Goal: Task Accomplishment & Management: Use online tool/utility

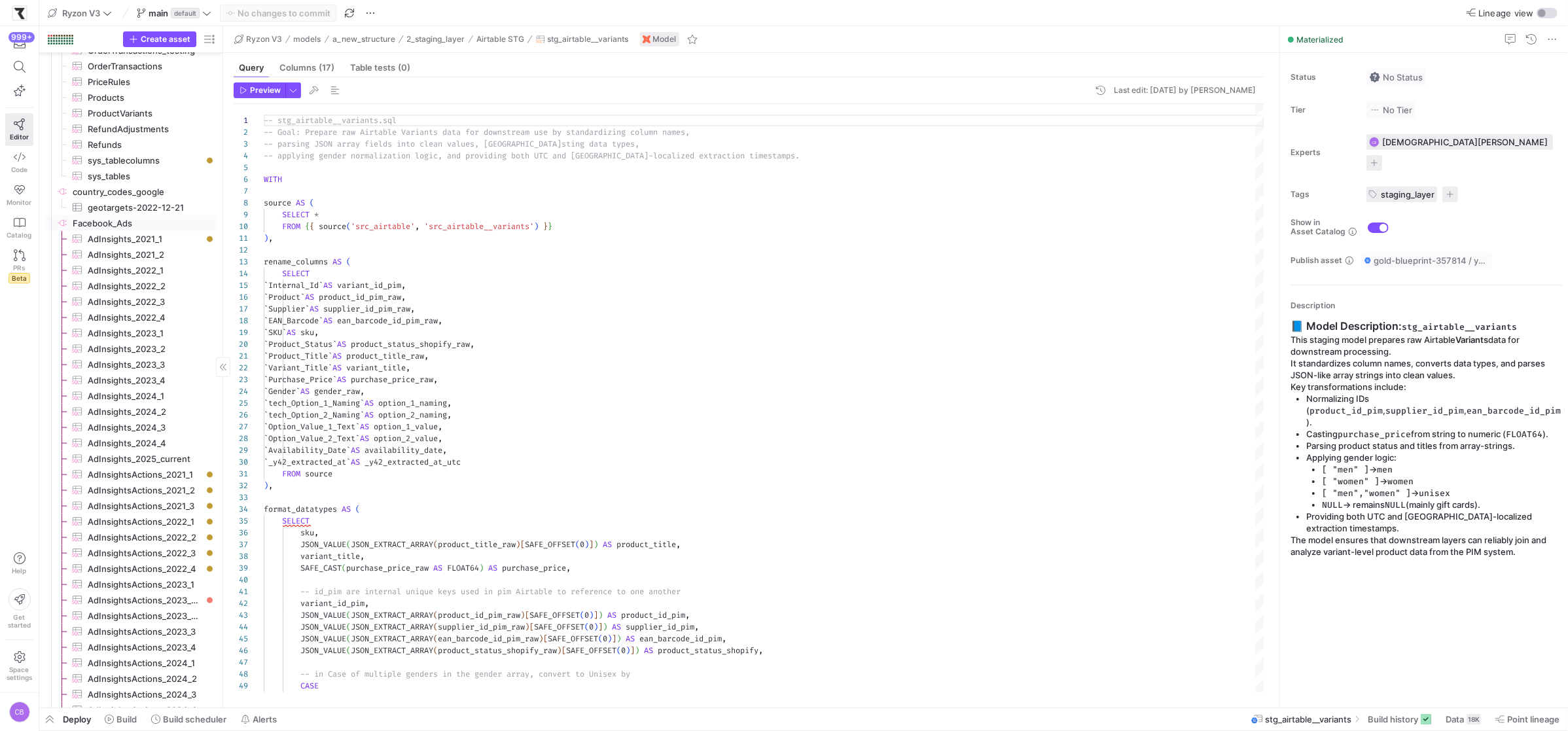
scroll to position [1698, 0]
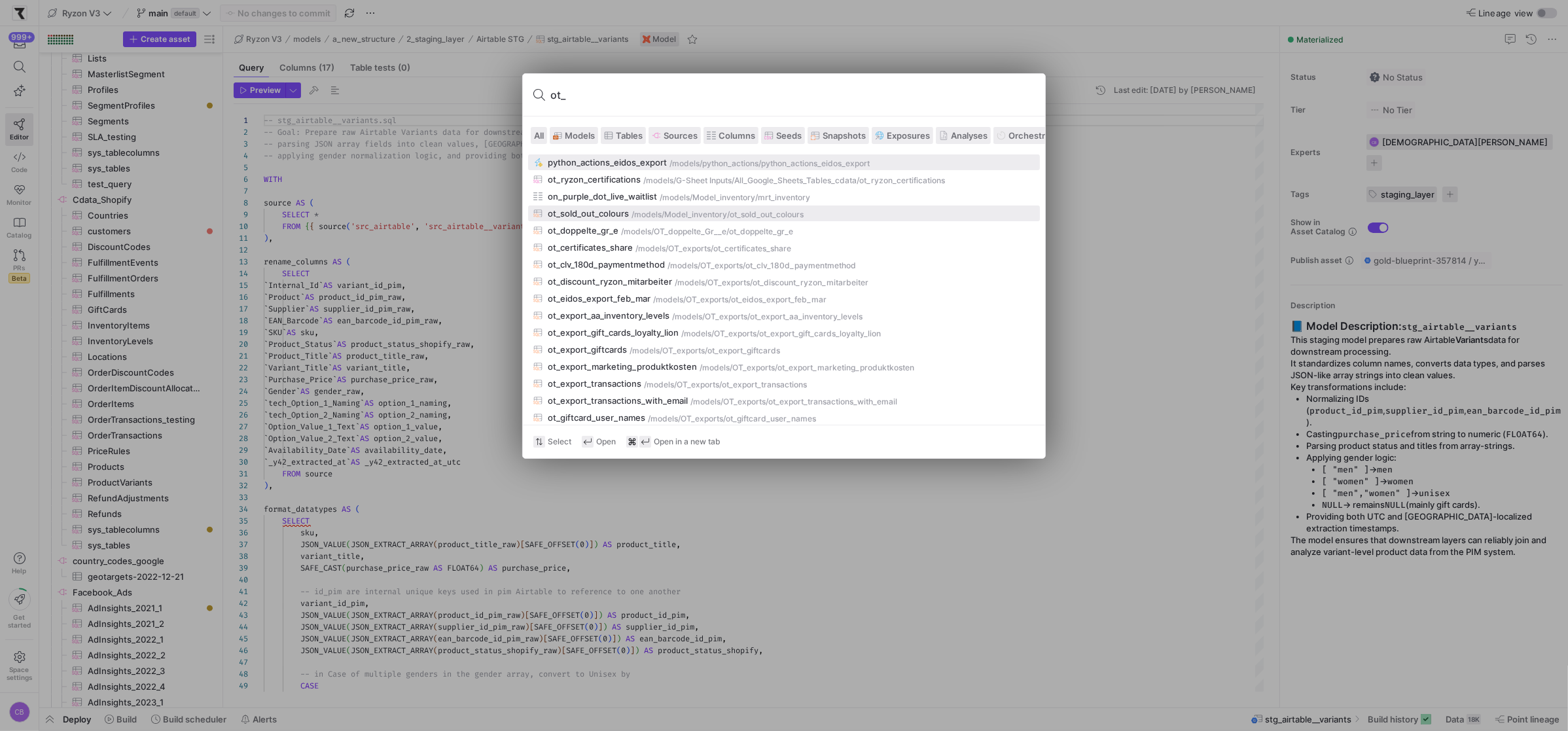
type input "ot_"
click at [617, 208] on div "ot_sold_out_colours" at bounding box center [588, 213] width 81 height 10
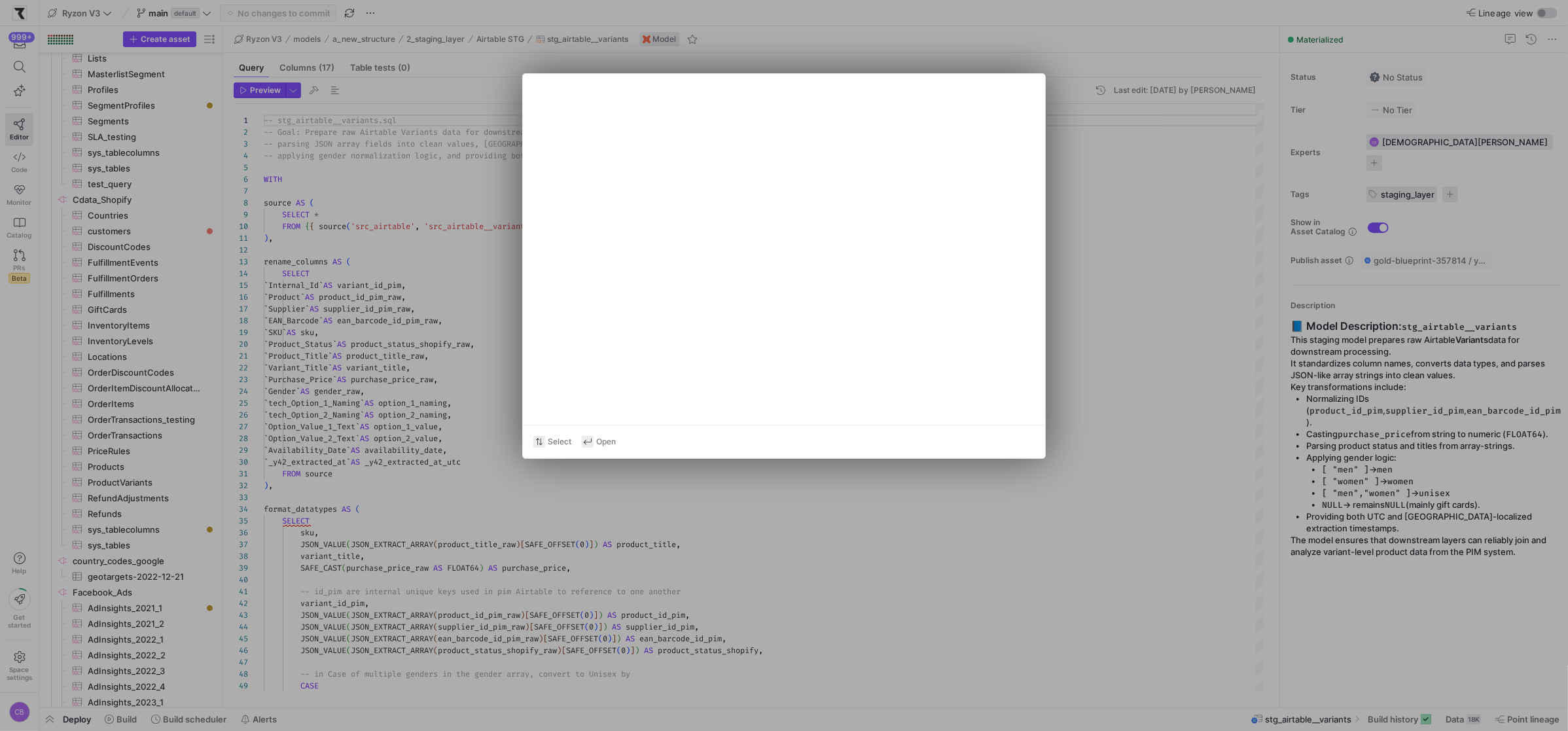
type textarea "{{ config(materialized='table') }} with mrt_inventory as ( select sku, left(sku…"
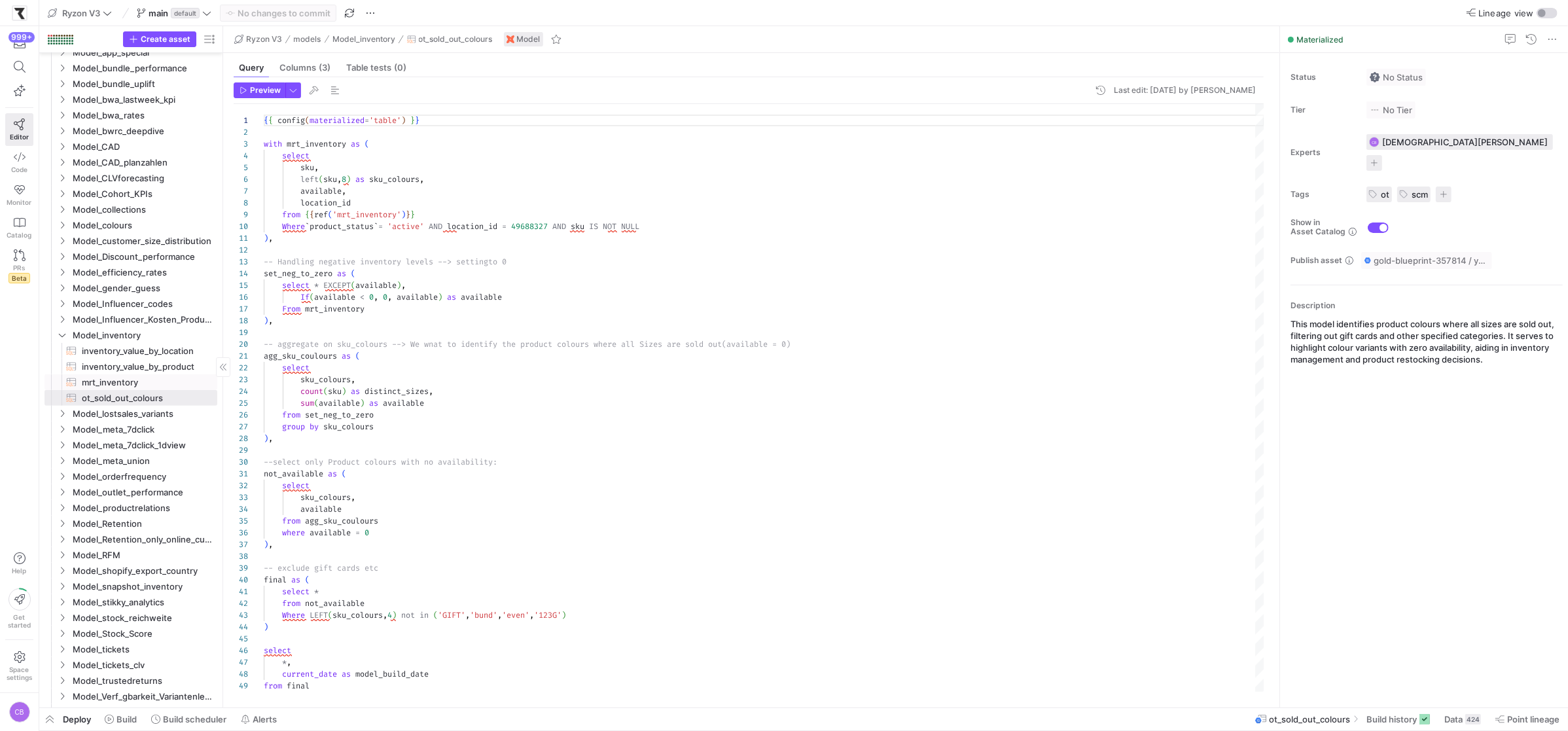
scroll to position [489, 0]
click at [60, 323] on icon "Press SPACE to select this row." at bounding box center [62, 325] width 9 height 8
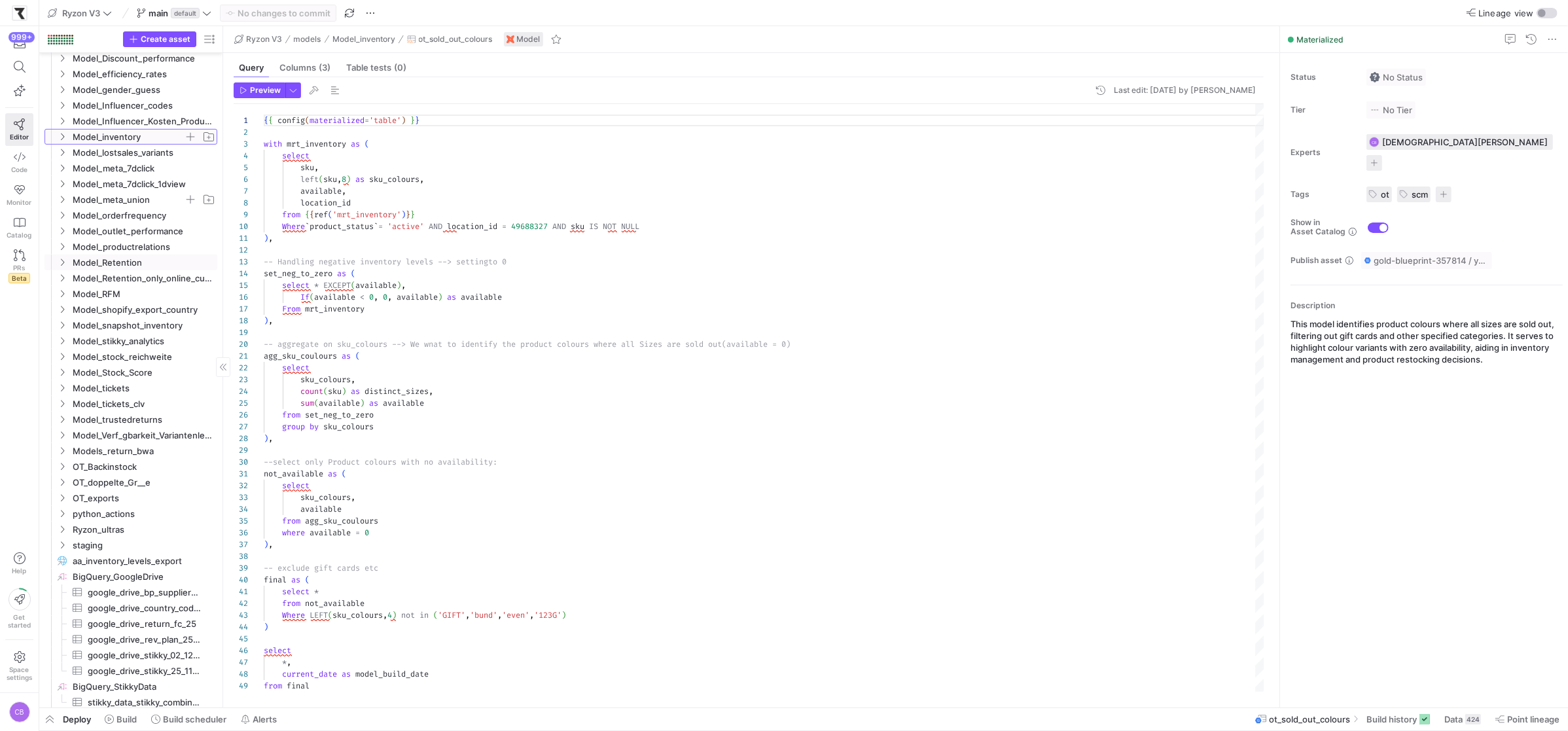
scroll to position [777, 0]
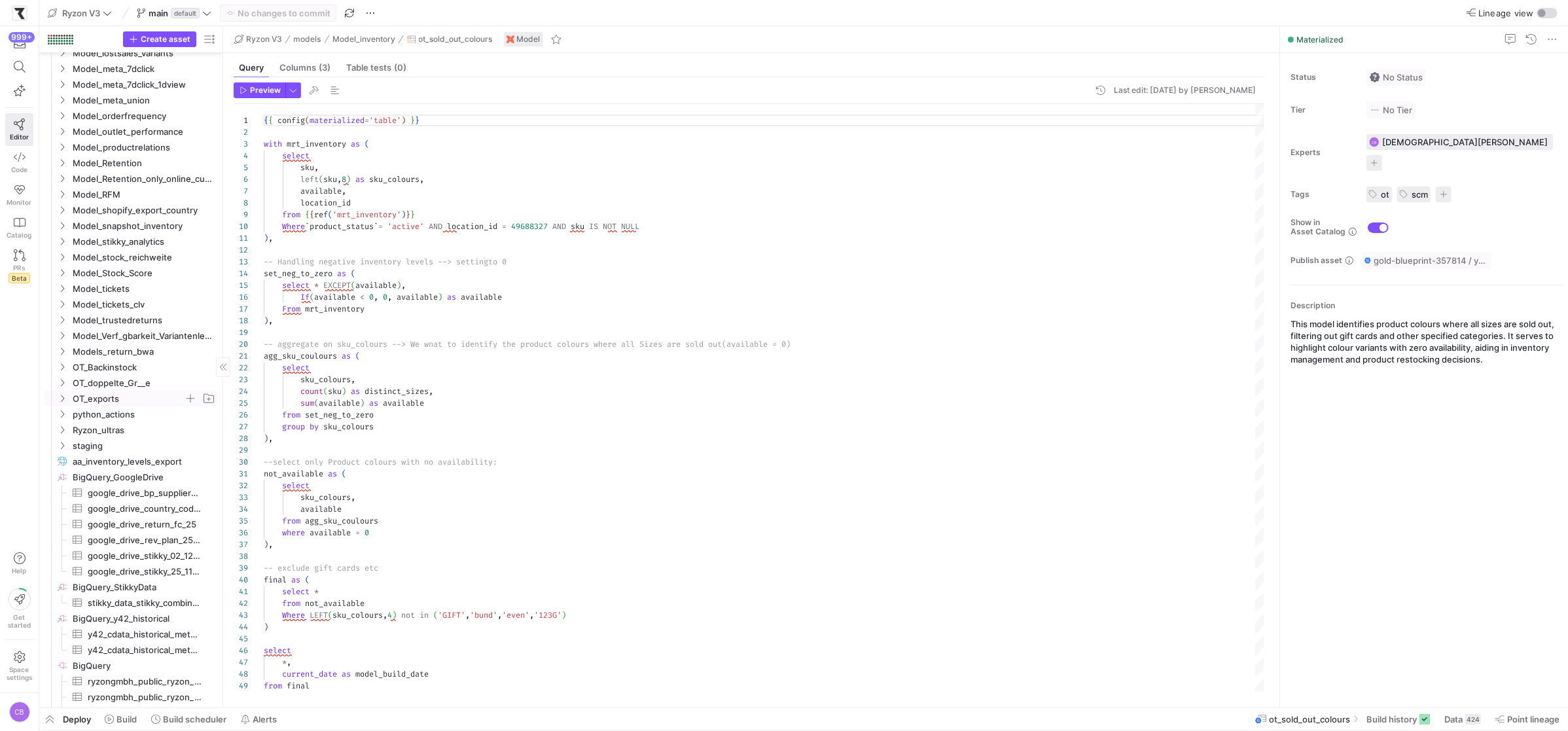
click at [66, 395] on icon "Press SPACE to select this row." at bounding box center [62, 399] width 9 height 8
click at [63, 395] on icon at bounding box center [62, 399] width 9 height 8
click at [195, 399] on span "button" at bounding box center [191, 398] width 13 height 13
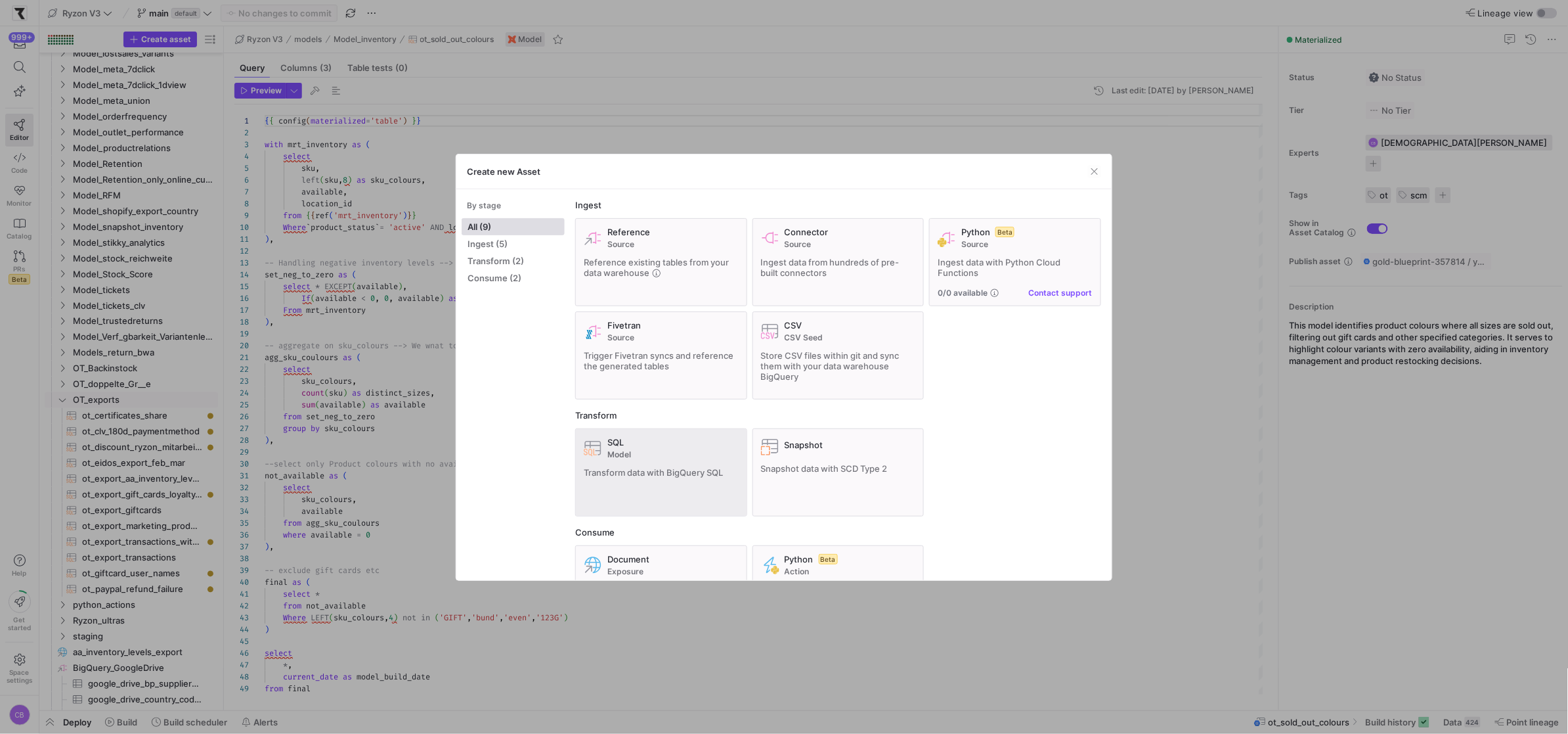
click at [719, 457] on span "Model" at bounding box center [673, 454] width 131 height 9
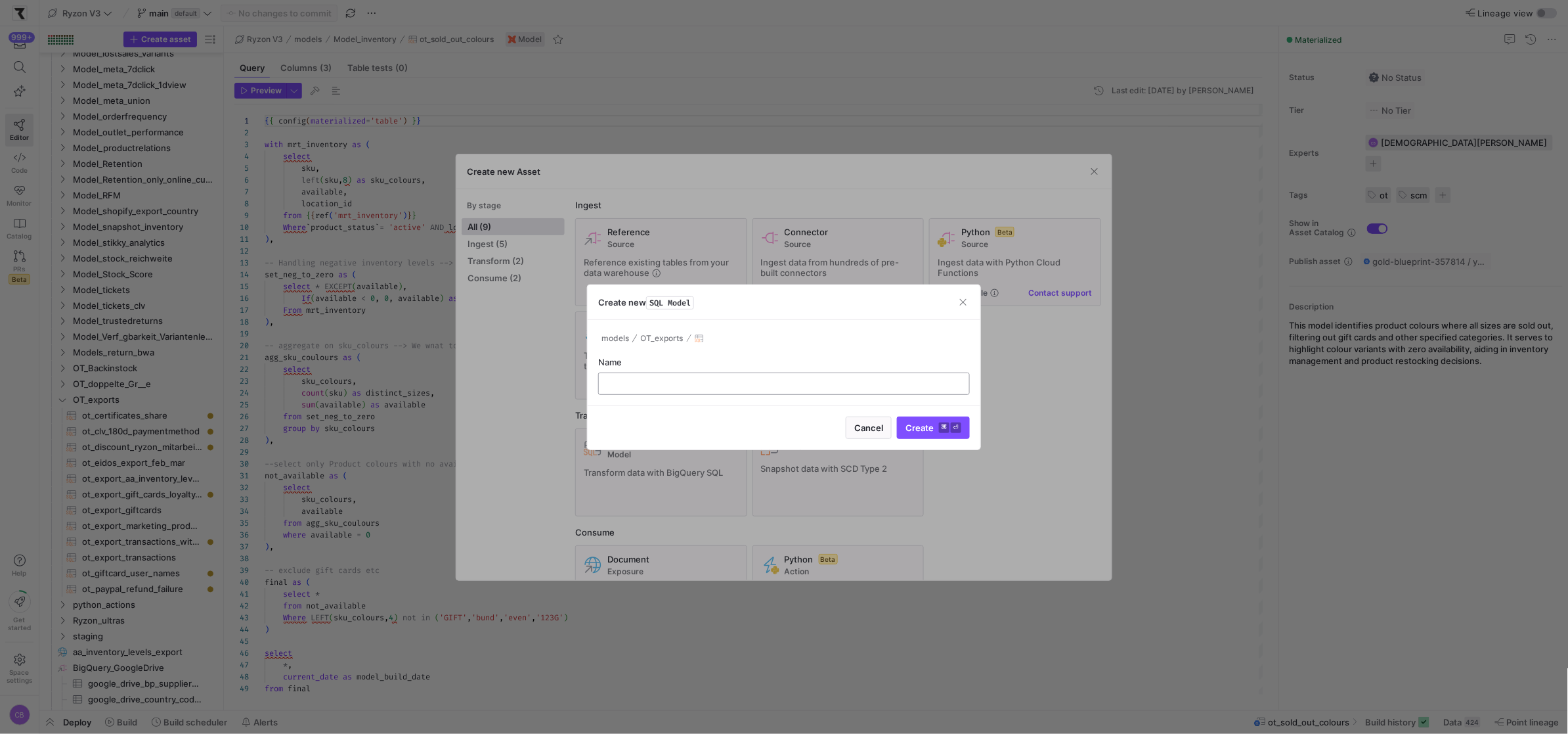
click at [691, 379] on input "text" at bounding box center [784, 383] width 350 height 10
type input "ot_eoss25_customers_with_refunded_items"
click at [920, 438] on span "submit" at bounding box center [933, 428] width 72 height 21
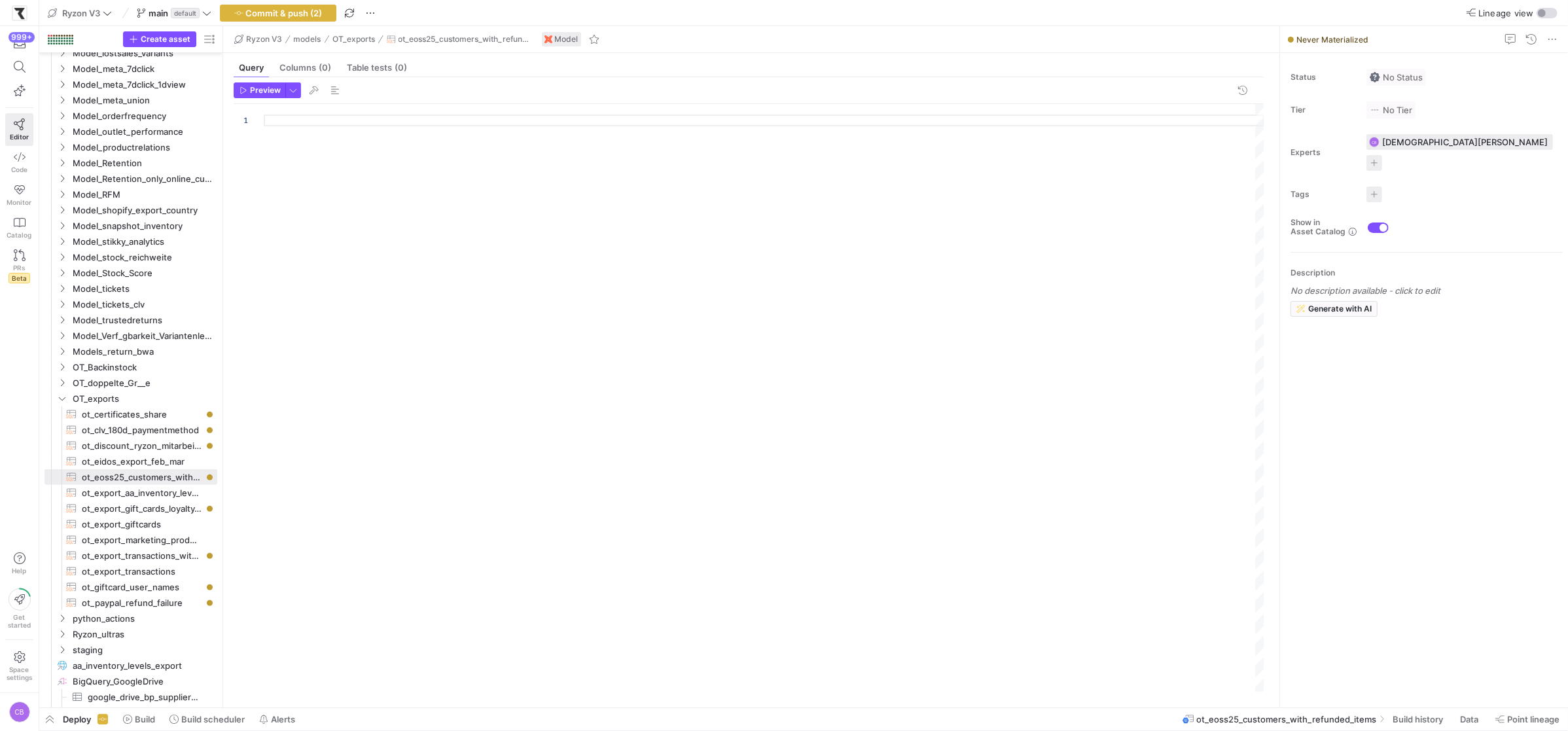
click at [341, 122] on div at bounding box center [763, 398] width 1000 height 588
click at [113, 458] on span "ot_eidos_export_feb_mar​​​​​​​​​​" at bounding box center [142, 461] width 120 height 15
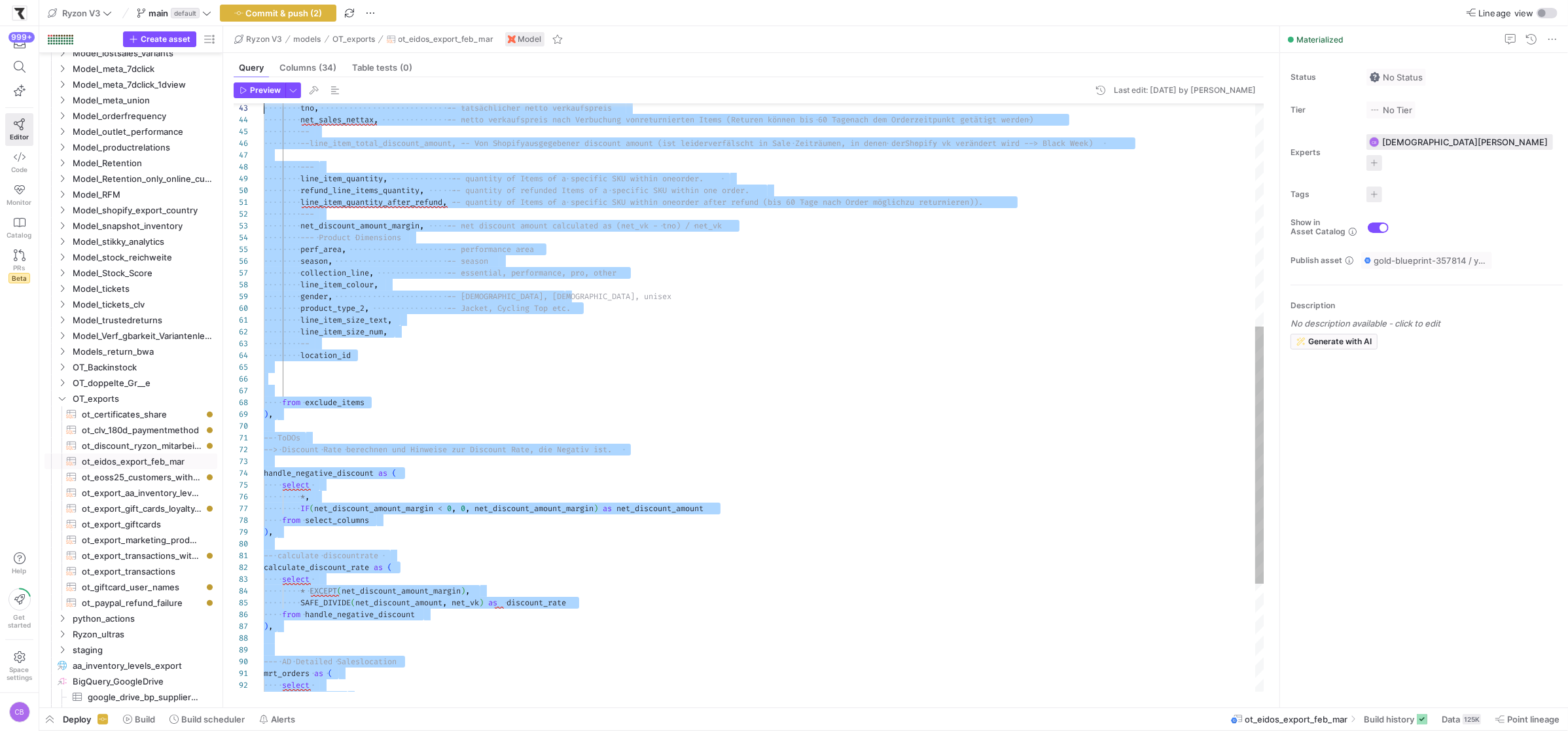
scroll to position [70, 0]
type textarea "{{ config(materialized='table') }} with mrt_order_items as ( SELECT * from {{ r…"
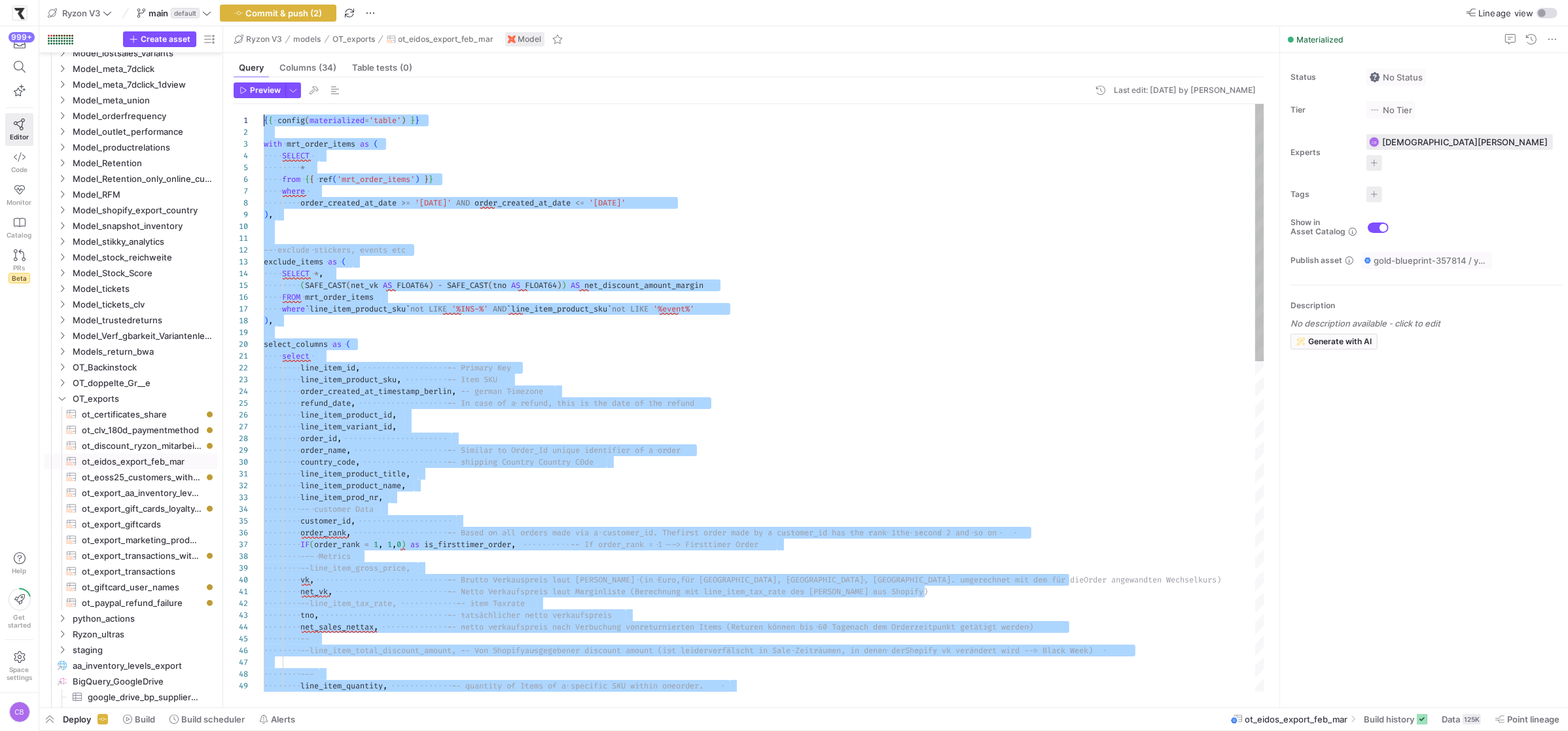
drag, startPoint x: 345, startPoint y: 685, endPoint x: 232, endPoint y: 71, distance: 624.3
click at [116, 474] on span "ot_eoss25_customers_with_refunded_items​​​​​​​​​​" at bounding box center [142, 477] width 120 height 15
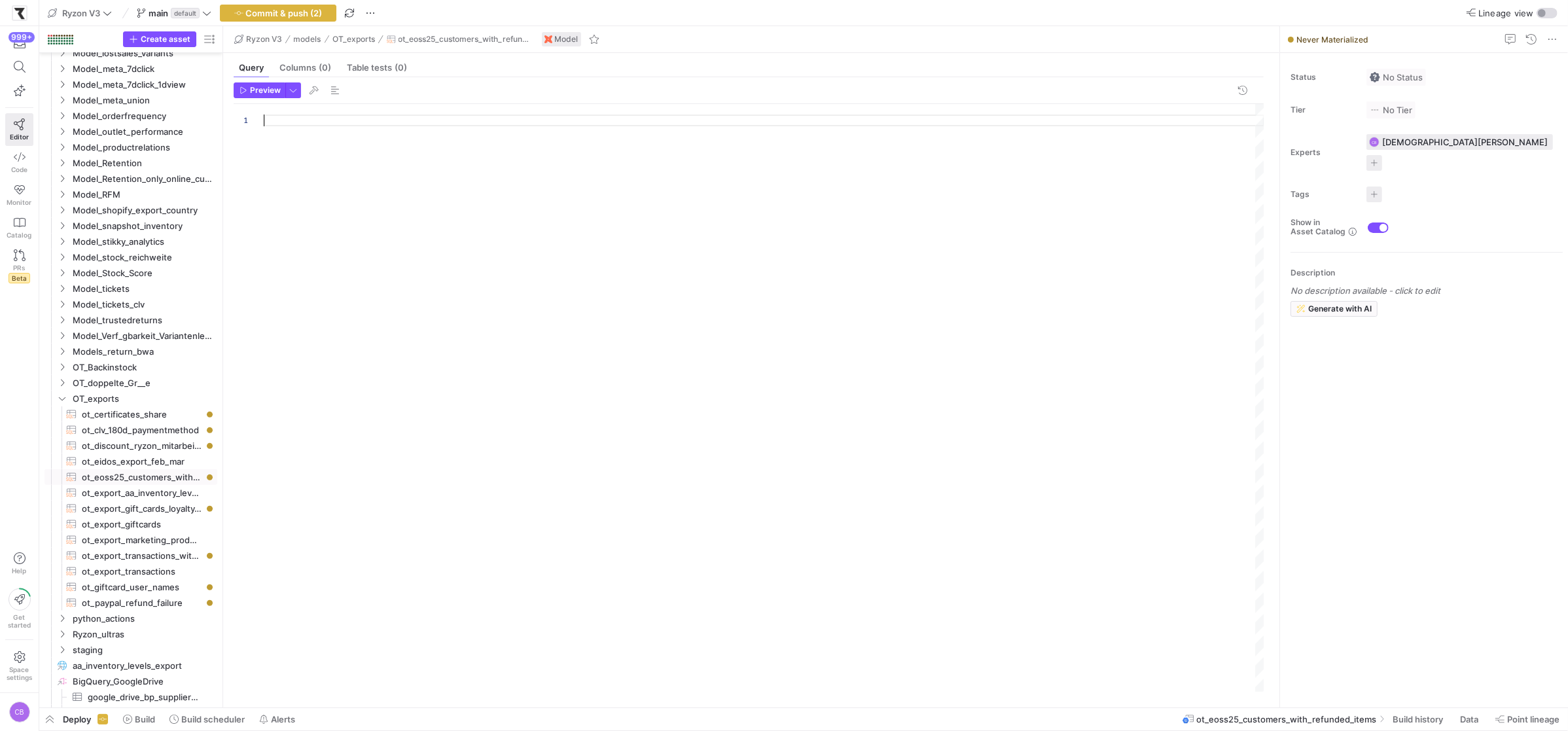
click at [305, 118] on div at bounding box center [763, 398] width 1000 height 588
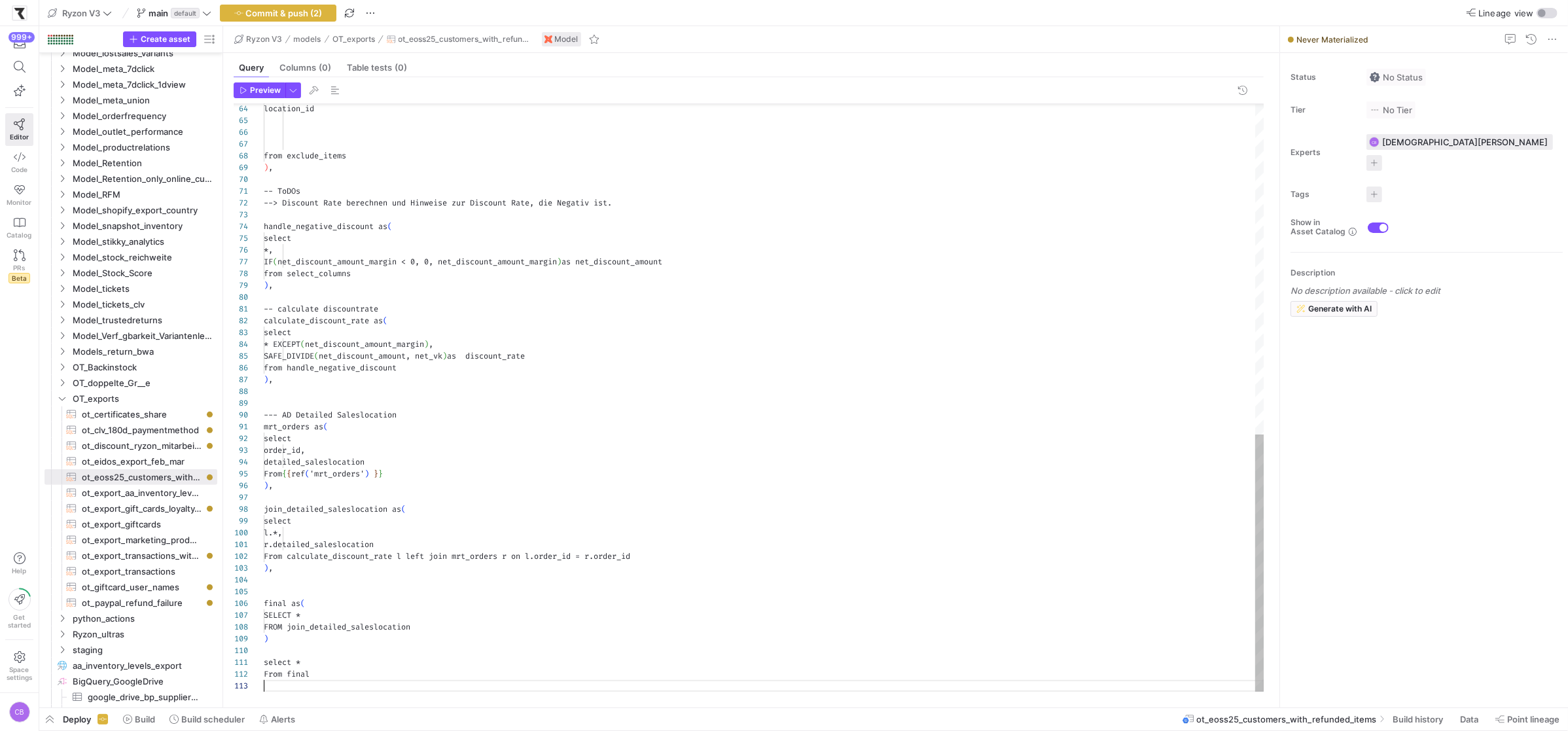
scroll to position [23, 0]
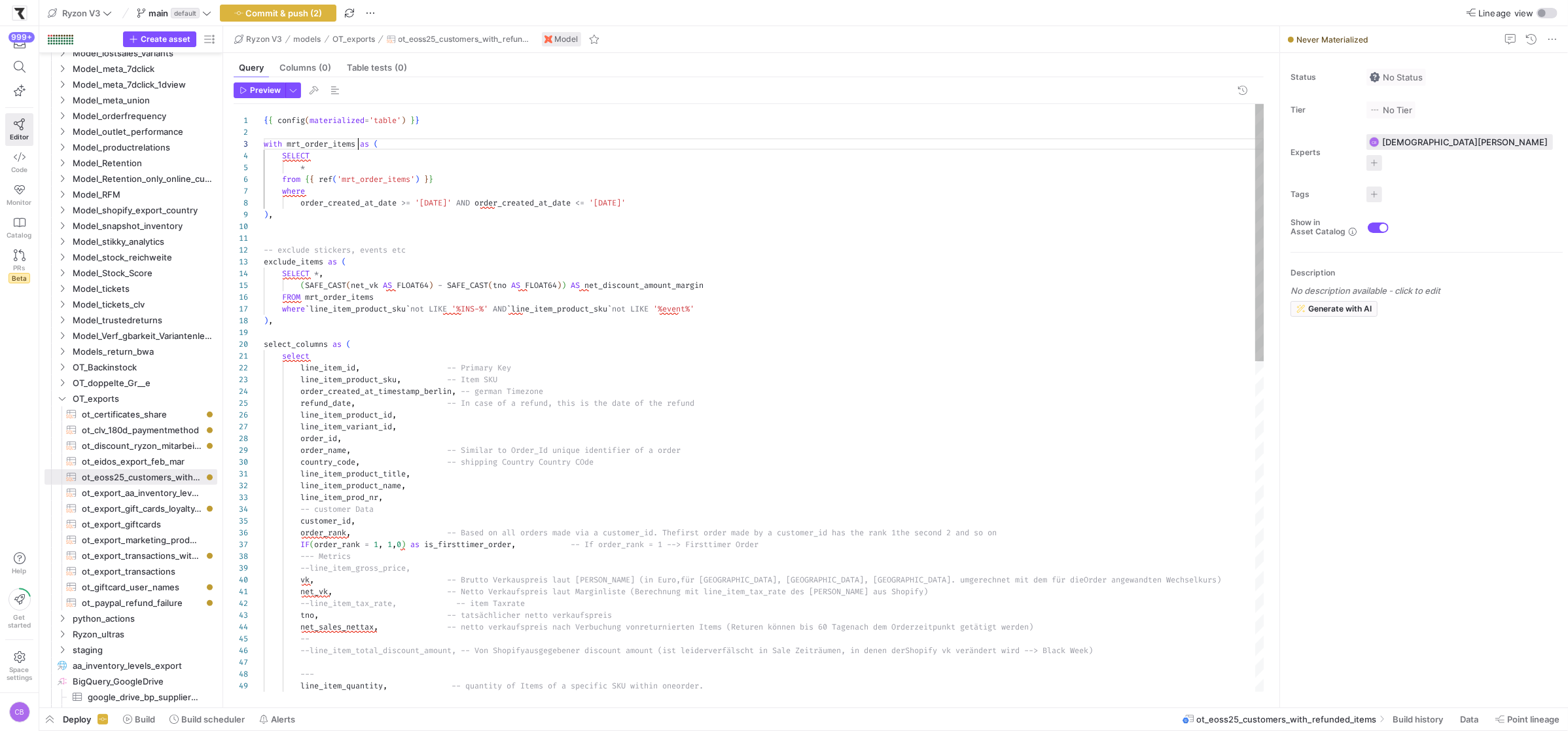
drag, startPoint x: 709, startPoint y: 209, endPoint x: 751, endPoint y: 223, distance: 44.3
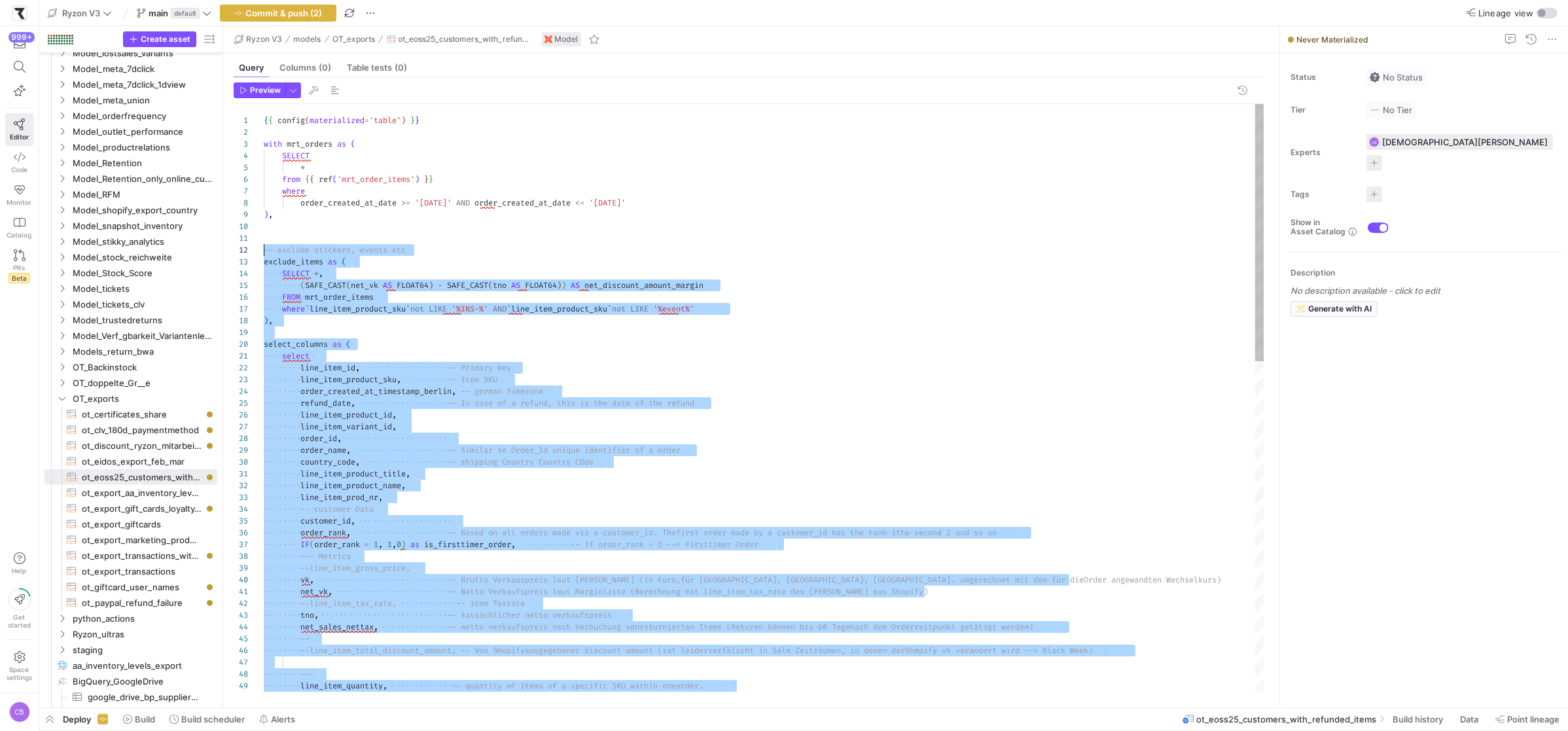
scroll to position [0, 0]
drag, startPoint x: 364, startPoint y: 641, endPoint x: 255, endPoint y: 239, distance: 416.5
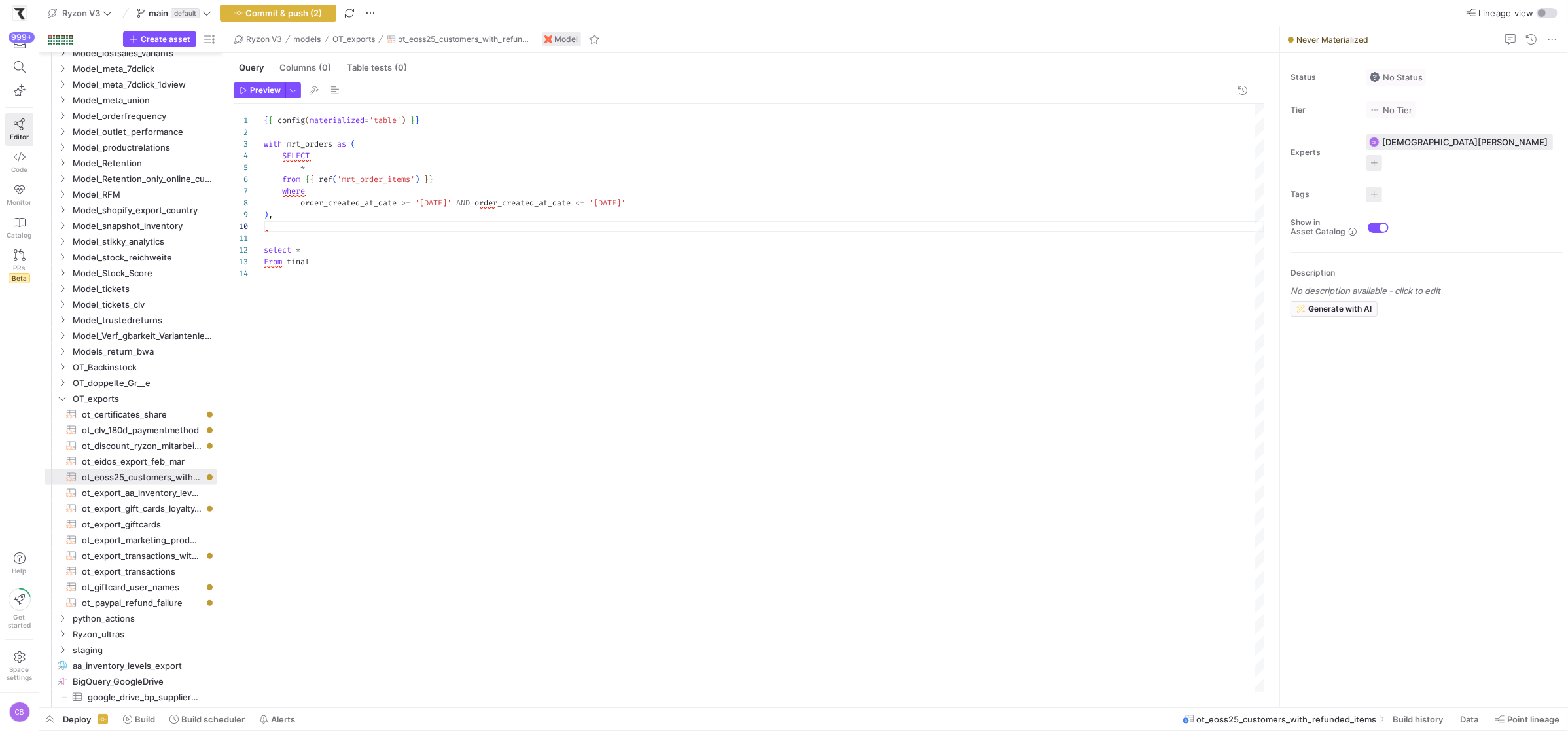
scroll to position [94, 9]
click at [465, 183] on div "SELECT * from { { ref ( 'mrt_order_items' ) } } where order_created_at_date >= …" at bounding box center [763, 398] width 1000 height 588
click at [330, 194] on div "SELECT * from { { ref ( 'mrt_order_items' ) } } where order_created_at_date >= …" at bounding box center [763, 398] width 1000 height 588
click at [708, 203] on div "SELECT * from { { ref ( 'mrt_order_items' ) } } where order_created_at_date >= …" at bounding box center [763, 398] width 1000 height 588
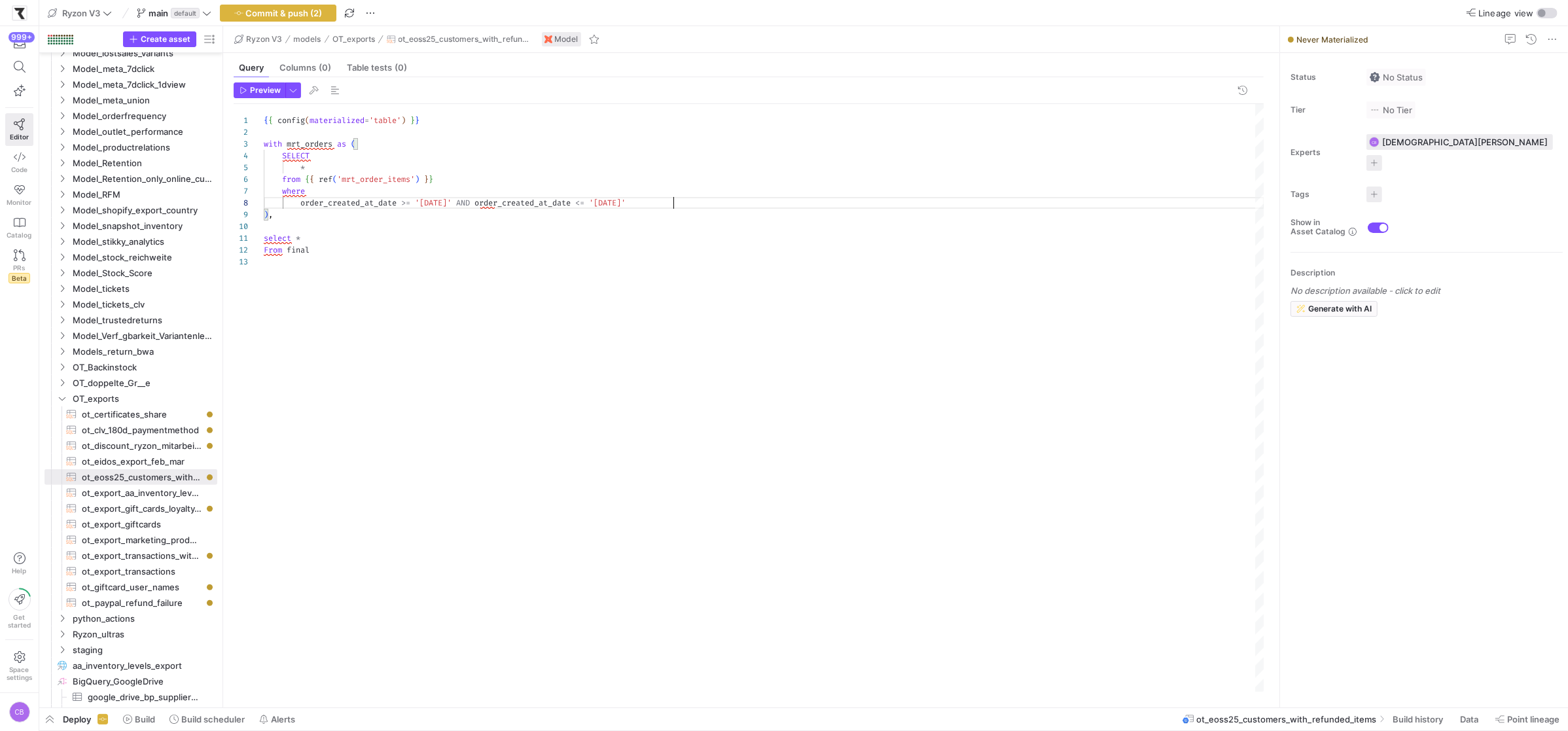
scroll to position [82, 409]
click at [402, 203] on div "SELECT * from { { ref ( 'mrt_order_items' ) } } where order_created_at_date >= …" at bounding box center [763, 398] width 1000 height 588
drag, startPoint x: 691, startPoint y: 206, endPoint x: 251, endPoint y: 191, distance: 440.3
click at [263, 191] on div "SELECT * from { { ref ( 'mrt_order_items' ) } } where order_created_at_date >= …" at bounding box center [763, 398] width 1000 height 588
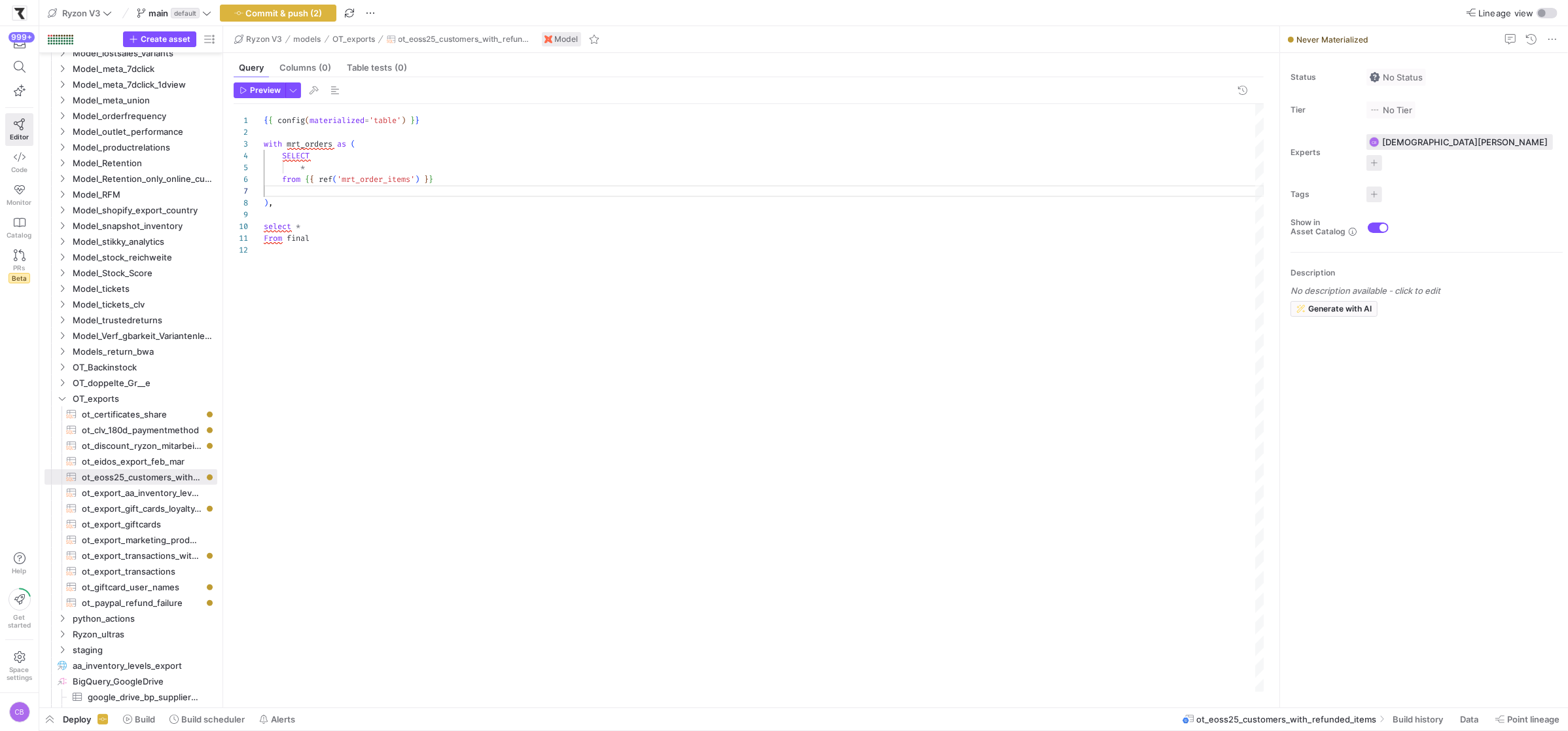
click at [412, 179] on div "SELECT * from { { ref ( 'mrt_order_items' ) } } ) , { { config ( materialized =…" at bounding box center [763, 398] width 1000 height 588
click at [301, 203] on div "SELECT * from { { ref ( 'mrt_orders' ) } } ) , { { config ( materialized = 'tab…" at bounding box center [763, 398] width 1000 height 588
click at [302, 219] on div "SELECT * from { { ref ( 'mrt_orders' ) } } ) , { { config ( materialized = 'tab…" at bounding box center [763, 398] width 1000 height 588
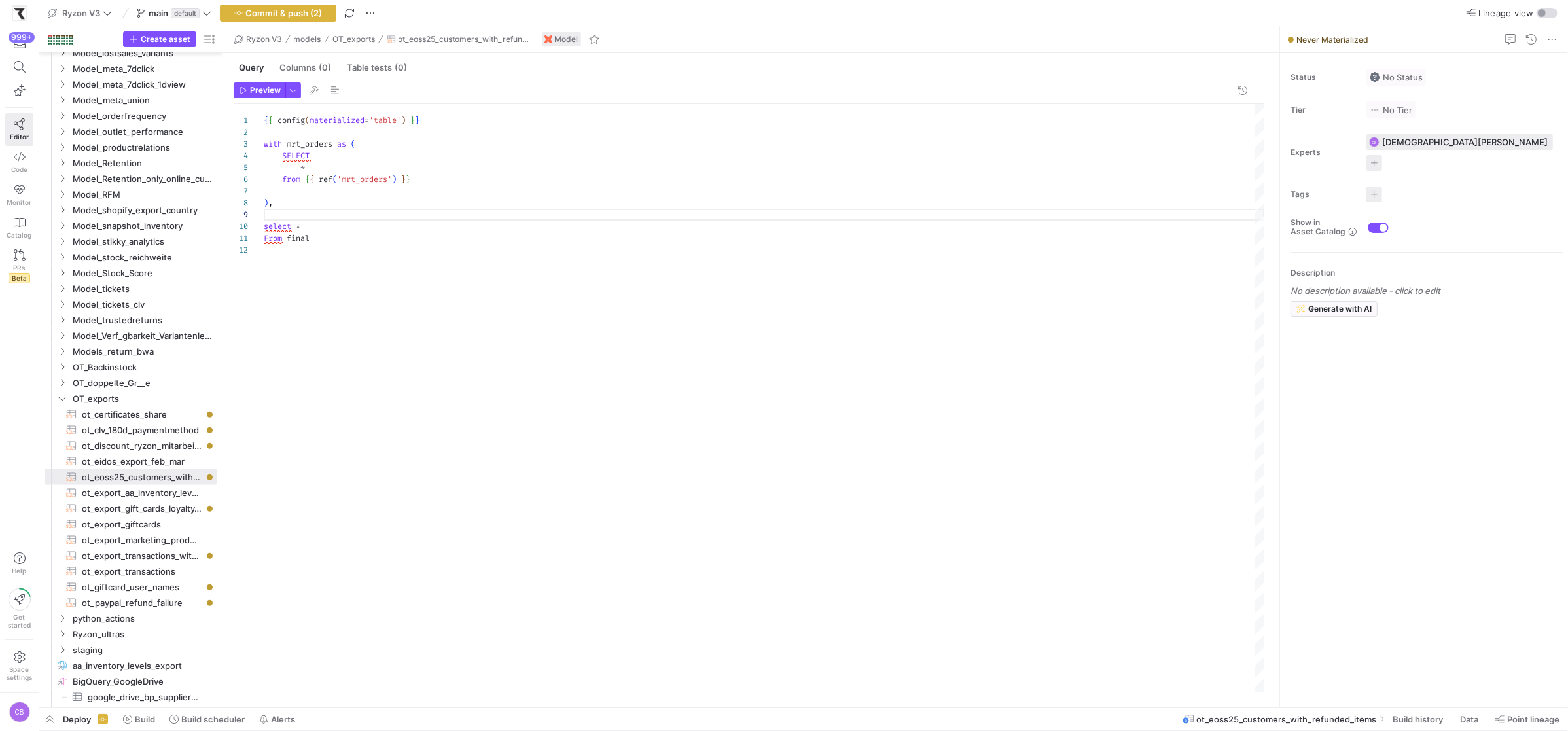
click at [277, 205] on div "SELECT * from { { ref ( 'mrt_orders' ) } } ) , { { config ( materialized = 'tab…" at bounding box center [763, 398] width 1000 height 588
drag, startPoint x: 477, startPoint y: 477, endPoint x: 480, endPoint y: 540, distance: 63.1
click at [495, 502] on div at bounding box center [895, 502] width 1345 height 1
click at [289, 201] on div "SELECT * from { { ref ( 'mrt_orders' ) } } ) , { { config ( materialized = 'tab…" at bounding box center [763, 332] width 1000 height 456
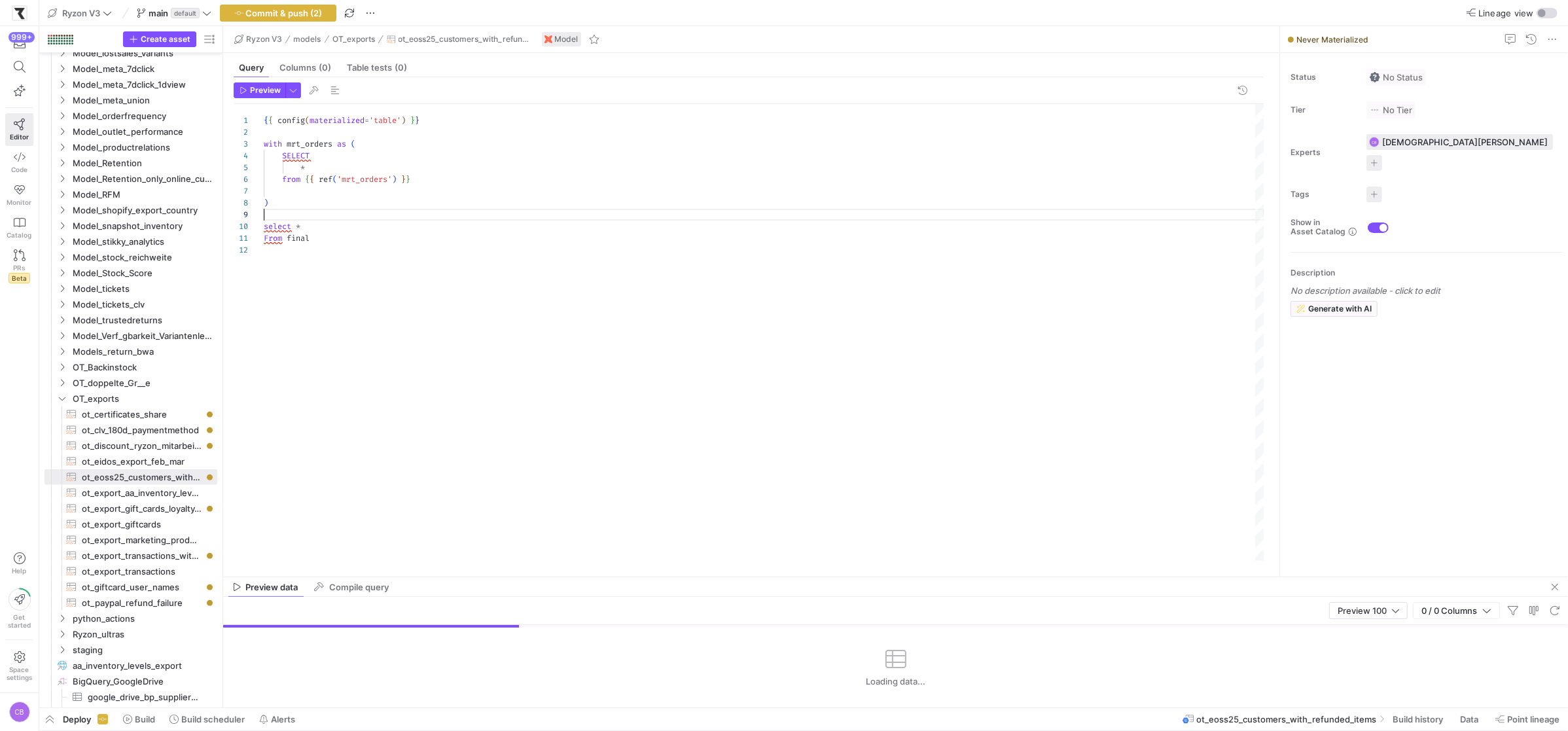
scroll to position [94, 0]
click at [286, 211] on div "SELECT * from { { ref ( 'mrt_orders' ) } } ) { { config ( materialized = 'table…" at bounding box center [763, 332] width 1000 height 456
click at [295, 202] on div "SELECT * from { { ref ( 'mrt_orders' ) } } ) { { config ( materialized = 'table…" at bounding box center [763, 332] width 1000 height 456
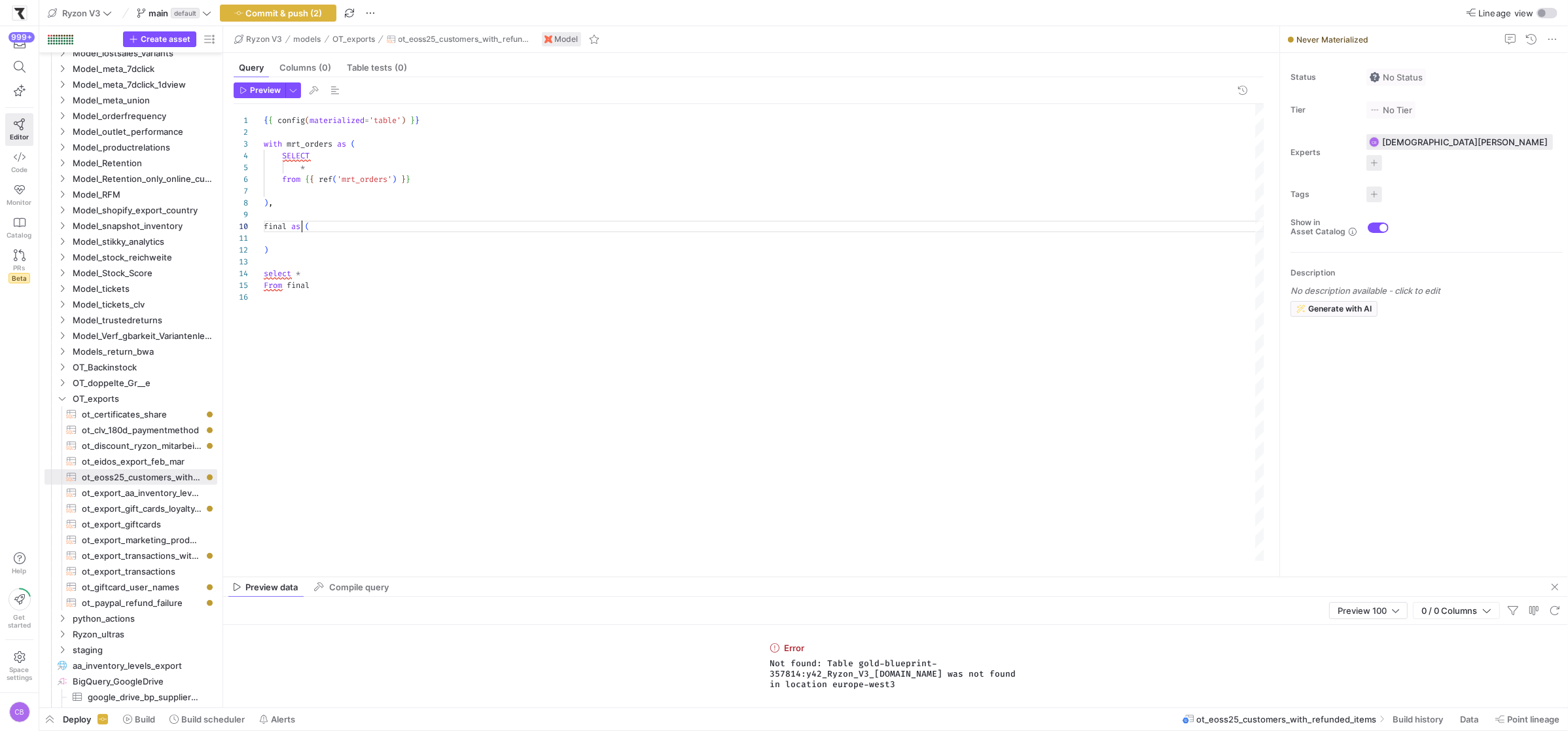
click at [300, 230] on div "SELECT * from { { ref ( 'mrt_orders' ) } } ) , { { config ( materialized = 'tab…" at bounding box center [763, 332] width 1000 height 456
click at [293, 238] on div "SELECT * from { { ref ( 'mrt_orders' ) } } ) , { { config ( materialized = 'tab…" at bounding box center [763, 332] width 1000 height 456
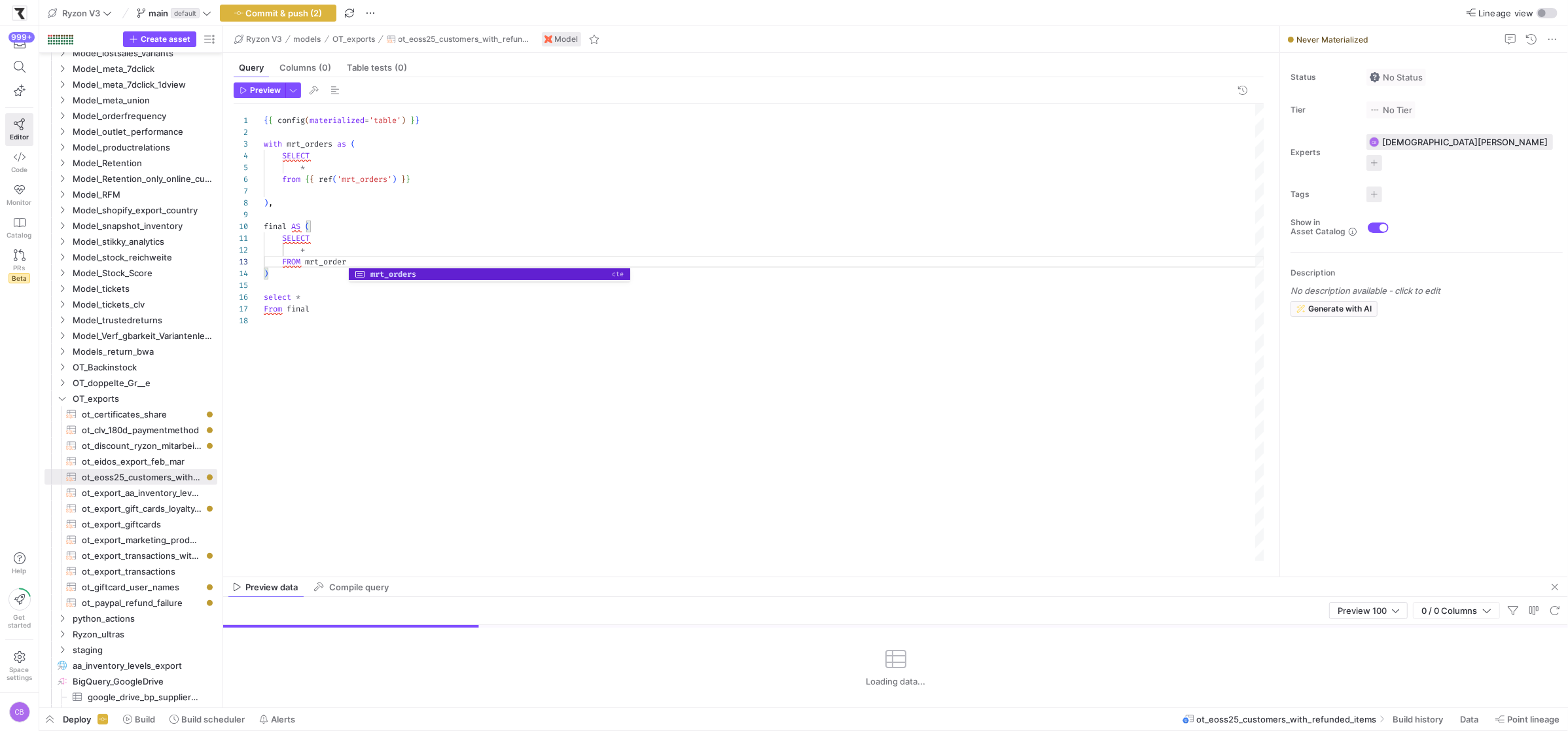
click at [416, 238] on div "SELECT * from { { ref ( 'mrt_orders' ) } } ) , { { config ( materialized = 'tab…" at bounding box center [763, 332] width 1000 height 456
click at [323, 232] on div "SELECT * from { { ref ( 'mrt_orders' ) } } ) , { { config ( materialized = 'tab…" at bounding box center [763, 332] width 1000 height 456
click at [325, 217] on div "SELECT * from { { ref ( 'mrt_orders' ) } } ) , { { config ( materialized = 'tab…" at bounding box center [763, 332] width 1000 height 456
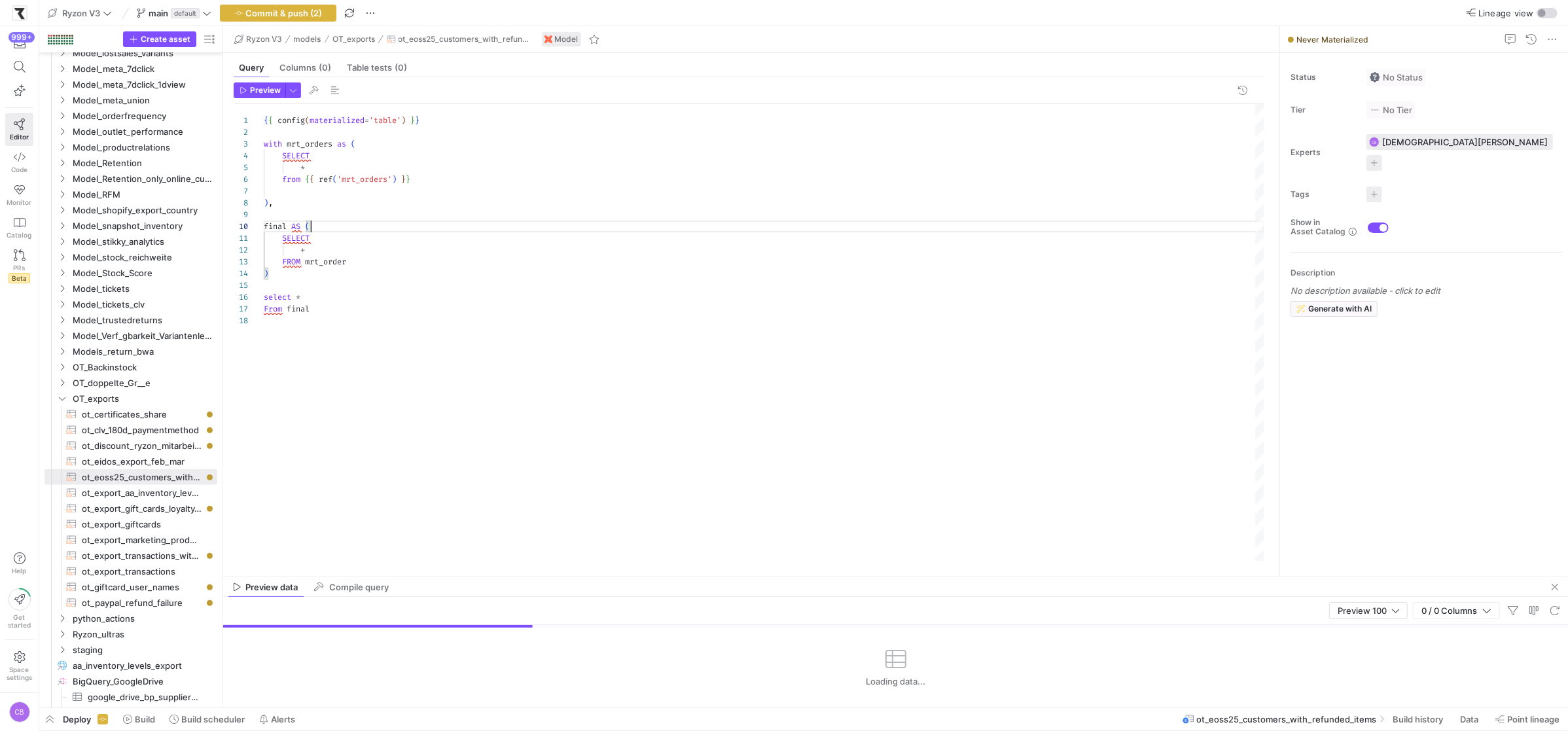
scroll to position [94, 0]
click at [385, 268] on div "SELECT * from { { ref ( 'mrt_orders' ) } } ) , { { config ( materialized = 'tab…" at bounding box center [763, 332] width 1000 height 456
click at [300, 251] on div "SELECT * from { { ref ( 'mrt_orders' ) } } ) , { { config ( materialized = 'tab…" at bounding box center [763, 332] width 1000 height 456
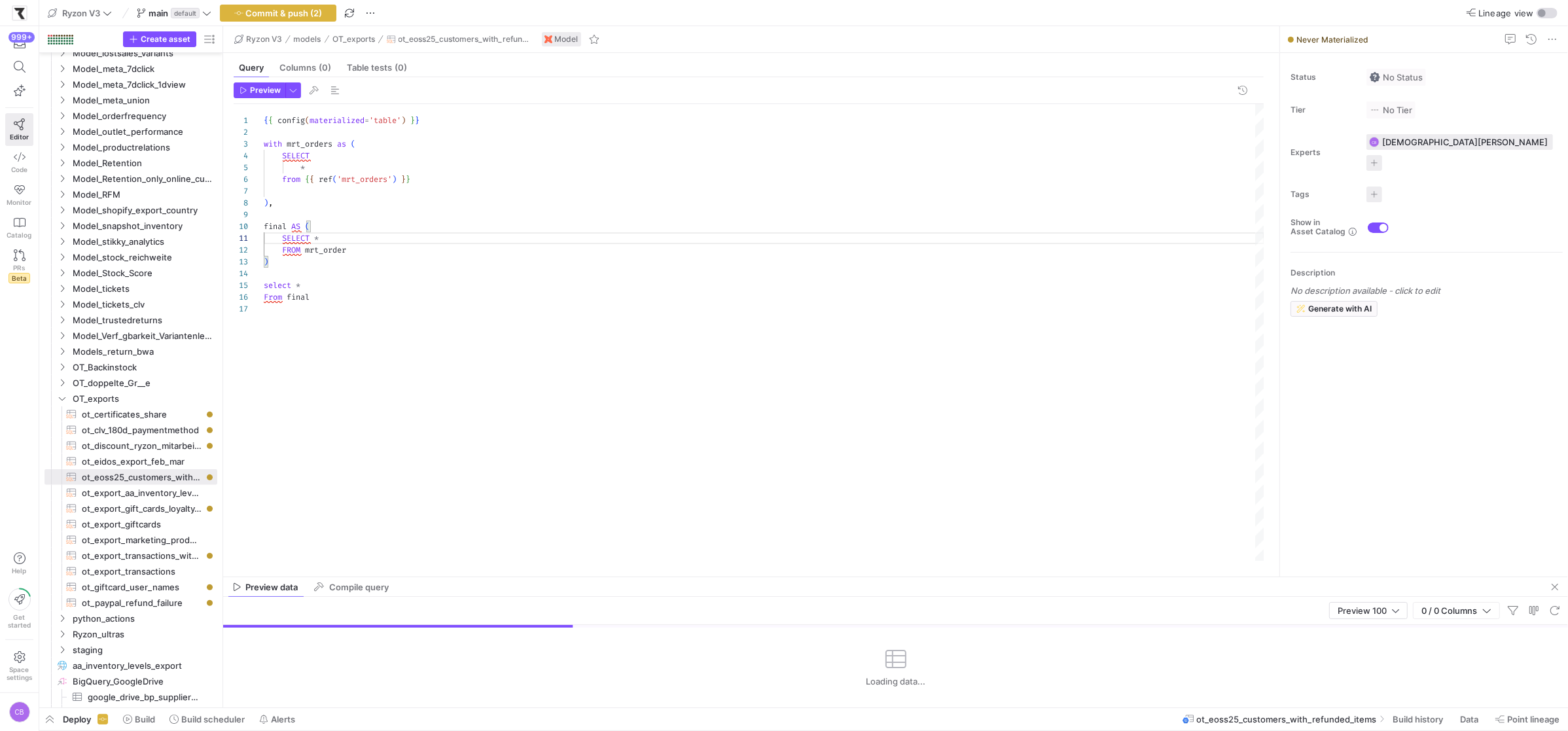
click at [457, 174] on div "SELECT * from { { ref ( 'mrt_orders' ) } } ) , { { config ( materialized = 'tab…" at bounding box center [763, 332] width 1000 height 456
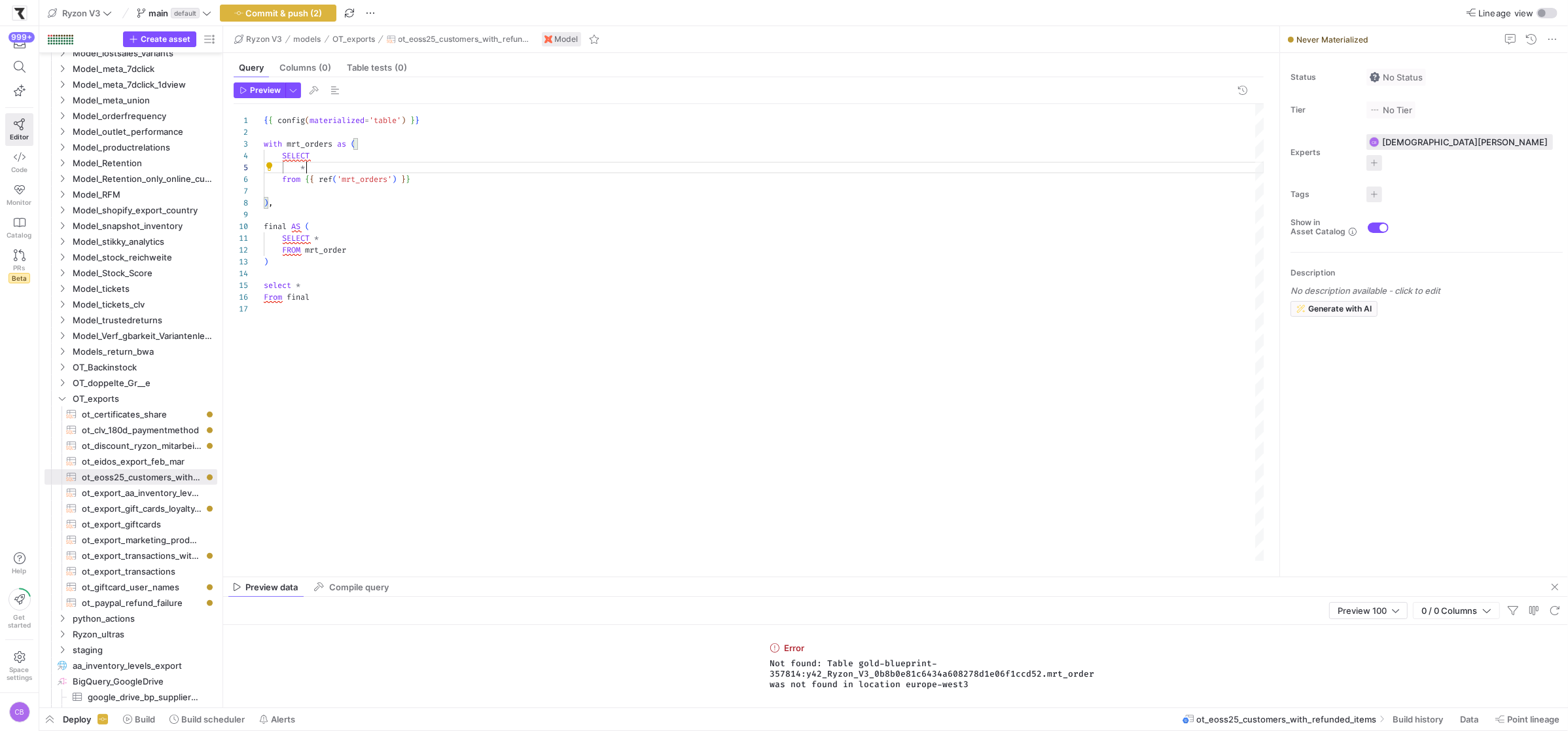
click at [348, 249] on div "SELECT * from { { ref ( 'mrt_orders' ) } } ) , { { config ( materialized = 'tab…" at bounding box center [763, 332] width 1000 height 456
type textarea "SELECT * FROM mrt_orders ) select * From final"
click at [302, 91] on header "Preview" at bounding box center [749, 93] width 1030 height 22
click at [299, 92] on span "button" at bounding box center [293, 90] width 14 height 14
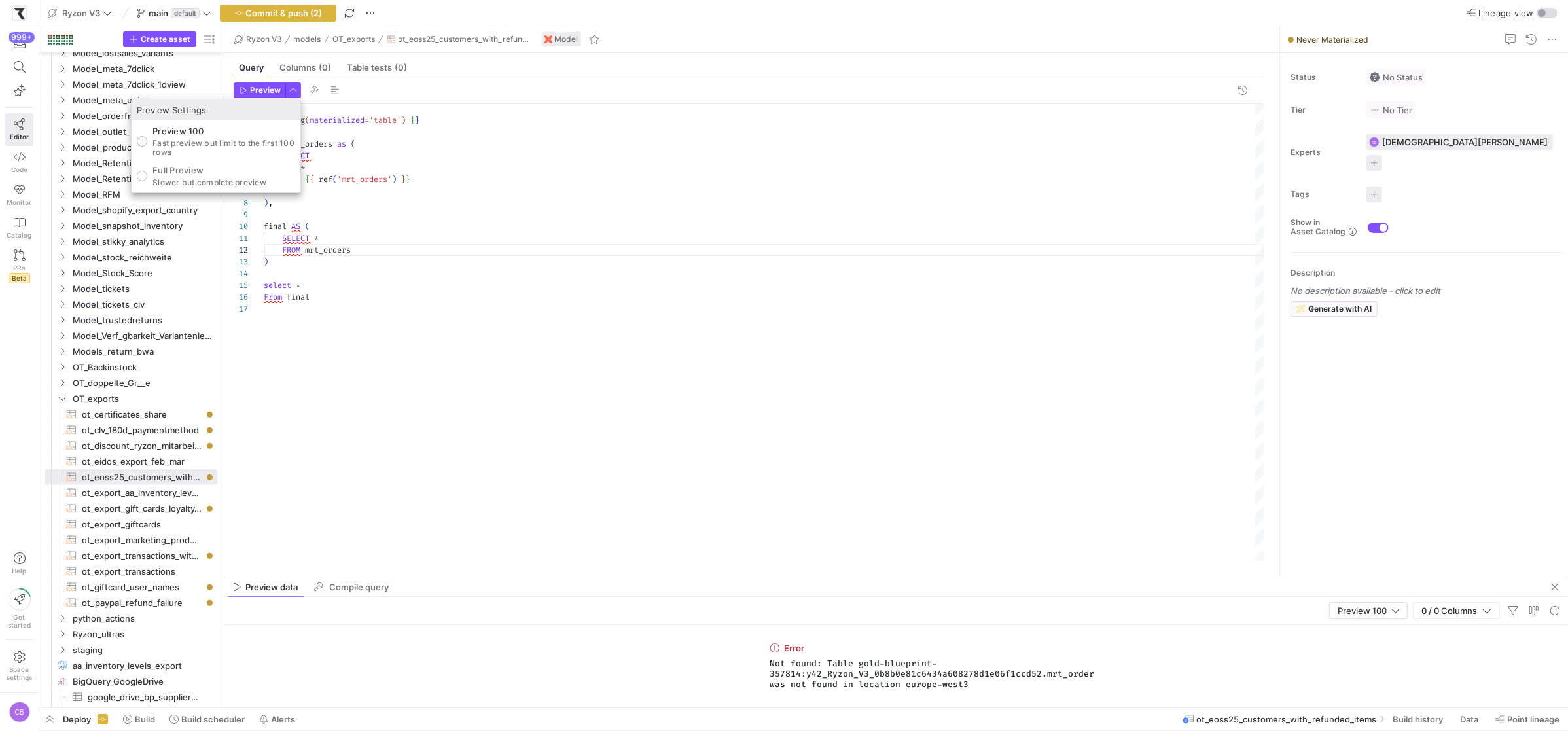
click at [241, 174] on p "Full Preview" at bounding box center [209, 170] width 114 height 10
click at [147, 174] on input "Full Preview Slower but complete preview" at bounding box center [142, 175] width 10 height 10
radio input "true"
click at [262, 96] on div at bounding box center [784, 365] width 1568 height 731
drag, startPoint x: 262, startPoint y: 96, endPoint x: 320, endPoint y: 150, distance: 79.2
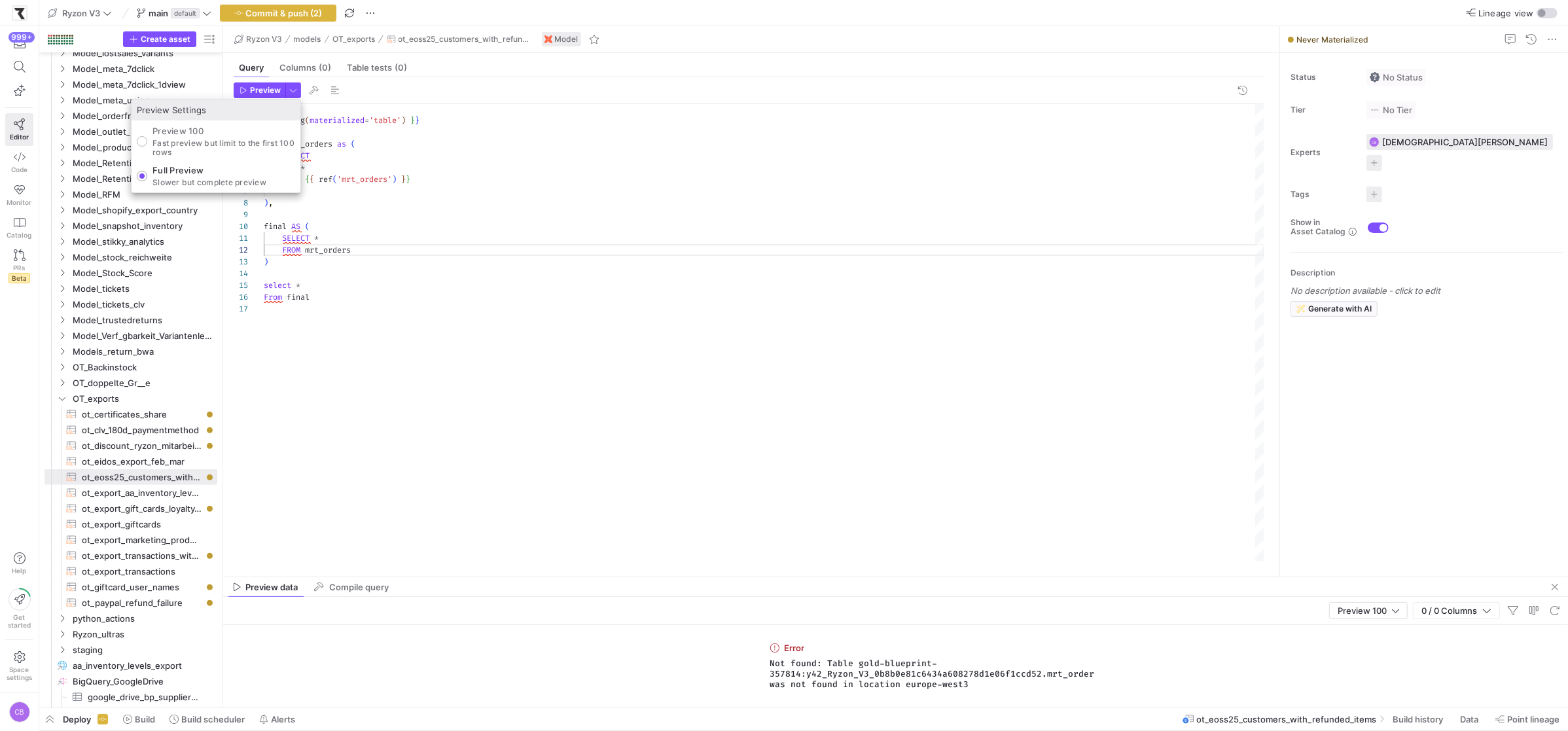
click at [262, 96] on span "button" at bounding box center [259, 90] width 50 height 14
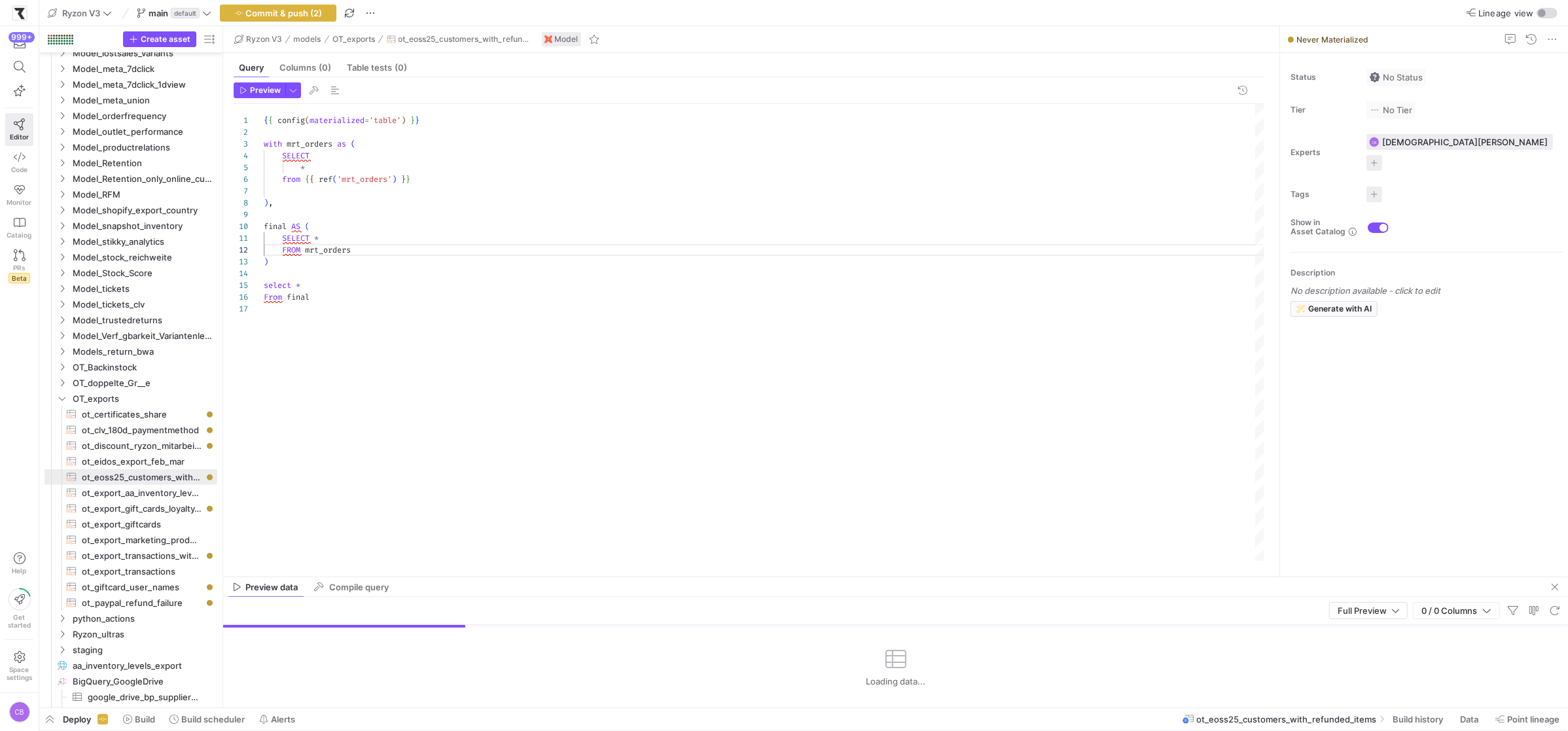
click at [349, 191] on div "SELECT * from { { ref ( 'mrt_orders' ) } } ) , { { config ( materialized = 'tab…" at bounding box center [763, 332] width 1000 height 456
click at [431, 180] on div "SELECT * from { { ref ( 'mrt_orders' ) } } ) , { { config ( materialized = 'tab…" at bounding box center [763, 332] width 1000 height 456
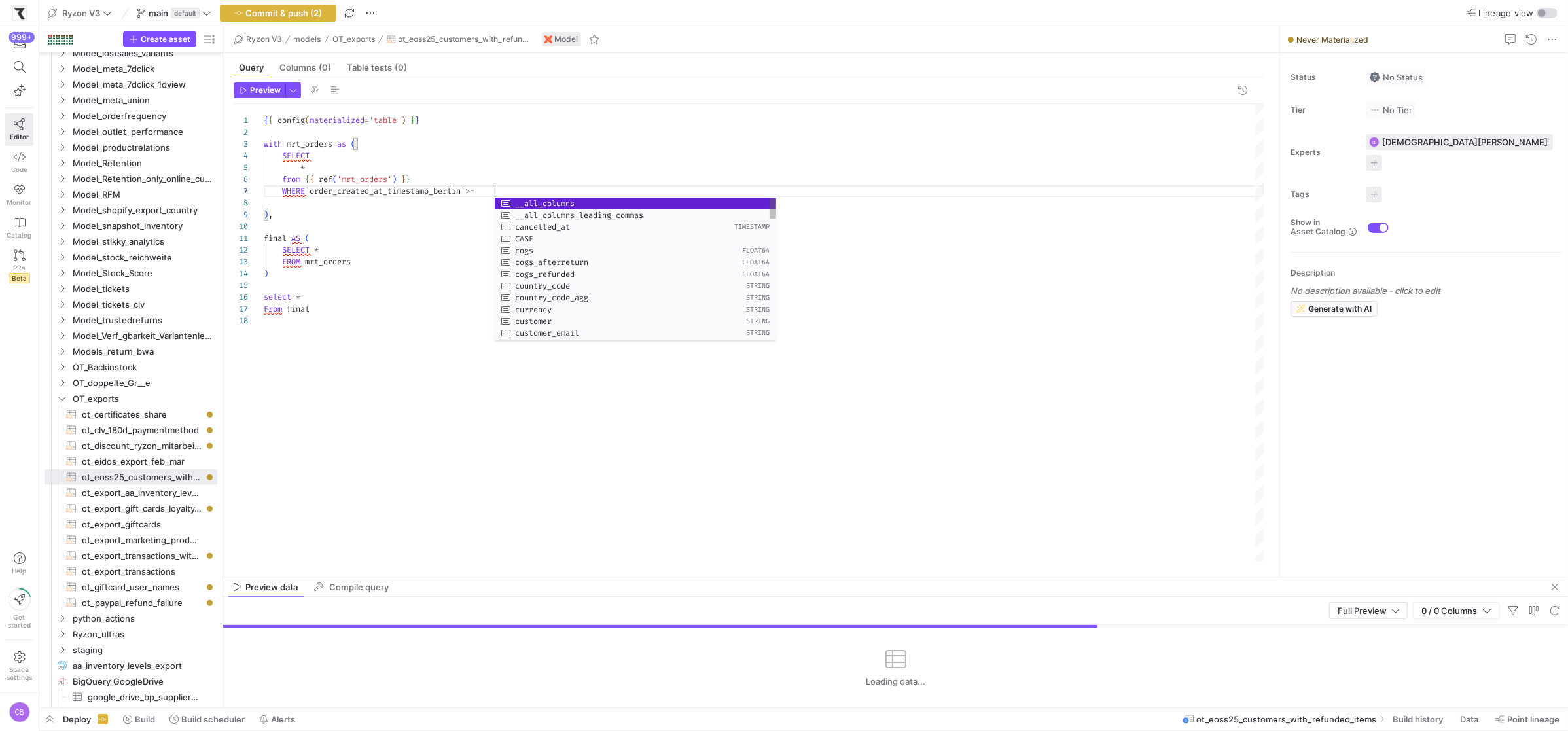
scroll to position [70, 230]
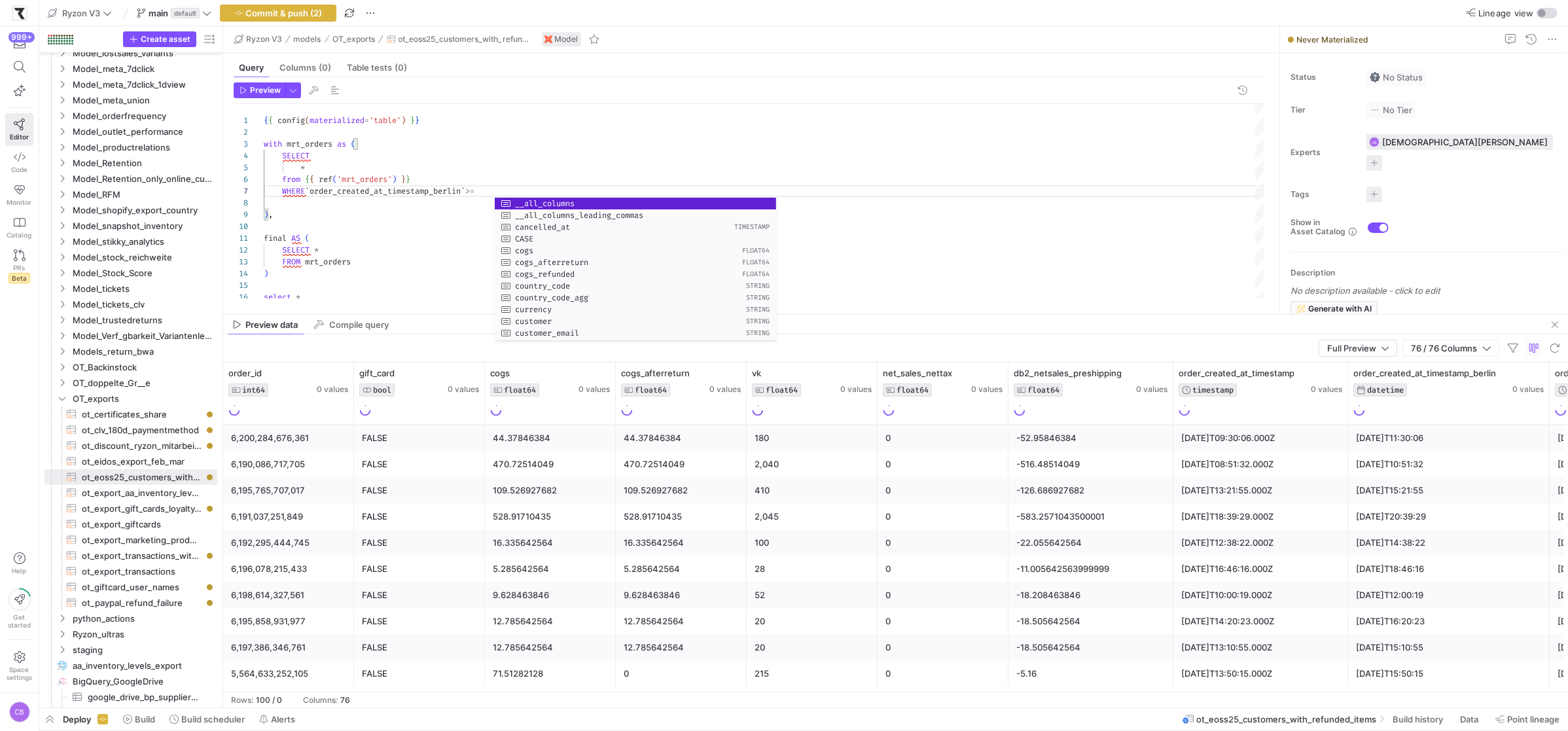
drag, startPoint x: 731, startPoint y: 577, endPoint x: 807, endPoint y: 315, distance: 272.8
click at [807, 315] on as-split "Ryzon V3 models OT_exports ot_eoss25_customers_with_refunded_items Model Query …" at bounding box center [895, 367] width 1345 height 681
click at [1216, 435] on div "2024-05-27T09:30:06.000Z" at bounding box center [1260, 438] width 159 height 26
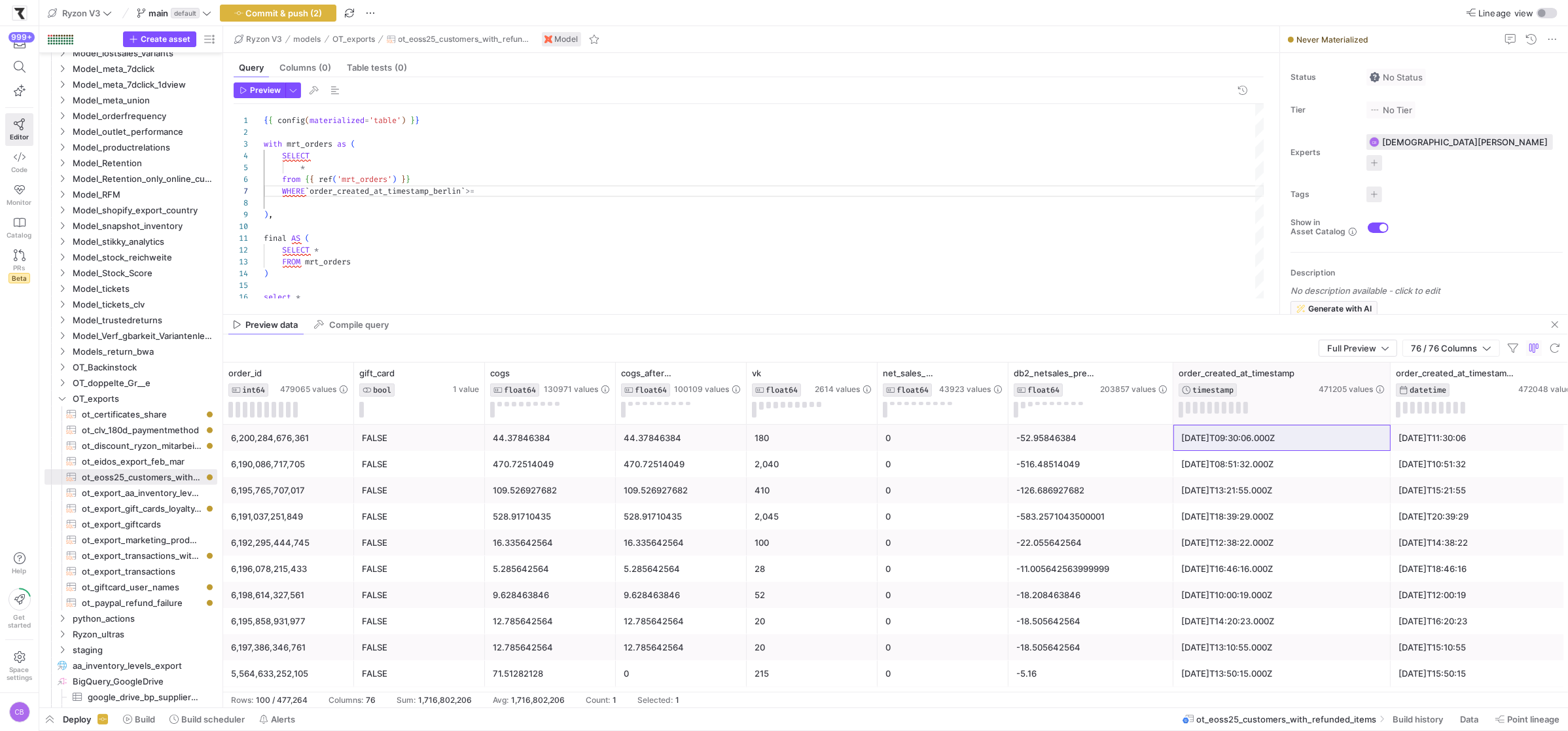
drag, startPoint x: 1345, startPoint y: 381, endPoint x: 1390, endPoint y: 384, distance: 45.1
click at [1390, 384] on div at bounding box center [1389, 393] width 6 height 62
click at [1316, 440] on div "2024-05-27T09:30:06.000Z" at bounding box center [1284, 438] width 205 height 26
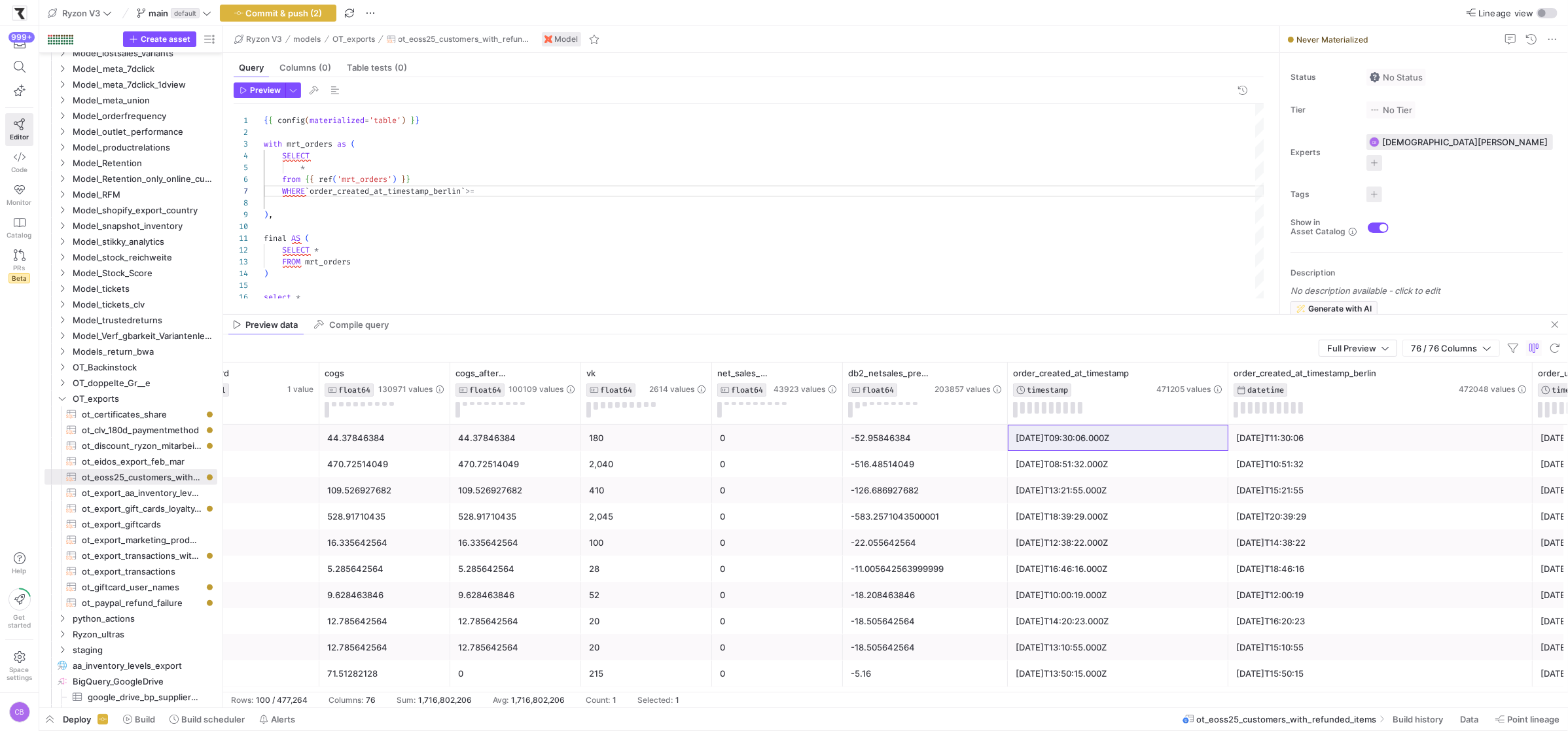
drag, startPoint x: 1425, startPoint y: 390, endPoint x: 1451, endPoint y: 428, distance: 46.0
click at [1529, 395] on div at bounding box center [1531, 393] width 6 height 62
click at [1396, 441] on div "2024-05-27T11:30:06" at bounding box center [1379, 438] width 287 height 26
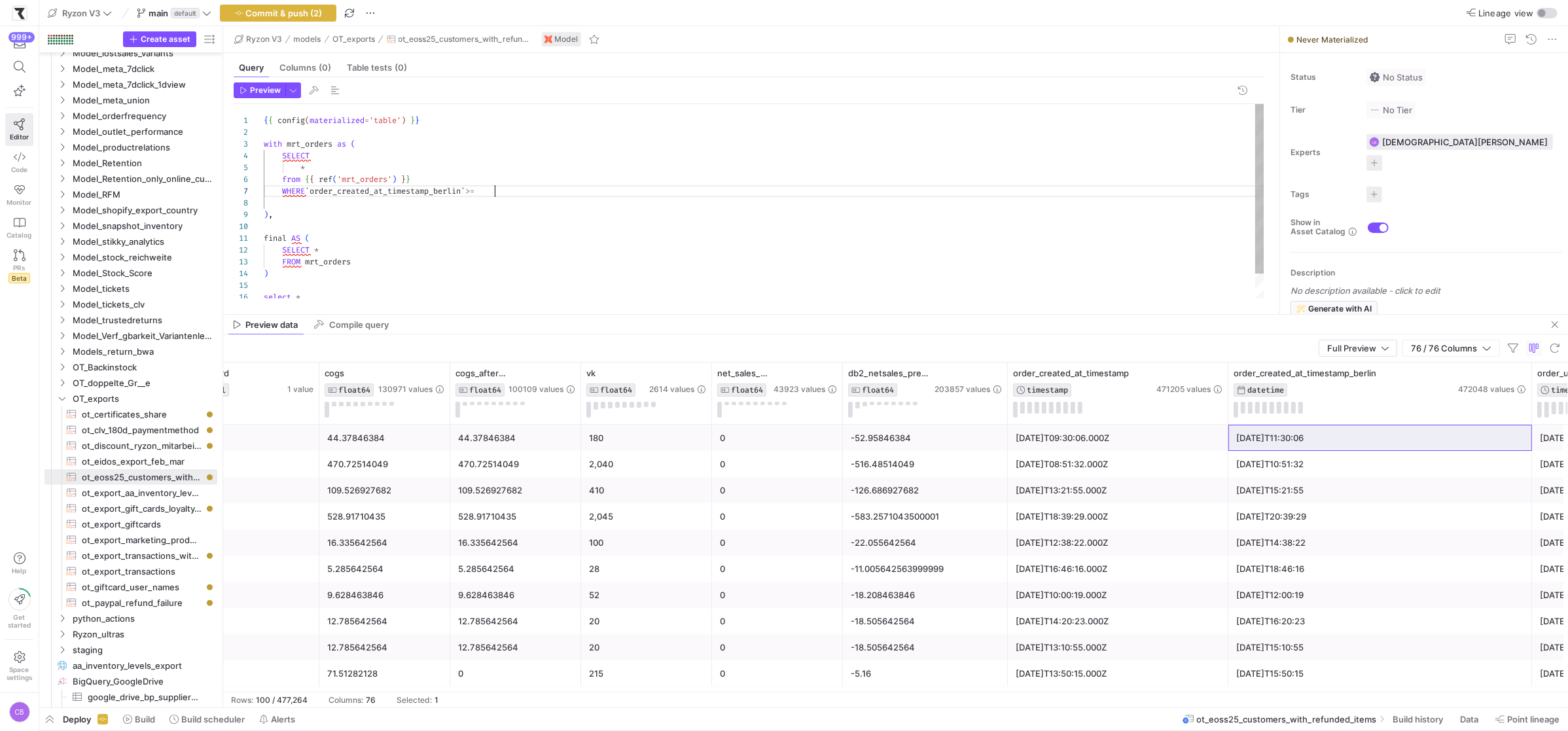
click at [500, 191] on div "SELECT * from { { ref ( 'mrt_orders' ) } } ) , { { config ( materialized = 'tab…" at bounding box center [763, 215] width 1000 height 223
click at [495, 191] on div "SELECT * from { { ref ( 'mrt_orders' ) } } ) , { { config ( materialized = 'tab…" at bounding box center [763, 215] width 1000 height 223
click at [631, 191] on div "SELECT * from { { ref ( 'mrt_orders' ) } } ), { { config ( materialized = 'tabl…" at bounding box center [763, 215] width 1000 height 223
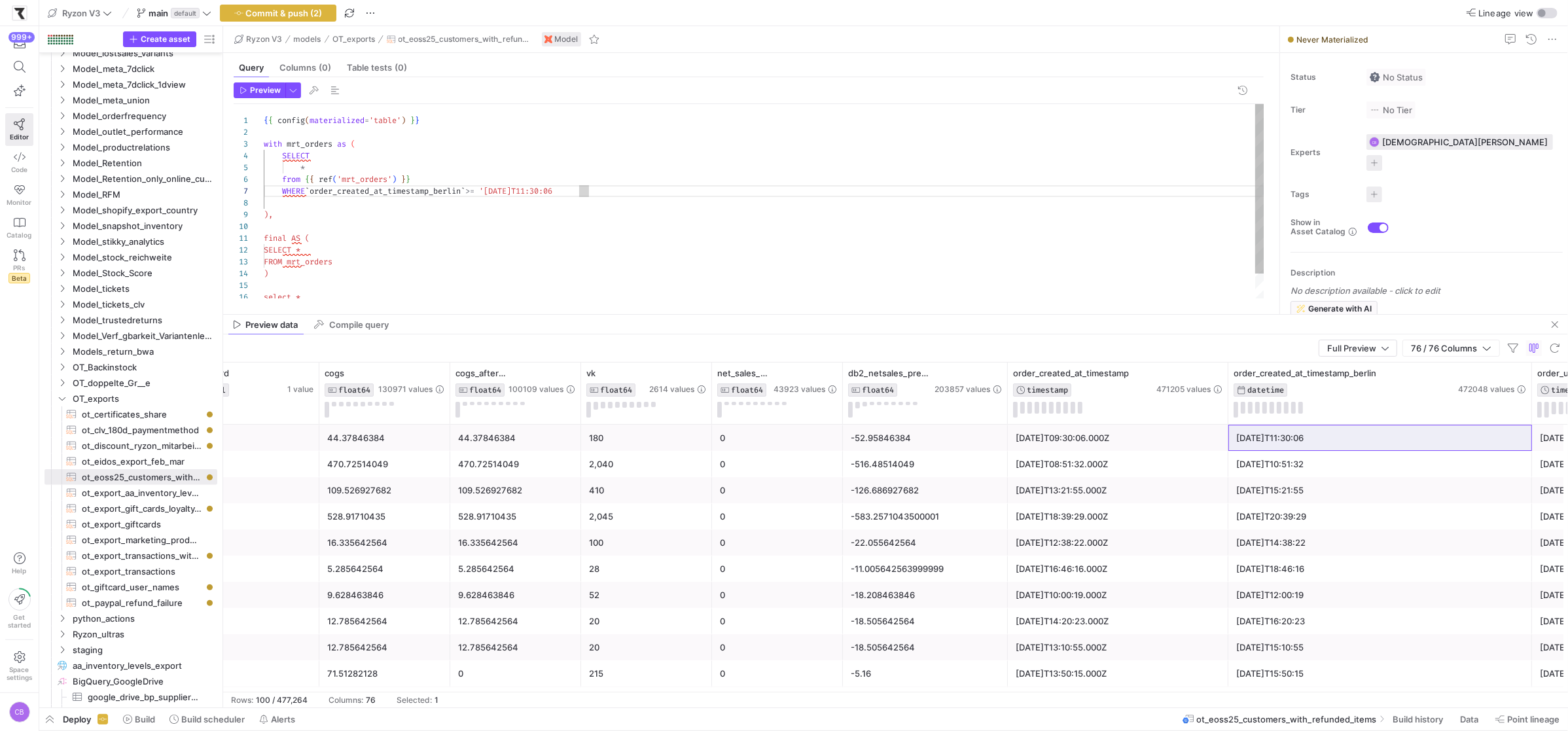
scroll to position [70, 328]
click at [533, 188] on div "SELECT * from { { ref ( 'mrt_orders' ) } } ) , { { config ( materialized = 'tab…" at bounding box center [763, 215] width 1000 height 223
click at [707, 237] on div "SELECT * from { { ref ( 'mrt_orders' ) } } ) , { { config ( materialized = 'tab…" at bounding box center [763, 215] width 1000 height 223
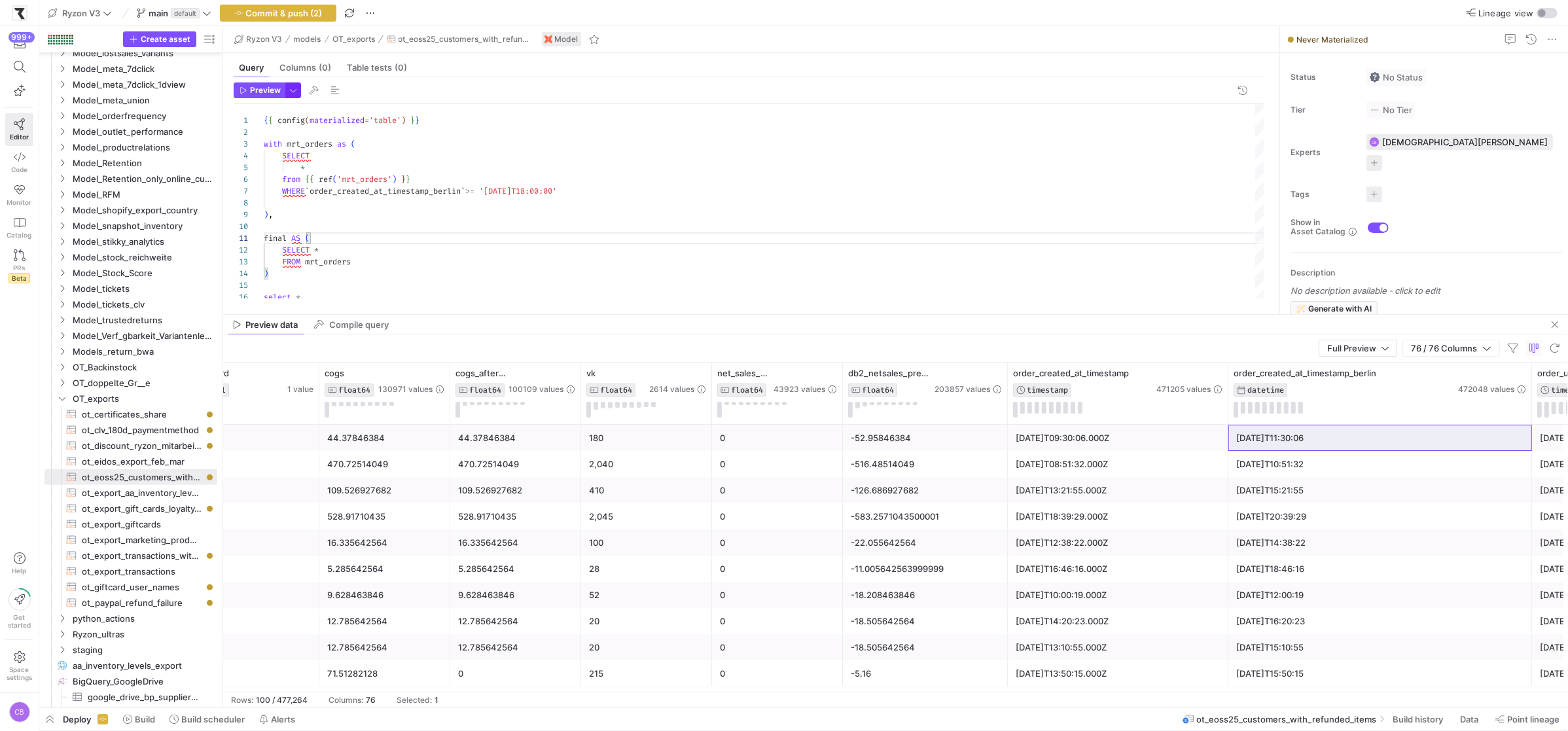
drag, startPoint x: 275, startPoint y: 86, endPoint x: 294, endPoint y: 94, distance: 20.6
click at [275, 86] on span "Preview" at bounding box center [265, 90] width 30 height 9
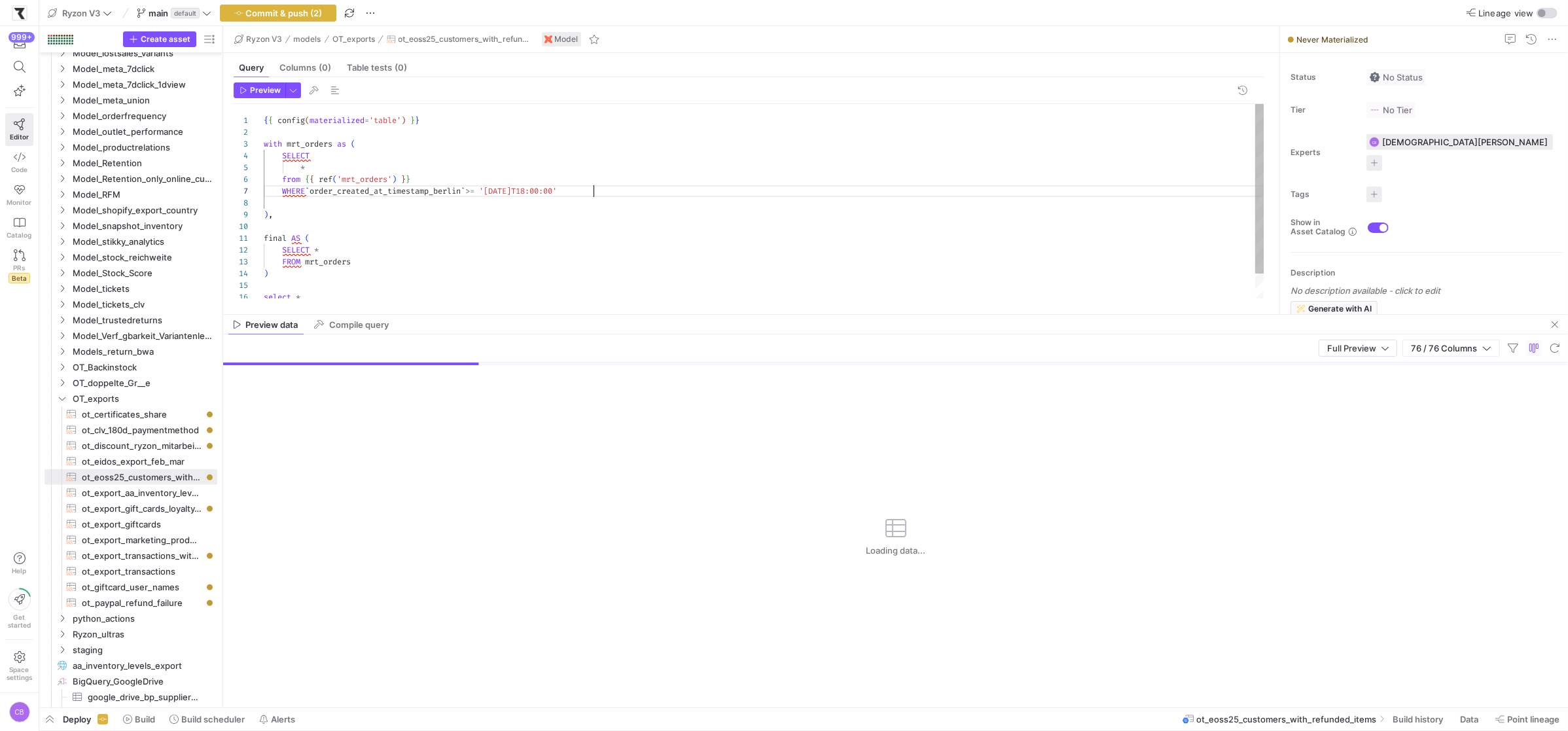
click at [638, 187] on div "SELECT * from { { ref ( 'mrt_orders' ) } } ) , { { config ( materialized = 'tab…" at bounding box center [763, 215] width 1000 height 223
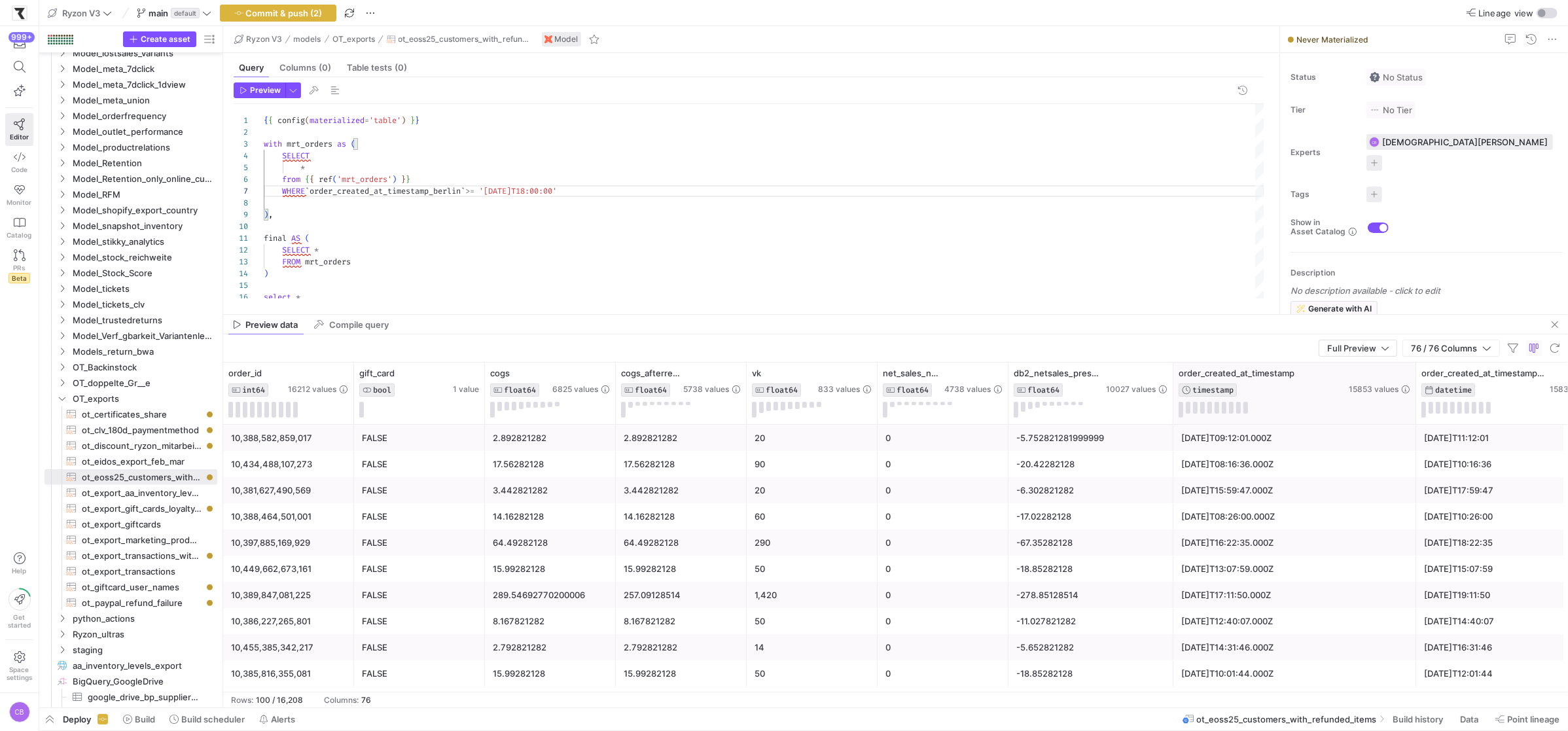
drag, startPoint x: 1345, startPoint y: 386, endPoint x: 1413, endPoint y: 392, distance: 68.3
click at [1413, 392] on div at bounding box center [1415, 393] width 6 height 62
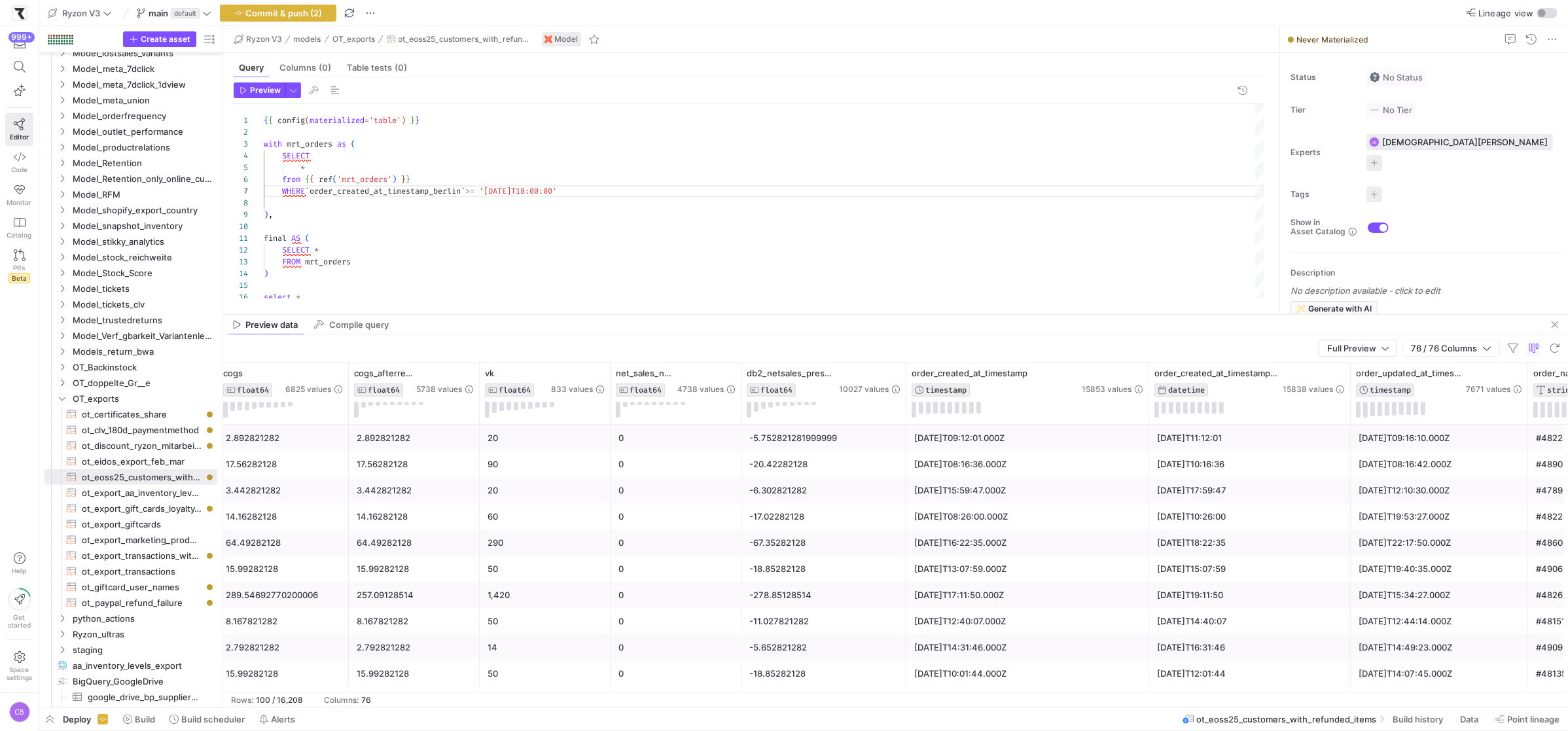
scroll to position [0, 388]
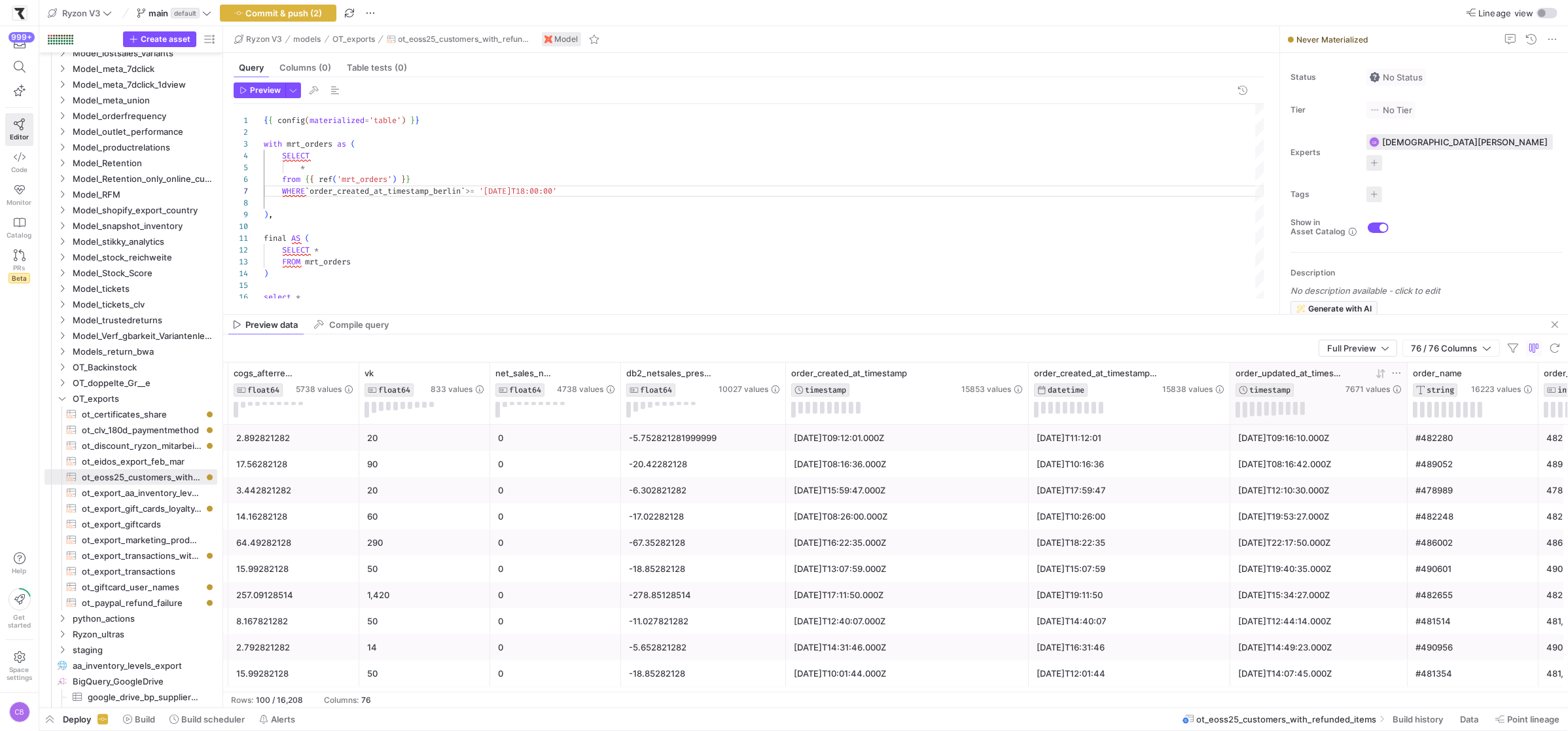
click at [1377, 376] on icon at bounding box center [1380, 373] width 10 height 10
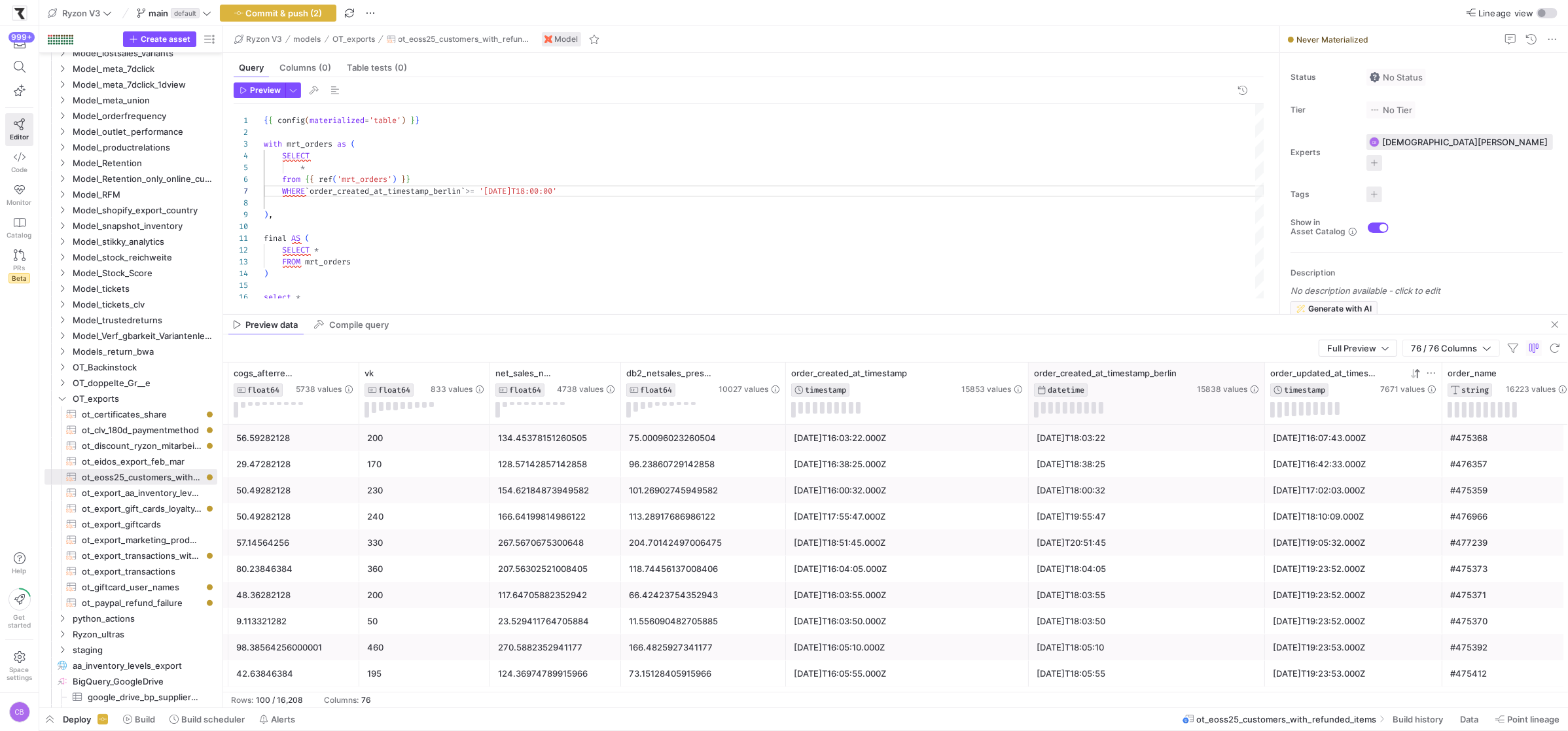
drag, startPoint x: 1227, startPoint y: 368, endPoint x: 1261, endPoint y: 373, distance: 34.4
click at [1261, 373] on div at bounding box center [1264, 393] width 6 height 62
click at [634, 192] on div "SELECT * from { { ref ( 'mrt_orders' ) } } ) , { { config ( materialized = 'tab…" at bounding box center [763, 215] width 1000 height 223
click at [312, 187] on div "SELECT * from { { ref ( 'mrt_orders' ) } } ) , { { config ( materialized = 'tab…" at bounding box center [763, 215] width 1000 height 223
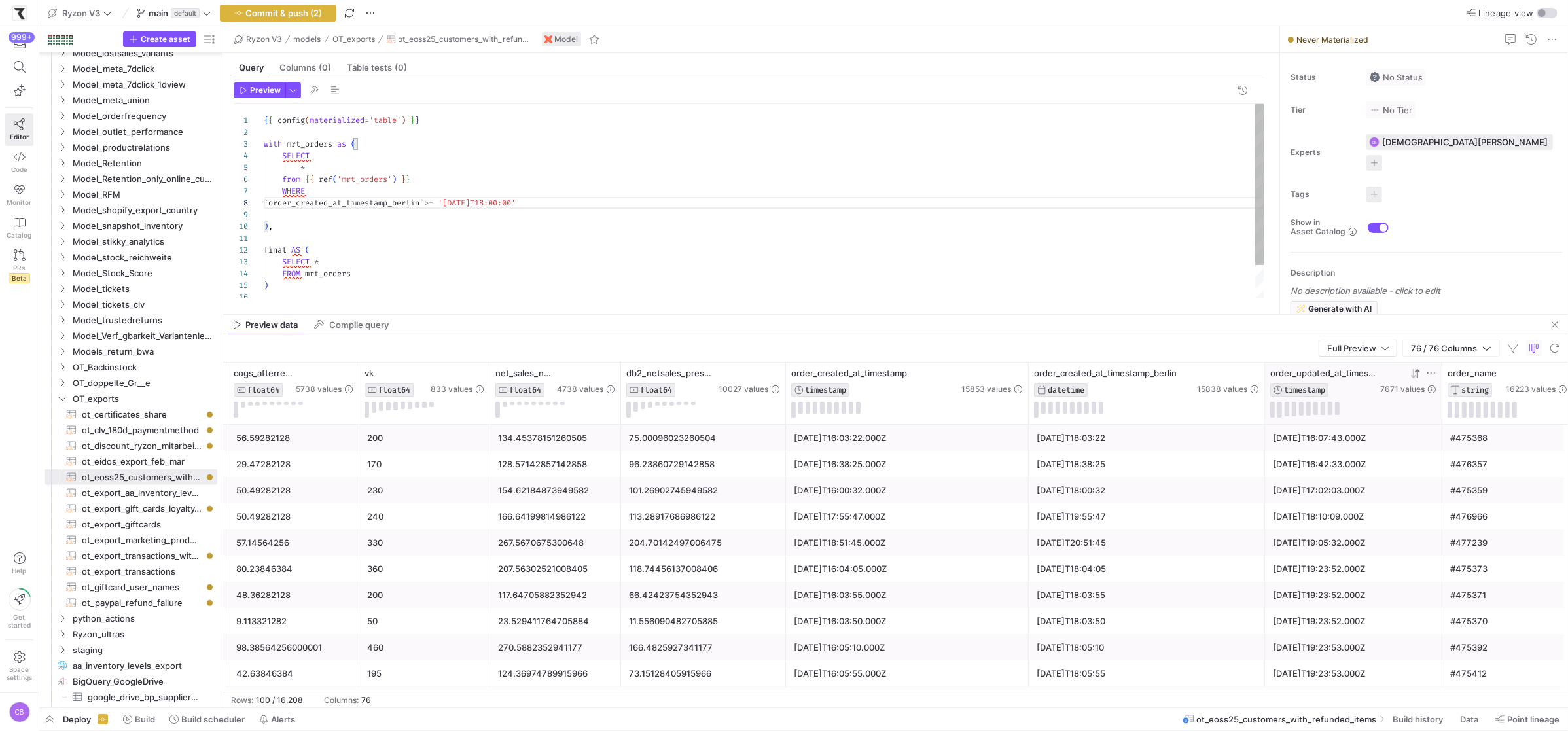
click at [591, 207] on div "SELECT * from { { ref ( 'mrt_orders' ) } } ) , { { config ( materialized = 'tab…" at bounding box center [763, 221] width 1000 height 234
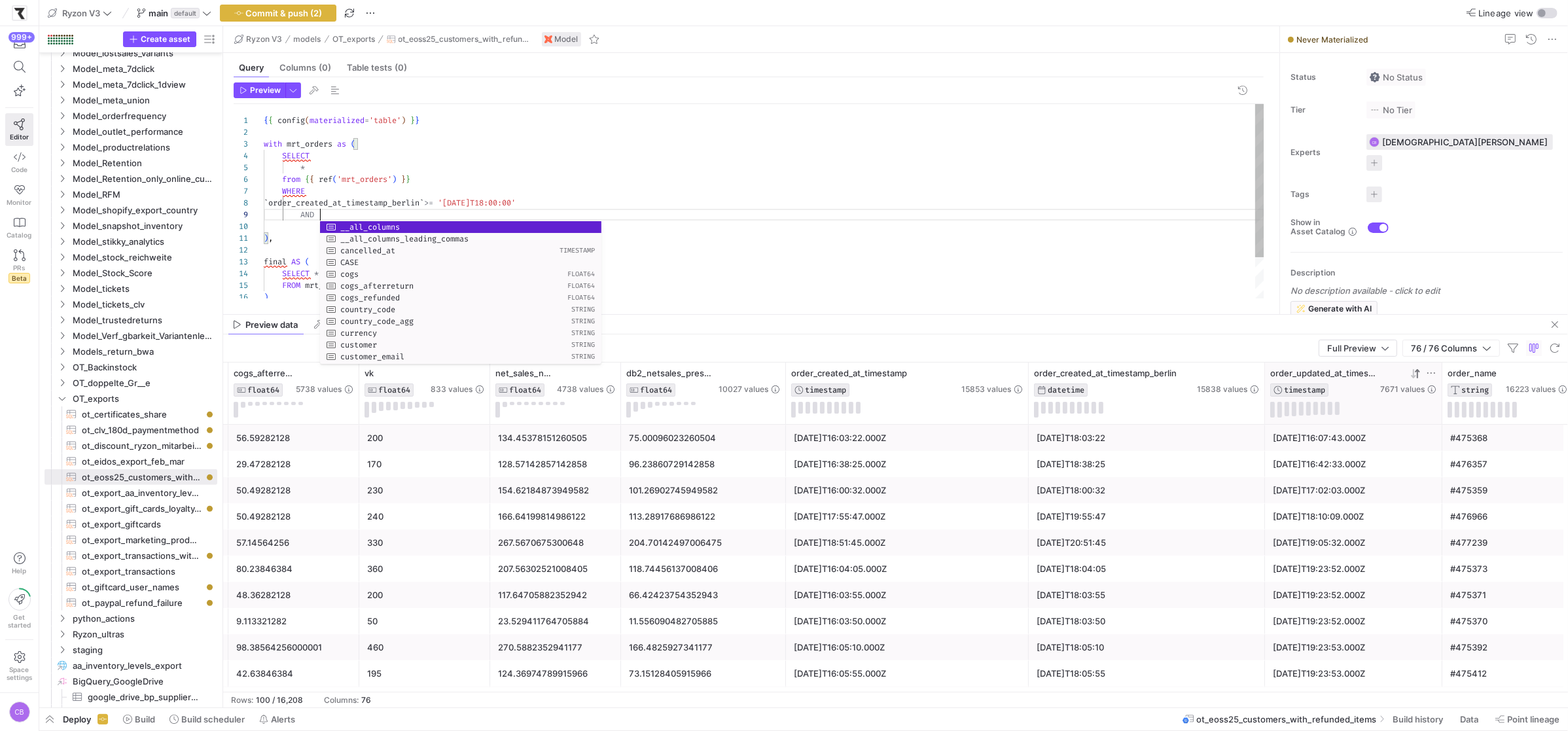
scroll to position [70, 47]
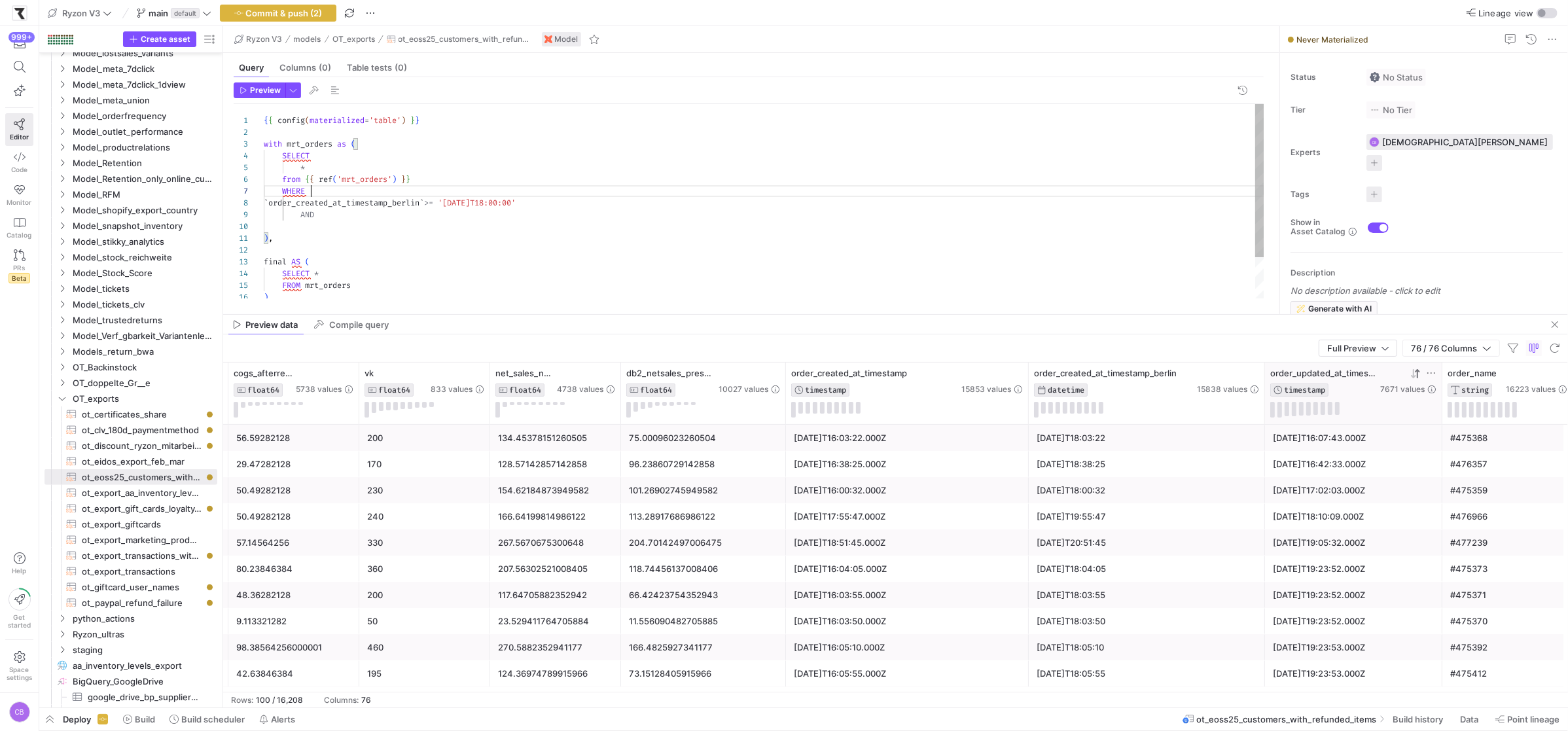
drag, startPoint x: 622, startPoint y: 195, endPoint x: 365, endPoint y: 194, distance: 257.0
click at [365, 194] on div "SELECT * from { { ref ( 'mrt_orders' ) } } ) , { { config ( materialized = 'tab…" at bounding box center [763, 227] width 1000 height 246
drag, startPoint x: 301, startPoint y: 203, endPoint x: 595, endPoint y: 202, distance: 294.0
click at [595, 202] on div "SELECT * from { { ref ( 'mrt_orders' ) } } ) , { { config ( materialized = 'tab…" at bounding box center [763, 227] width 1000 height 246
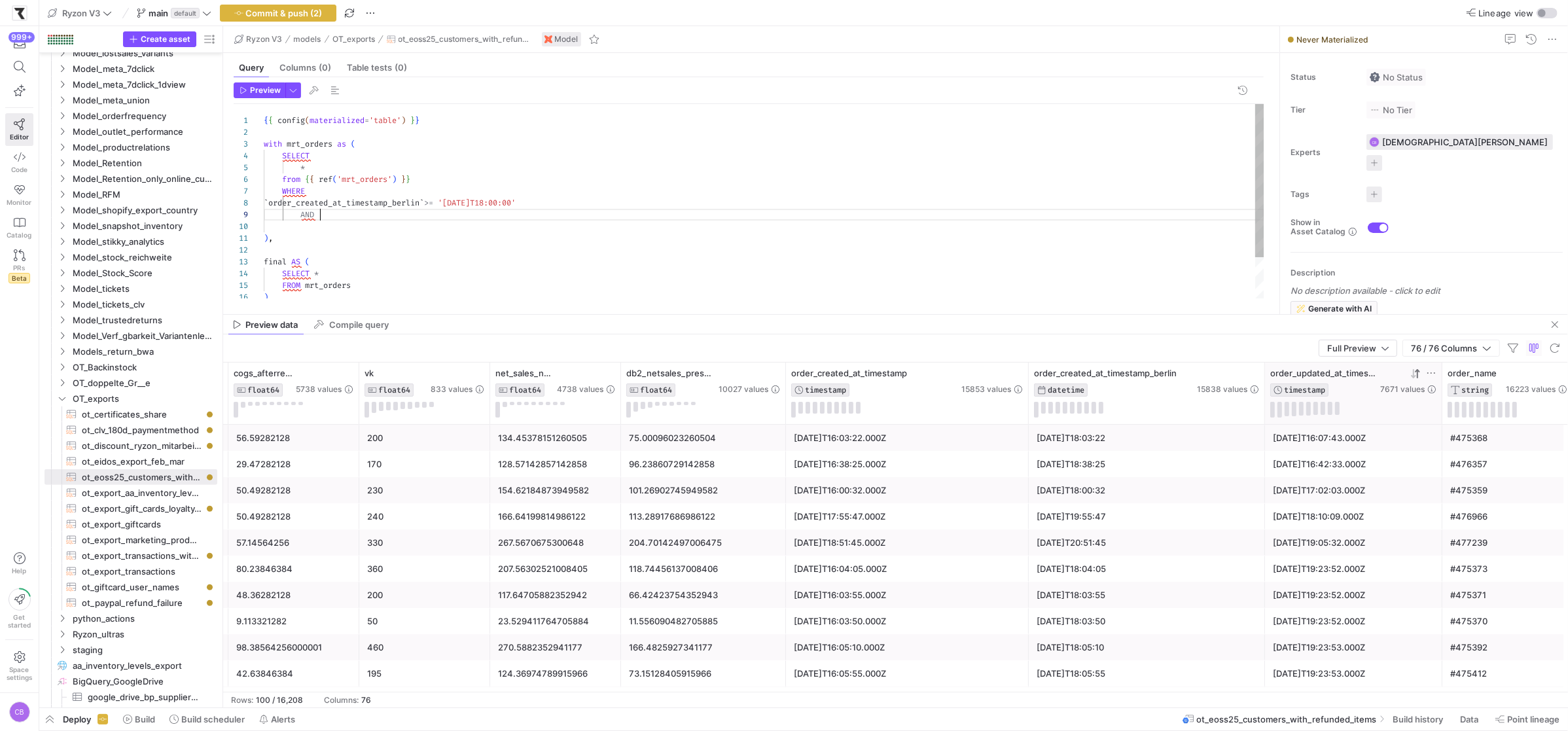
click at [452, 216] on div "SELECT * from { { ref ( 'mrt_orders' ) } } ) , { { config ( materialized = 'tab…" at bounding box center [763, 227] width 1000 height 246
click at [495, 215] on div "SELECT * from { { ref ( 'mrt_orders' ) } } ) , { { config ( materialized = 'tab…" at bounding box center [763, 227] width 1000 height 246
click at [556, 213] on div "SELECT * from { { ref ( 'mrt_orders' ) } } ) , { { config ( materialized = 'tab…" at bounding box center [763, 227] width 1000 height 246
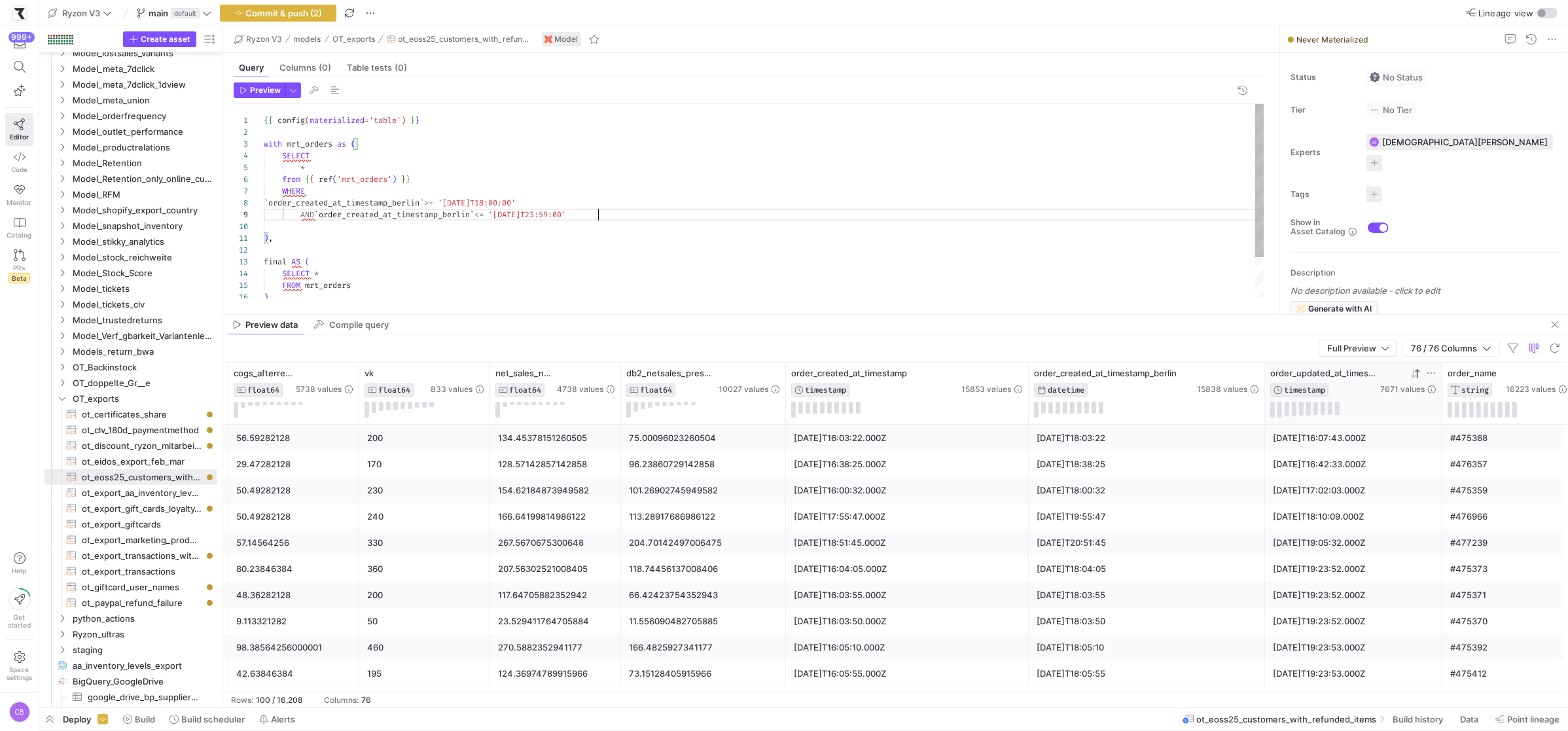
scroll to position [94, 338]
click at [295, 98] on button "button" at bounding box center [293, 90] width 16 height 16
click at [251, 95] on div at bounding box center [784, 365] width 1568 height 731
click at [251, 95] on span "button" at bounding box center [259, 90] width 50 height 14
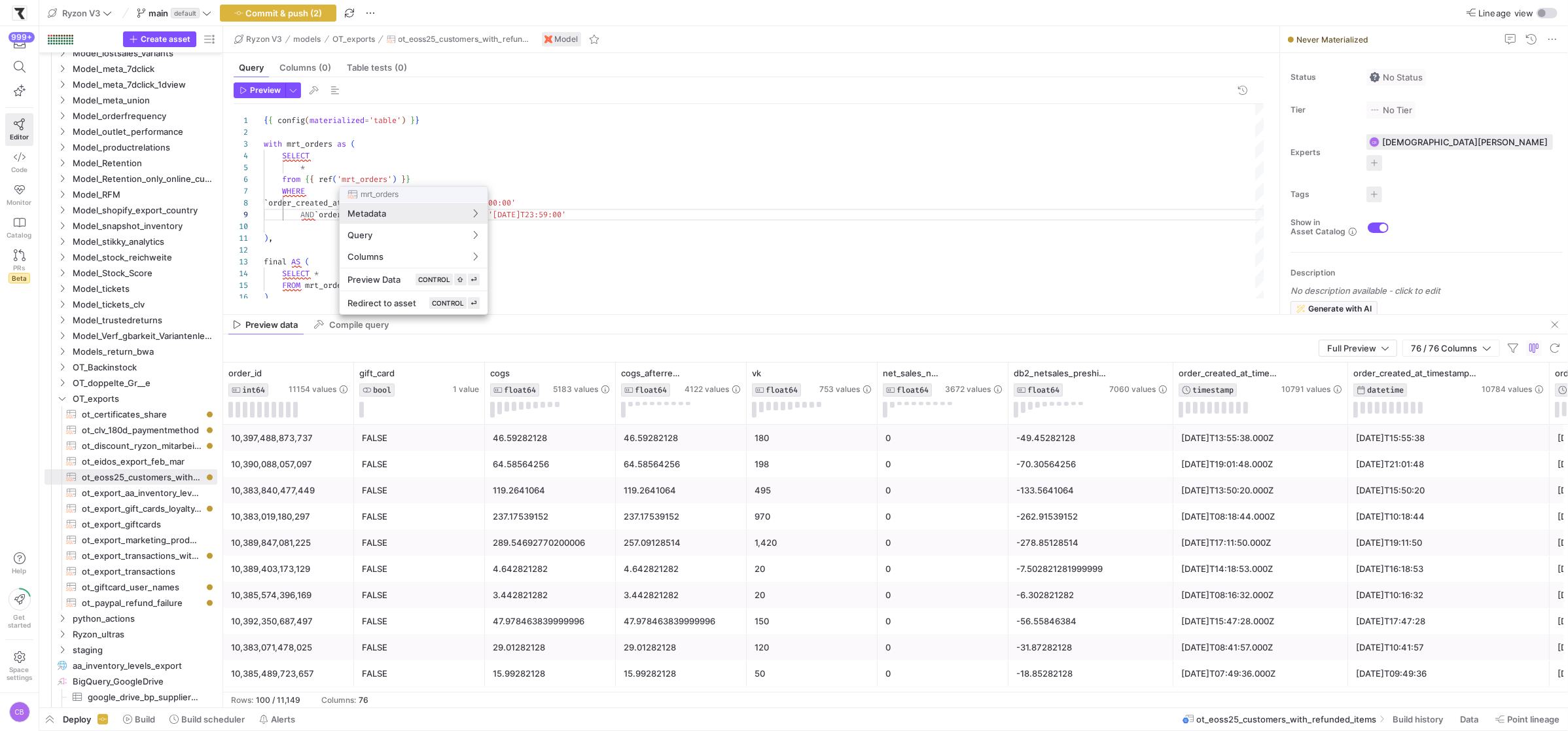
click at [778, 202] on div at bounding box center [784, 365] width 1568 height 731
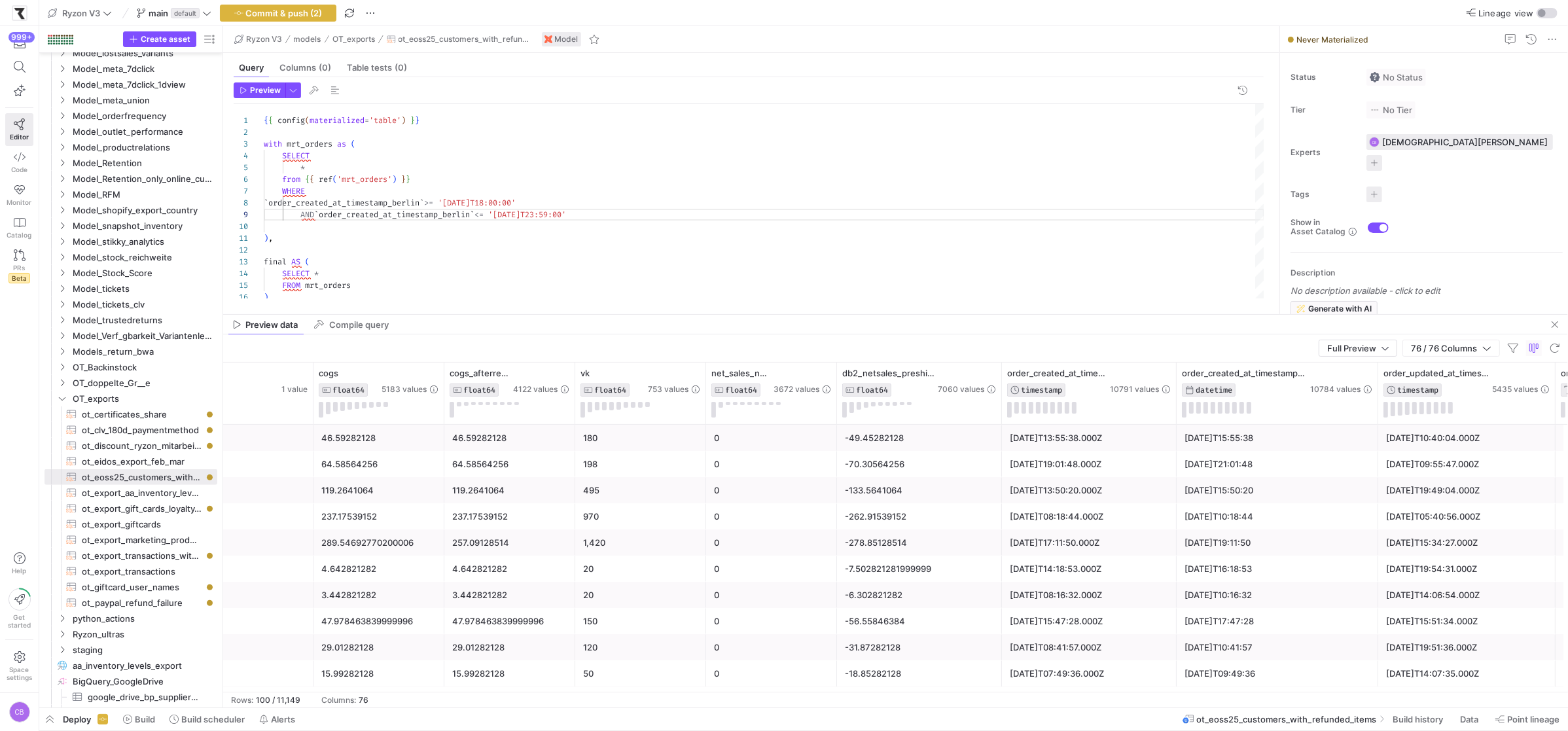
scroll to position [0, 195]
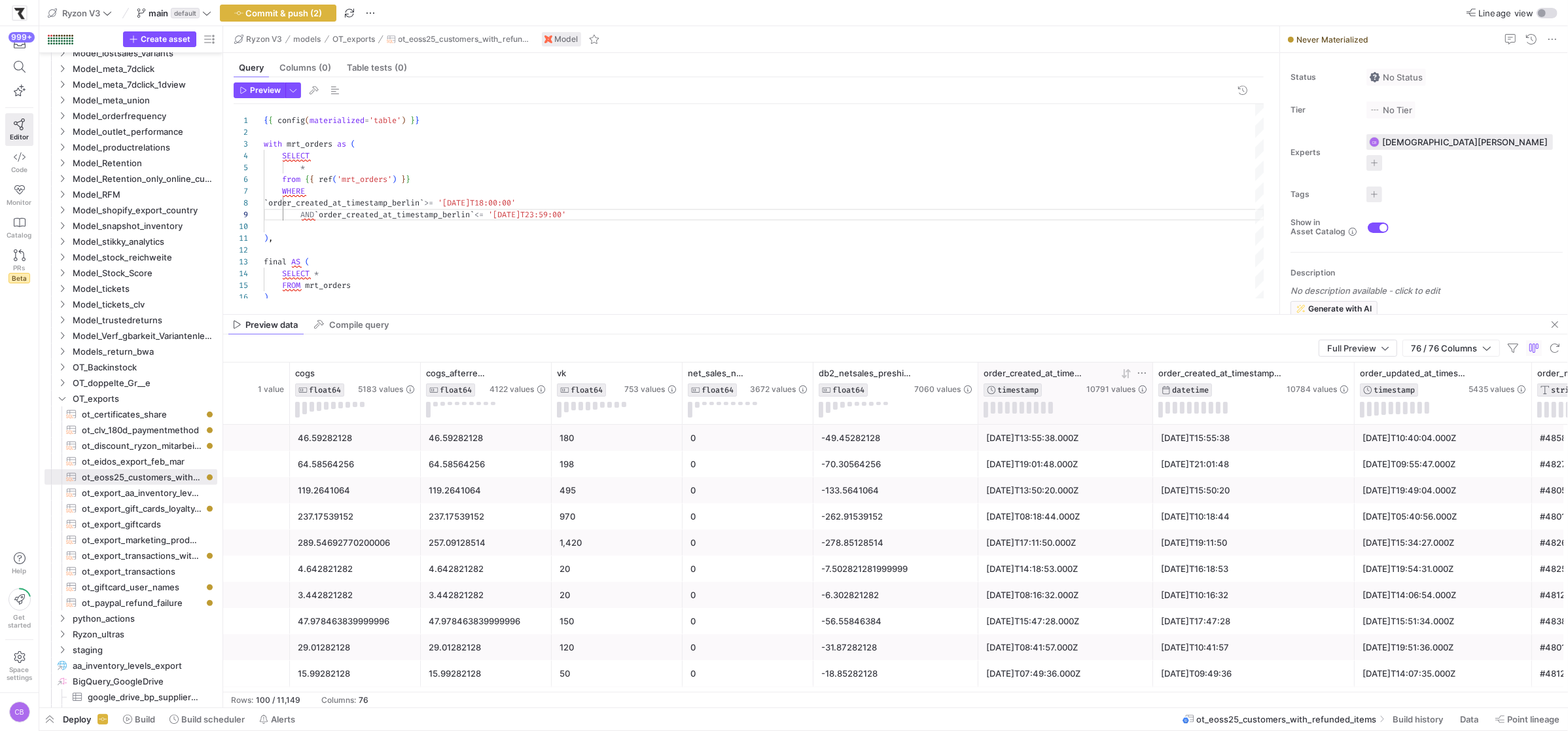
click at [1126, 372] on icon at bounding box center [1128, 373] width 5 height 9
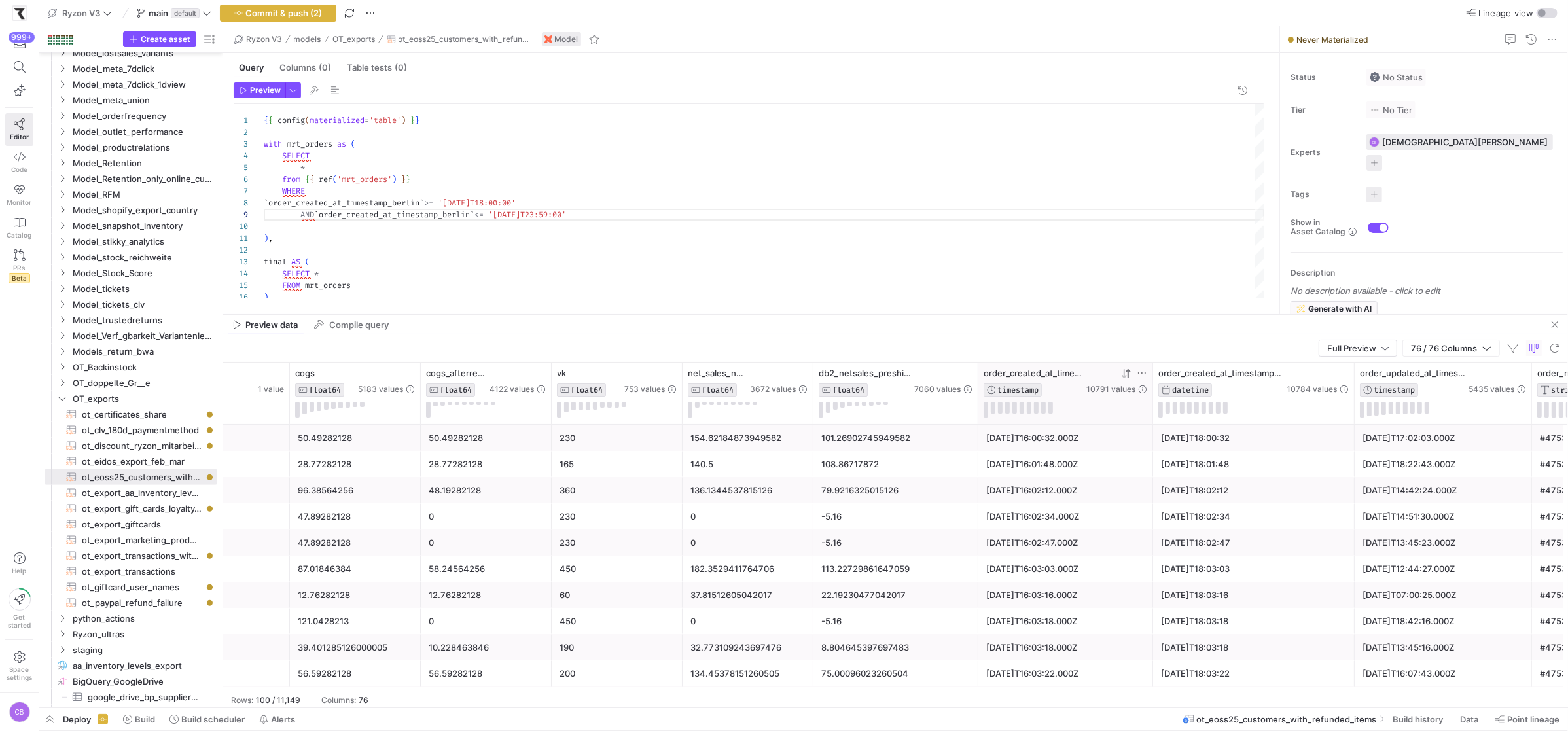
drag, startPoint x: 1150, startPoint y: 384, endPoint x: 1241, endPoint y: 409, distance: 94.4
click at [1155, 409] on div at bounding box center [1152, 393] width 6 height 62
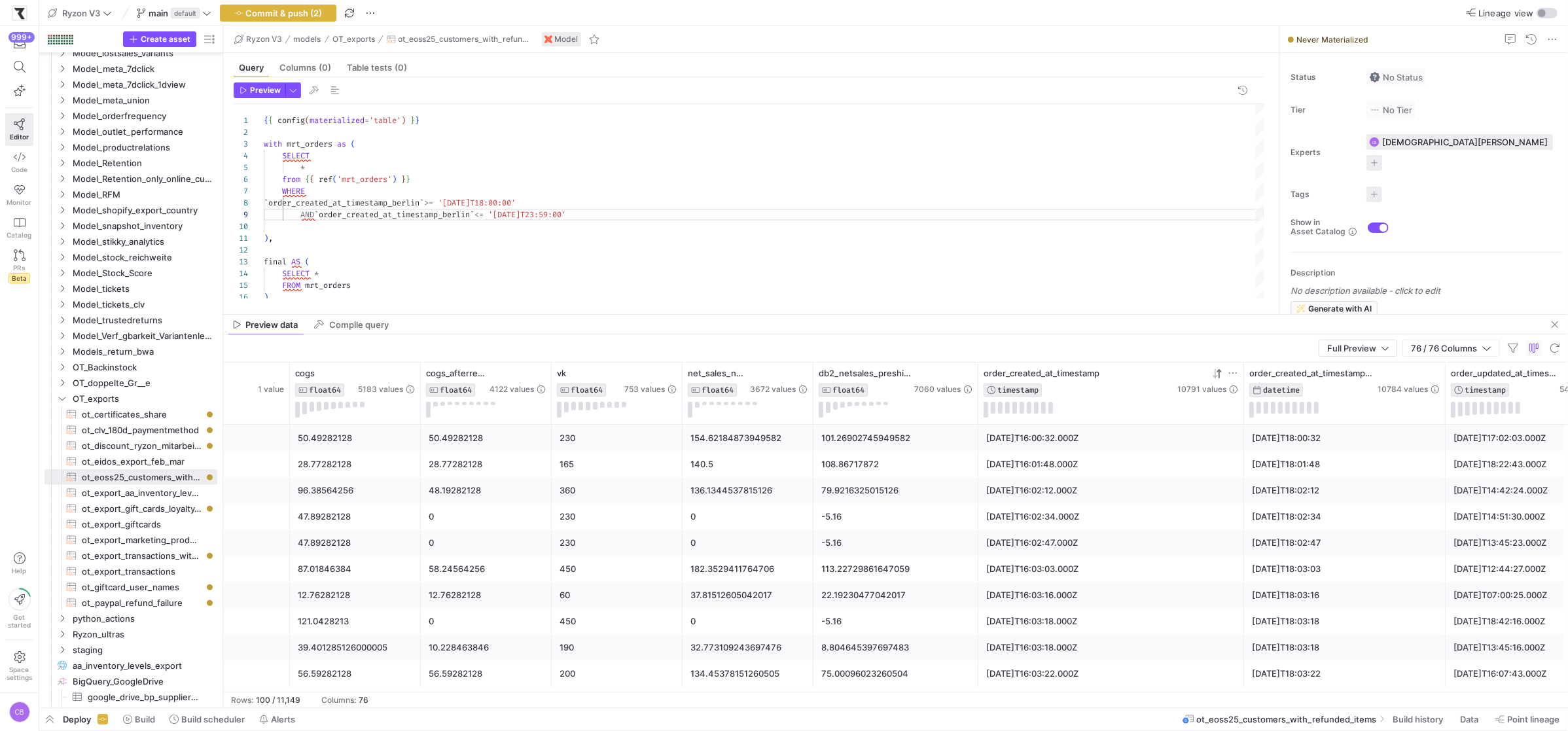
scroll to position [0, 448]
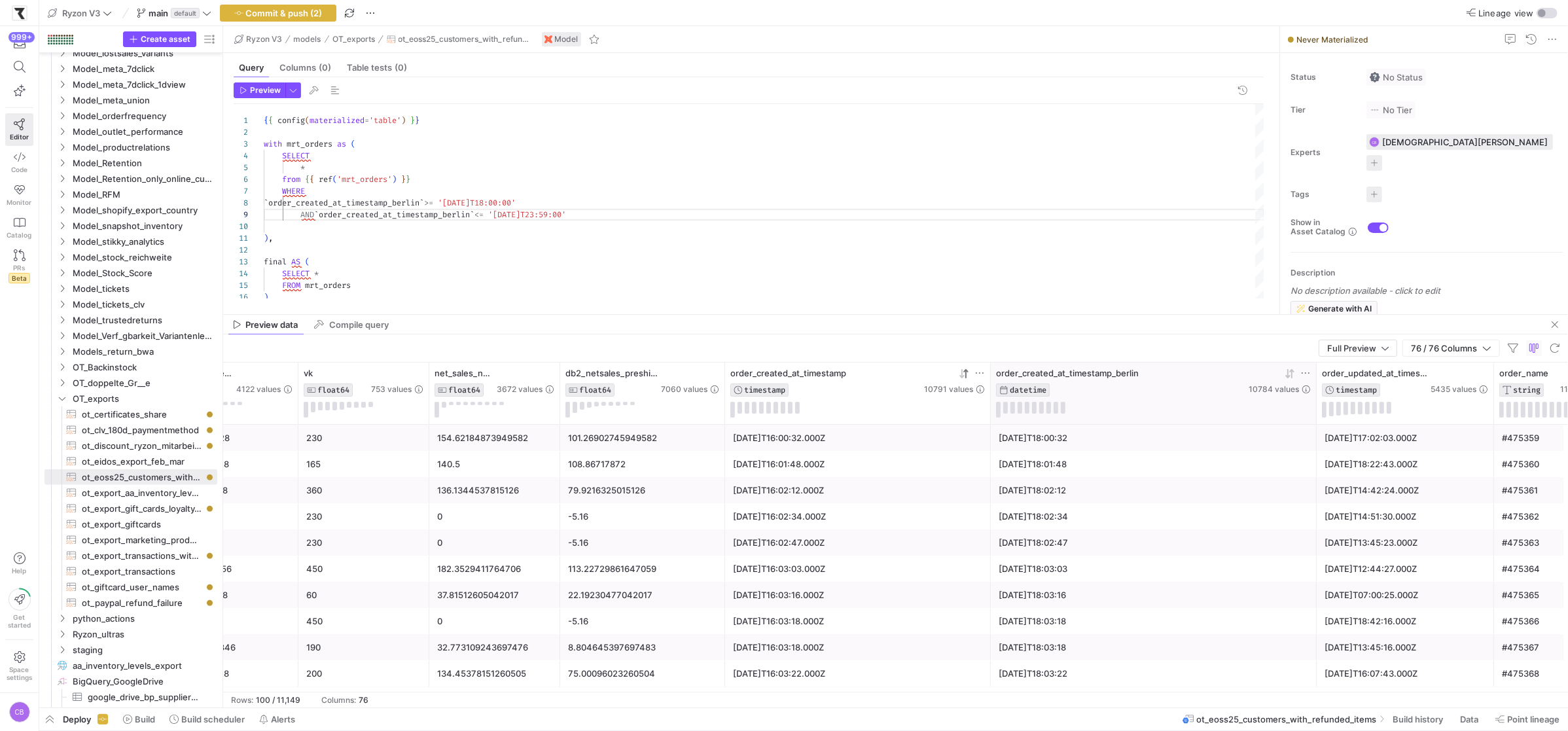
drag, startPoint x: 1314, startPoint y: 398, endPoint x: 1305, endPoint y: 399, distance: 9.1
click at [1314, 398] on div at bounding box center [1316, 393] width 6 height 62
click at [963, 375] on icon at bounding box center [963, 373] width 10 height 10
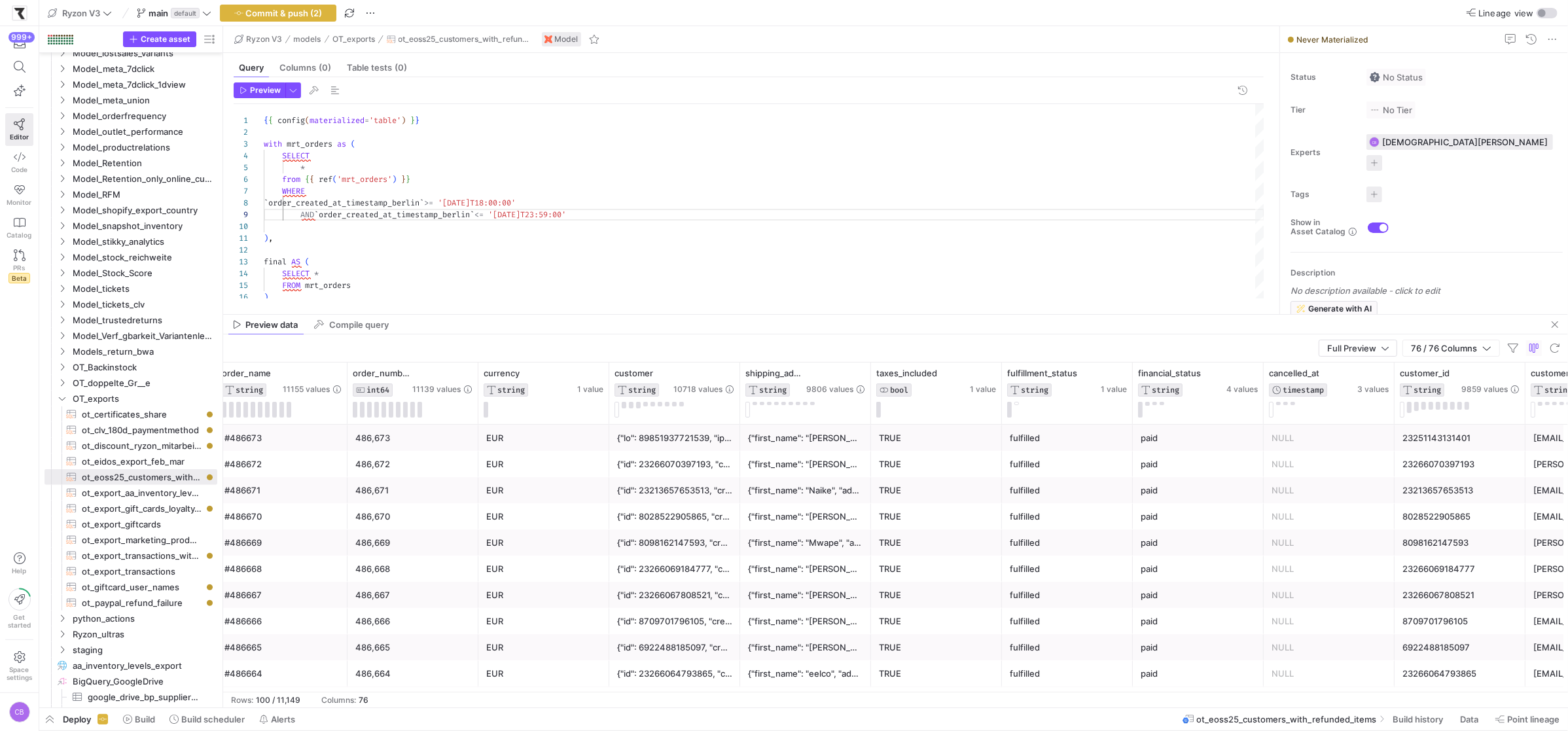
scroll to position [0, 0]
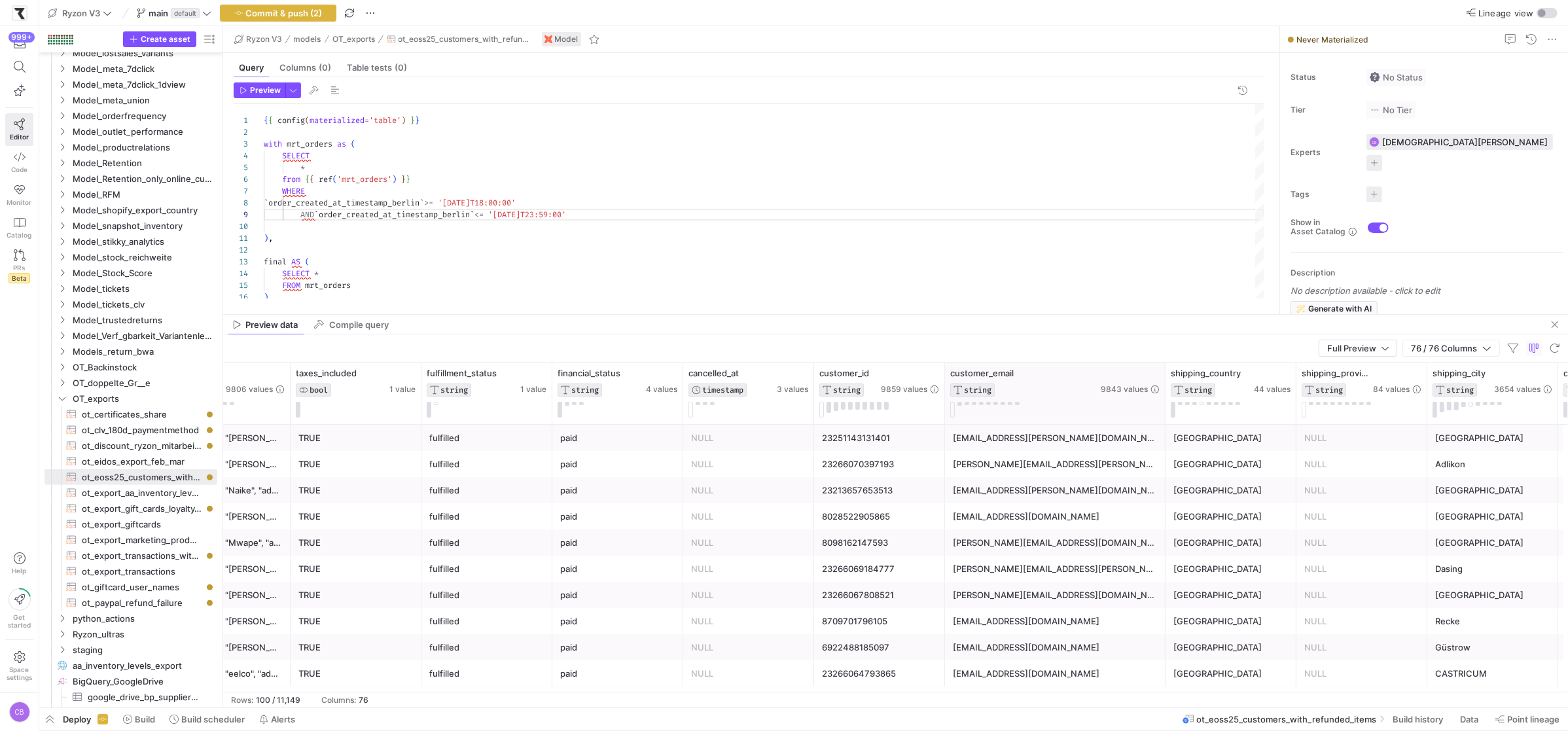
click at [1164, 395] on div at bounding box center [1164, 393] width 6 height 62
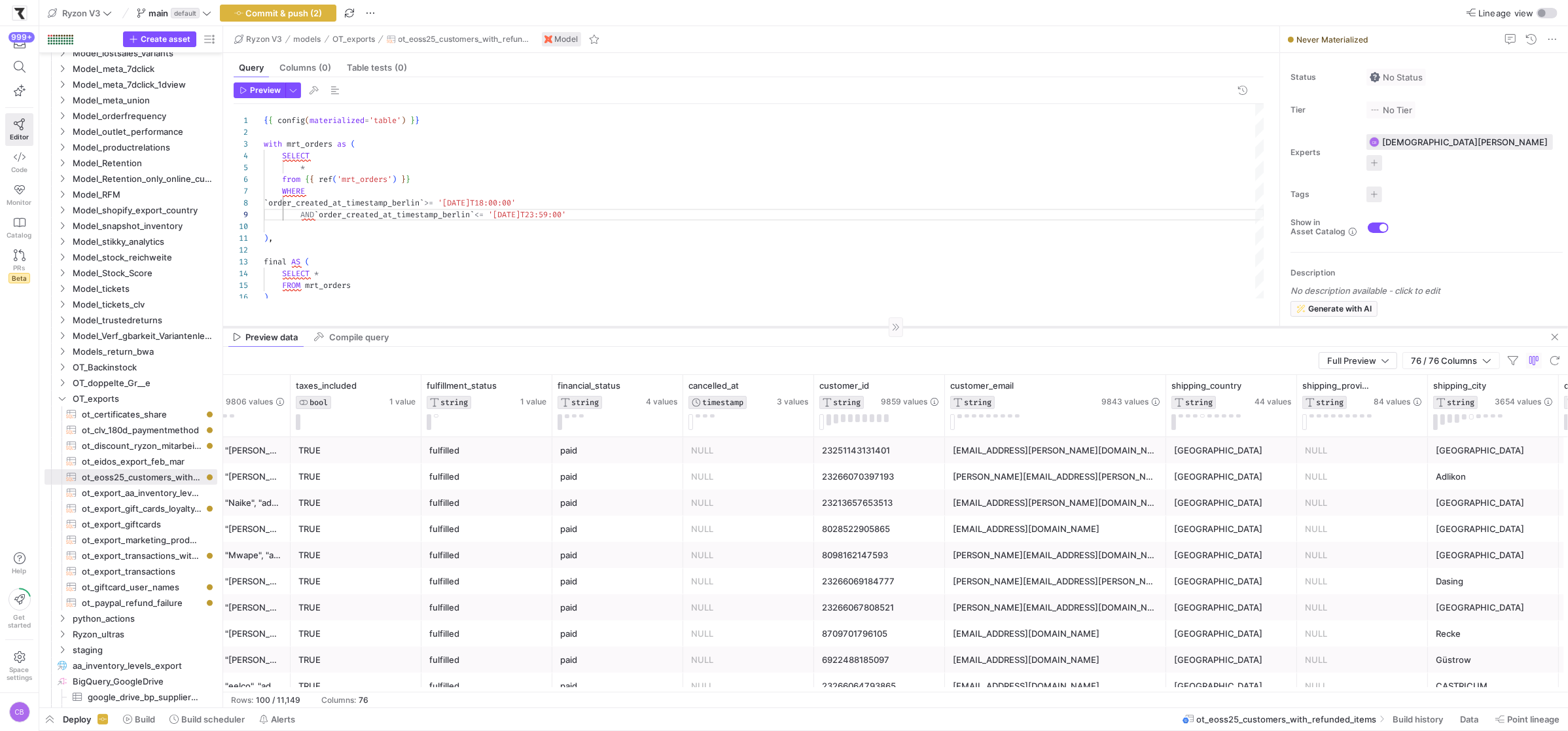
drag, startPoint x: 738, startPoint y: 315, endPoint x: 742, endPoint y: 327, distance: 12.6
click at [742, 327] on div at bounding box center [895, 327] width 1345 height 1
drag, startPoint x: 1295, startPoint y: 423, endPoint x: 1293, endPoint y: 460, distance: 37.1
click at [1307, 424] on div at bounding box center [1306, 405] width 6 height 62
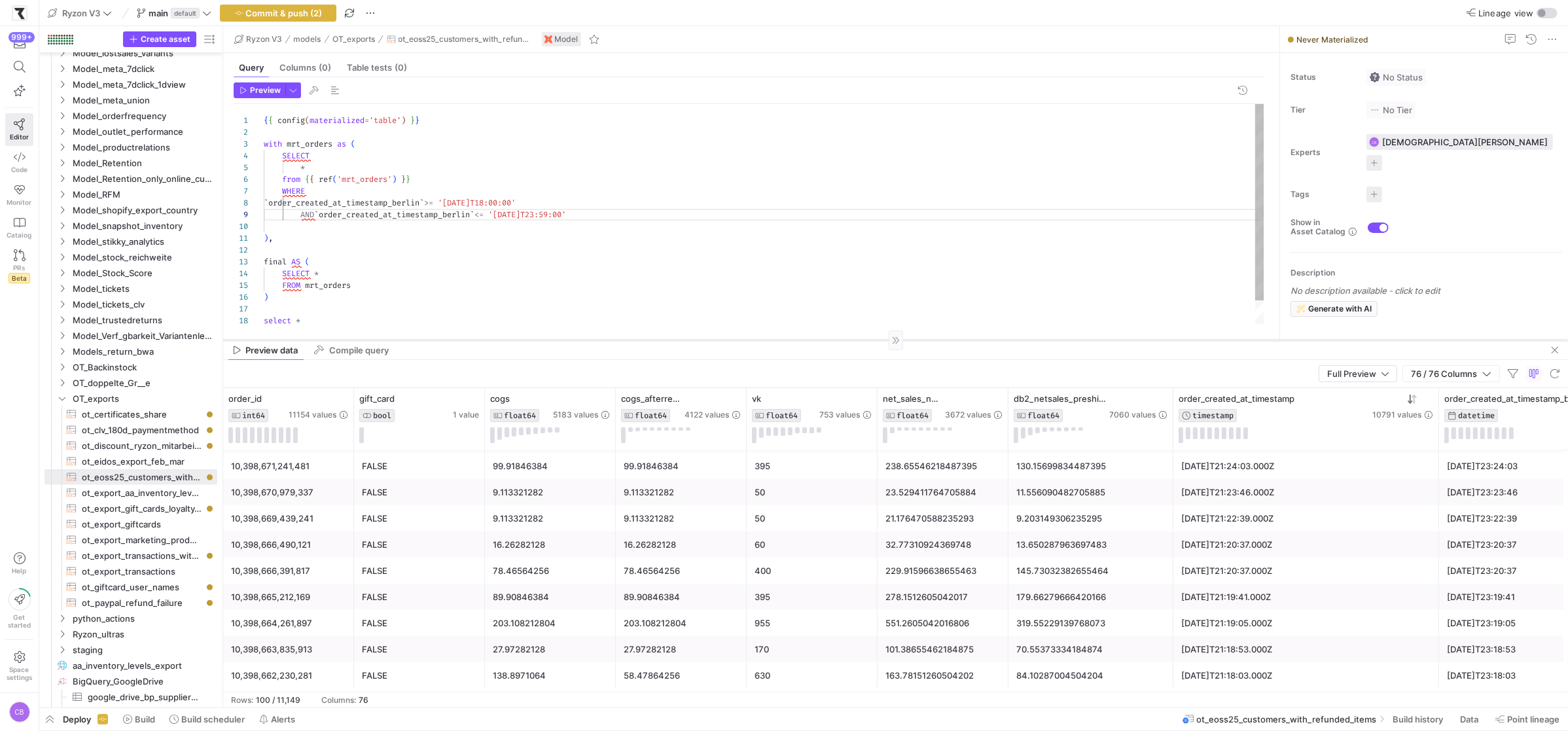
drag, startPoint x: 588, startPoint y: 326, endPoint x: 589, endPoint y: 339, distance: 13.0
click at [589, 339] on div at bounding box center [895, 339] width 1345 height 1
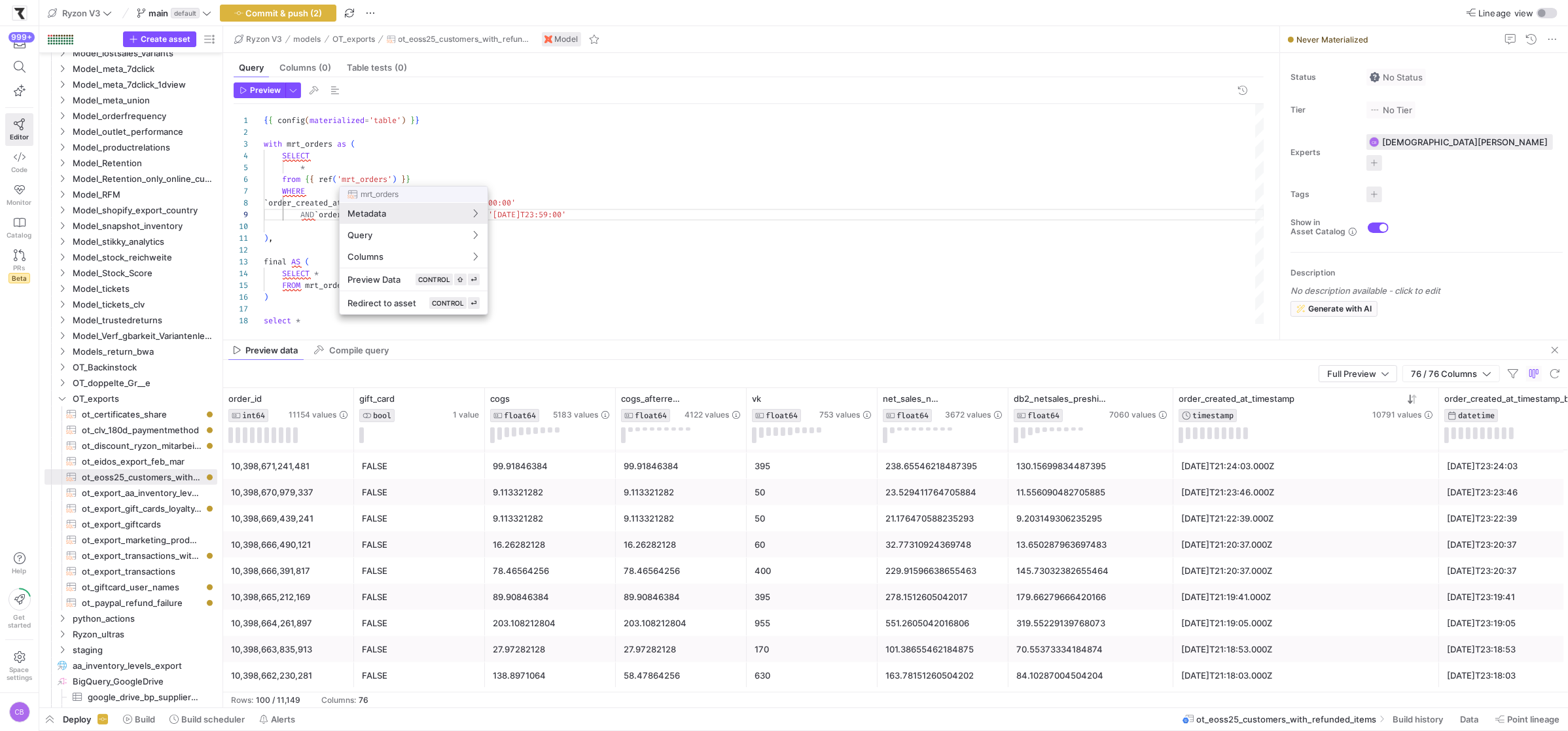
click at [362, 170] on div at bounding box center [784, 365] width 1568 height 731
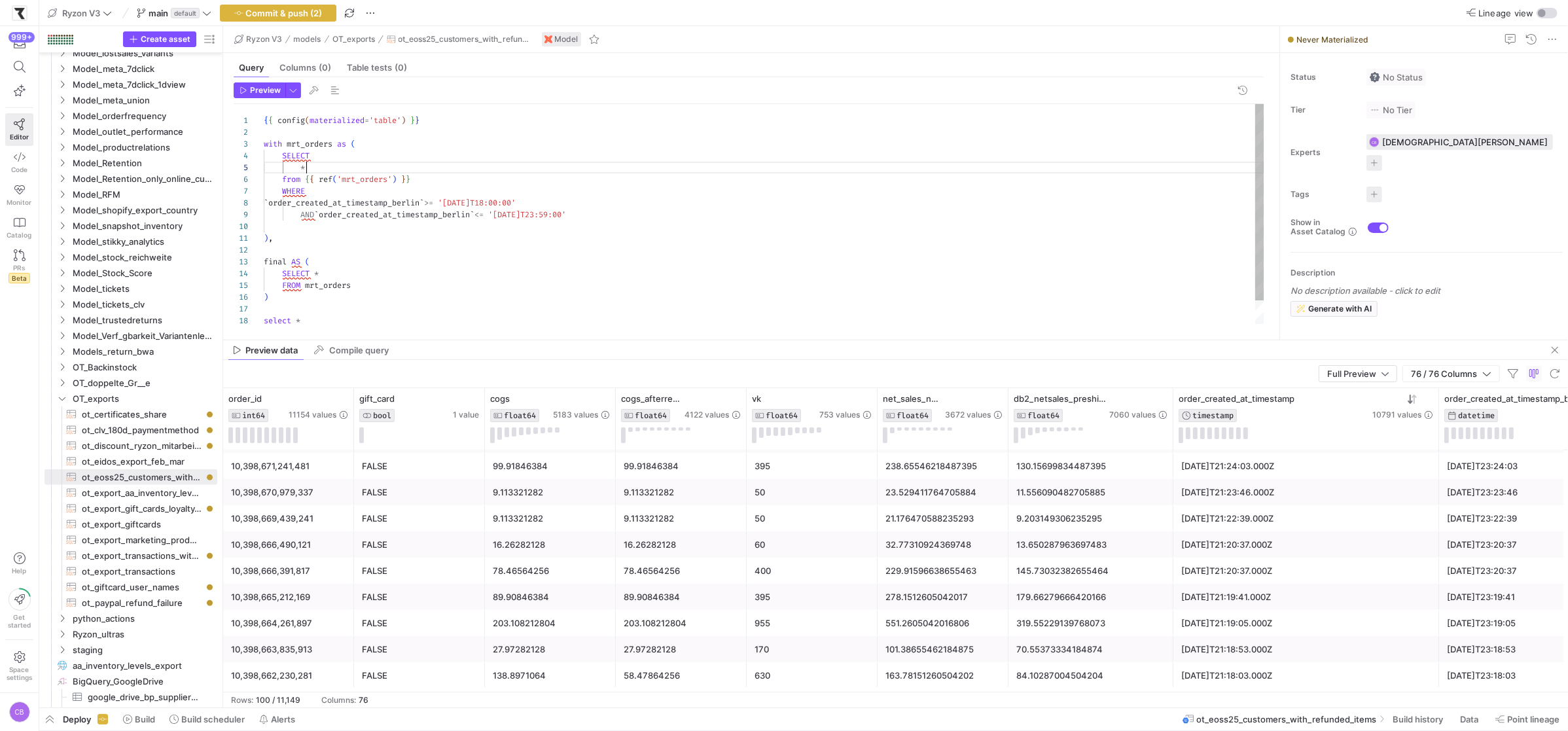
click at [361, 168] on div "SELECT * from { { ref ( 'mrt_orders' ) } } ) , { { config ( materialized = 'tab…" at bounding box center [763, 227] width 1000 height 246
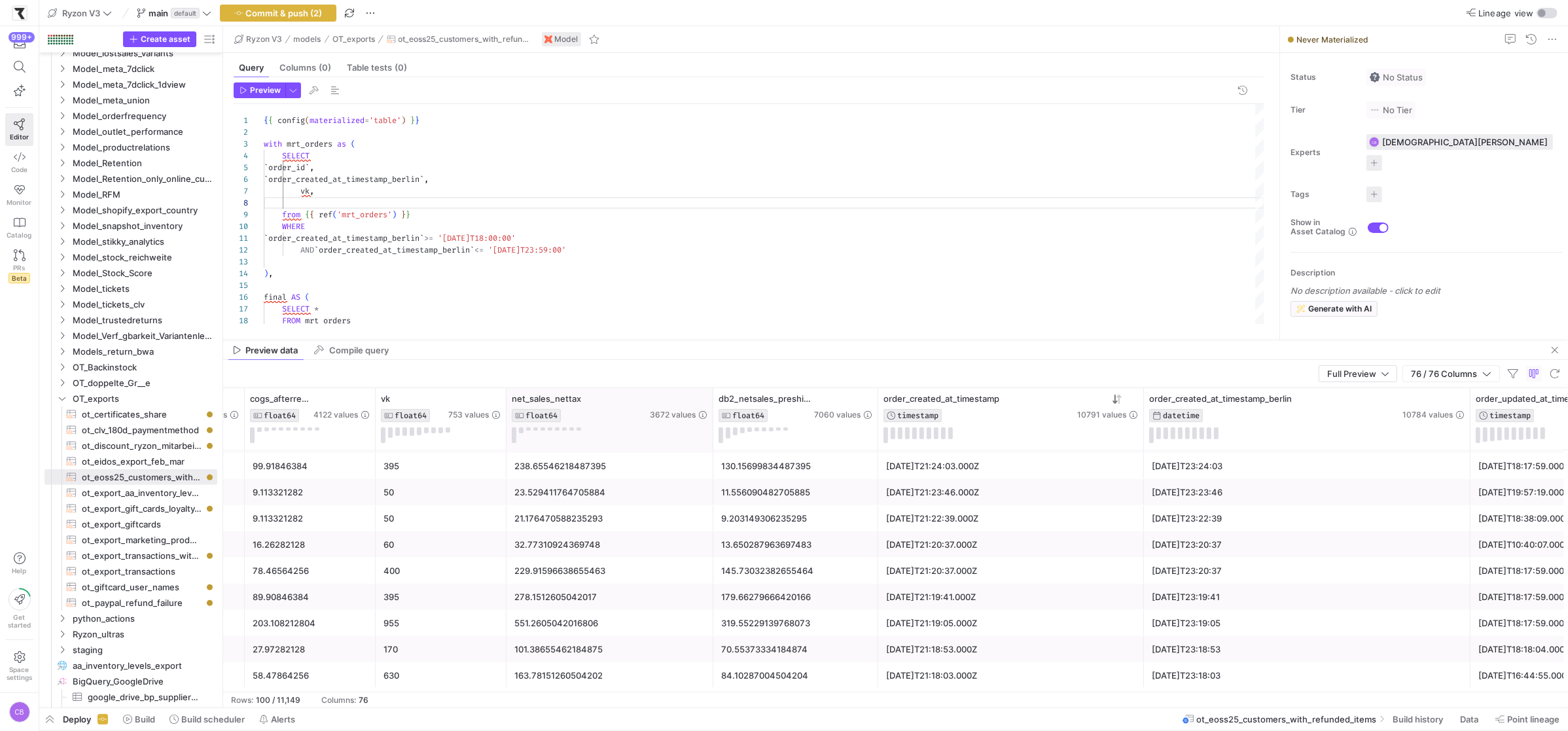
drag, startPoint x: 635, startPoint y: 433, endPoint x: 711, endPoint y: 433, distance: 76.0
click at [711, 433] on div at bounding box center [712, 418] width 6 height 62
click at [307, 202] on div "SELECT ` order_id ` , from { { ref ( 'mrt_orders' ) } } ) , { { config ( materi…" at bounding box center [763, 244] width 1000 height 281
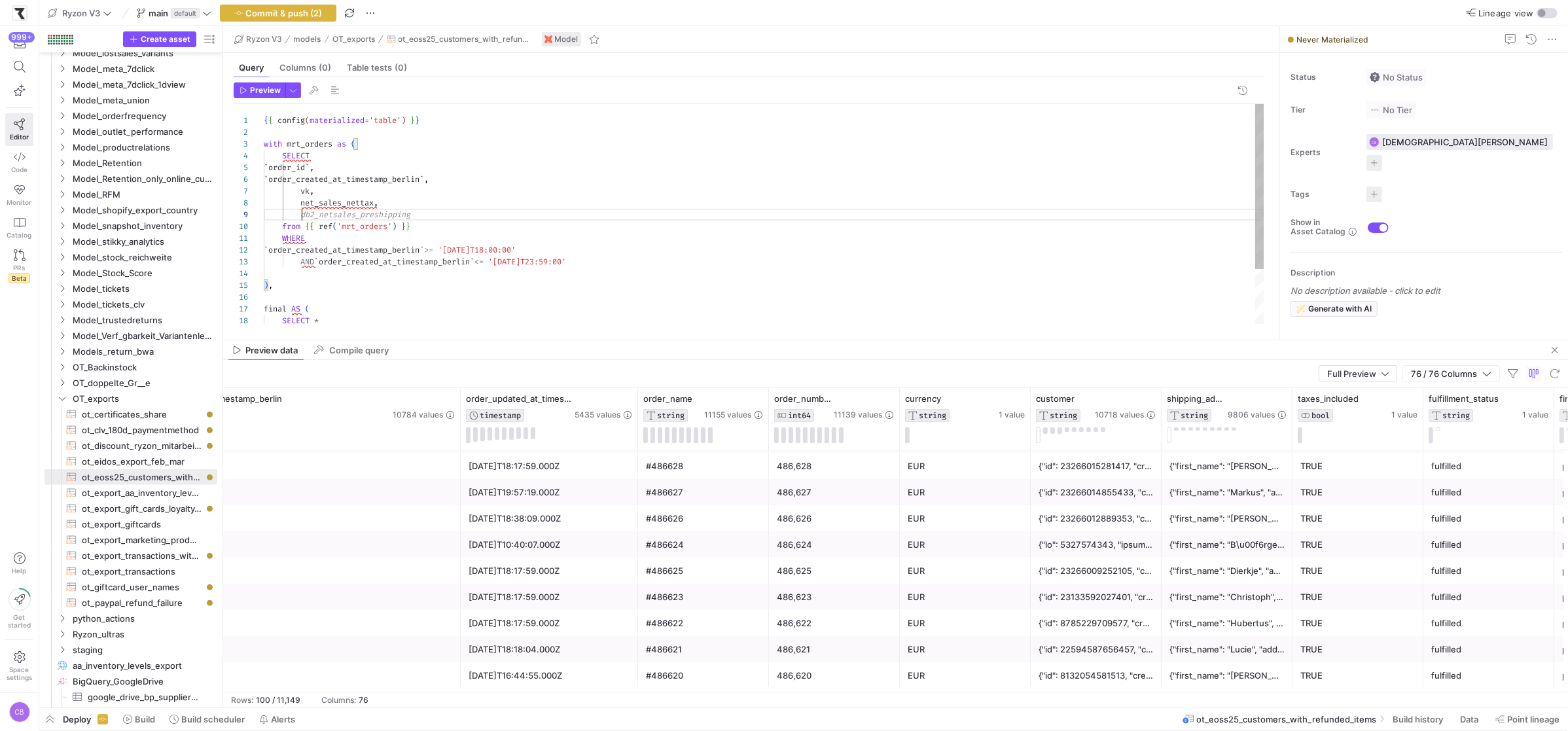
click at [385, 170] on div "SELECT ` order_id ` , from { { ref ( 'mrt_orders' ) } } ) , { { config ( materi…" at bounding box center [763, 251] width 1000 height 293
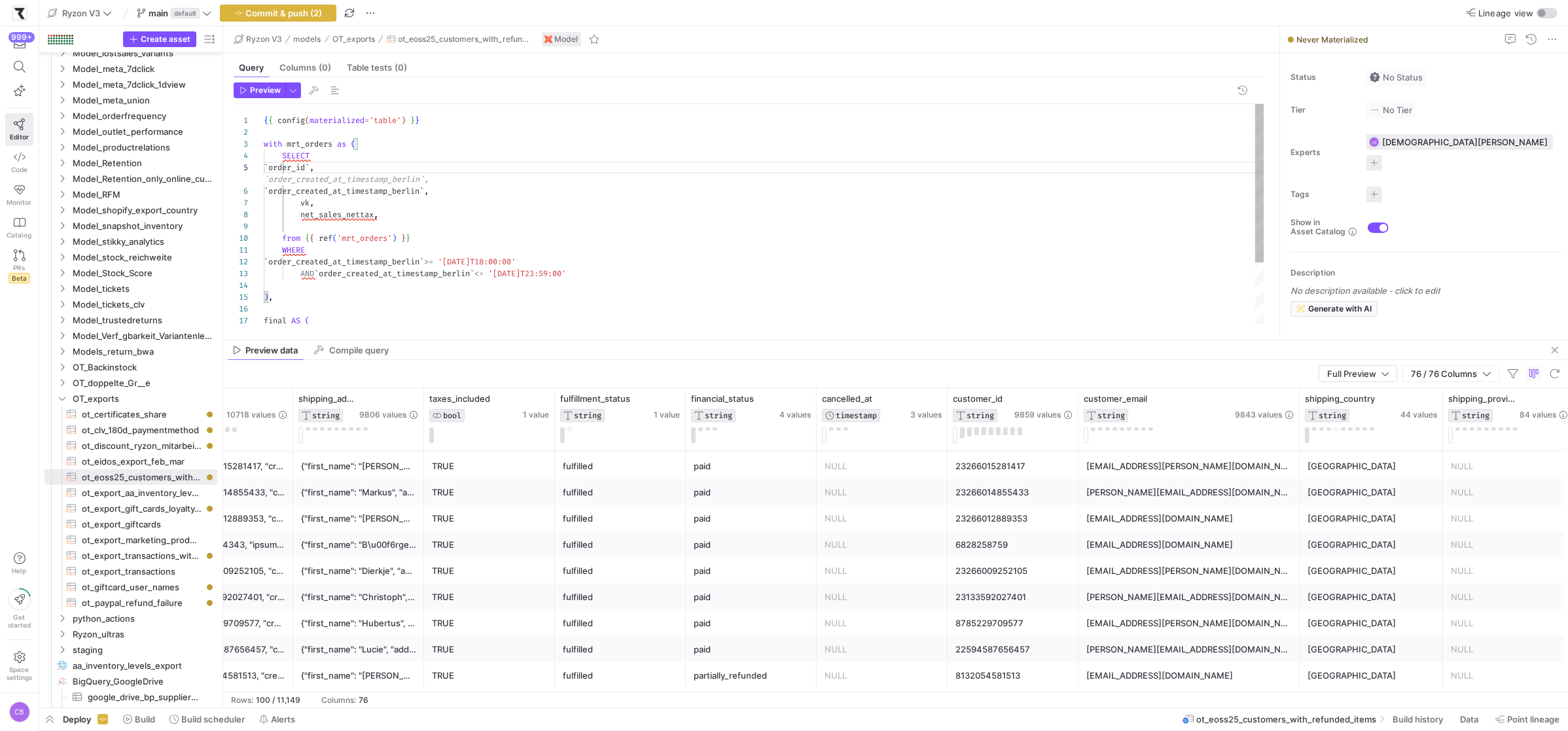
click at [499, 201] on div "SELECT ` order_id ` , from { { ref ( 'mrt_orders' ) } } ) , { { config ( materi…" at bounding box center [763, 256] width 1000 height 305
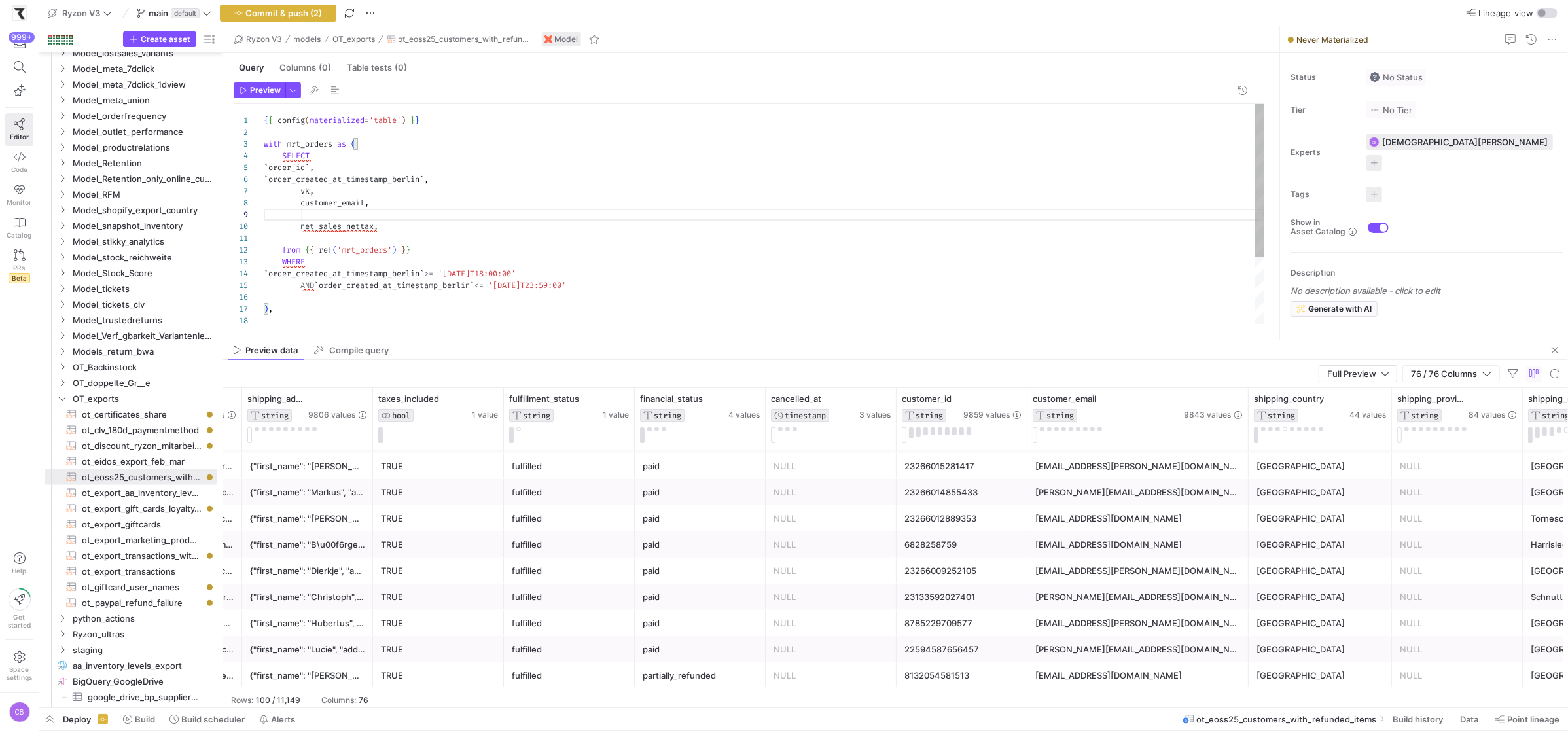
click at [480, 187] on div "SELECT ` order_id ` , from { { ref ( 'mrt_orders' ) } } ) , { { config ( materi…" at bounding box center [763, 262] width 1000 height 316
click at [472, 206] on div "SELECT ` order_id ` , from { { ref ( 'mrt_orders' ) } } ) , { { config ( materi…" at bounding box center [763, 262] width 1000 height 316
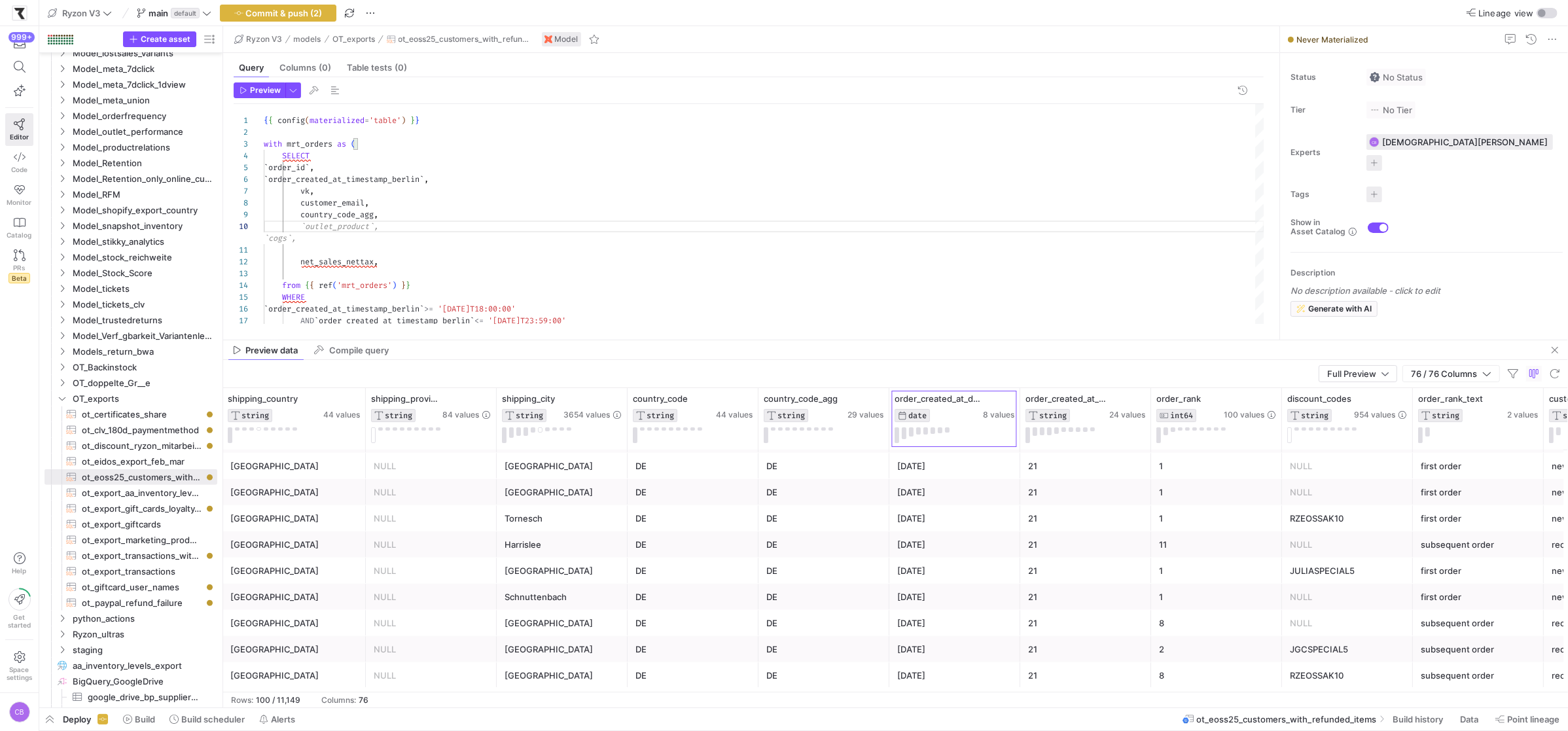
drag, startPoint x: 1016, startPoint y: 437, endPoint x: 1095, endPoint y: 451, distance: 80.2
click at [1022, 448] on div at bounding box center [1019, 418] width 6 height 62
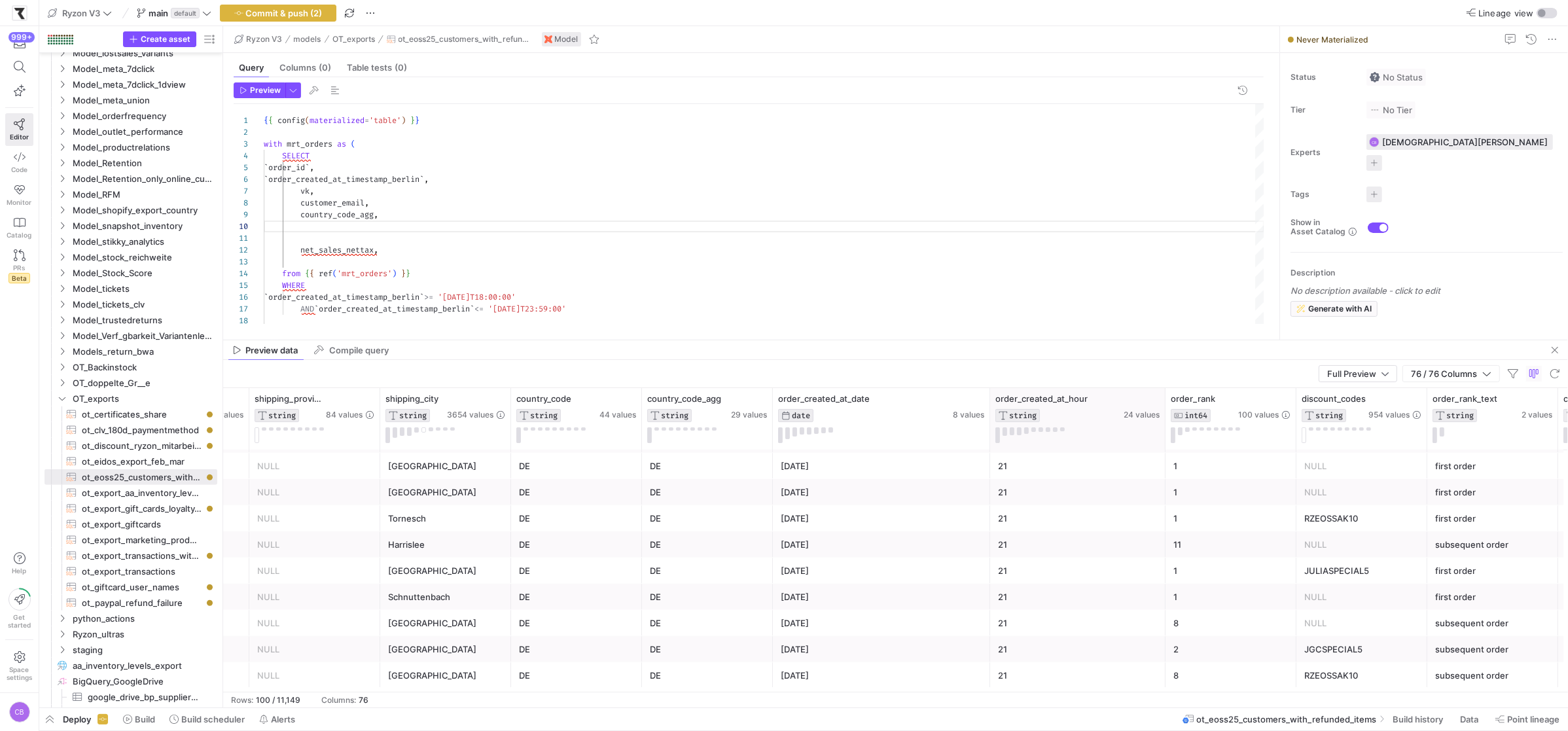
drag, startPoint x: 1117, startPoint y: 428, endPoint x: 1161, endPoint y: 434, distance: 44.4
click at [1162, 434] on div at bounding box center [1164, 418] width 6 height 62
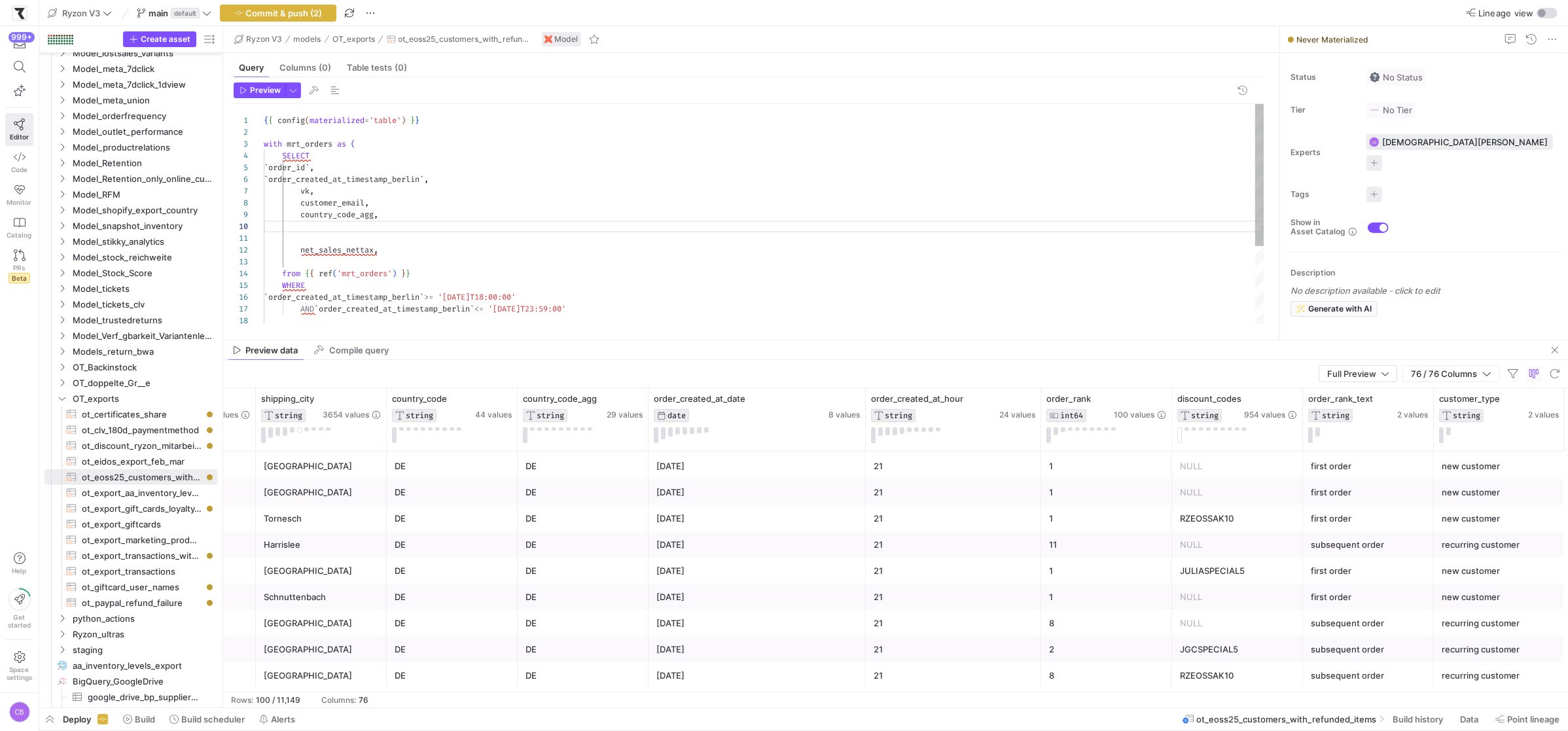
click at [356, 225] on div "SELECT ` order_id ` , from { { ref ( 'mrt_orders' ) } } { { config ( materializ…" at bounding box center [763, 274] width 1000 height 340
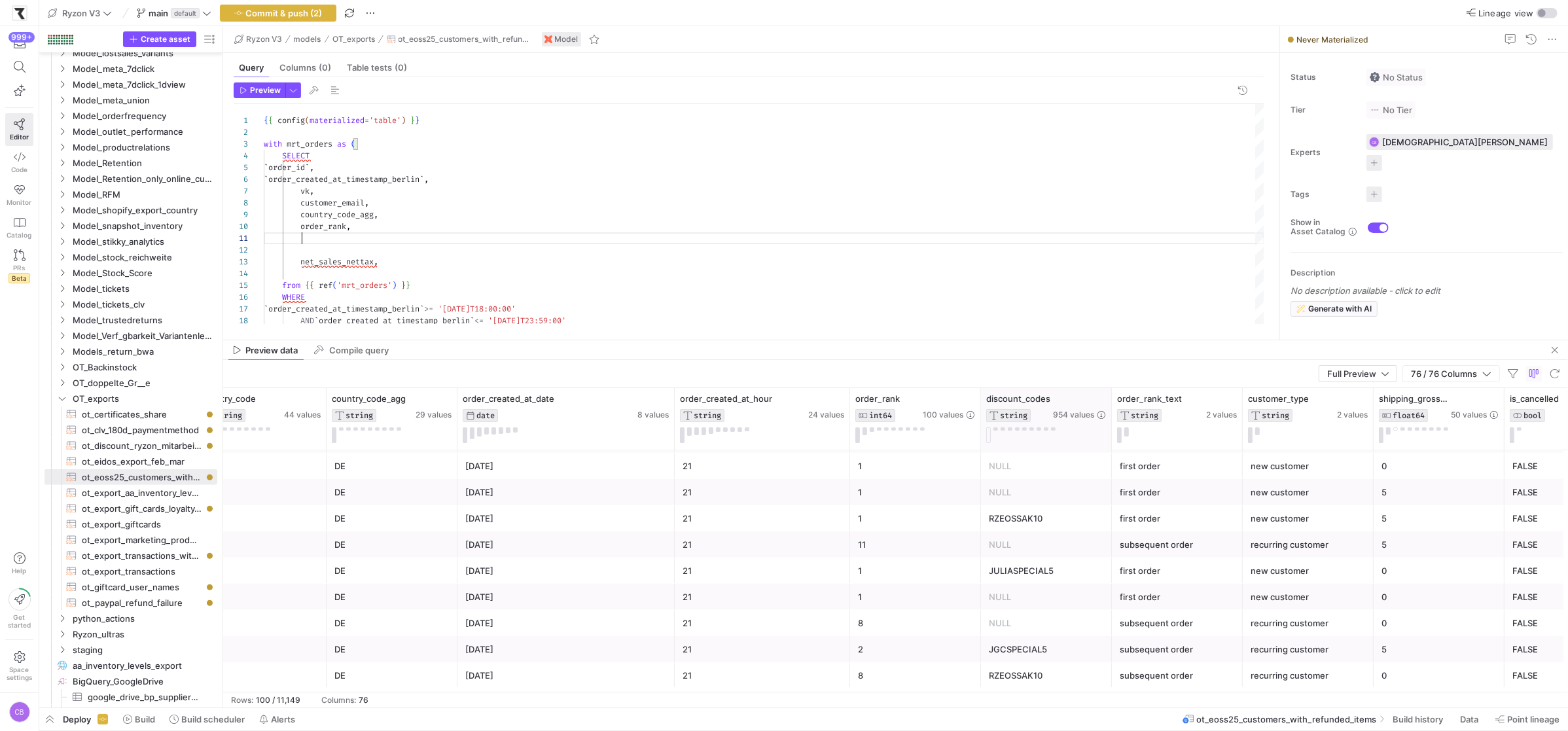
type textarea "net_sales_nettax, from {{ ref('mrt_orders') }} WHERE `order_created_at_timestam…"
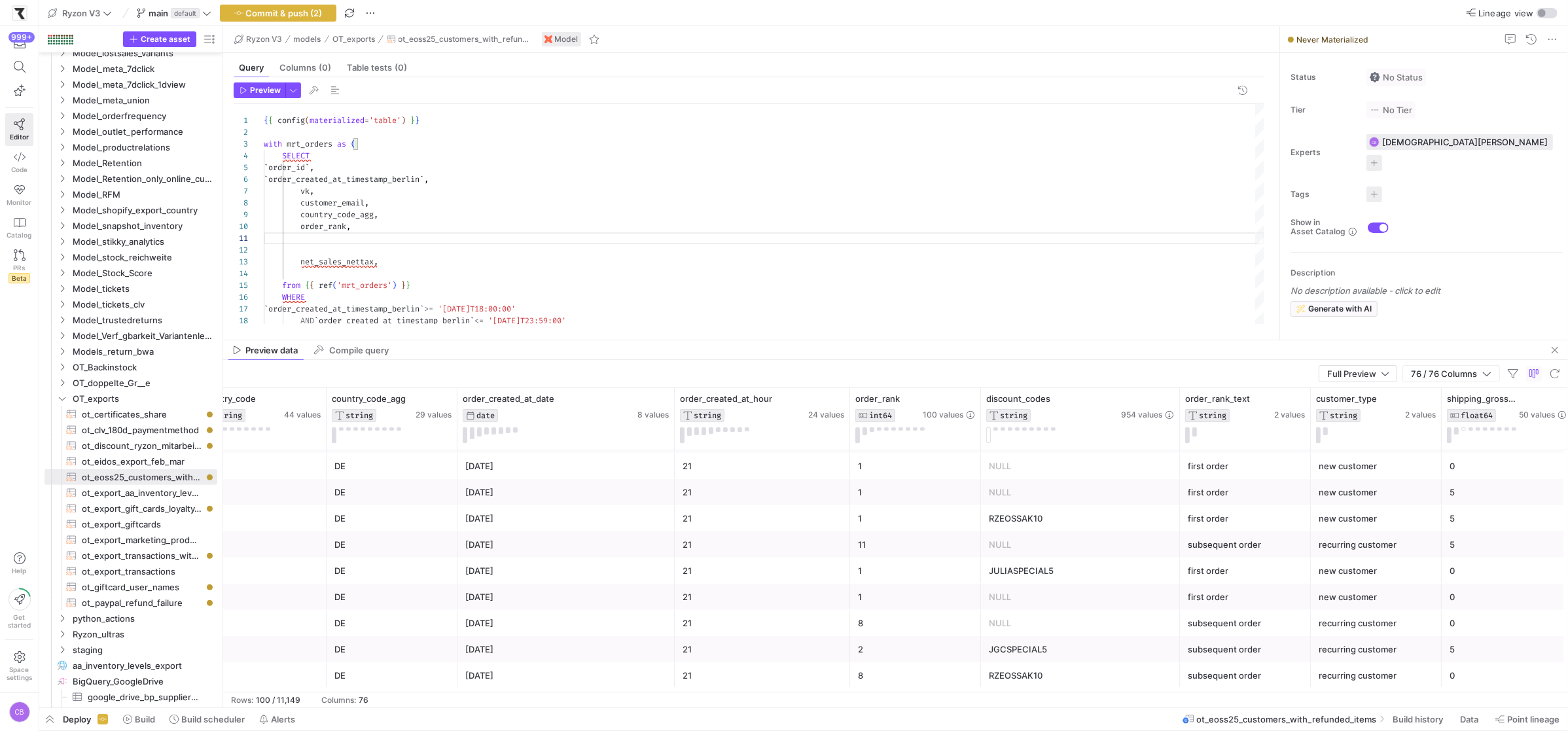
drag, startPoint x: 1107, startPoint y: 419, endPoint x: 1135, endPoint y: 532, distance: 116.4
click at [1176, 429] on div at bounding box center [1179, 418] width 6 height 62
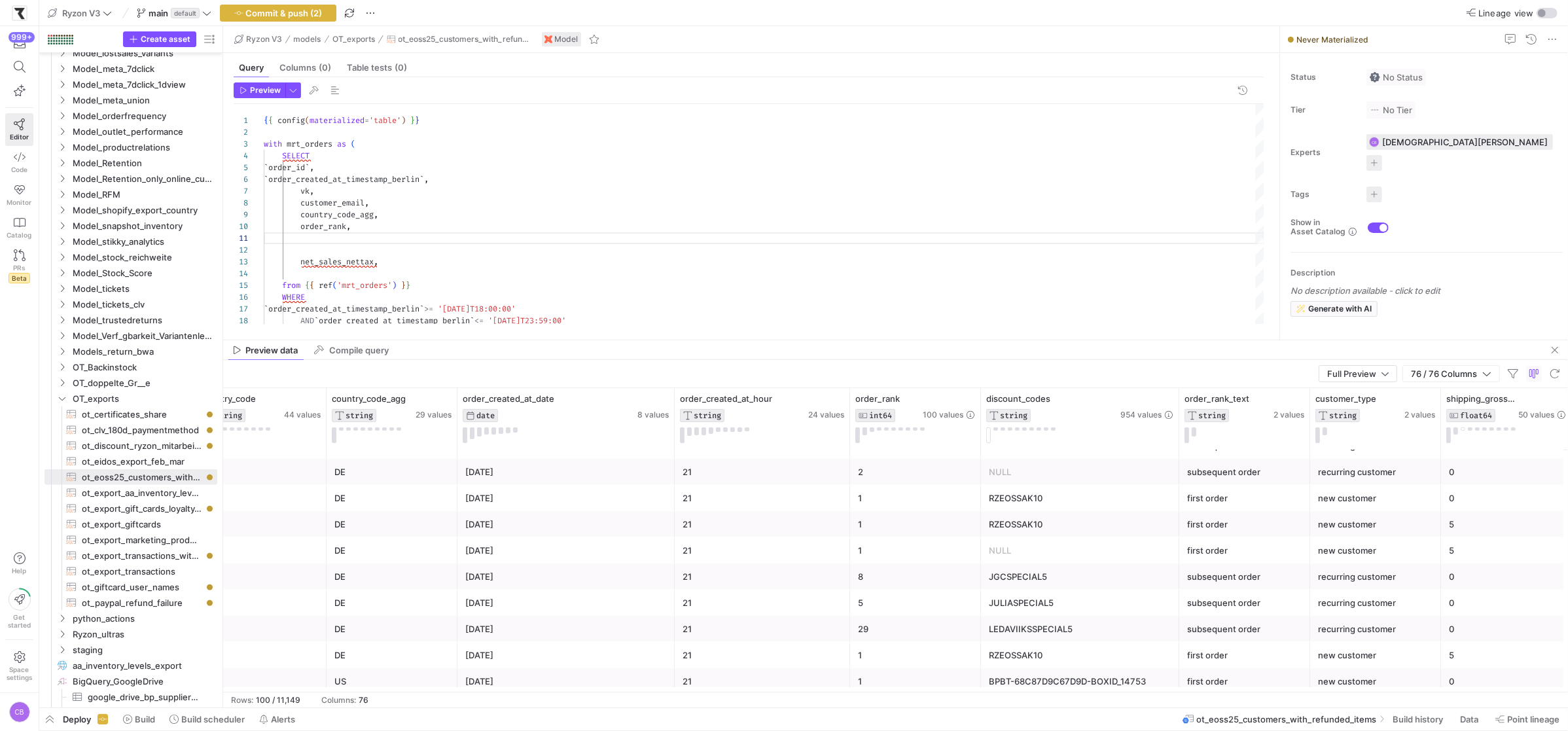
click at [1007, 528] on div "RZEOSSAK10" at bounding box center [1080, 524] width 183 height 26
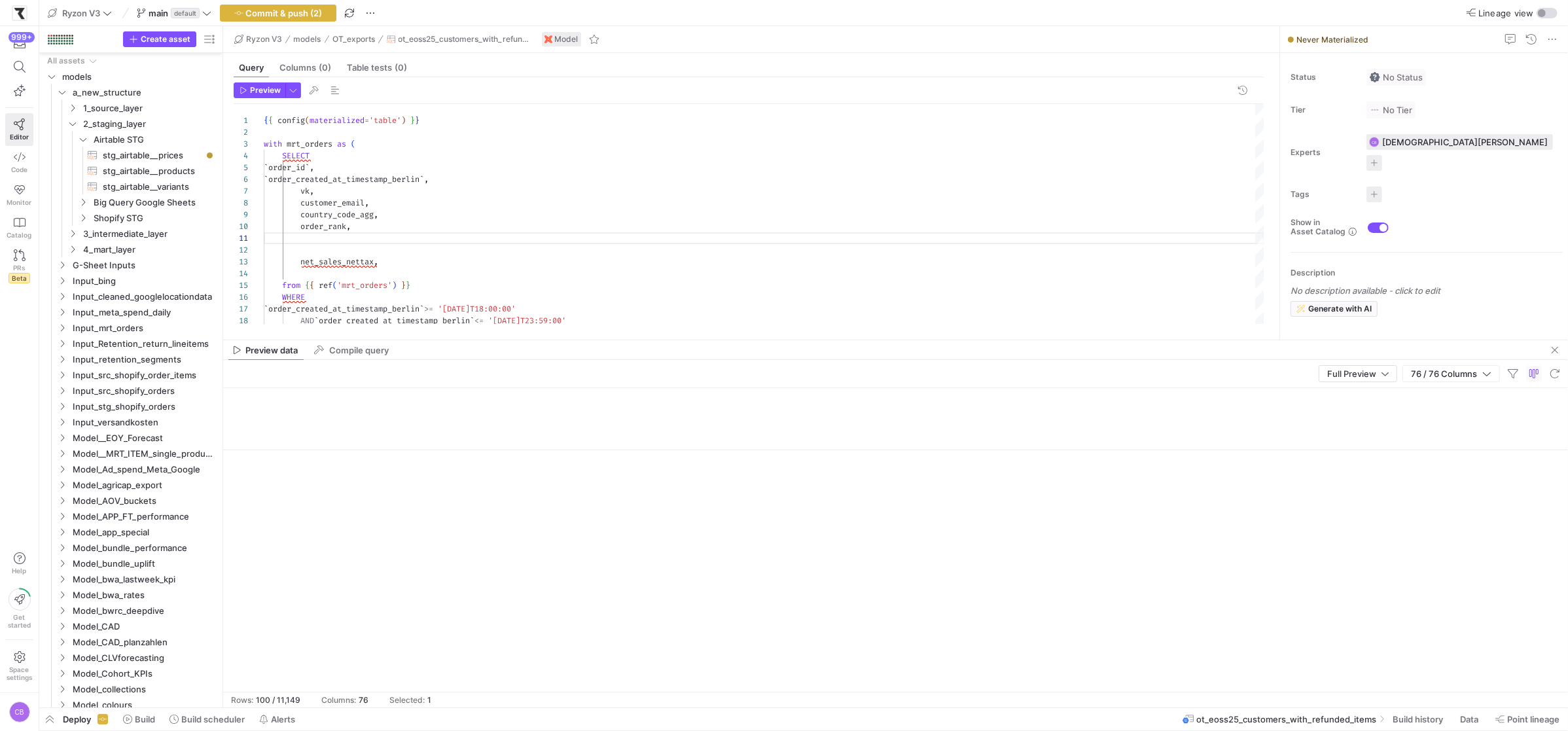
scroll to position [0, 5016]
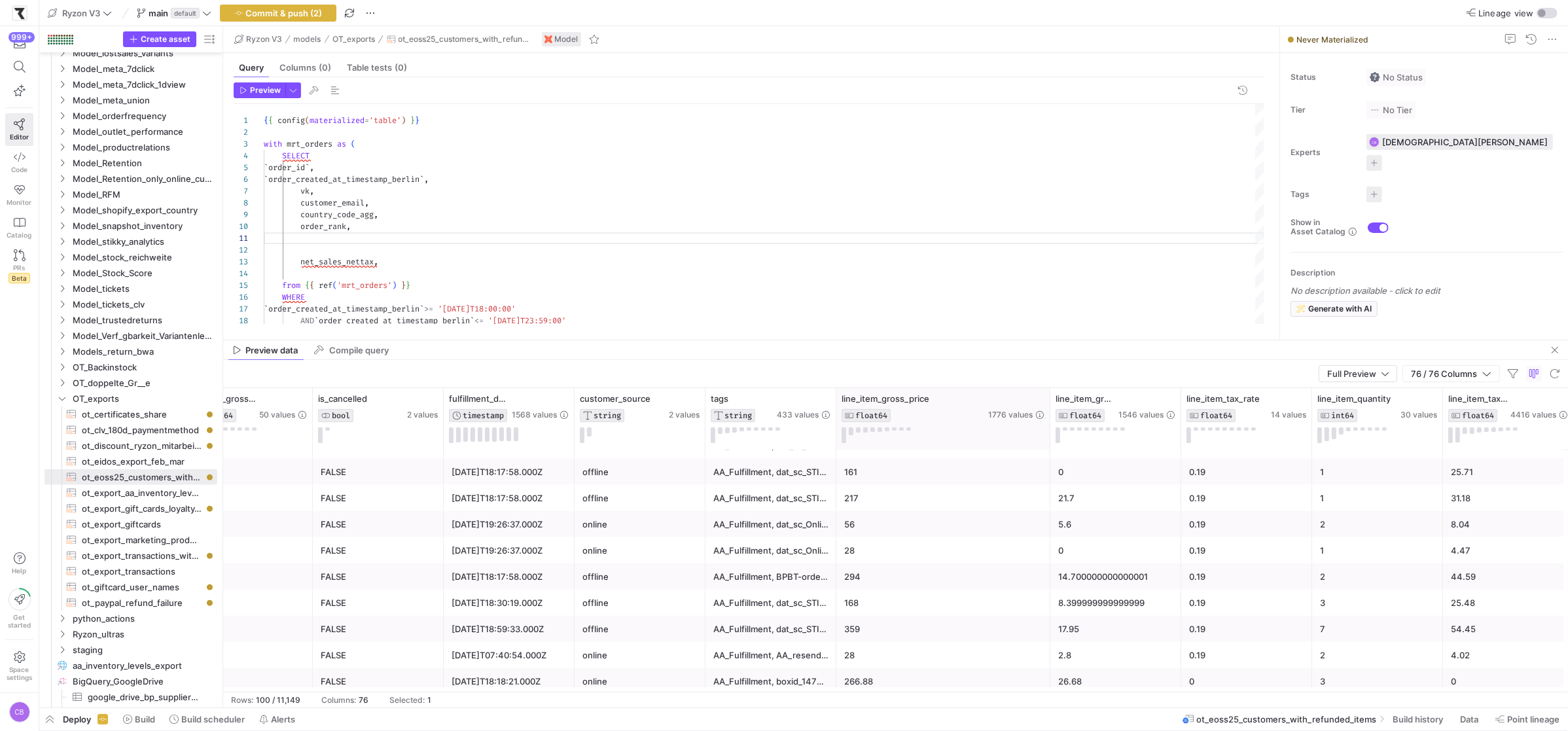
drag, startPoint x: 963, startPoint y: 397, endPoint x: 1047, endPoint y: 414, distance: 85.7
click at [1047, 414] on div at bounding box center [1049, 418] width 6 height 62
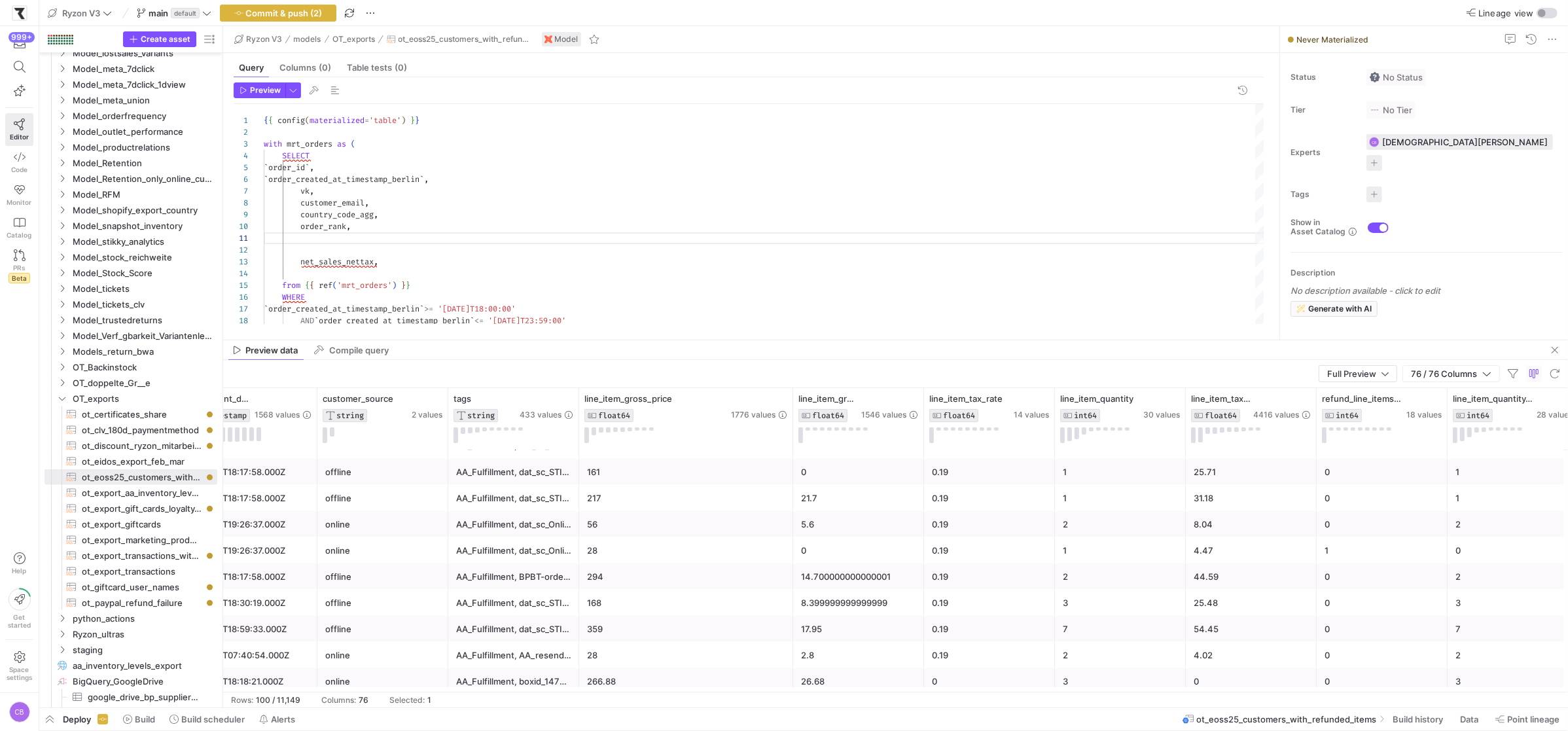
scroll to position [0, 5287]
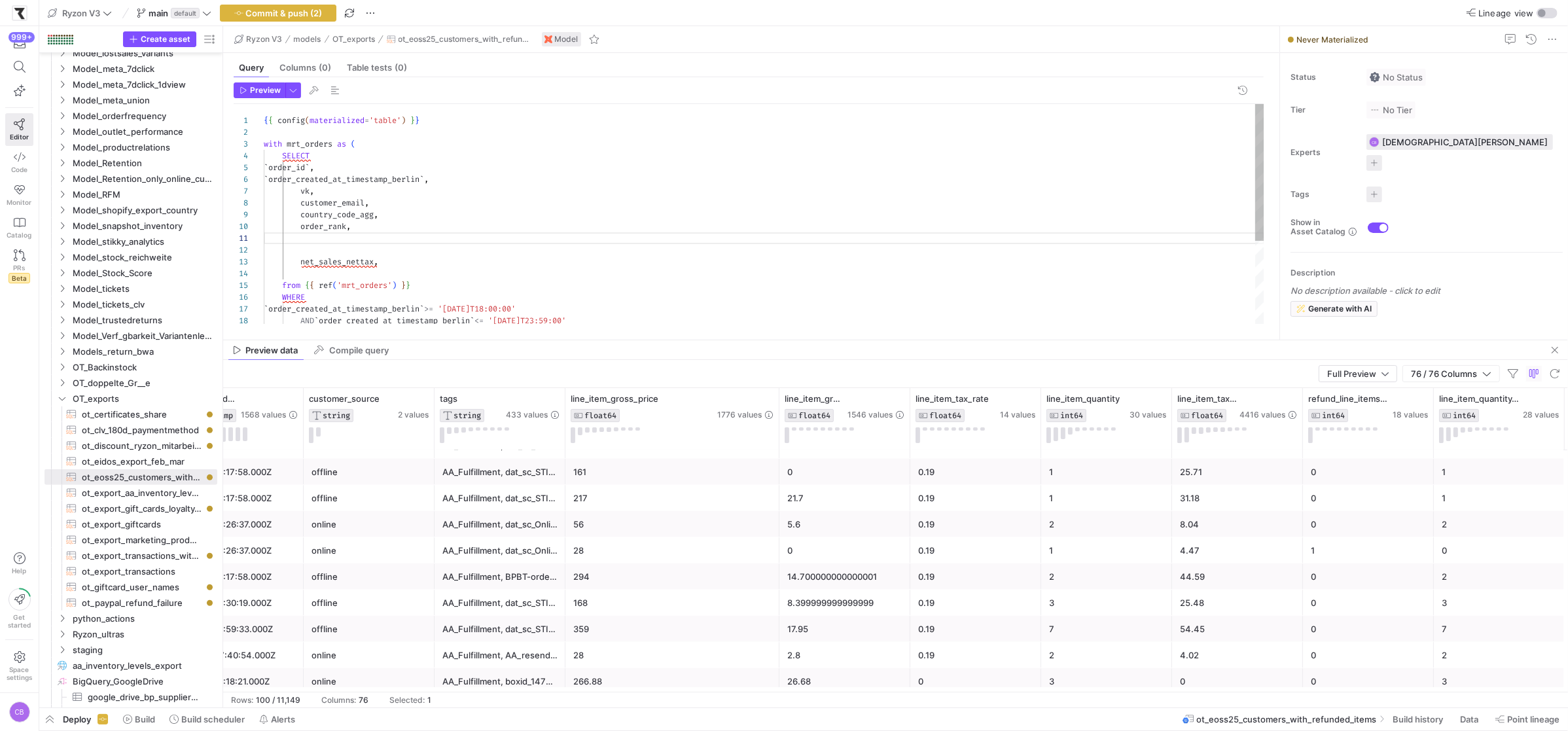
click at [336, 237] on div "SELECT ` order_id ` , from { { ref ( 'mrt_orders' ) } } { { config ( materializ…" at bounding box center [763, 280] width 1000 height 352
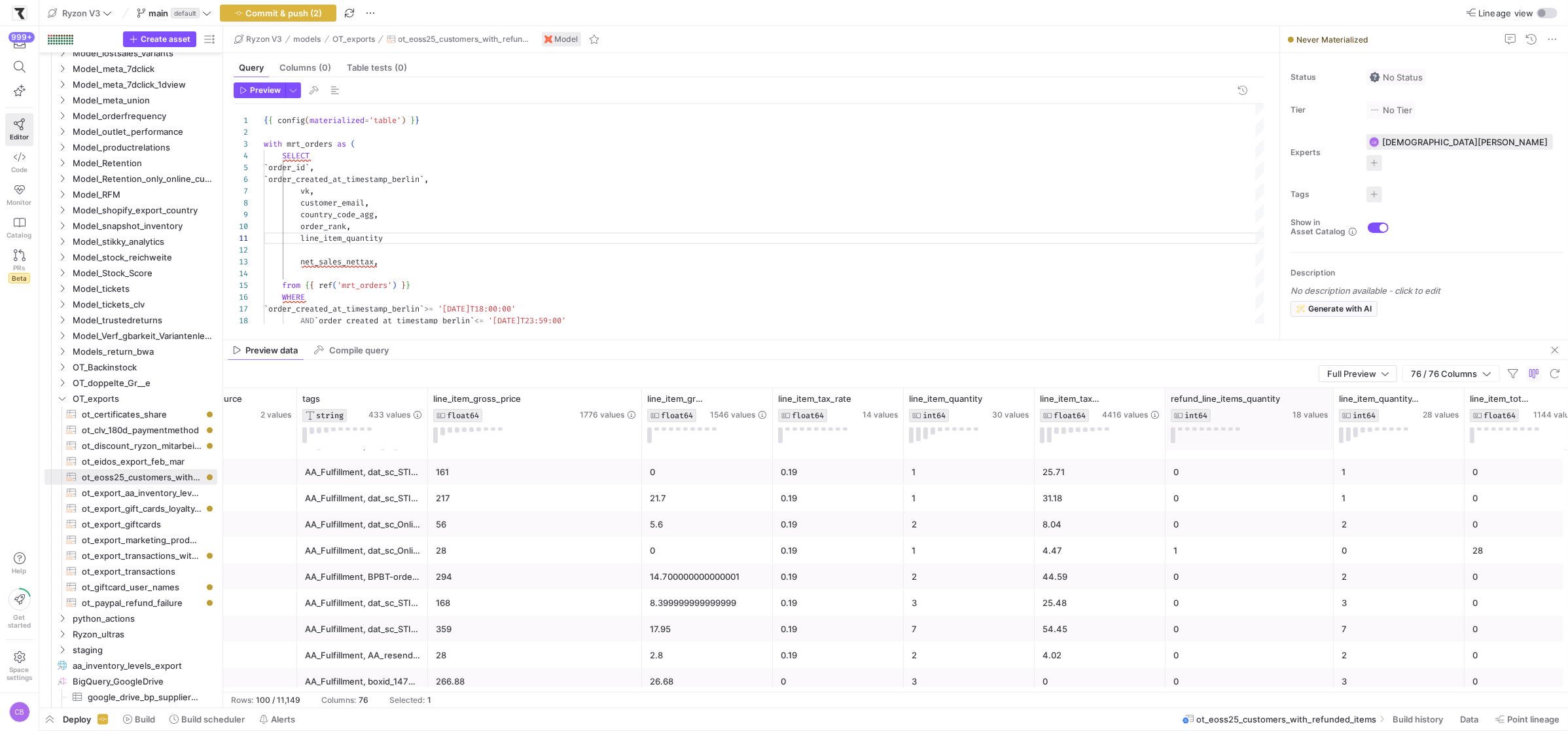
click at [1330, 436] on div at bounding box center [1333, 418] width 6 height 62
click at [419, 244] on div "SELECT ` order_id ` , from { { ref ( 'mrt_orders' ) } } { { config ( materializ…" at bounding box center [763, 280] width 1000 height 352
click at [377, 252] on div "SELECT ` order_id ` , from { { ref ( 'mrt_orders' ) } } { { config ( materializ…" at bounding box center [763, 286] width 1000 height 363
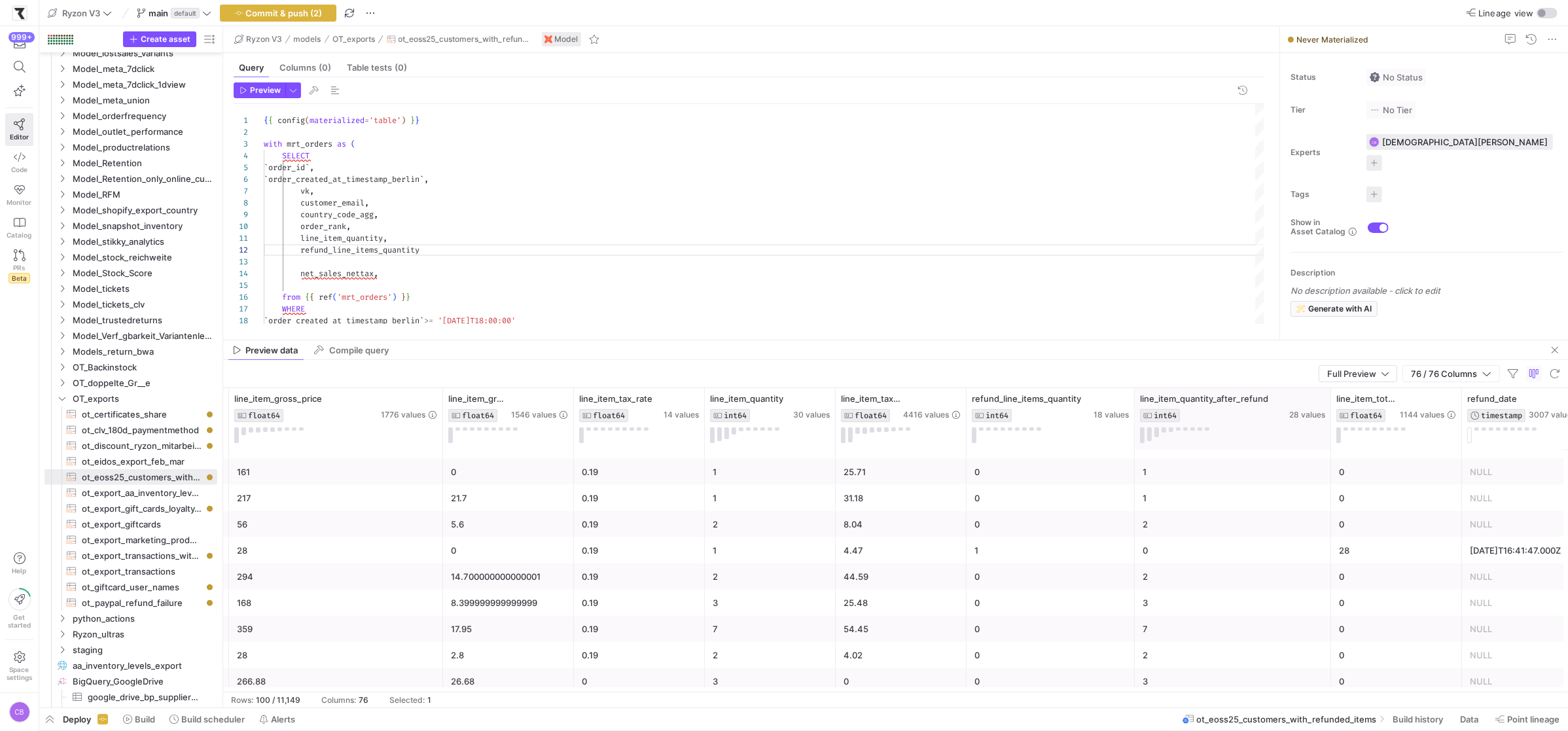
drag, startPoint x: 1263, startPoint y: 419, endPoint x: 1329, endPoint y: 415, distance: 66.1
click at [1329, 415] on div at bounding box center [1330, 418] width 6 height 62
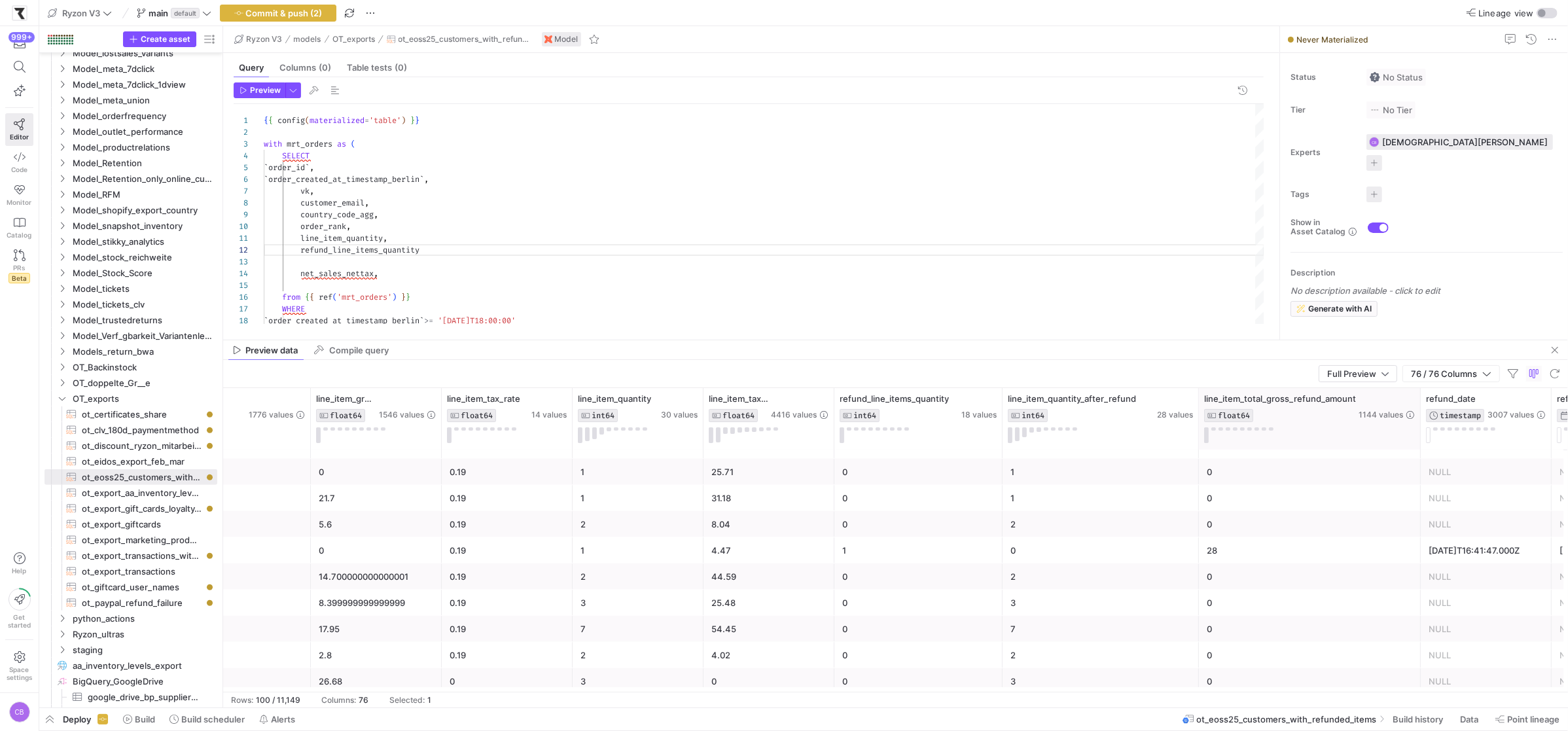
drag, startPoint x: 1325, startPoint y: 437, endPoint x: 1417, endPoint y: 445, distance: 92.3
click at [1418, 445] on div at bounding box center [1420, 418] width 6 height 62
drag, startPoint x: 1419, startPoint y: 441, endPoint x: 1448, endPoint y: 444, distance: 29.2
click at [1448, 444] on div at bounding box center [1450, 418] width 6 height 62
click at [506, 249] on div "SELECT ` order_id ` , from { { ref ( 'mrt_orders' ) } } { { config ( materializ…" at bounding box center [763, 286] width 1000 height 363
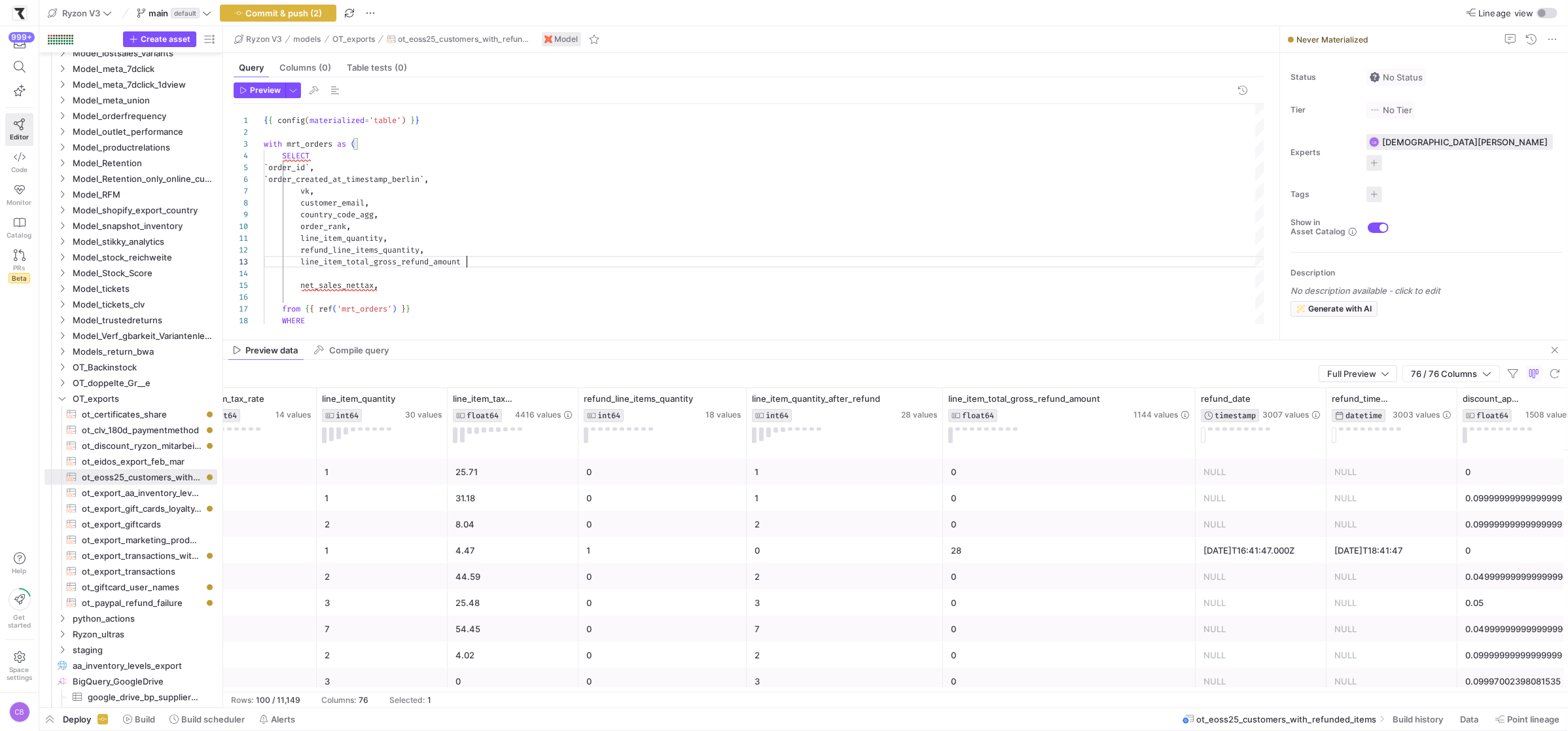
scroll to position [0, 6161]
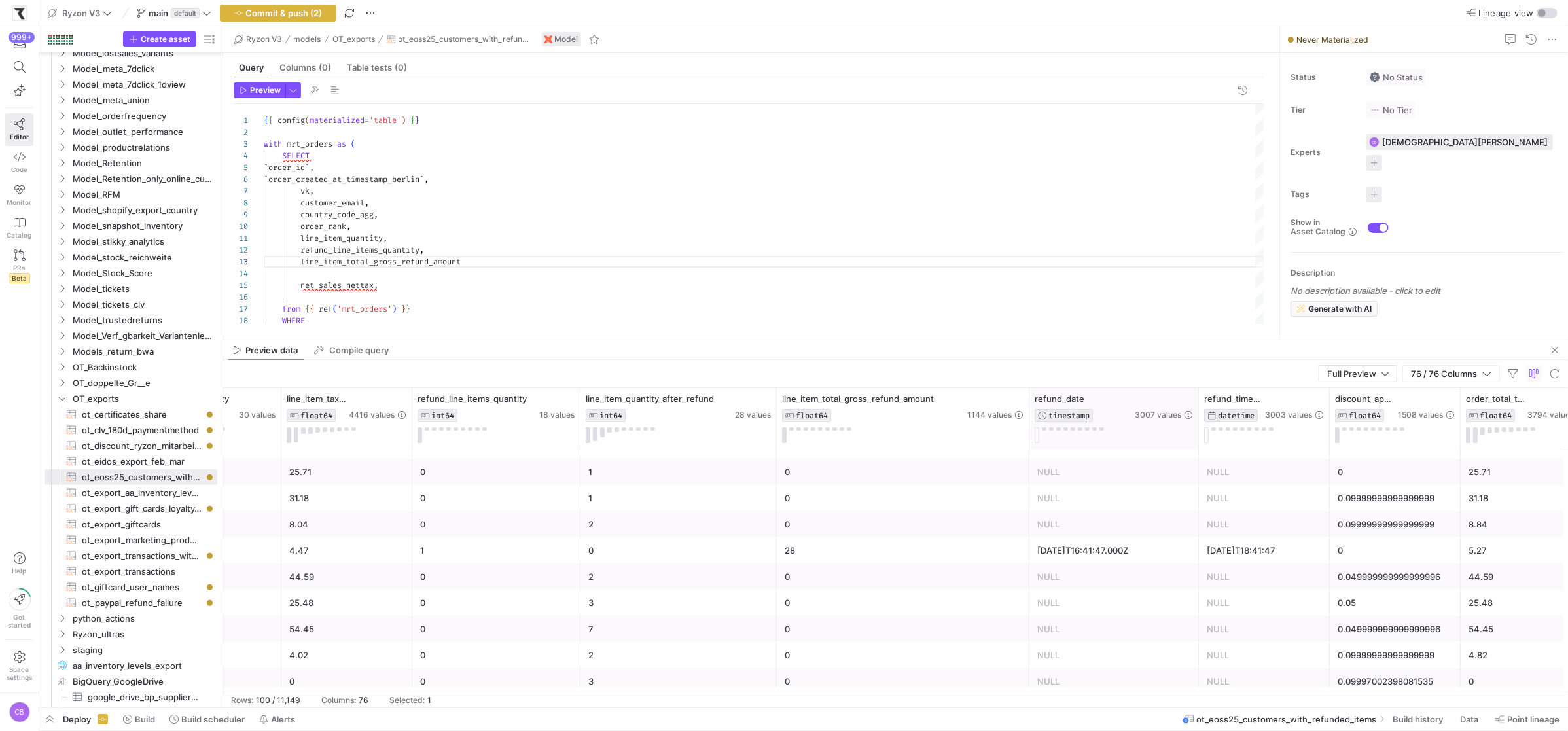
drag, startPoint x: 1156, startPoint y: 404, endPoint x: 1196, endPoint y: 408, distance: 40.2
click at [1196, 408] on div at bounding box center [1198, 418] width 6 height 62
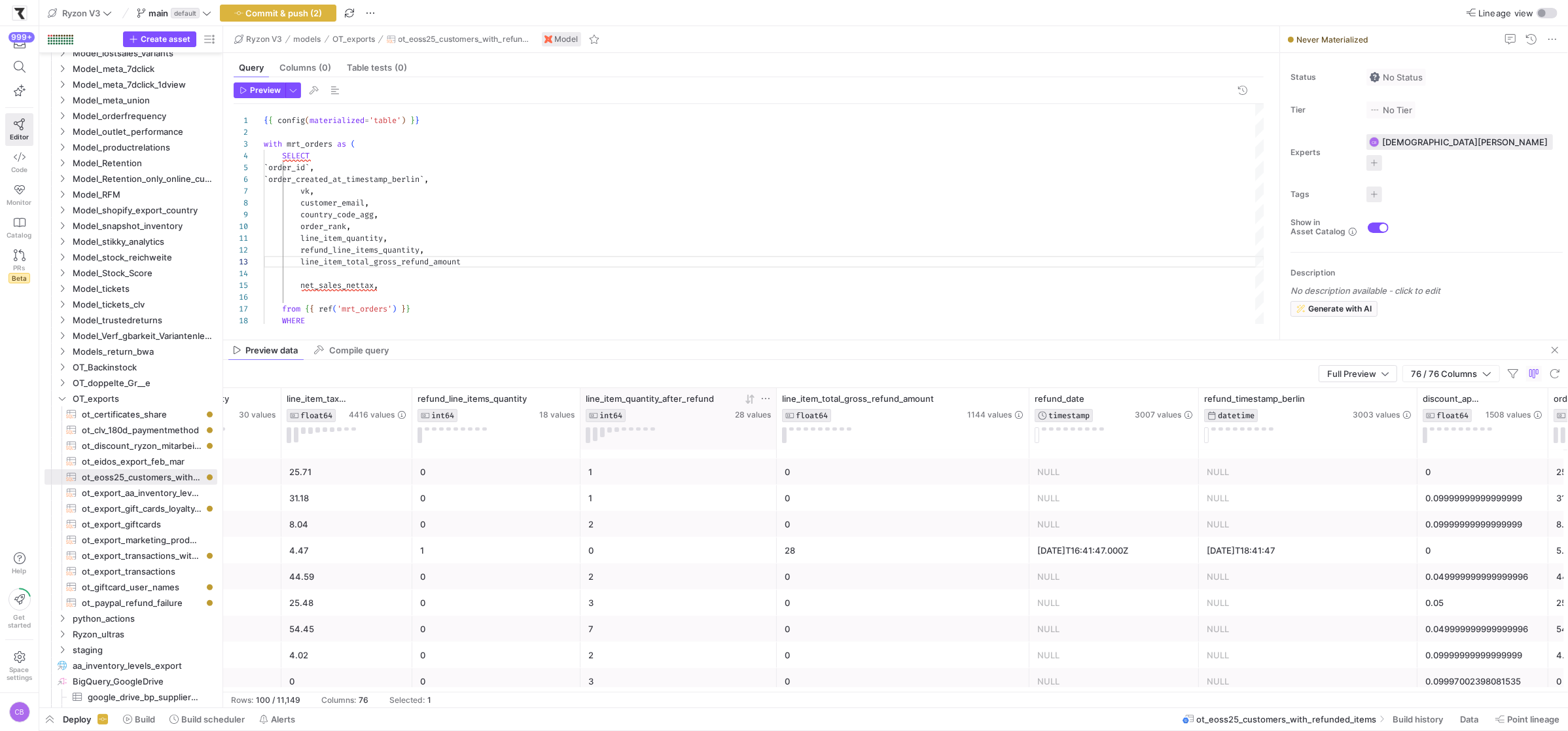
drag, startPoint x: 1326, startPoint y: 434, endPoint x: 768, endPoint y: 395, distance: 559.4
click at [1414, 439] on div at bounding box center [1417, 418] width 6 height 62
click at [481, 259] on div "SELECT ` order_id ` , from { { ref ( 'mrt_orders' ) } } { { config ( materializ…" at bounding box center [763, 291] width 1000 height 376
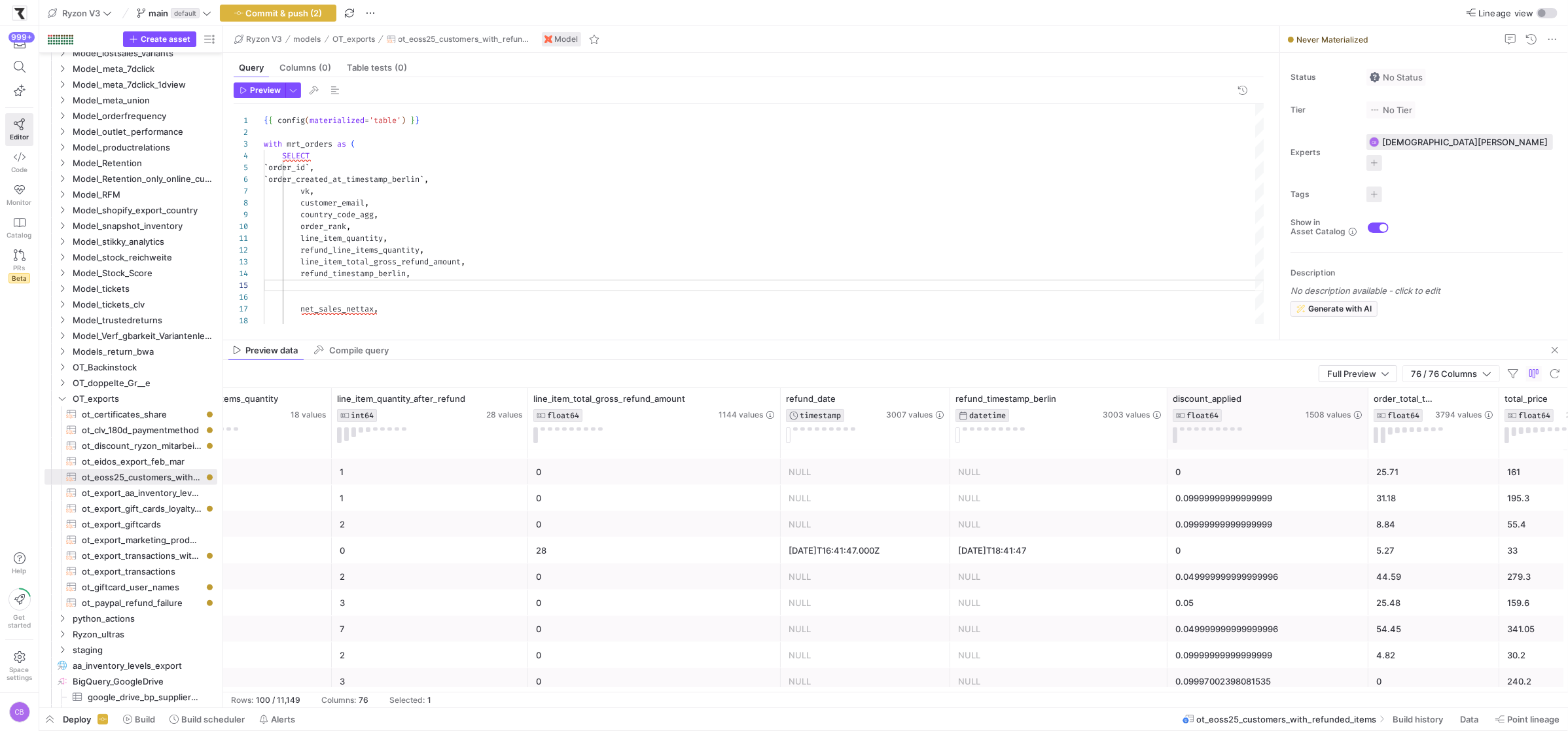
drag, startPoint x: 1293, startPoint y: 431, endPoint x: 1364, endPoint y: 434, distance: 71.1
click at [1365, 434] on div at bounding box center [1367, 418] width 6 height 62
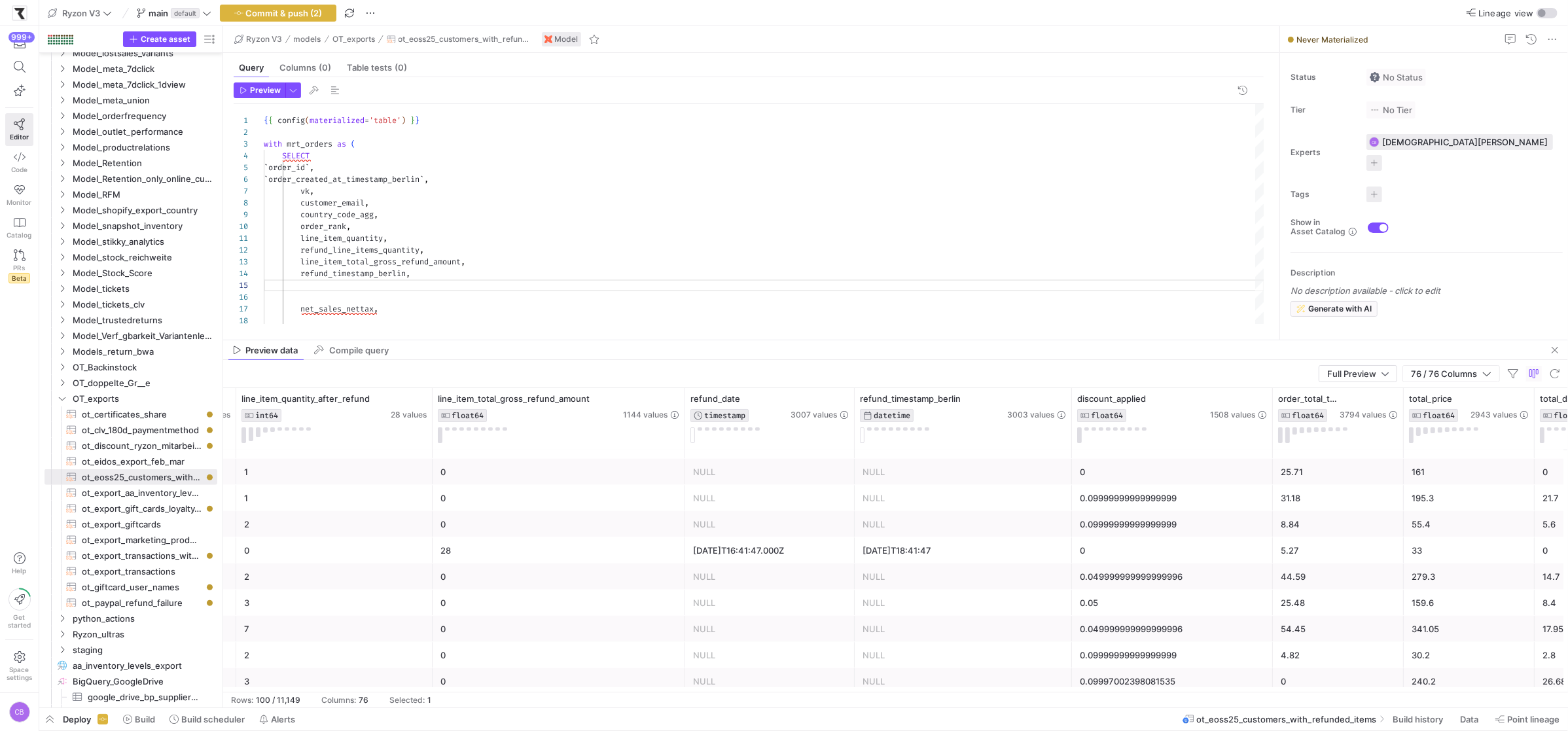
scroll to position [0, 6550]
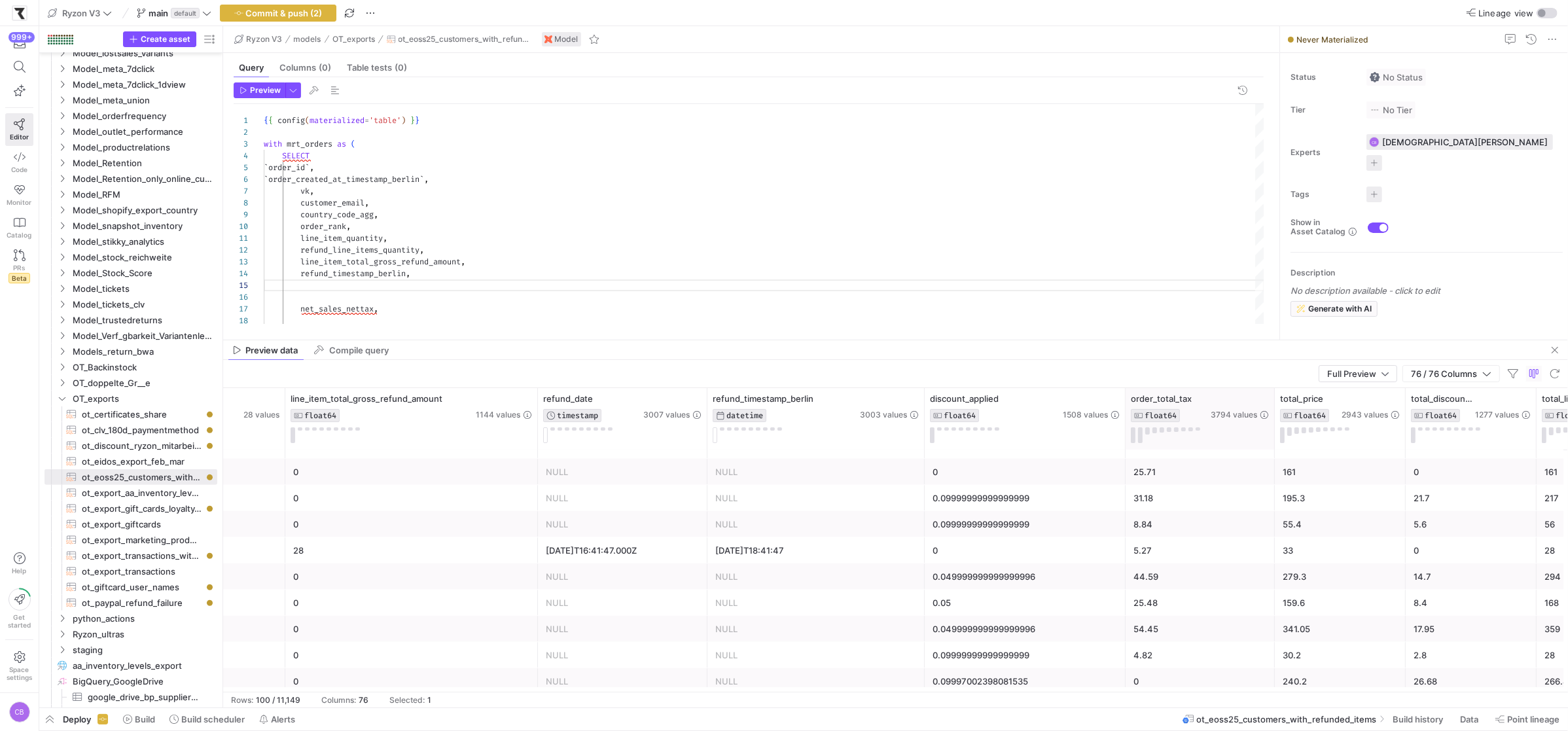
drag, startPoint x: 1253, startPoint y: 400, endPoint x: 1289, endPoint y: 412, distance: 37.9
click at [1277, 412] on div at bounding box center [1273, 418] width 6 height 62
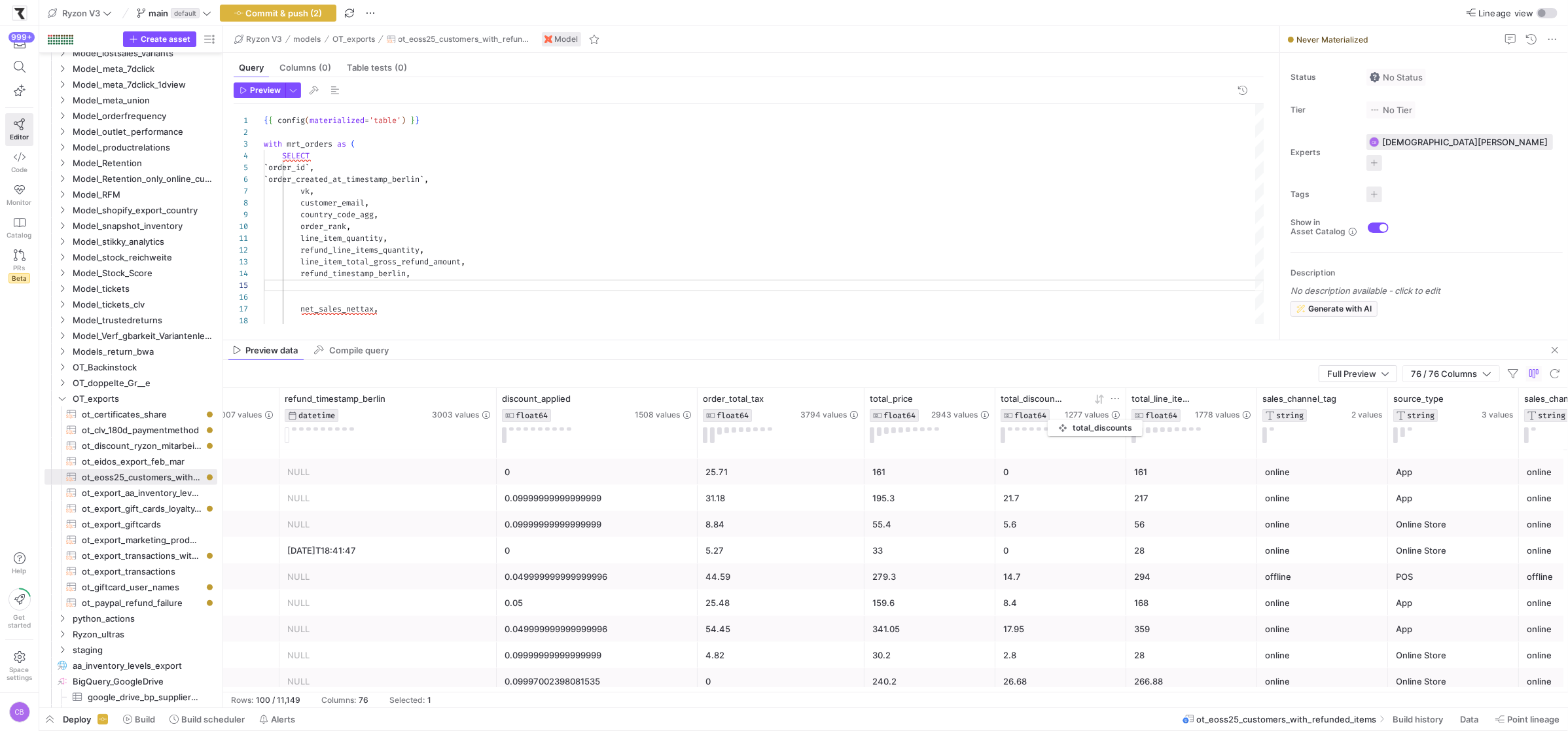
drag, startPoint x: 1121, startPoint y: 419, endPoint x: 1054, endPoint y: 417, distance: 67.0
click at [1054, 417] on div "total_discounts FLOAT64 1277 values" at bounding box center [1060, 418] width 131 height 62
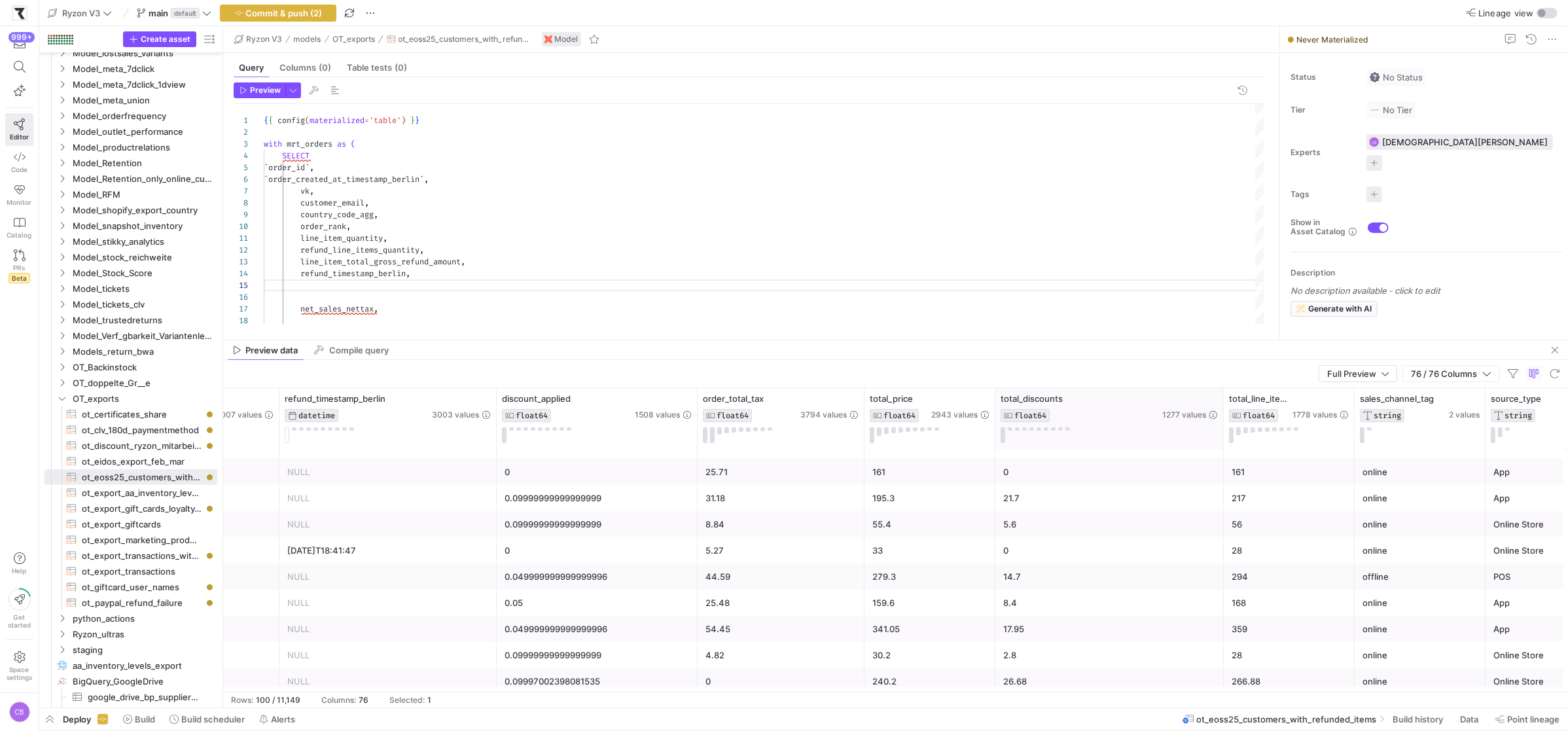
drag, startPoint x: 1123, startPoint y: 430, endPoint x: 1218, endPoint y: 438, distance: 95.3
click at [1220, 425] on div at bounding box center [1223, 418] width 6 height 62
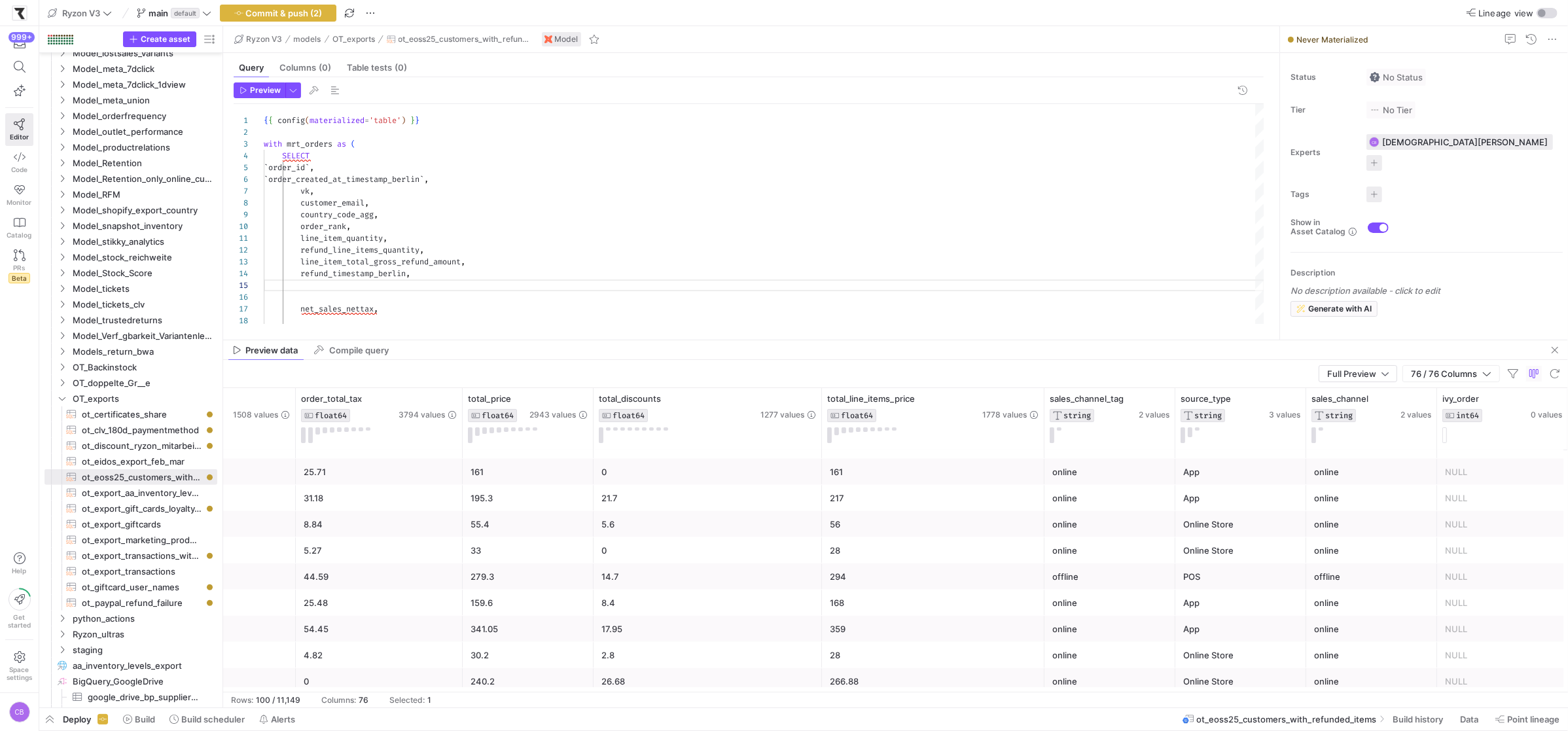
drag, startPoint x: 950, startPoint y: 427, endPoint x: 1042, endPoint y: 429, distance: 92.0
click at [1042, 429] on div at bounding box center [1043, 418] width 6 height 62
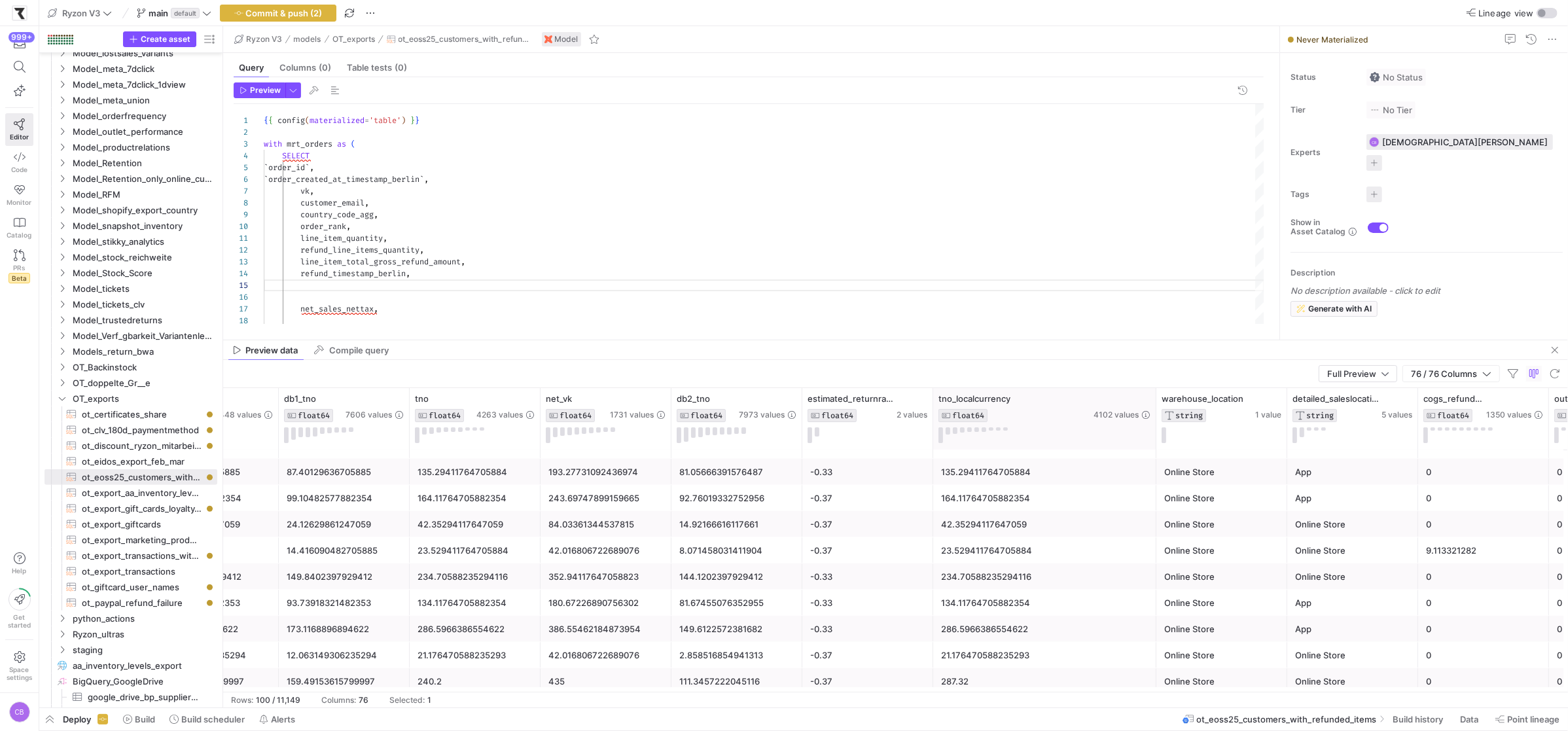
click at [1155, 438] on div at bounding box center [1156, 418] width 6 height 62
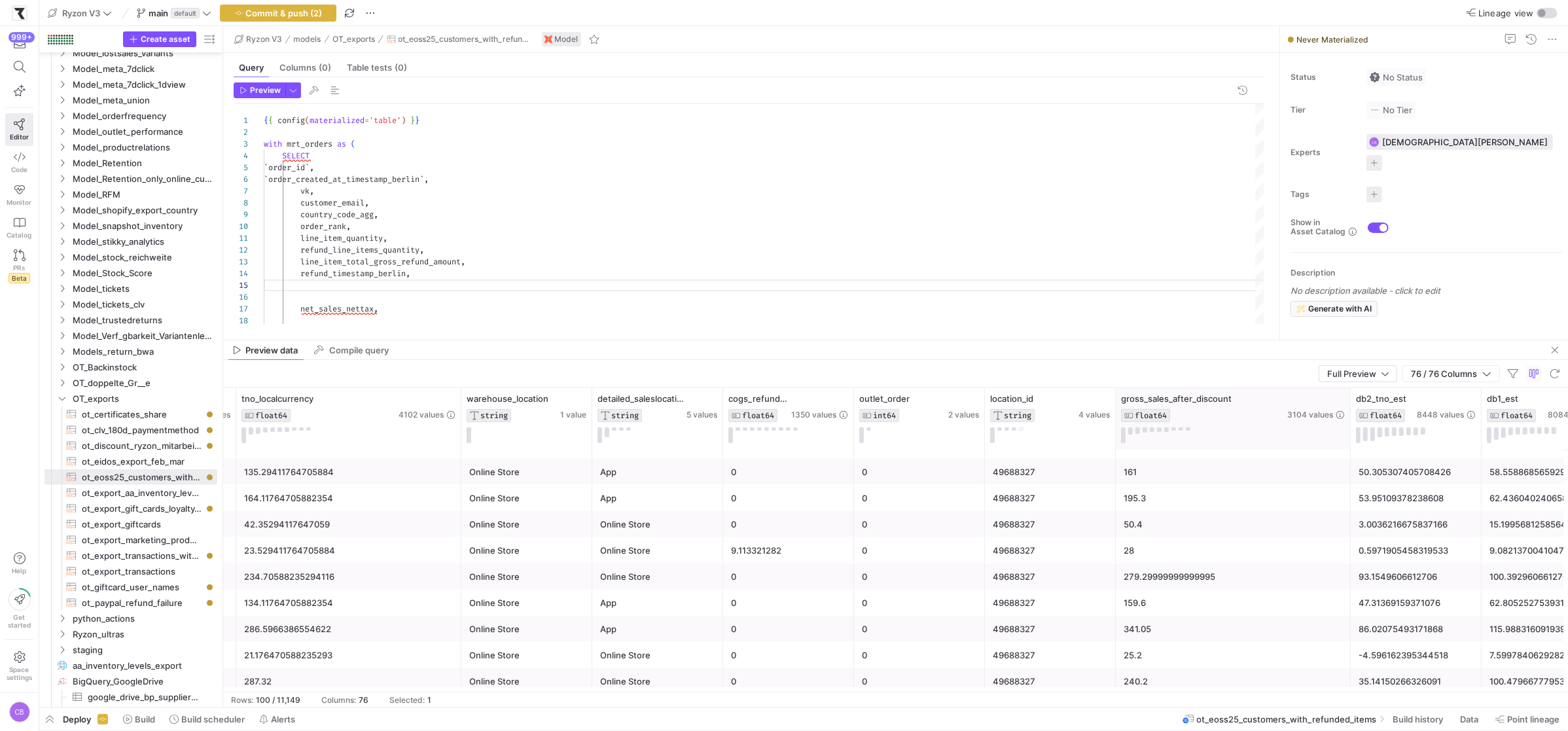
drag, startPoint x: 1244, startPoint y: 418, endPoint x: 1348, endPoint y: 440, distance: 106.3
click at [1348, 440] on div at bounding box center [1349, 418] width 6 height 62
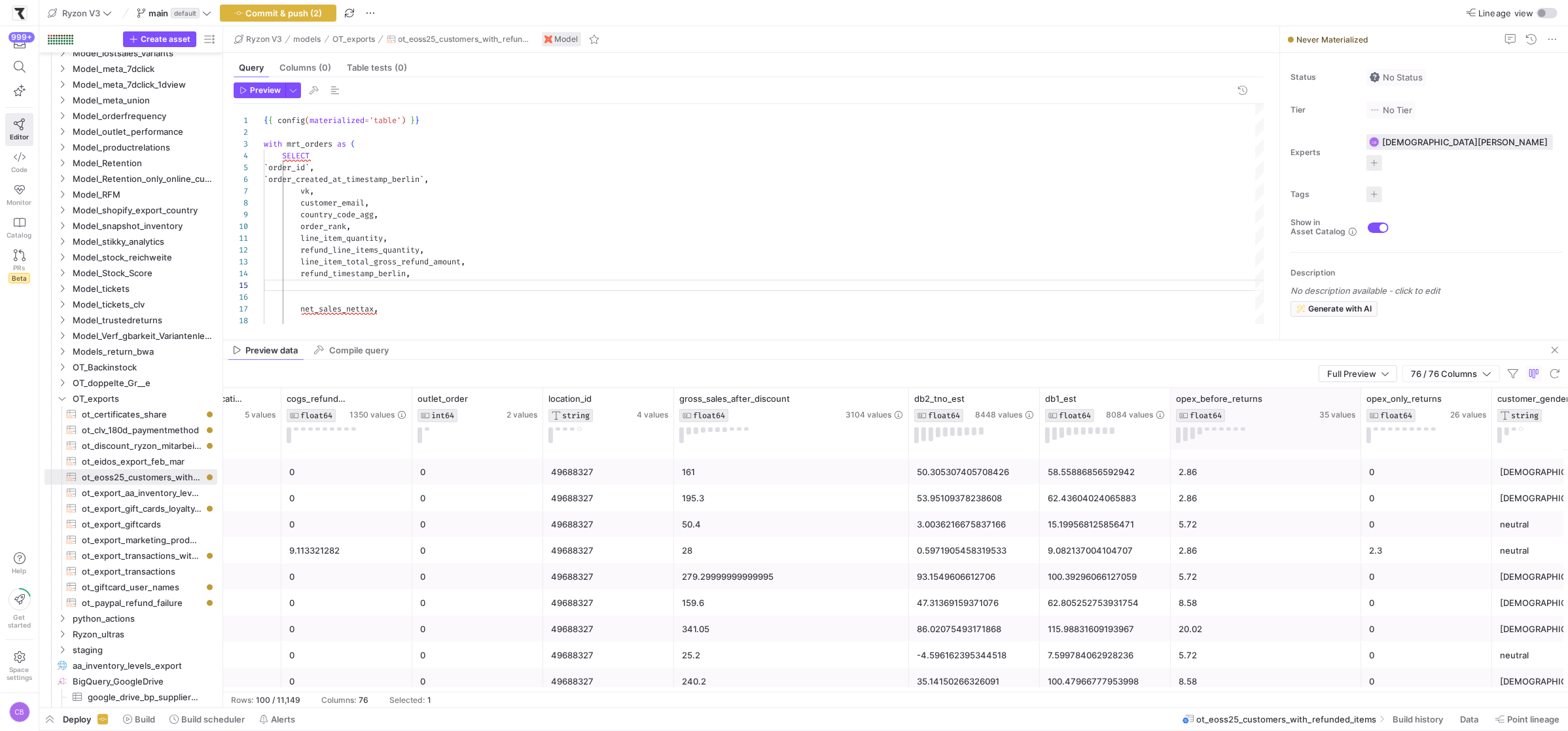
drag, startPoint x: 1299, startPoint y: 421, endPoint x: 1358, endPoint y: 422, distance: 59.0
click at [1358, 422] on div at bounding box center [1360, 418] width 6 height 62
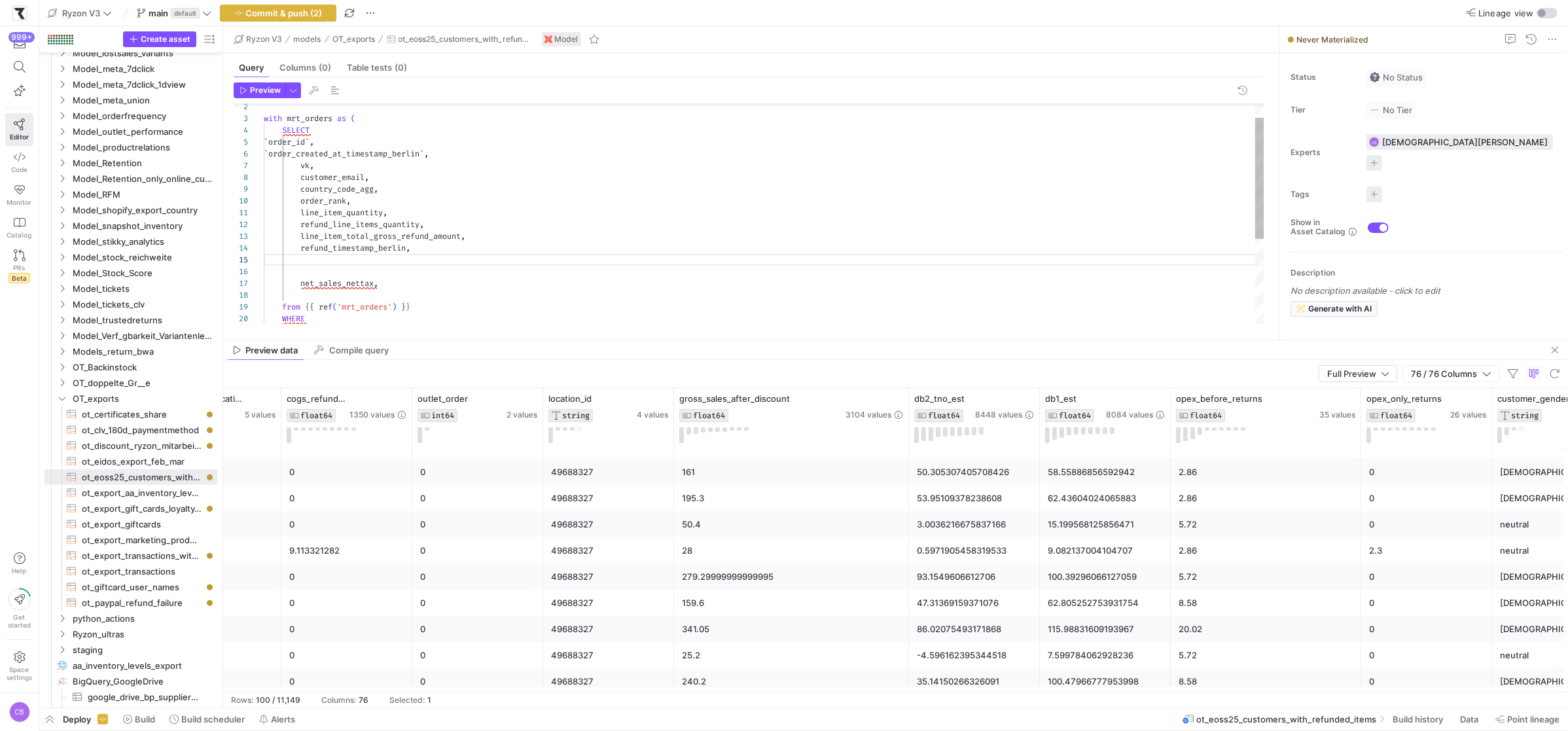
click at [501, 248] on div "SELECT ` order_id ` , with mrt_orders as ( ` order_created_at_timestamp_berlin …" at bounding box center [763, 278] width 1000 height 399
click at [331, 168] on div "SELECT ` order_id ` , with mrt_orders as ( ` order_created_at_timestamp_berlin …" at bounding box center [763, 278] width 1000 height 399
drag, startPoint x: 380, startPoint y: 307, endPoint x: 289, endPoint y: 292, distance: 92.2
click at [289, 292] on div "SELECT ` order_id ` , with mrt_orders as ( ` order_created_at_timestamp_berlin …" at bounding box center [763, 290] width 1000 height 423
drag, startPoint x: 289, startPoint y: 292, endPoint x: 301, endPoint y: 303, distance: 16.3
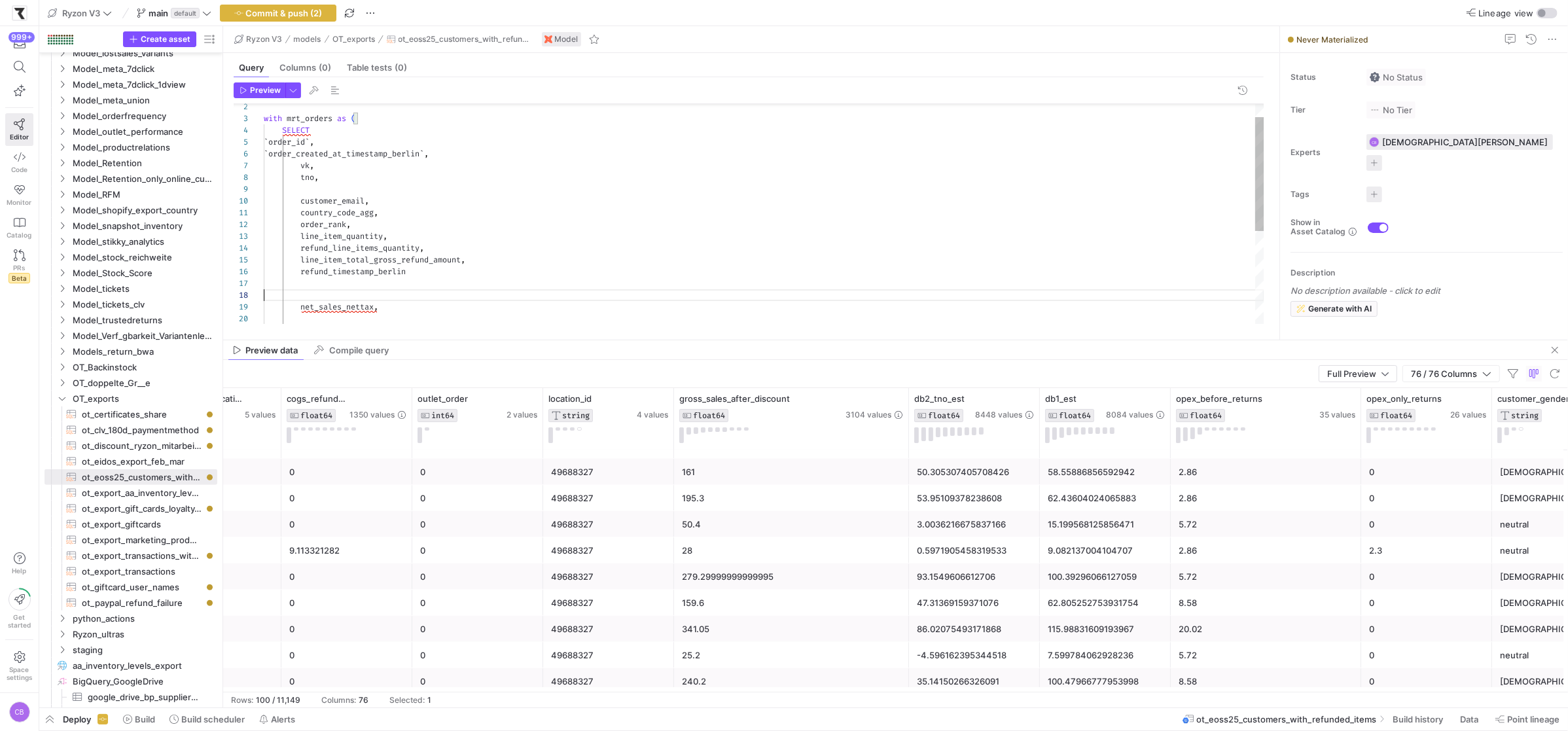
click at [291, 295] on div "SELECT ` order_id ` , with mrt_orders as ( ` order_created_at_timestamp_berlin …" at bounding box center [763, 290] width 1000 height 423
drag, startPoint x: 384, startPoint y: 311, endPoint x: 299, endPoint y: 302, distance: 85.5
click at [299, 302] on div "SELECT ` order_id ` , with mrt_orders as ( ` order_created_at_timestamp_berlin …" at bounding box center [763, 290] width 1000 height 423
click at [336, 195] on div "SELECT ` order_id ` , with mrt_orders as ( ` order_created_at_timestamp_berlin …" at bounding box center [763, 290] width 1000 height 423
click at [335, 192] on div "SELECT ` order_id ` , with mrt_orders as ( ` order_created_at_timestamp_berlin …" at bounding box center [763, 290] width 1000 height 423
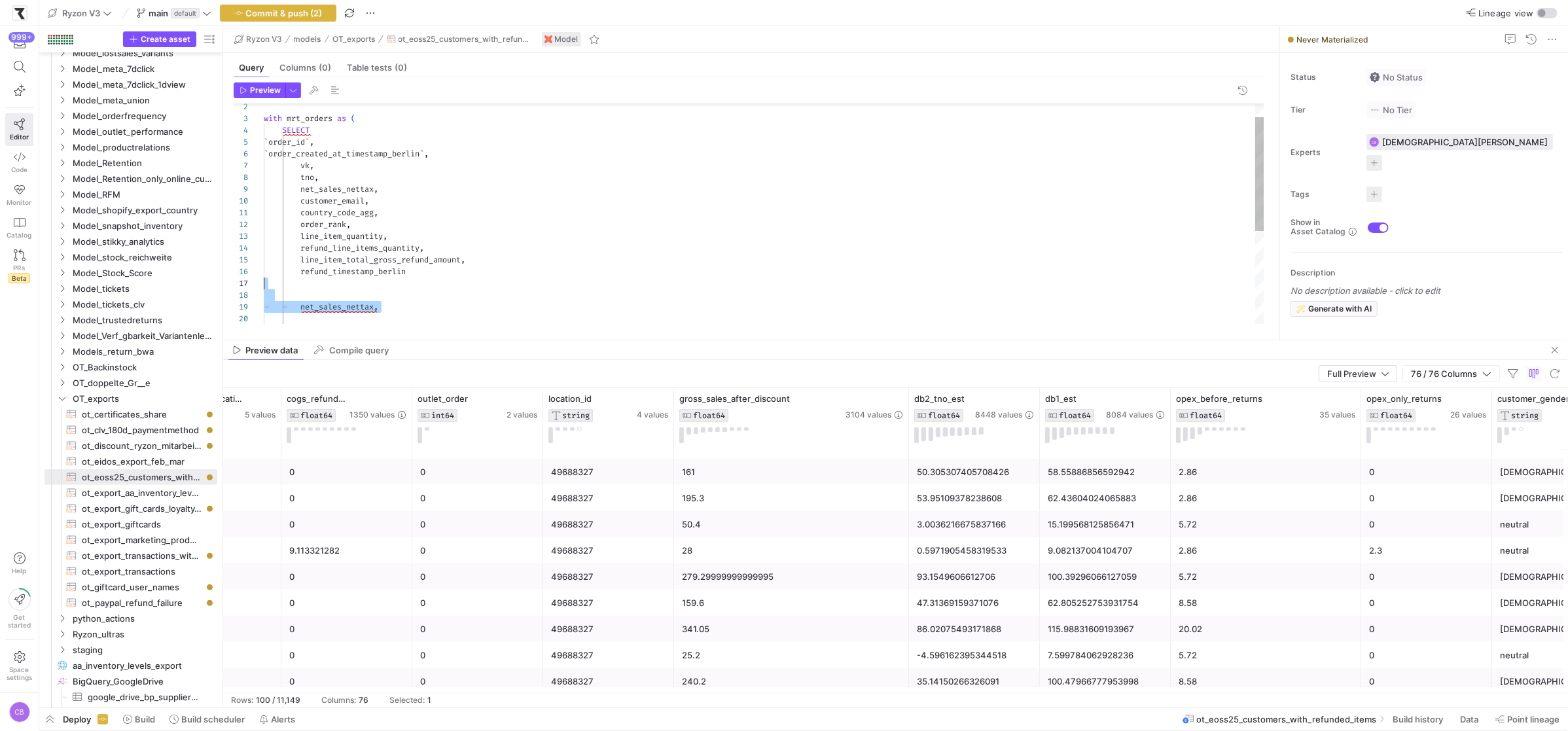
drag, startPoint x: 389, startPoint y: 309, endPoint x: 263, endPoint y: 286, distance: 128.1
click at [263, 280] on div "SELECT ` order_id ` , with mrt_orders as ( ` order_created_at_timestamp_berlin …" at bounding box center [763, 290] width 1000 height 423
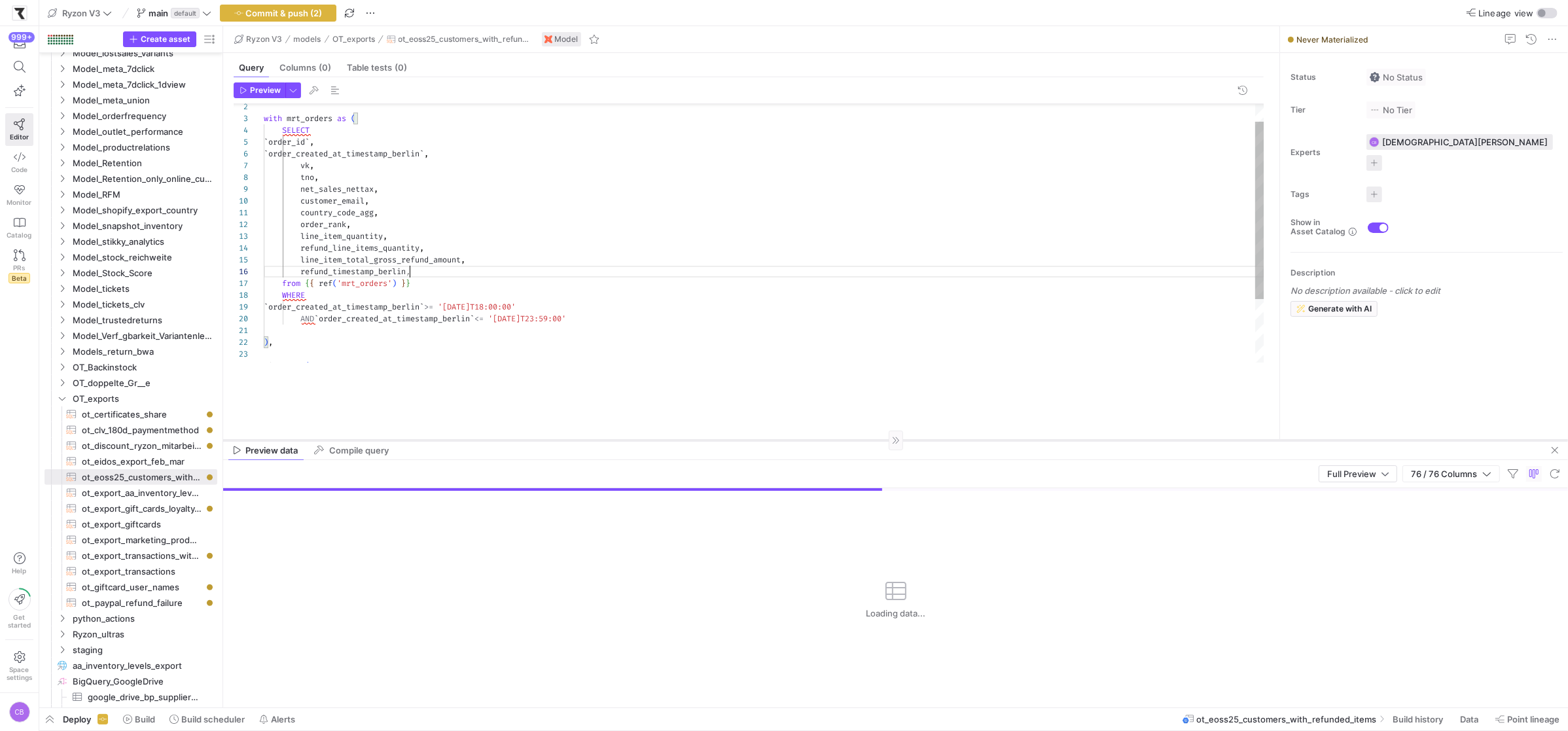
drag, startPoint x: 581, startPoint y: 338, endPoint x: 604, endPoint y: 438, distance: 102.6
click at [604, 440] on div at bounding box center [895, 440] width 1345 height 1
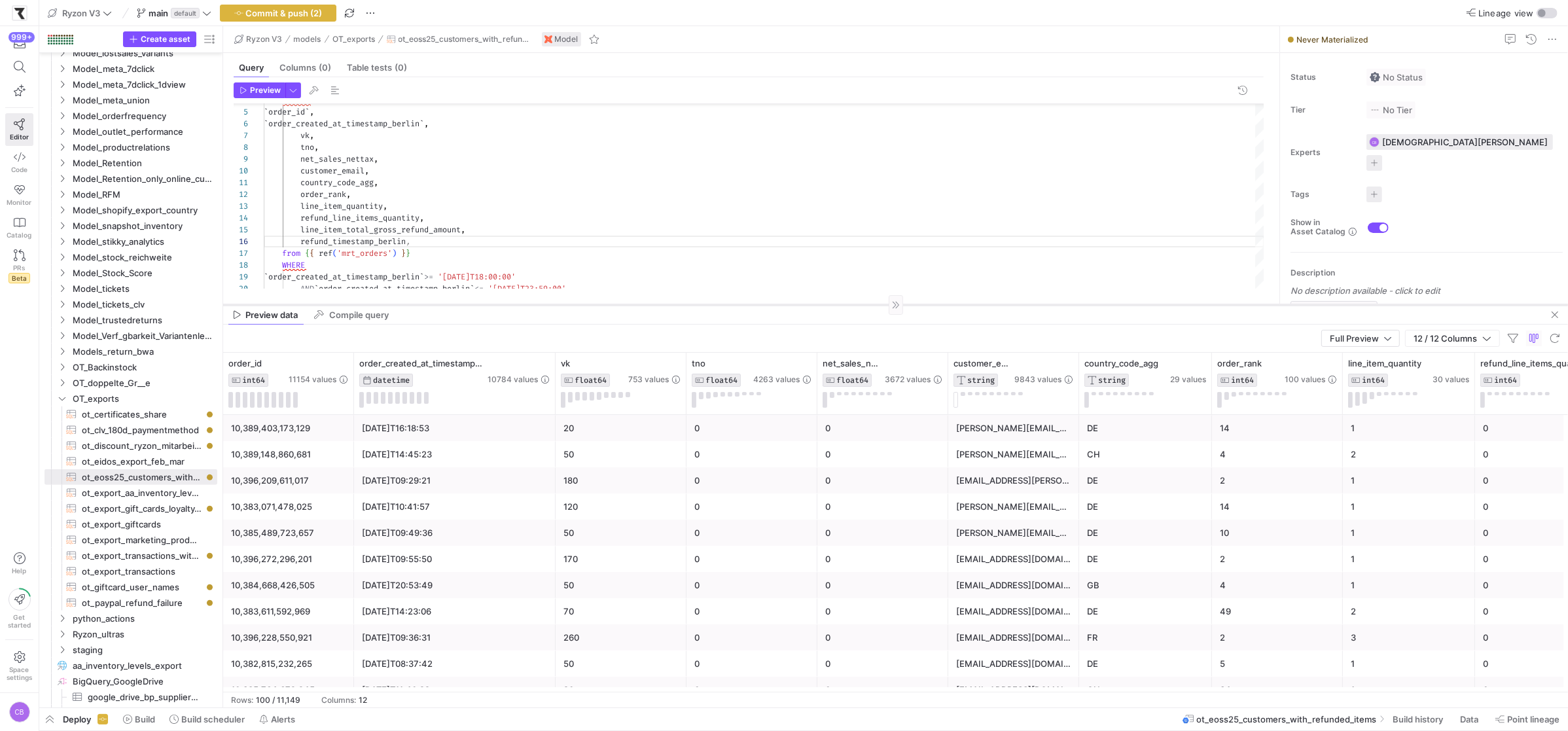
drag, startPoint x: 453, startPoint y: 441, endPoint x: 461, endPoint y: 305, distance: 136.2
click at [461, 305] on div at bounding box center [895, 304] width 1345 height 1
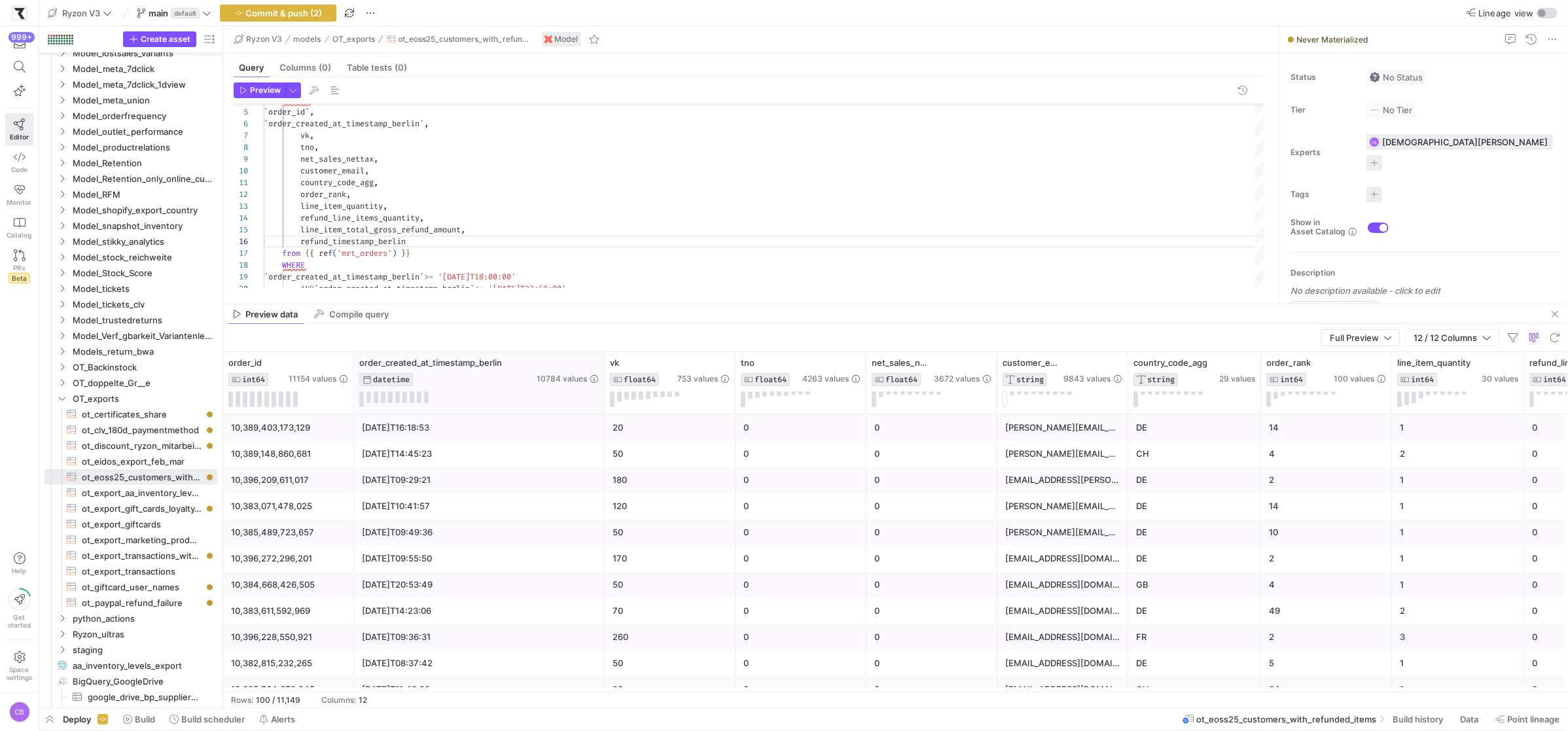
drag, startPoint x: 553, startPoint y: 404, endPoint x: 601, endPoint y: 406, distance: 48.0
click at [601, 406] on div at bounding box center [604, 383] width 6 height 62
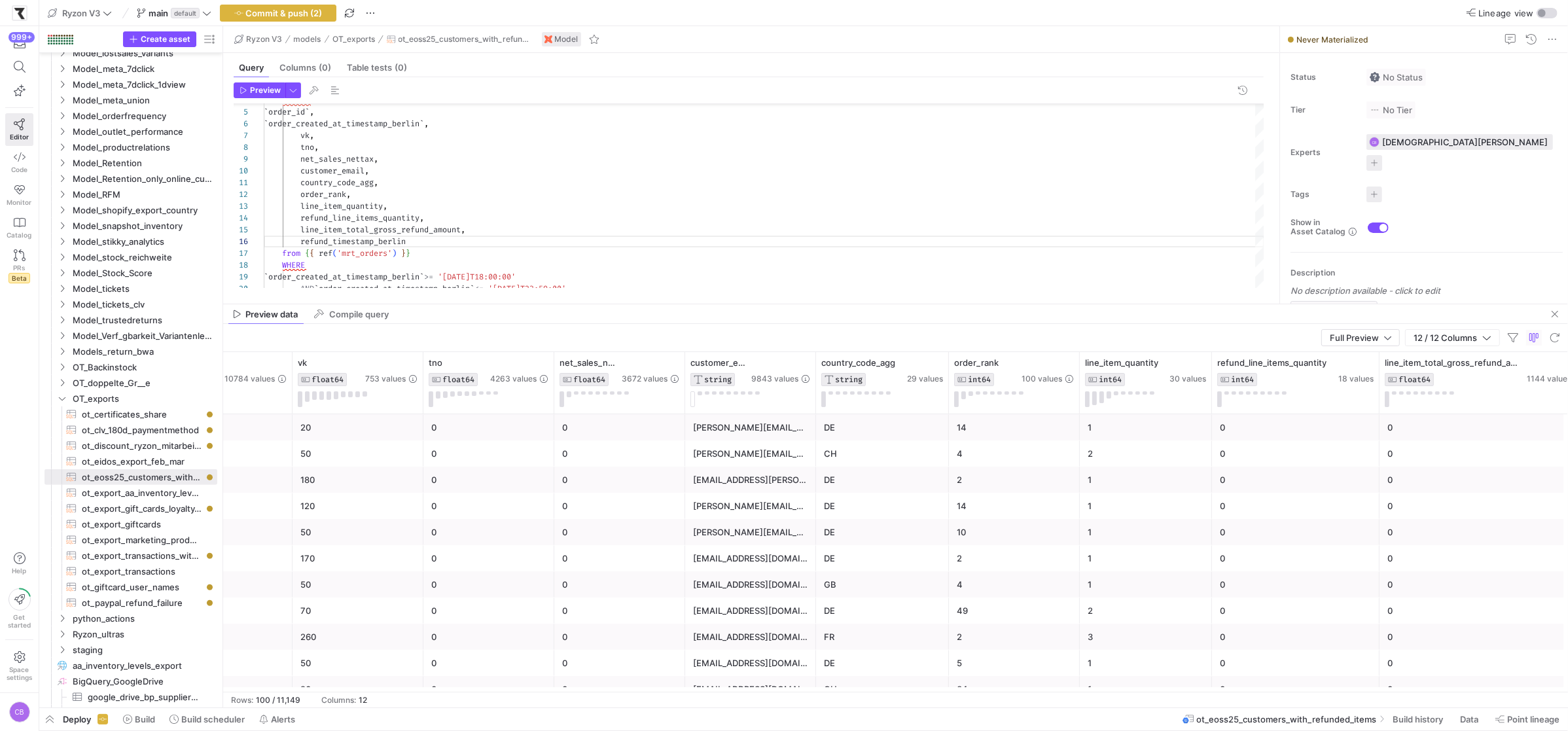
scroll to position [0, 429]
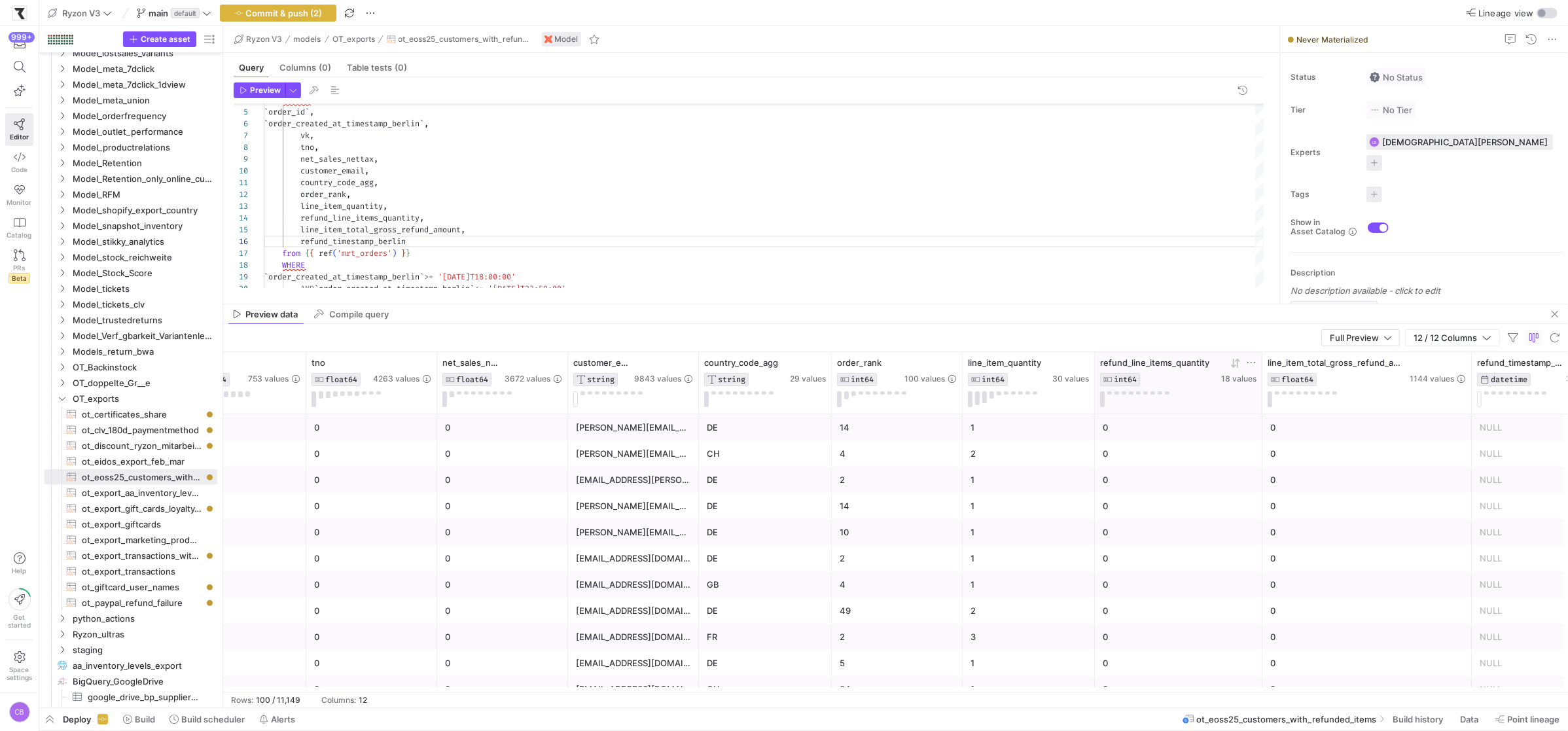
click at [1239, 362] on icon at bounding box center [1237, 363] width 5 height 9
click at [1234, 365] on icon at bounding box center [1233, 363] width 5 height 9
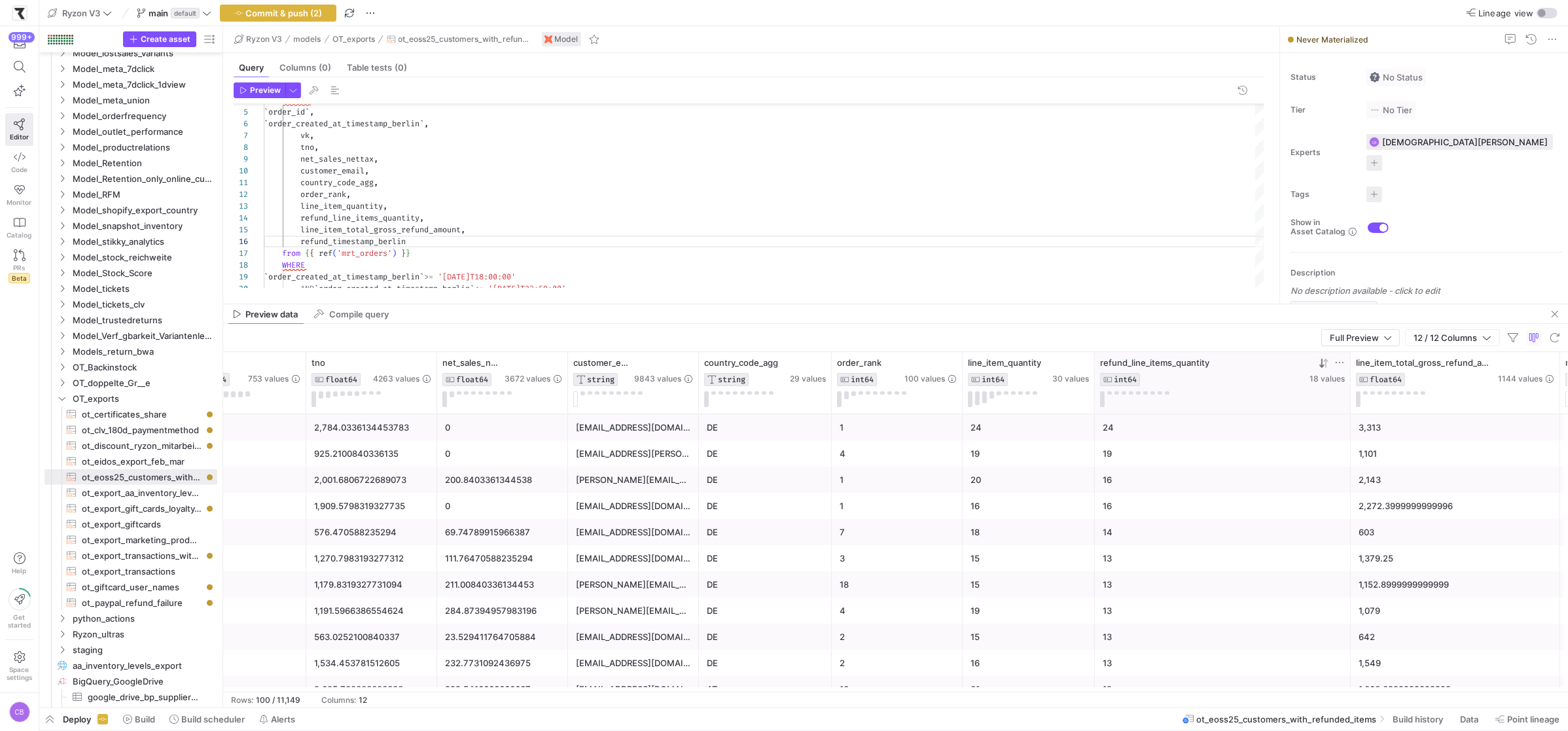
drag, startPoint x: 1260, startPoint y: 367, endPoint x: 1348, endPoint y: 395, distance: 92.3
click at [1348, 395] on div at bounding box center [1349, 383] width 6 height 62
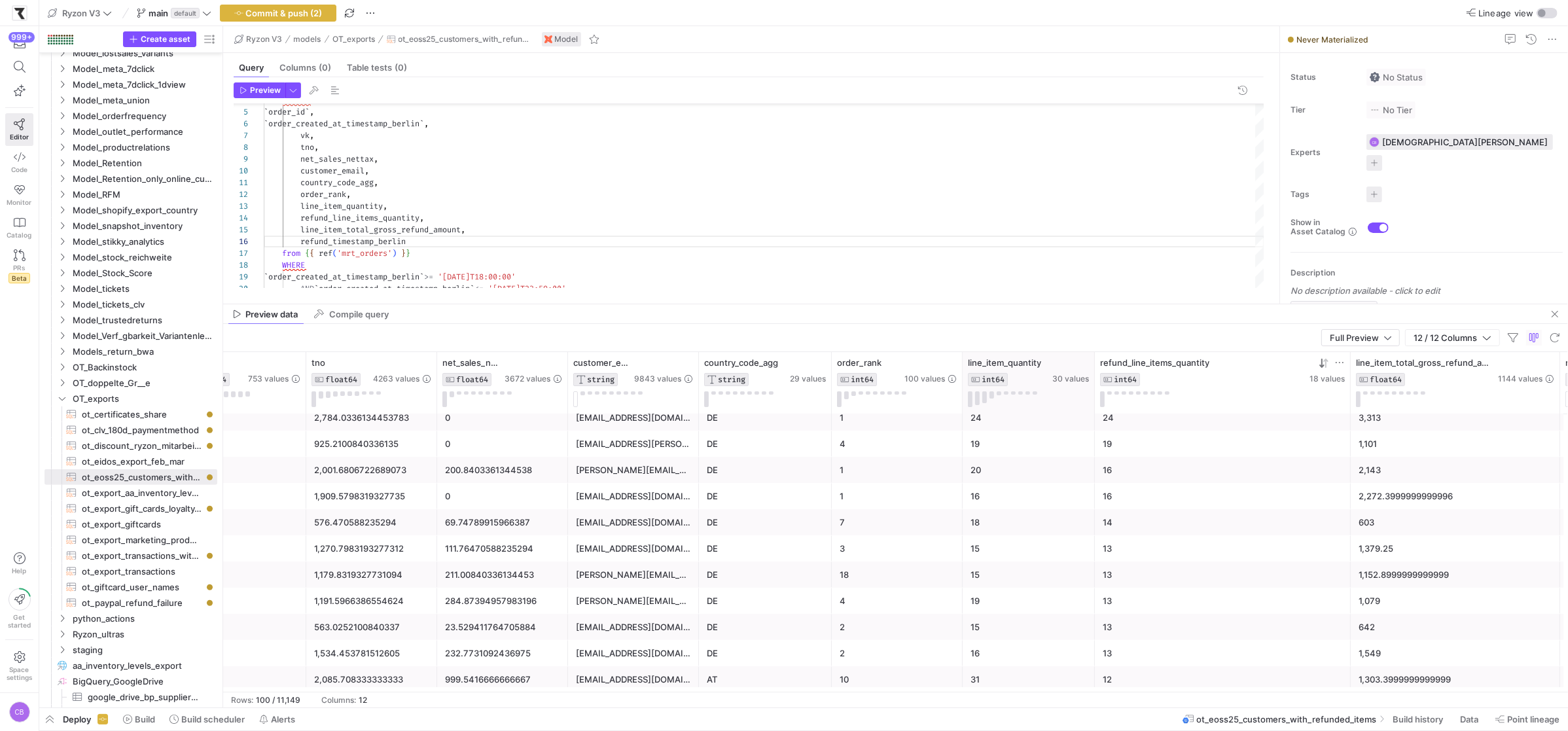
click at [1023, 412] on div "line_item_quantity INT64 30 values" at bounding box center [1028, 383] width 132 height 62
click at [1023, 427] on div "24" at bounding box center [1028, 418] width 116 height 26
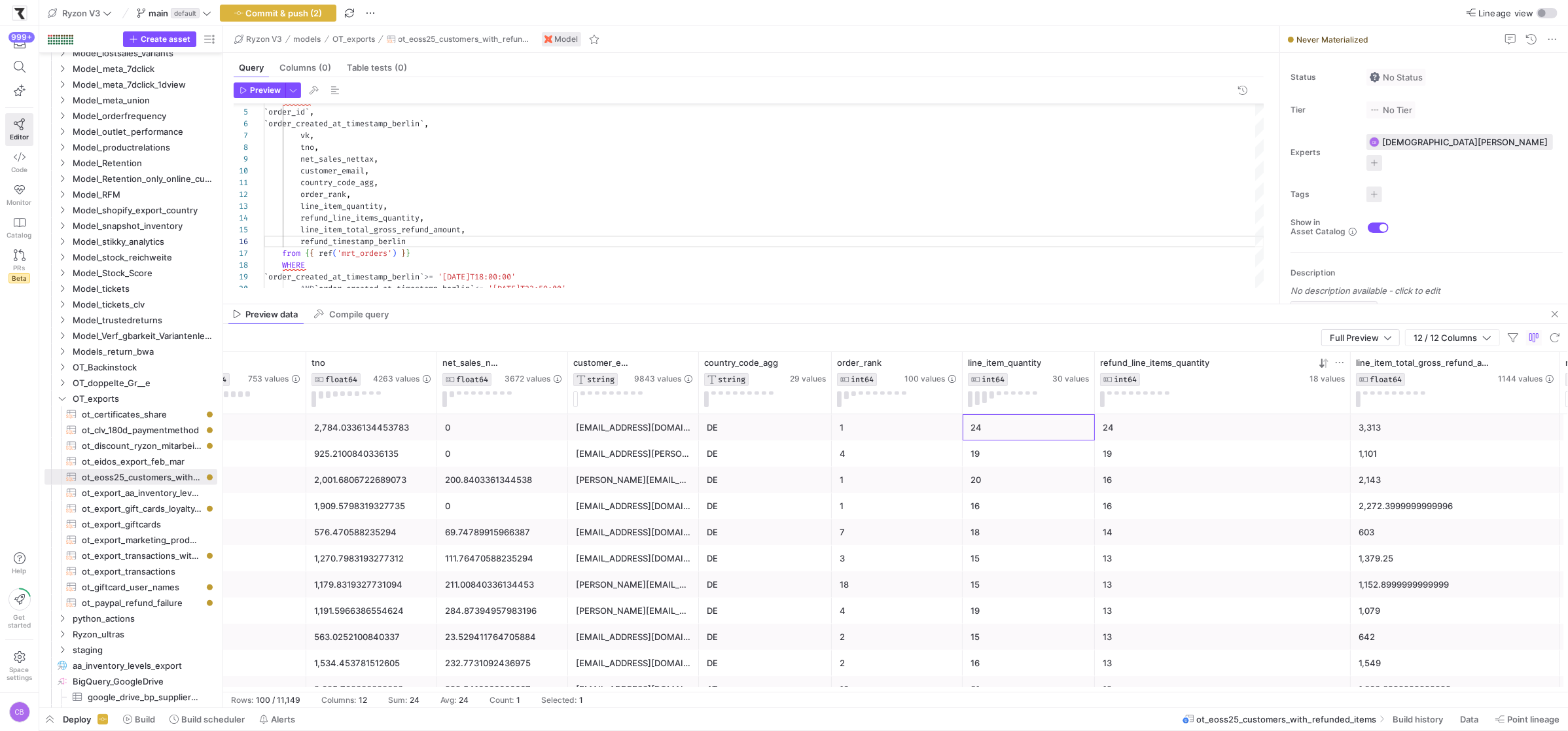
click at [677, 434] on div "gianna.schlieben@aol.com" at bounding box center [633, 428] width 115 height 26
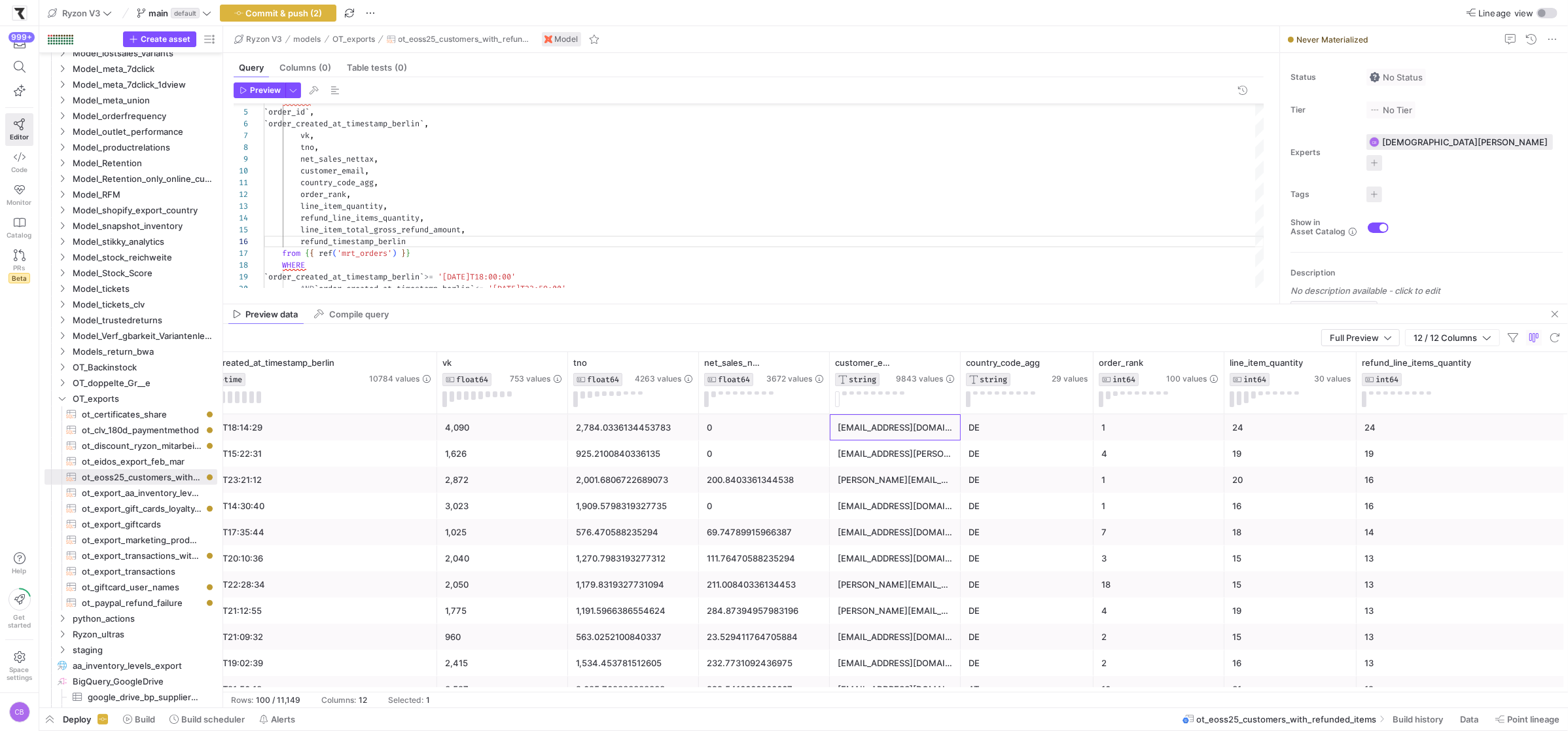
scroll to position [0, 86]
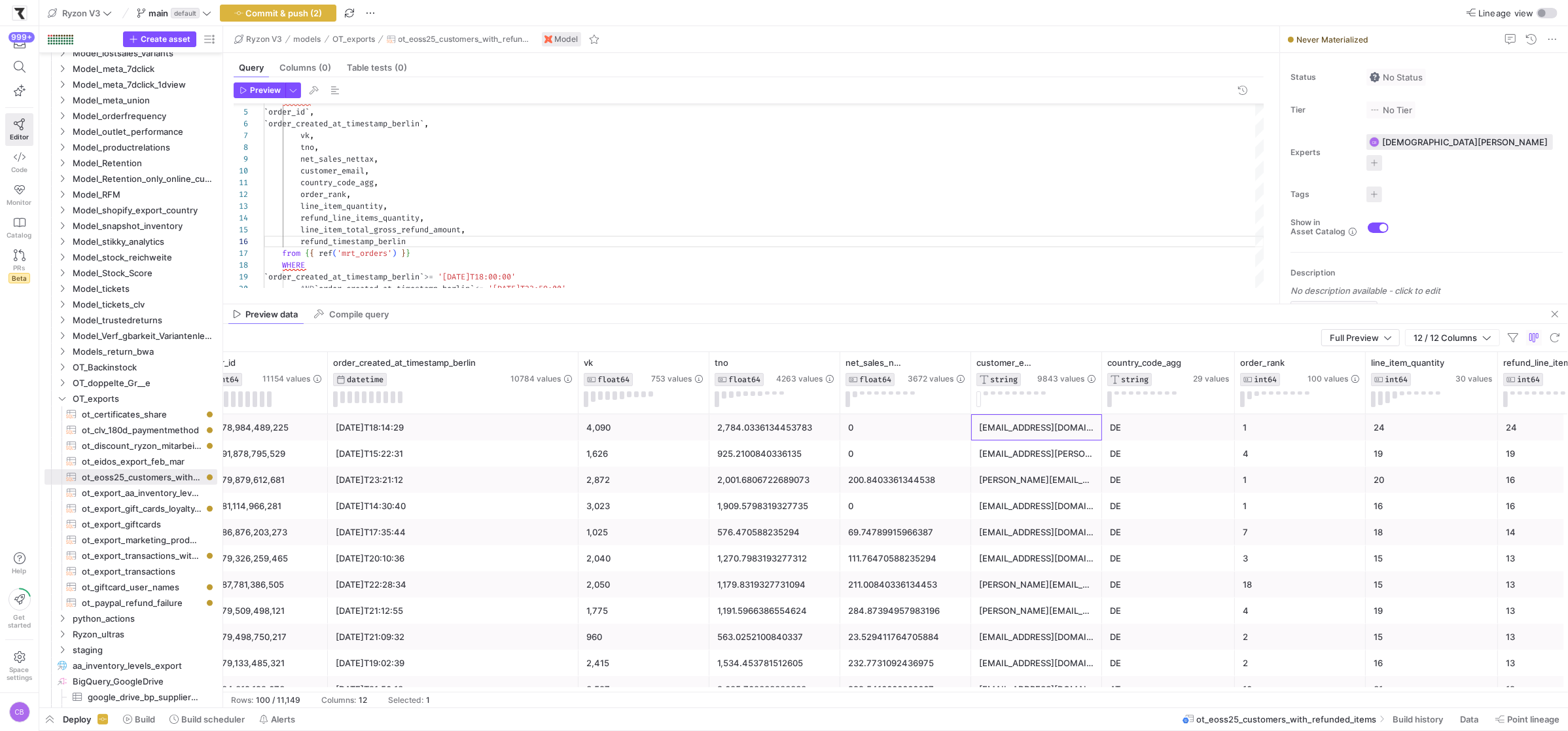
click at [1023, 428] on div "gianna.schlieben@aol.com" at bounding box center [1036, 428] width 115 height 26
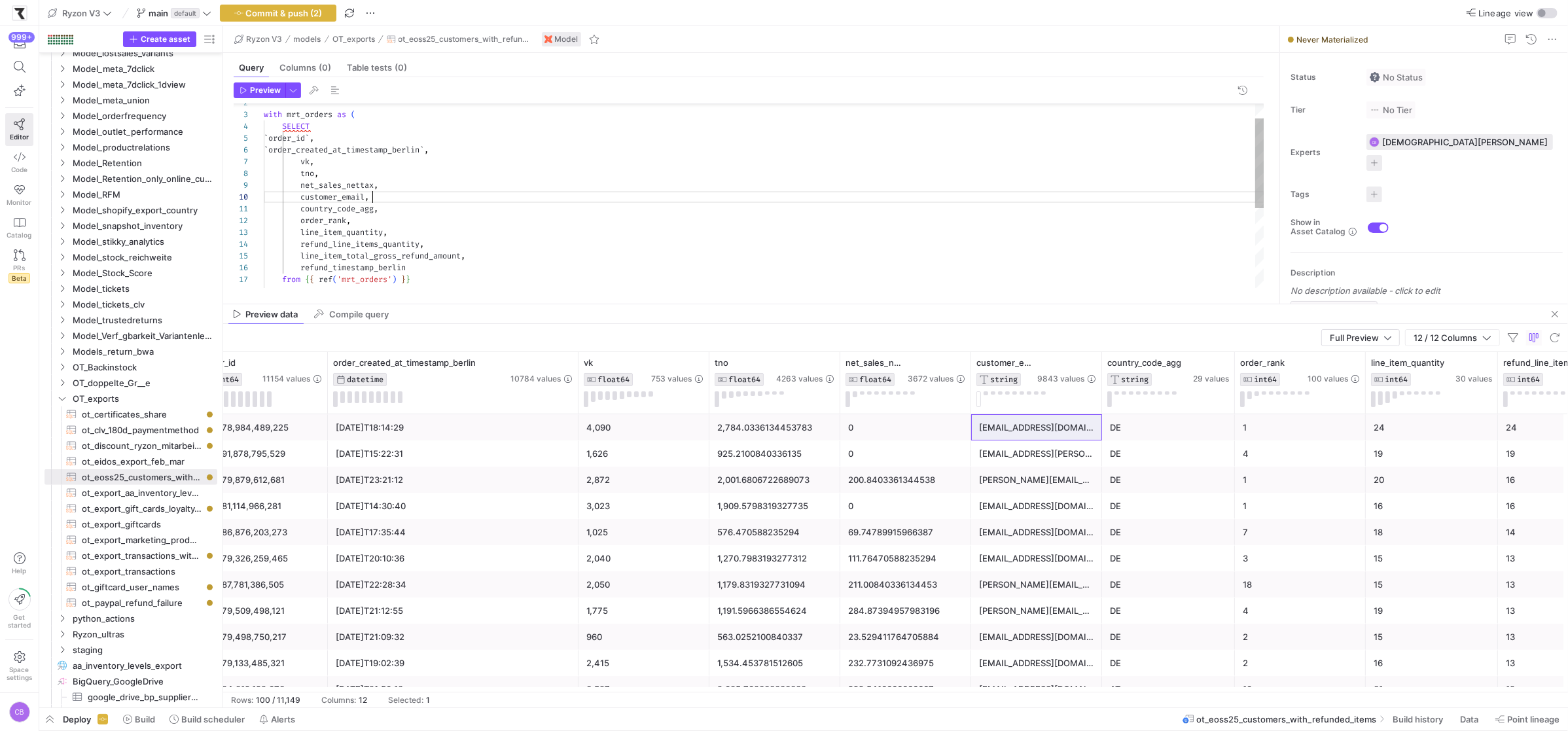
click at [412, 199] on div "SELECT ` order_id ` , ` order_created_at_timestamp_berlin ` , vk , customer_ema…" at bounding box center [763, 262] width 1000 height 376
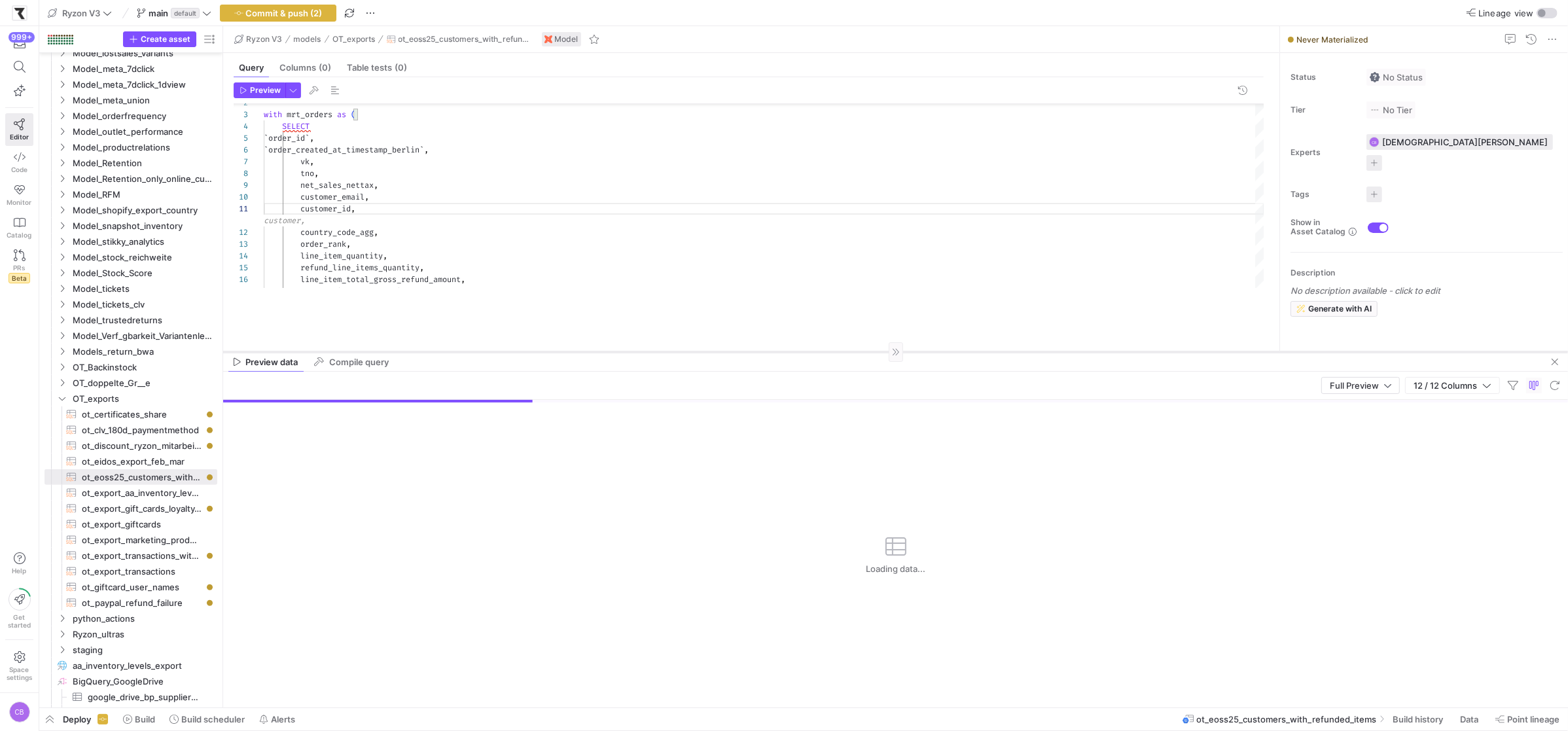
drag, startPoint x: 562, startPoint y: 303, endPoint x: 569, endPoint y: 401, distance: 98.2
click at [569, 352] on div at bounding box center [895, 351] width 1345 height 1
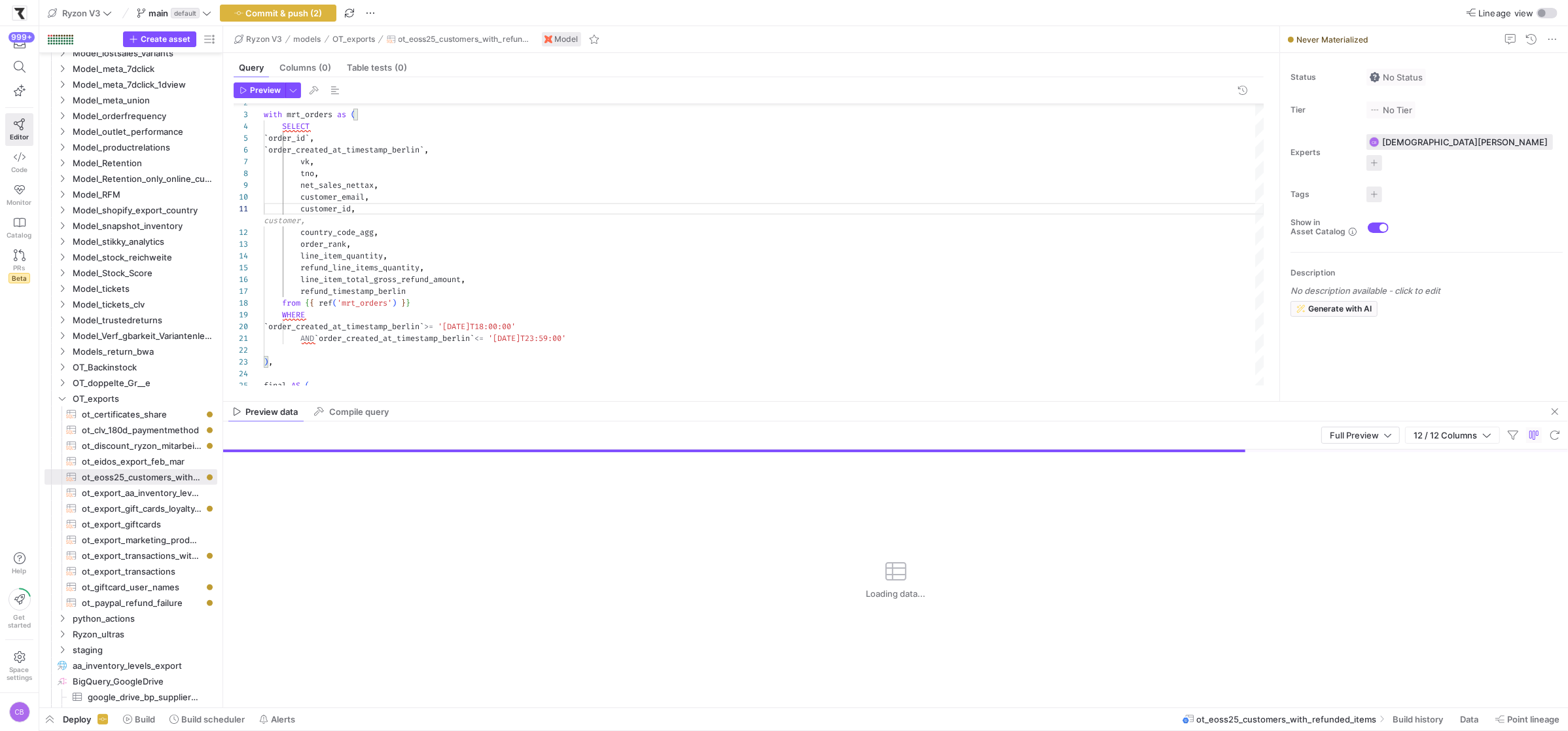
type textarea "customer_id, country_code_agg, order_rank, line_item_quantity, refund_line_item…"
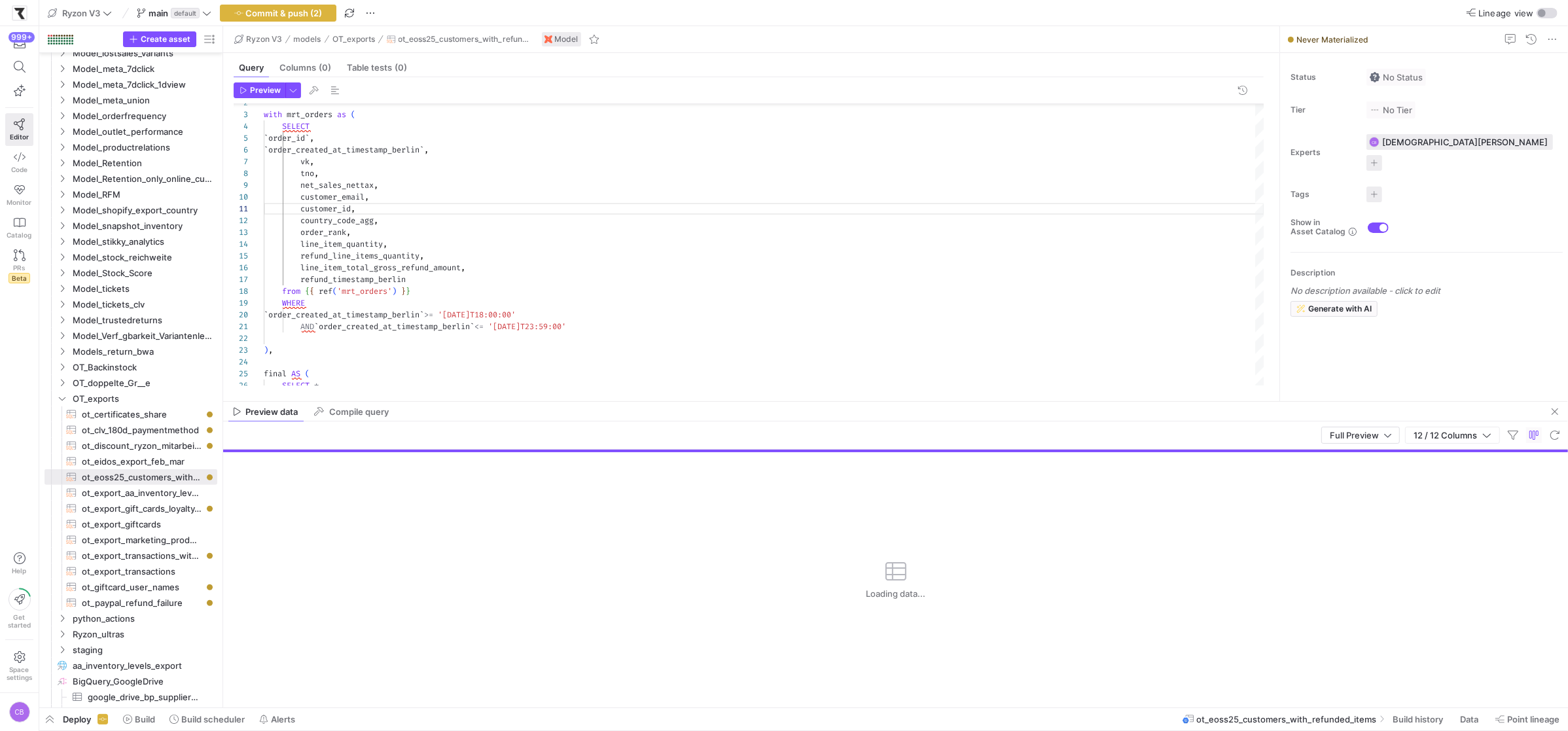
click at [541, 402] on div "Preview data Compile query" at bounding box center [895, 412] width 1345 height 20
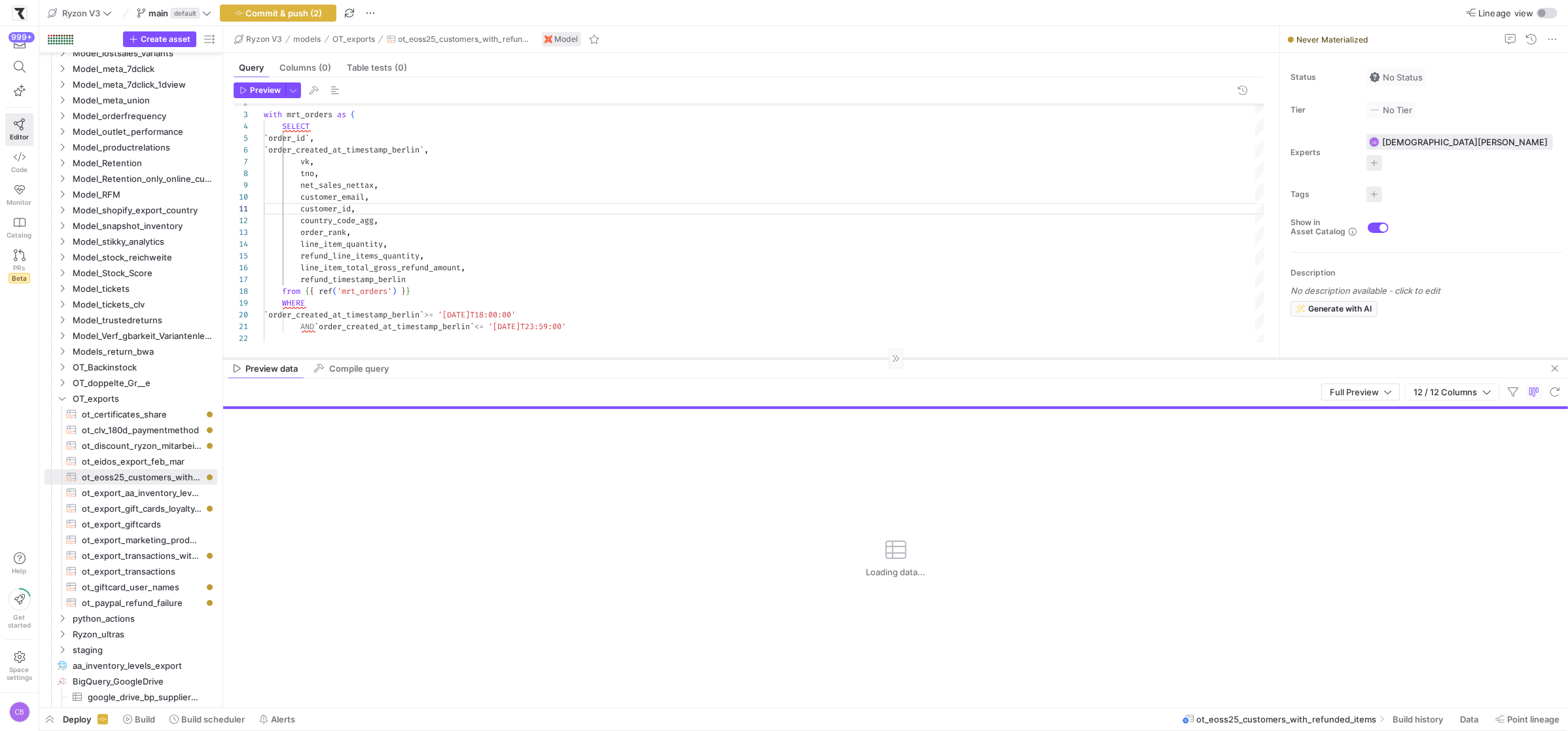
drag, startPoint x: 541, startPoint y: 401, endPoint x: 533, endPoint y: 358, distance: 43.7
click at [534, 358] on div at bounding box center [895, 358] width 1345 height 1
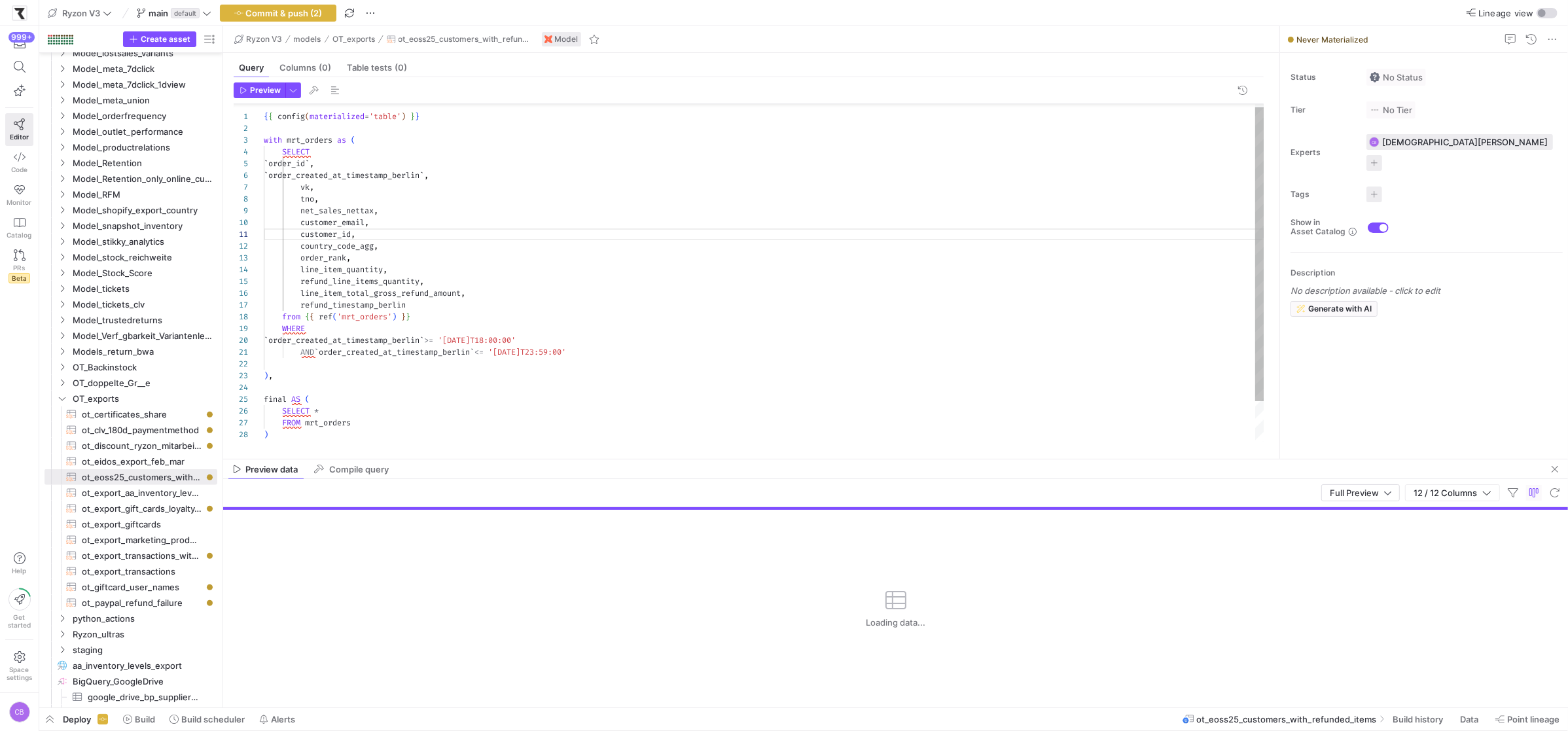
drag, startPoint x: 446, startPoint y: 359, endPoint x: 434, endPoint y: 460, distance: 101.7
click at [434, 460] on as-split "Ryzon V3 models OT_exports ot_eoss25_customers_with_refunded_items Model Query …" at bounding box center [895, 367] width 1345 height 681
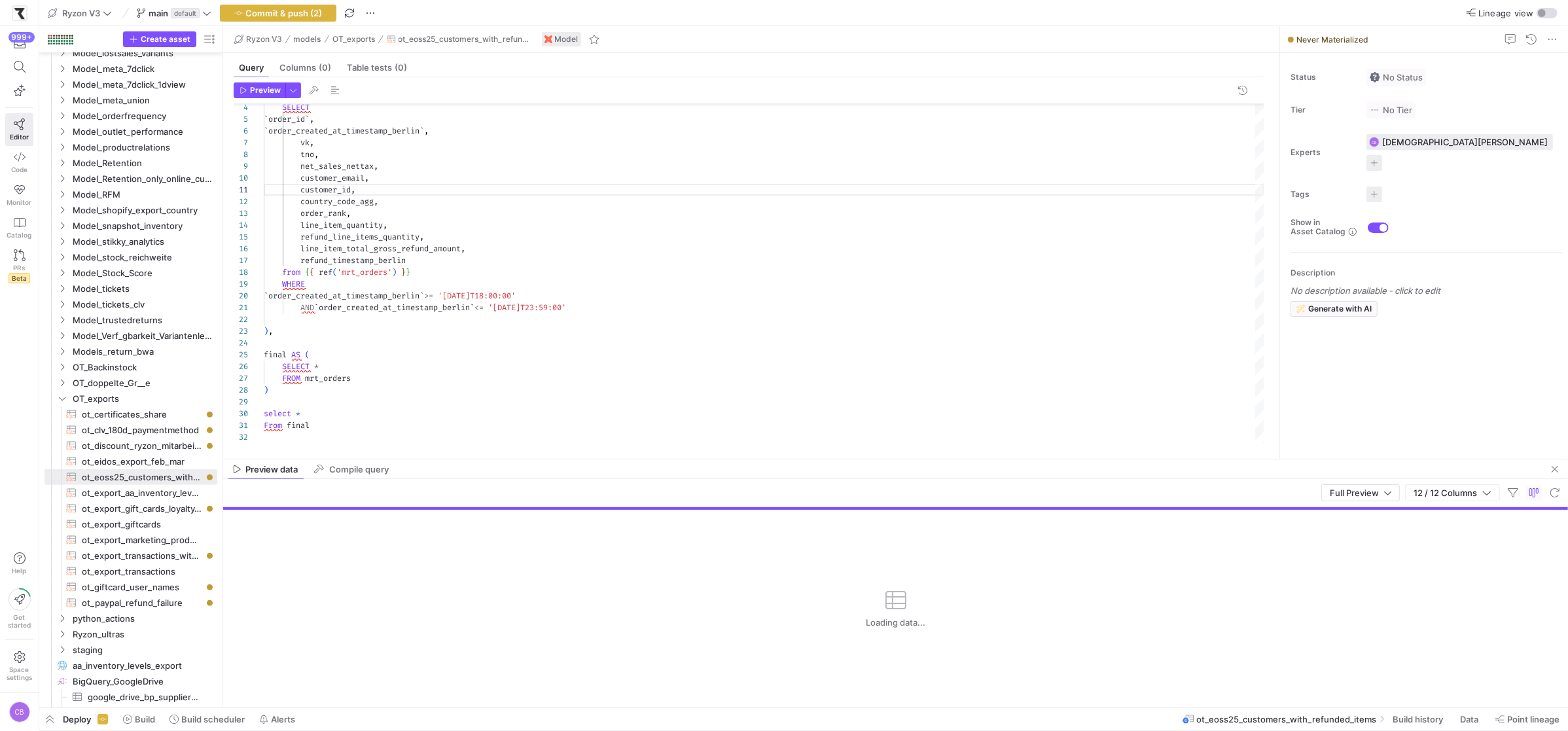
click at [288, 98] on header "Preview" at bounding box center [749, 93] width 1030 height 22
click at [295, 86] on span "button" at bounding box center [293, 90] width 14 height 14
click at [413, 267] on div at bounding box center [784, 365] width 1568 height 731
click at [276, 88] on span "Preview" at bounding box center [265, 90] width 30 height 9
click at [316, 15] on span "Commit & push (2)" at bounding box center [284, 13] width 77 height 10
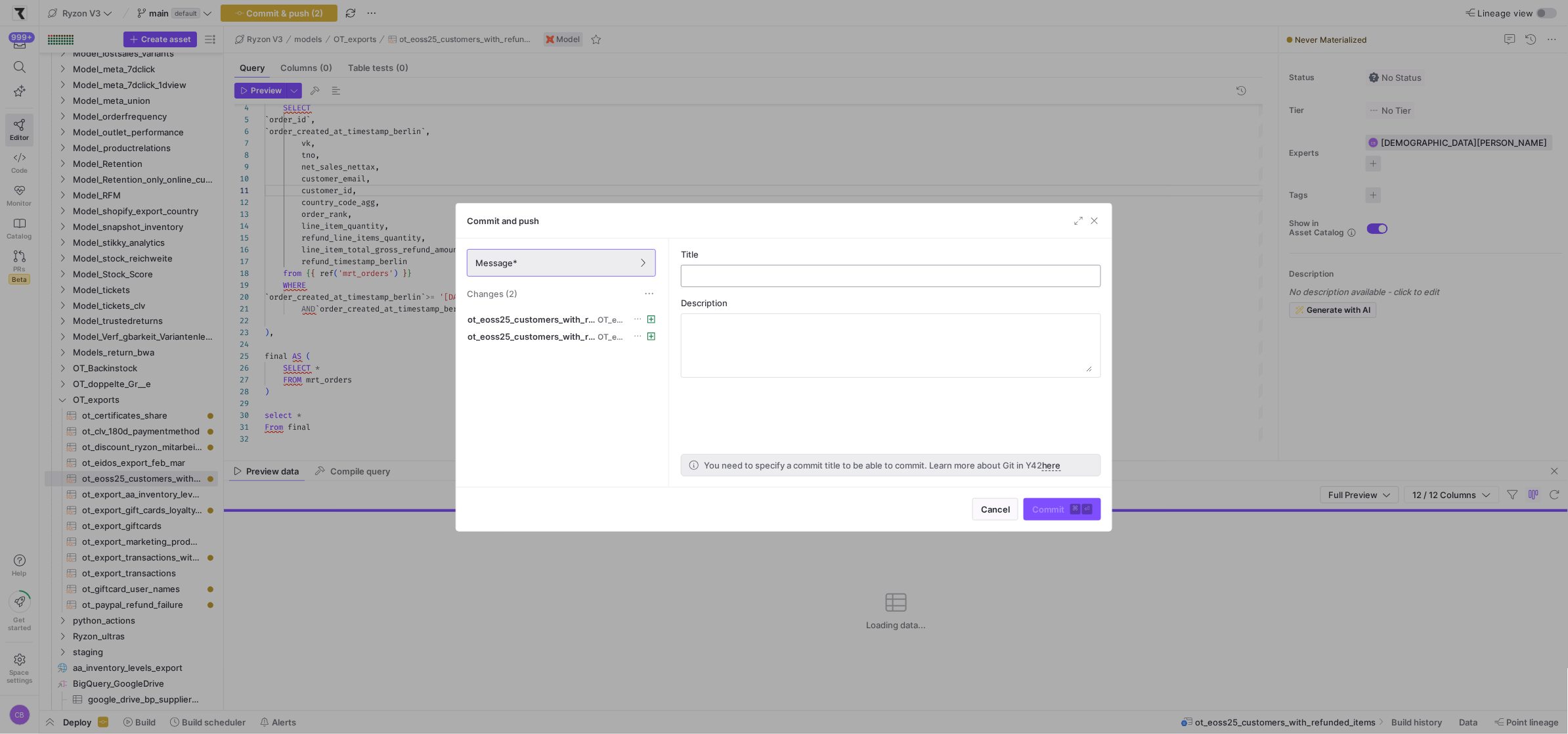
click at [698, 270] on div at bounding box center [890, 276] width 398 height 21
type input "ot_query"
click at [1046, 516] on span "submit" at bounding box center [1062, 509] width 76 height 21
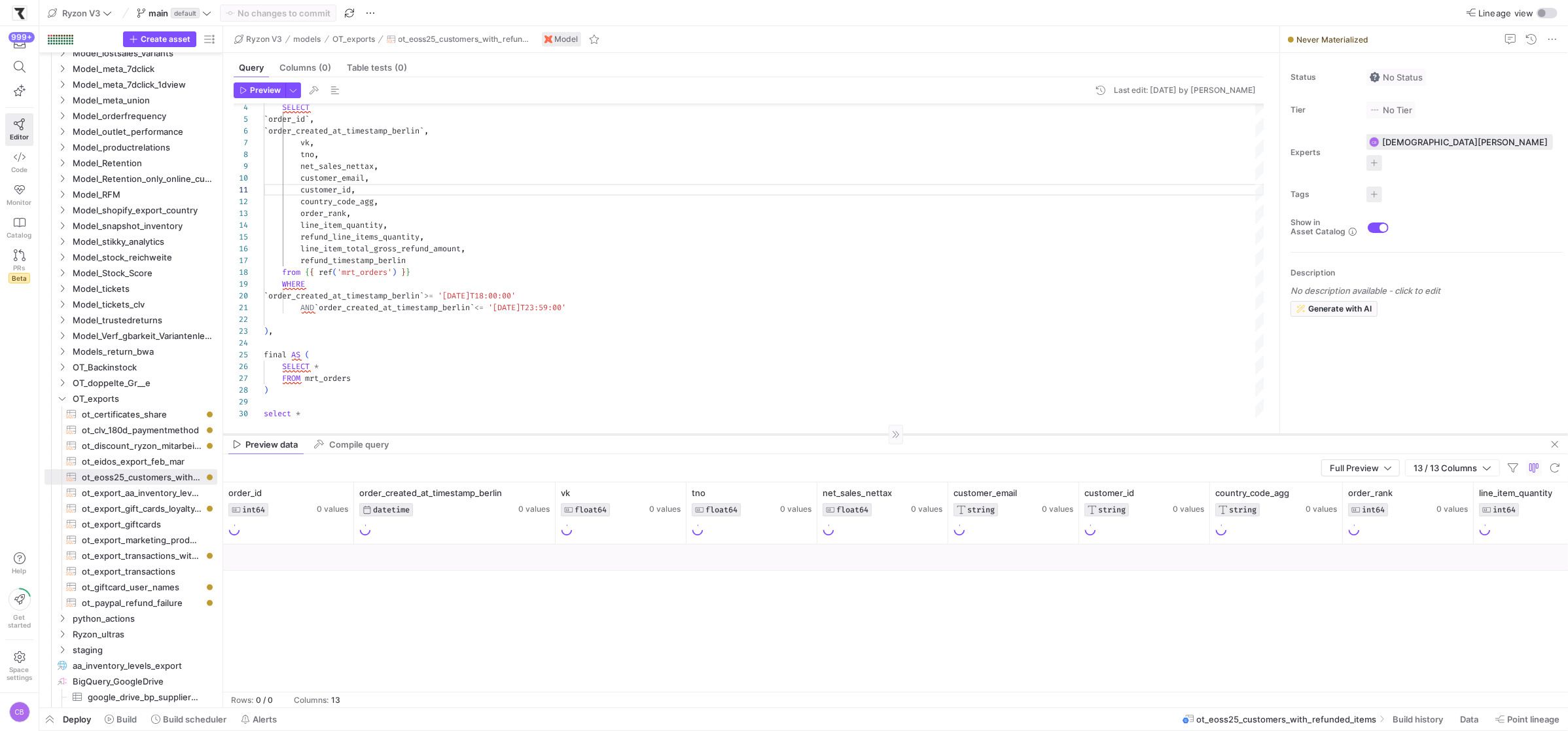
drag, startPoint x: 621, startPoint y: 460, endPoint x: 622, endPoint y: 434, distance: 26.0
click at [622, 434] on div at bounding box center [895, 434] width 1345 height 1
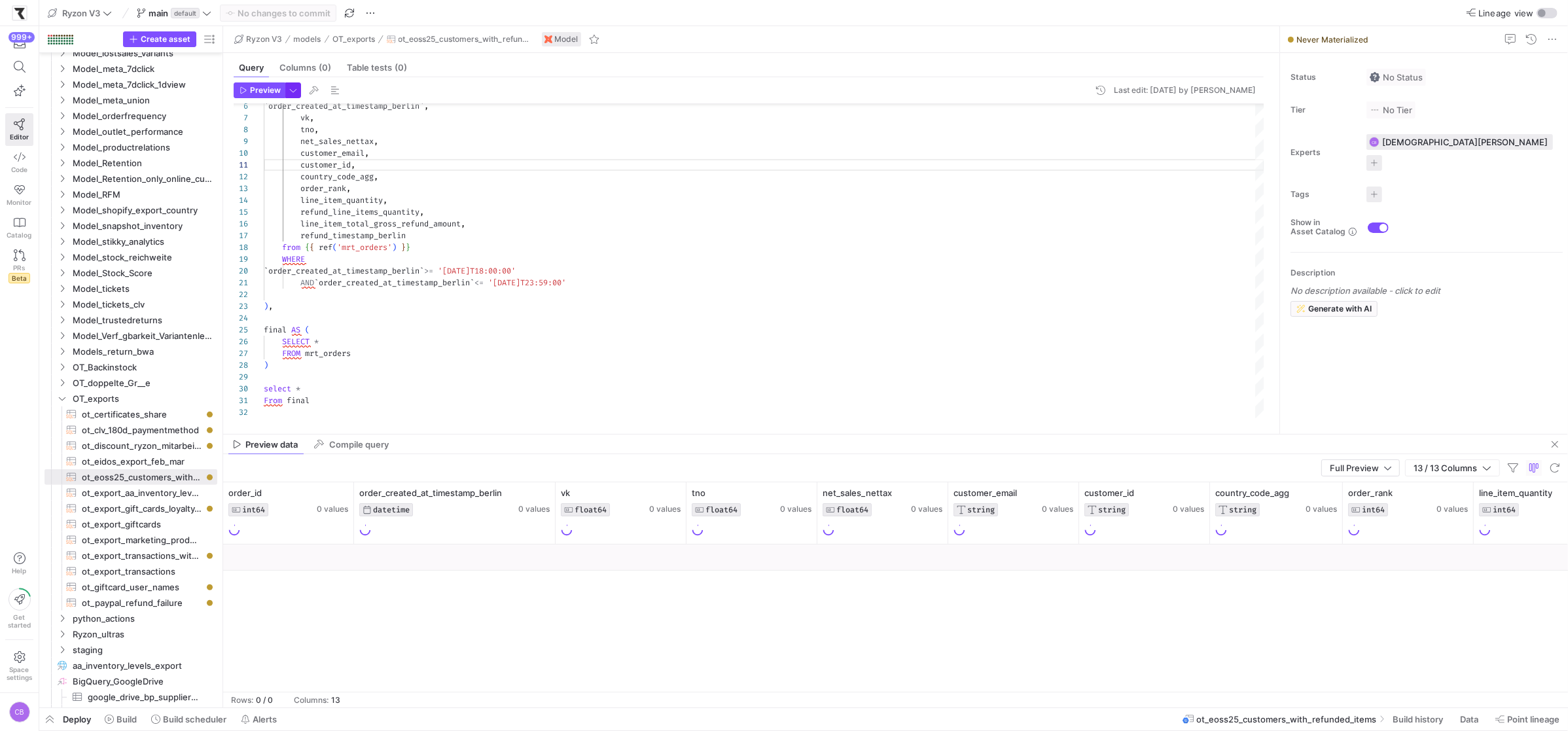
click at [296, 98] on header "Preview Last edit: Monday 06 October 2025 by Christian Bretthauer" at bounding box center [749, 93] width 1030 height 22
click at [285, 95] on button "button" at bounding box center [293, 90] width 16 height 16
click at [259, 94] on div at bounding box center [784, 365] width 1568 height 731
click at [259, 94] on span "button" at bounding box center [259, 90] width 50 height 14
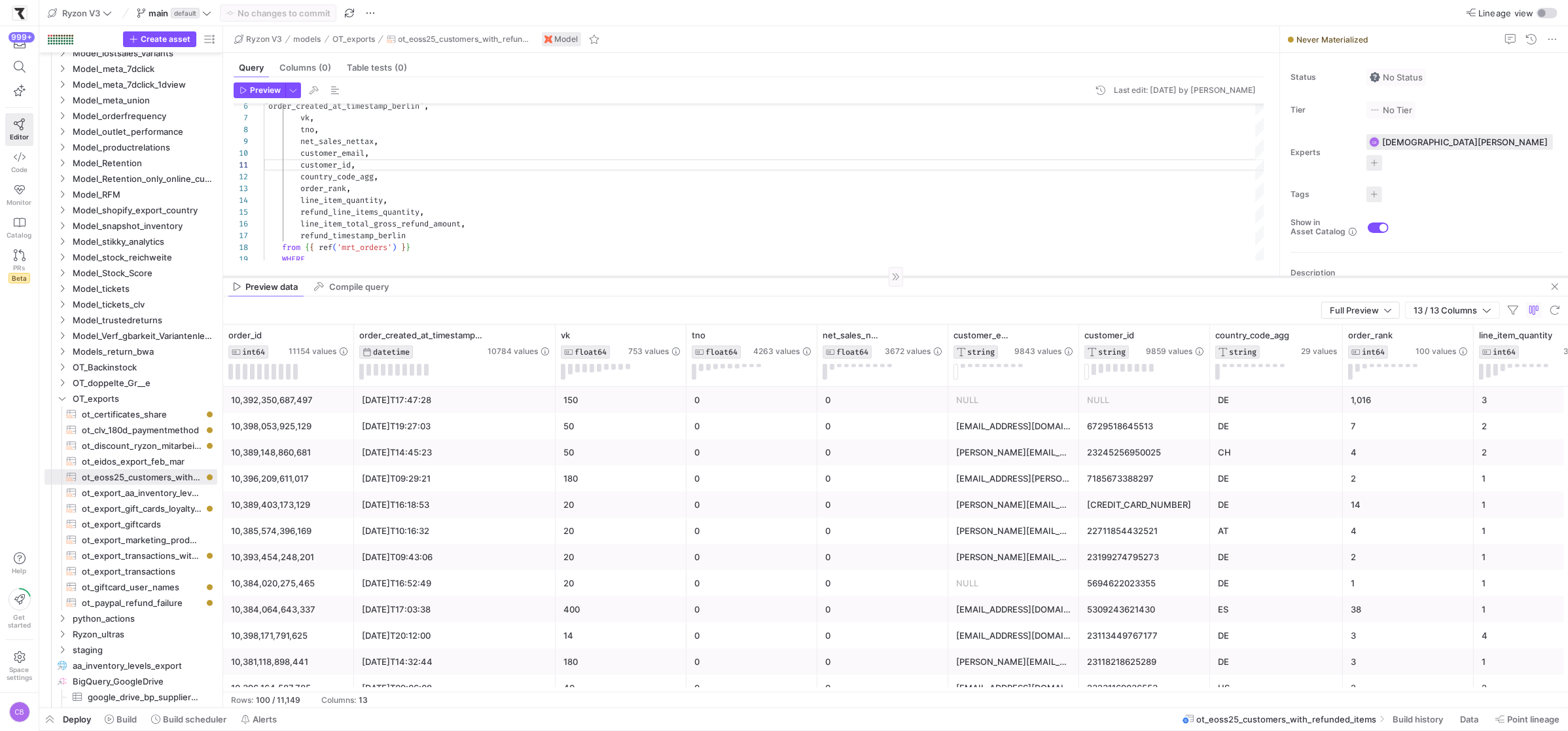
drag, startPoint x: 593, startPoint y: 433, endPoint x: 643, endPoint y: 275, distance: 165.7
click at [643, 276] on div at bounding box center [895, 276] width 1345 height 1
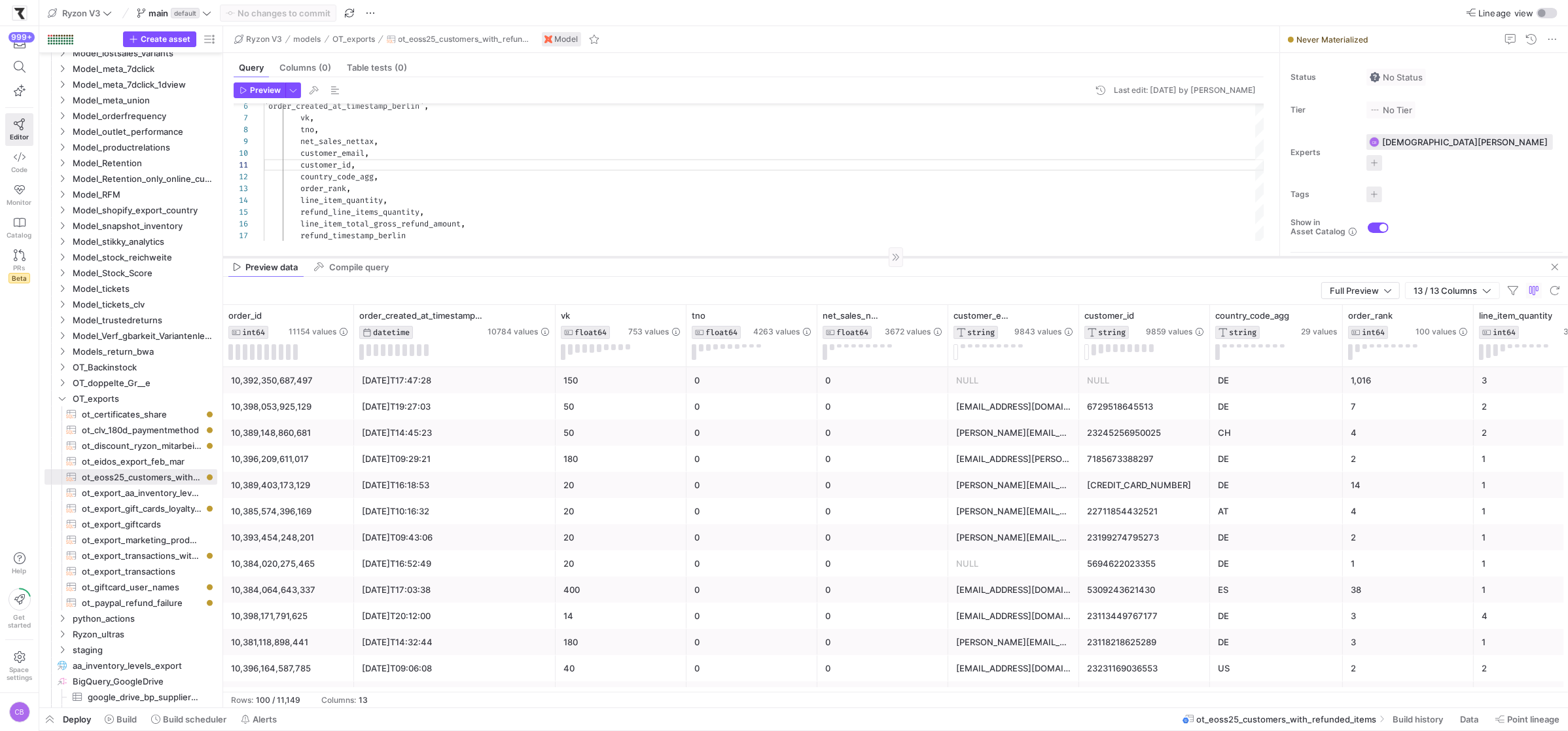
click at [628, 256] on div at bounding box center [895, 256] width 1345 height 1
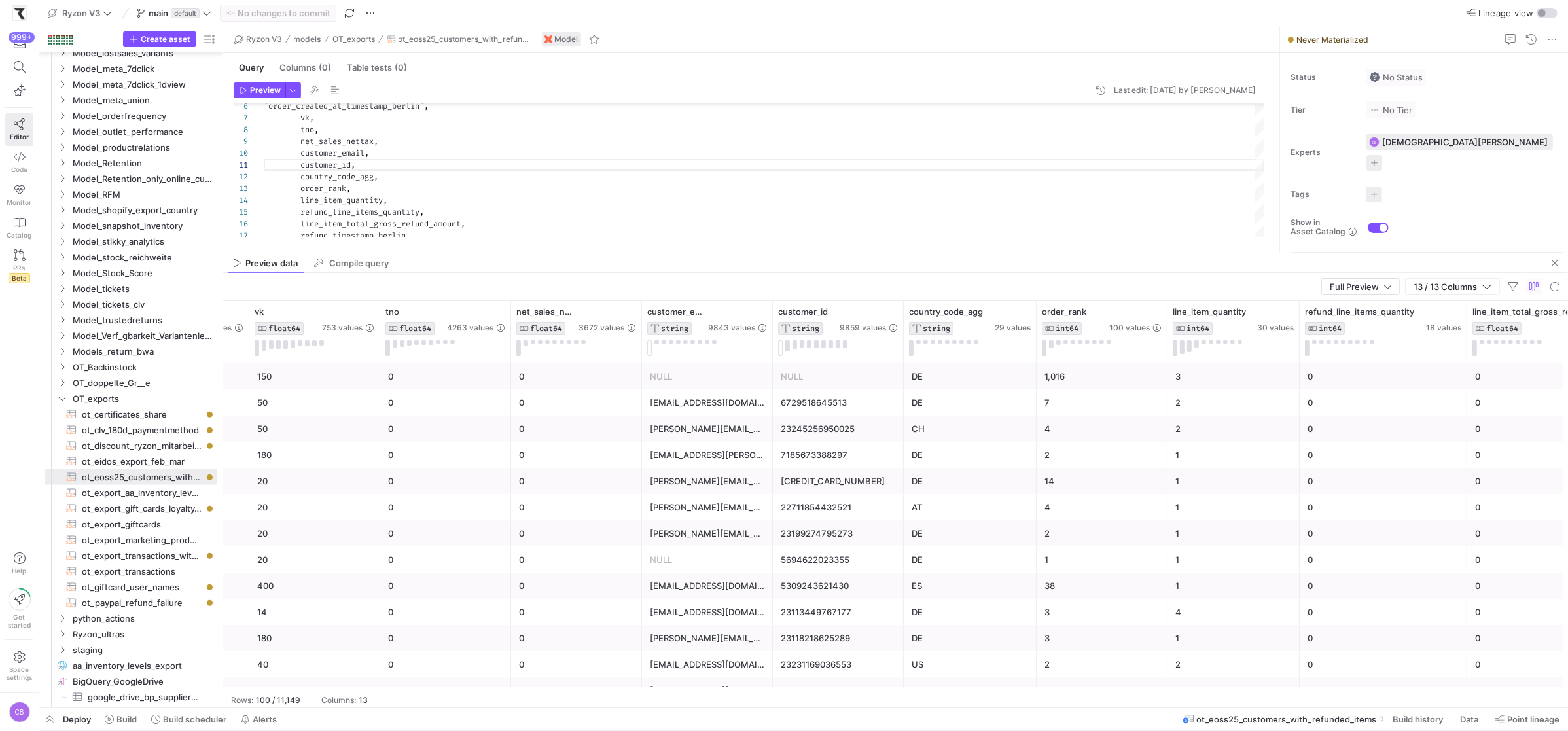
scroll to position [0, 325]
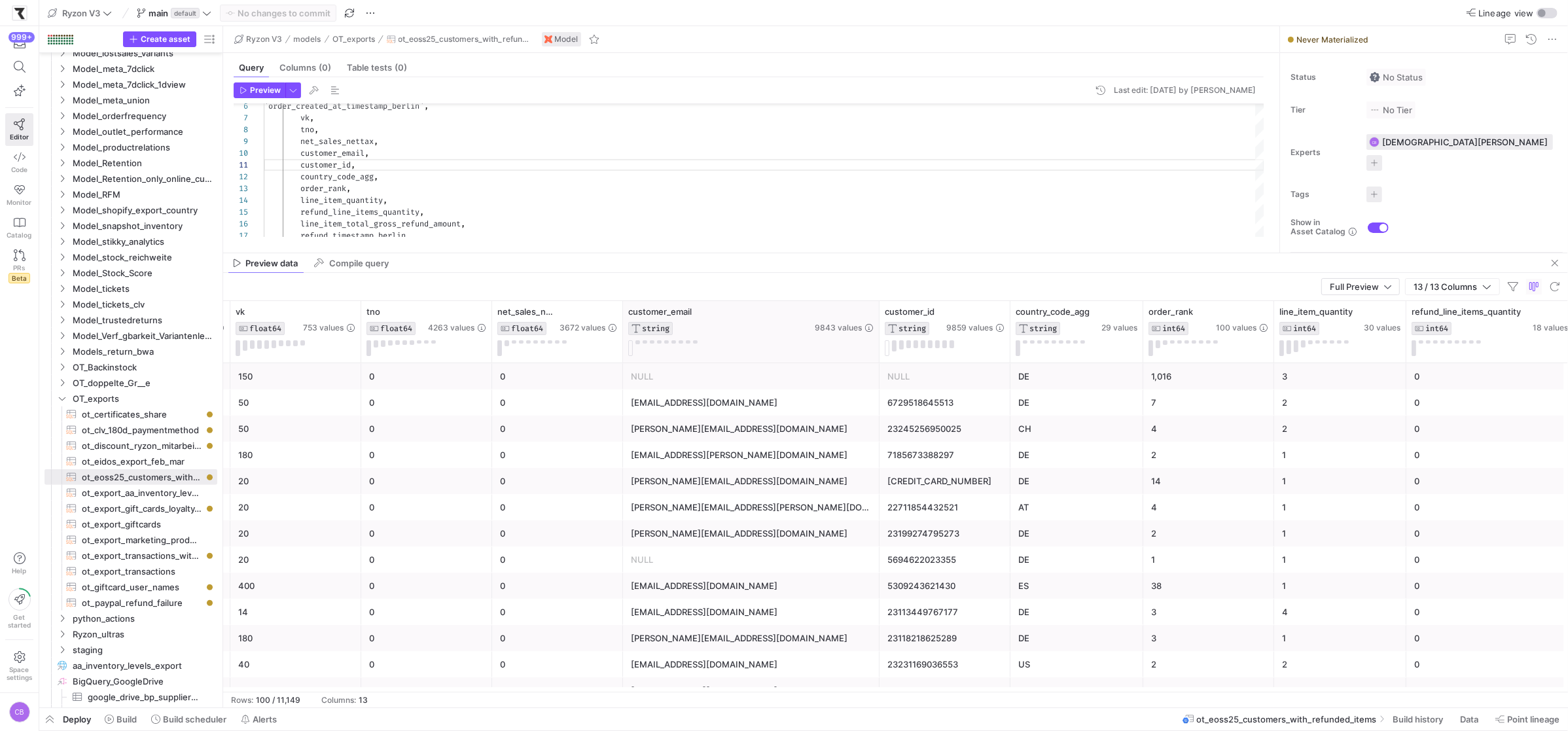
drag, startPoint x: 750, startPoint y: 328, endPoint x: 876, endPoint y: 335, distance: 126.2
click at [876, 328] on div at bounding box center [878, 331] width 6 height 62
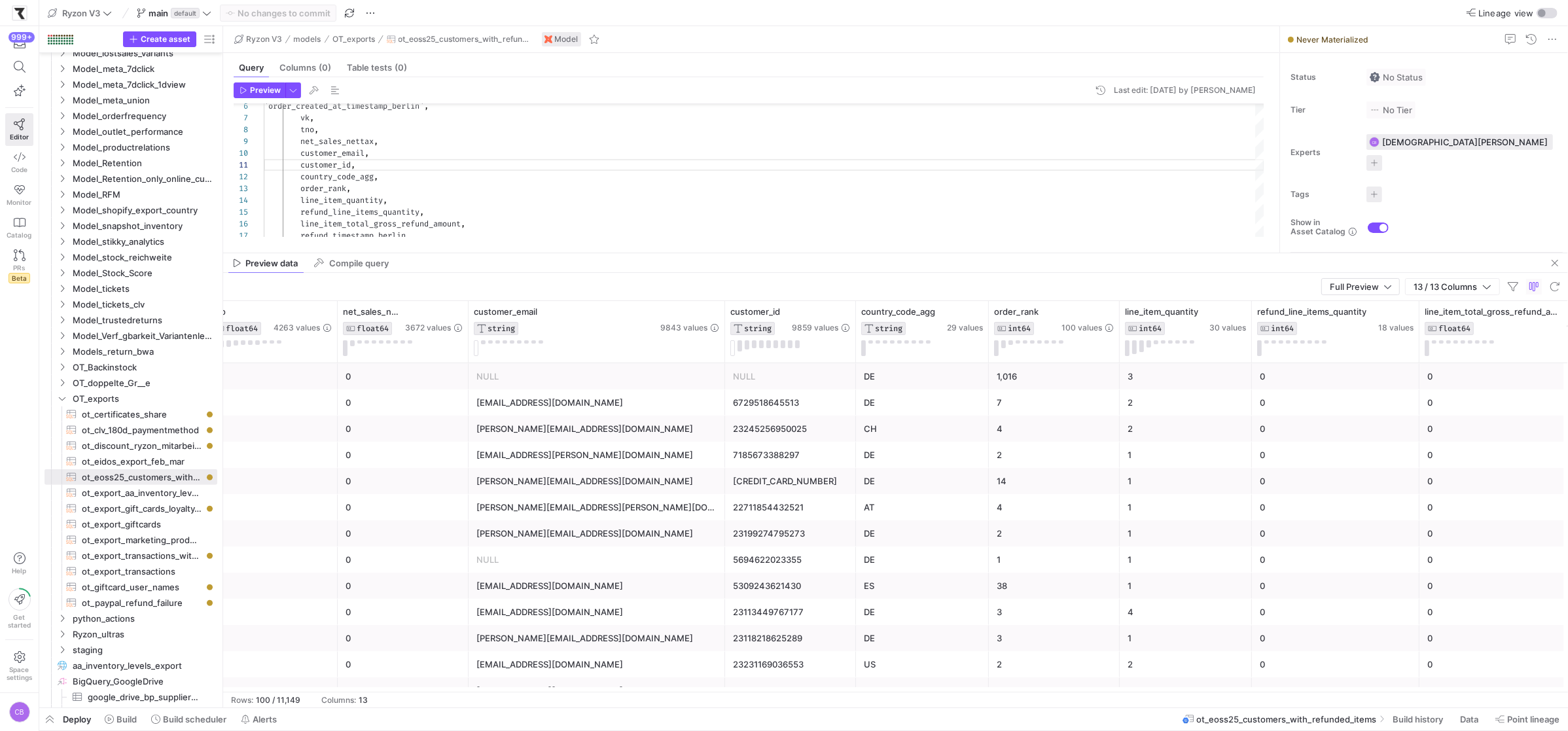
scroll to position [0, 496]
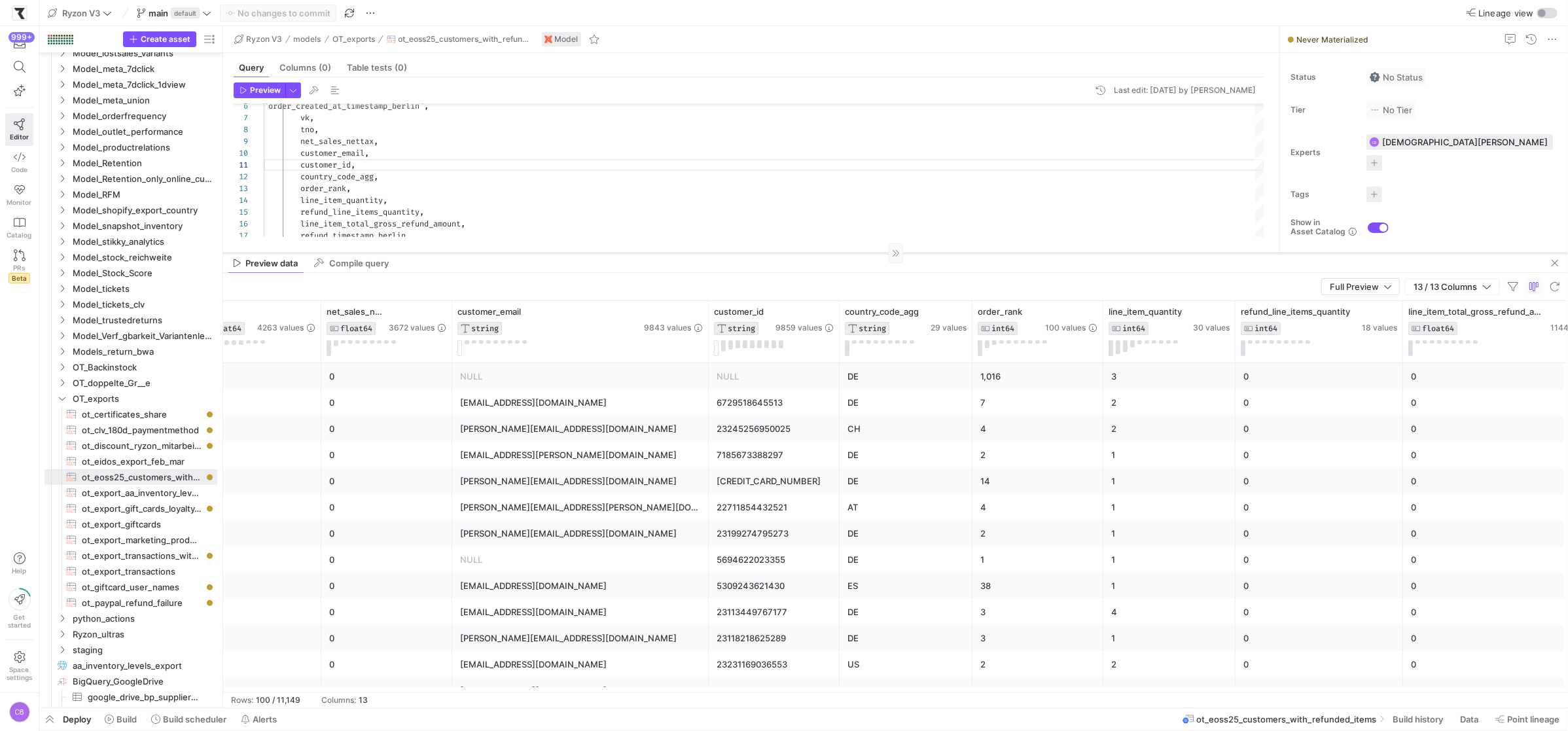
drag, startPoint x: 866, startPoint y: 252, endPoint x: 874, endPoint y: 352, distance: 100.3
click at [874, 253] on div at bounding box center [895, 252] width 1345 height 1
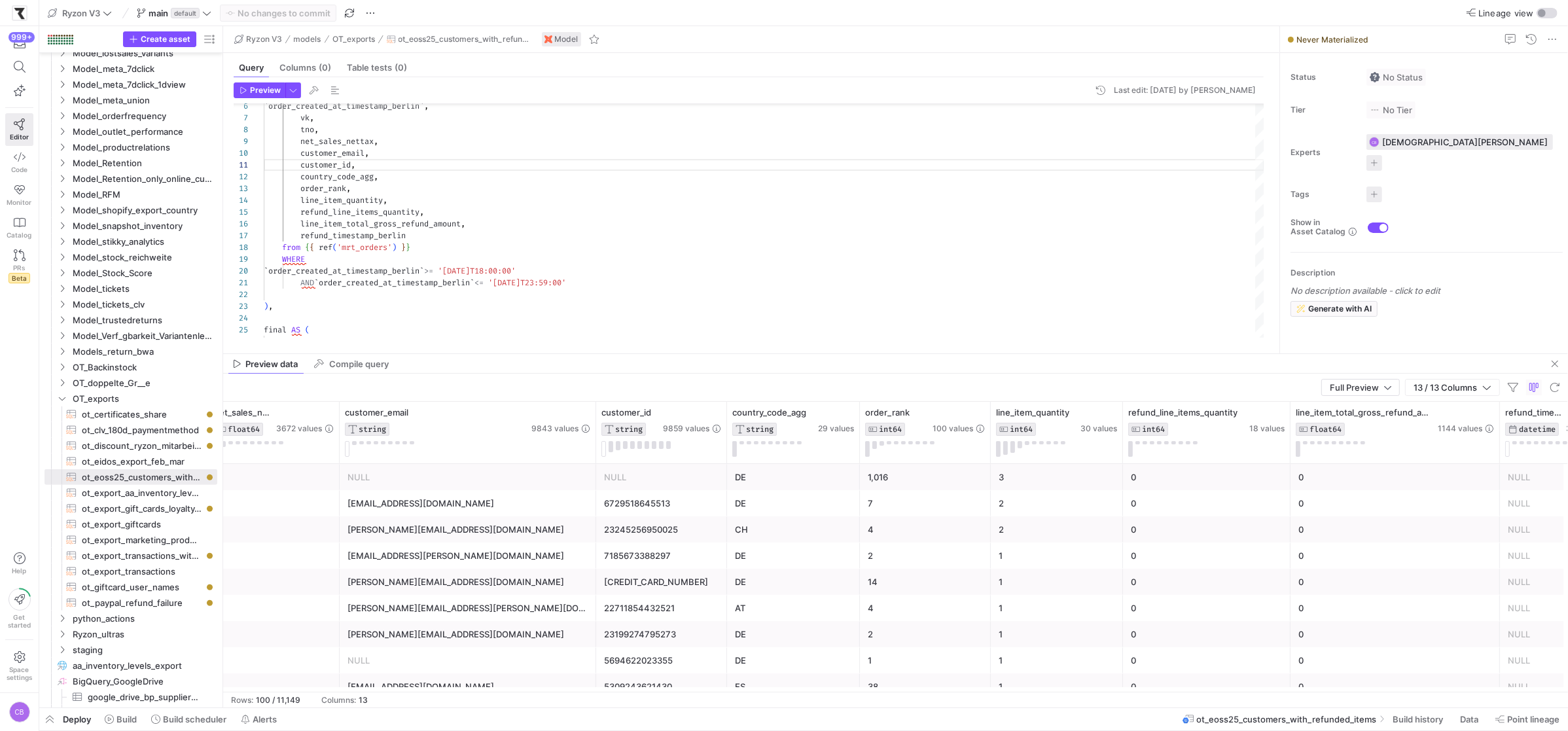
scroll to position [0, 675]
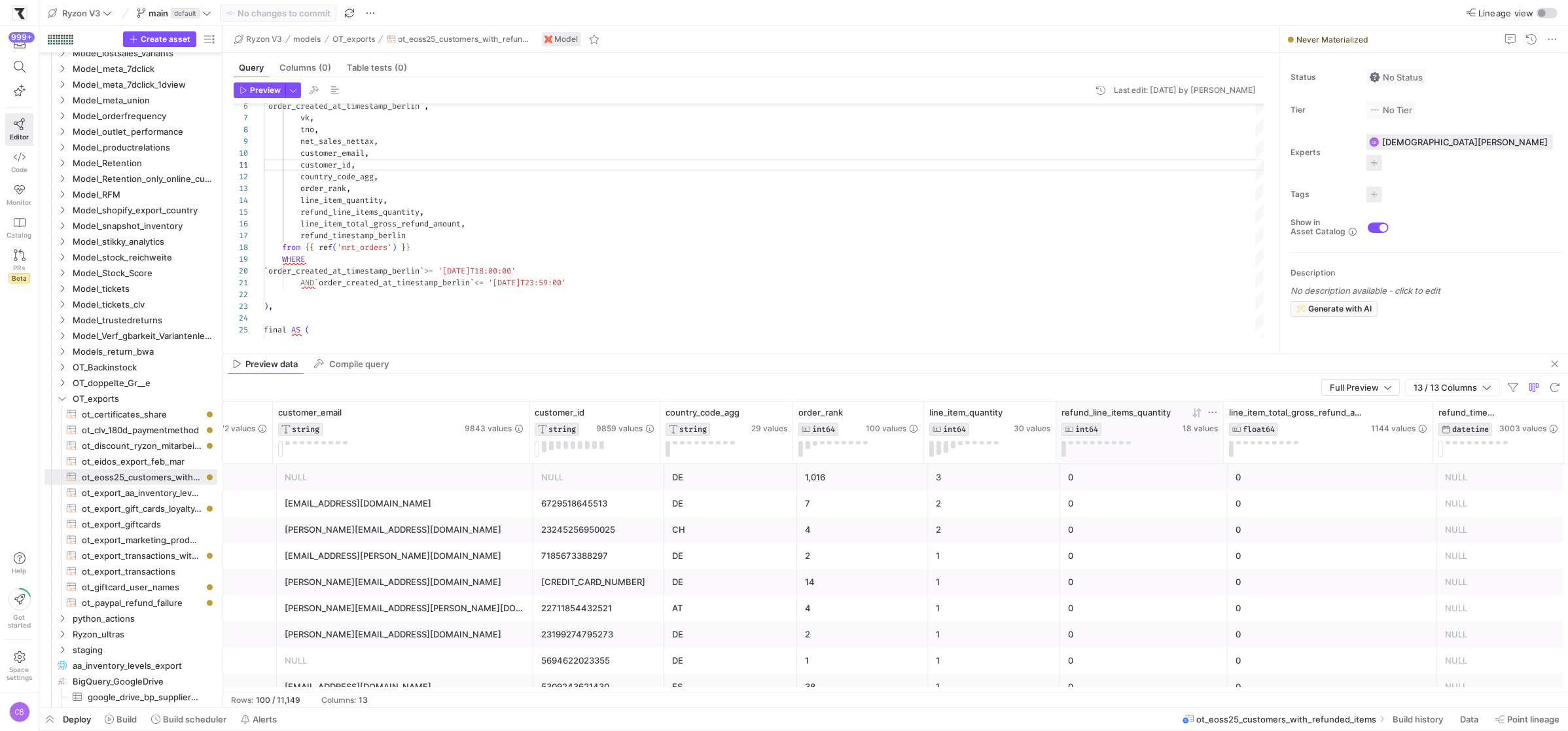
click at [1200, 409] on icon at bounding box center [1196, 412] width 10 height 10
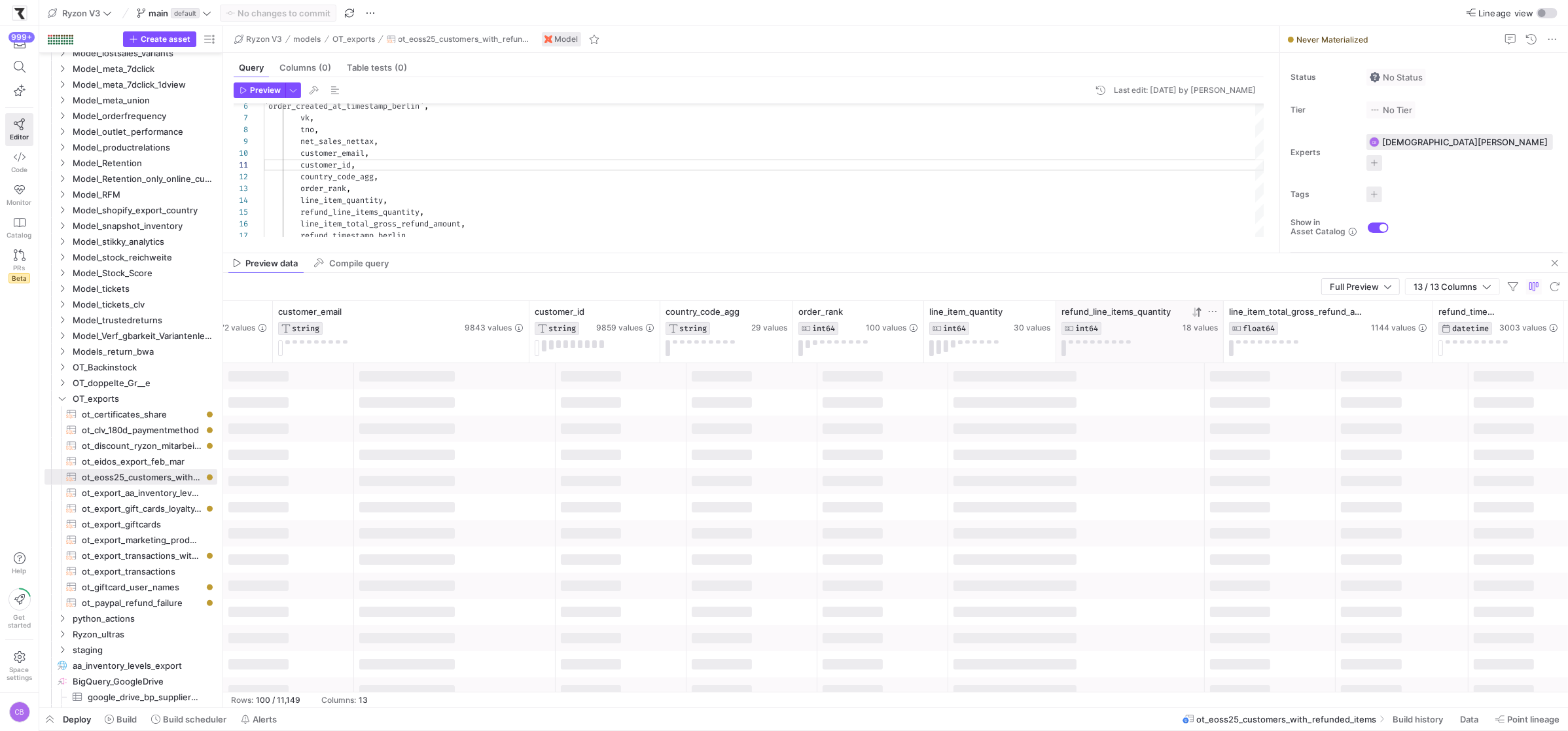
drag, startPoint x: 1197, startPoint y: 352, endPoint x: 1193, endPoint y: 235, distance: 117.1
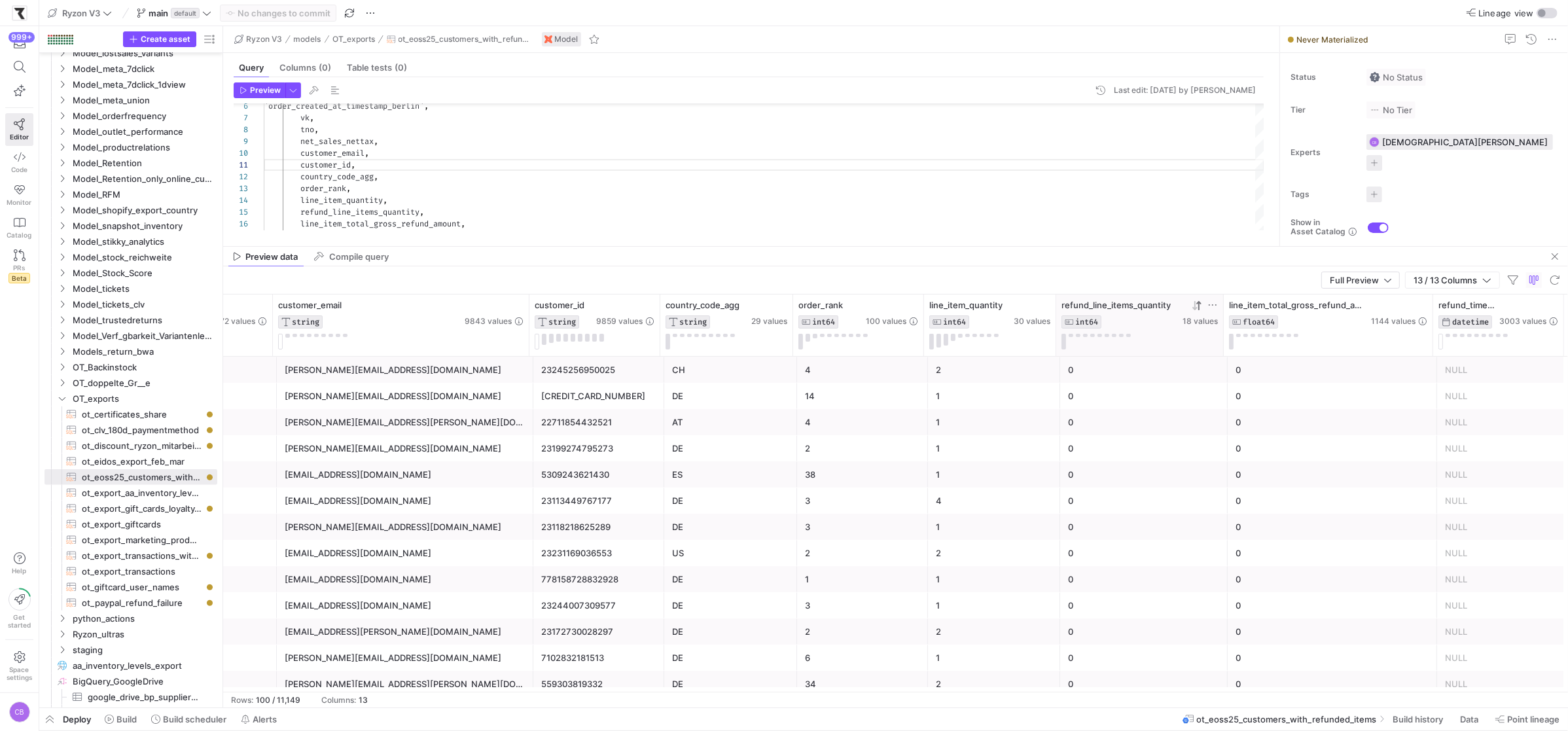
click at [1193, 309] on icon at bounding box center [1195, 305] width 5 height 9
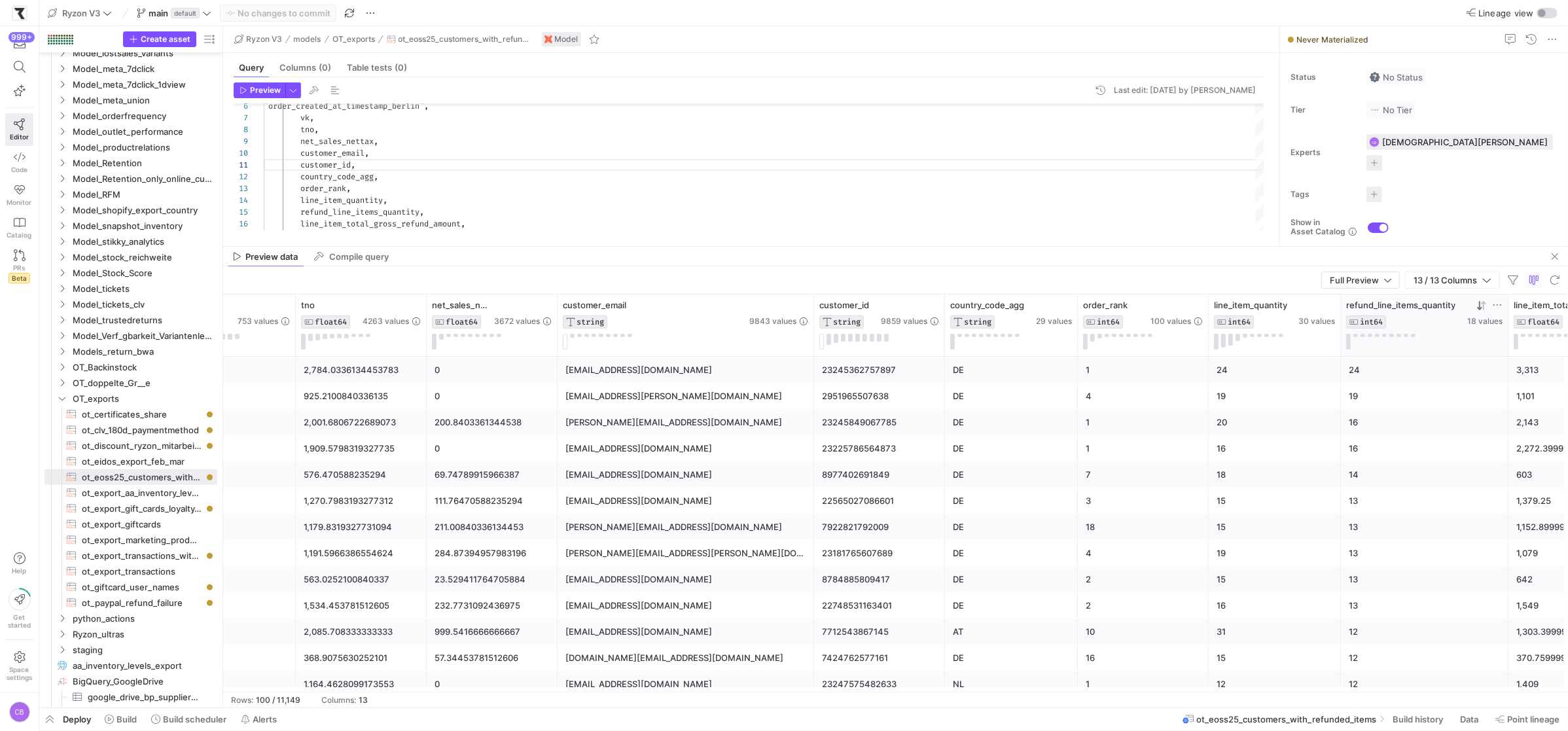
scroll to position [0, 167]
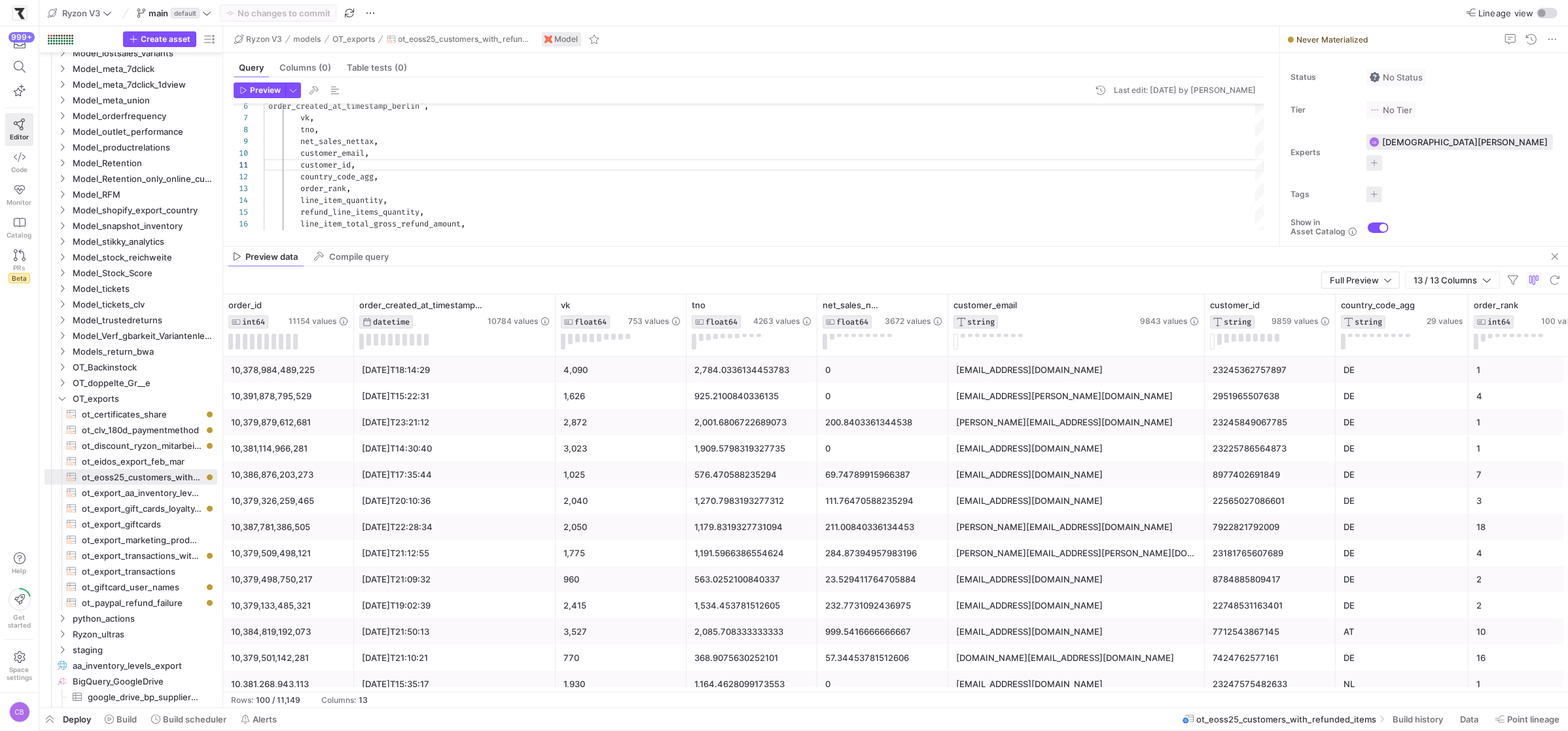
click at [239, 376] on div "10,378,984,489,225" at bounding box center [288, 370] width 115 height 26
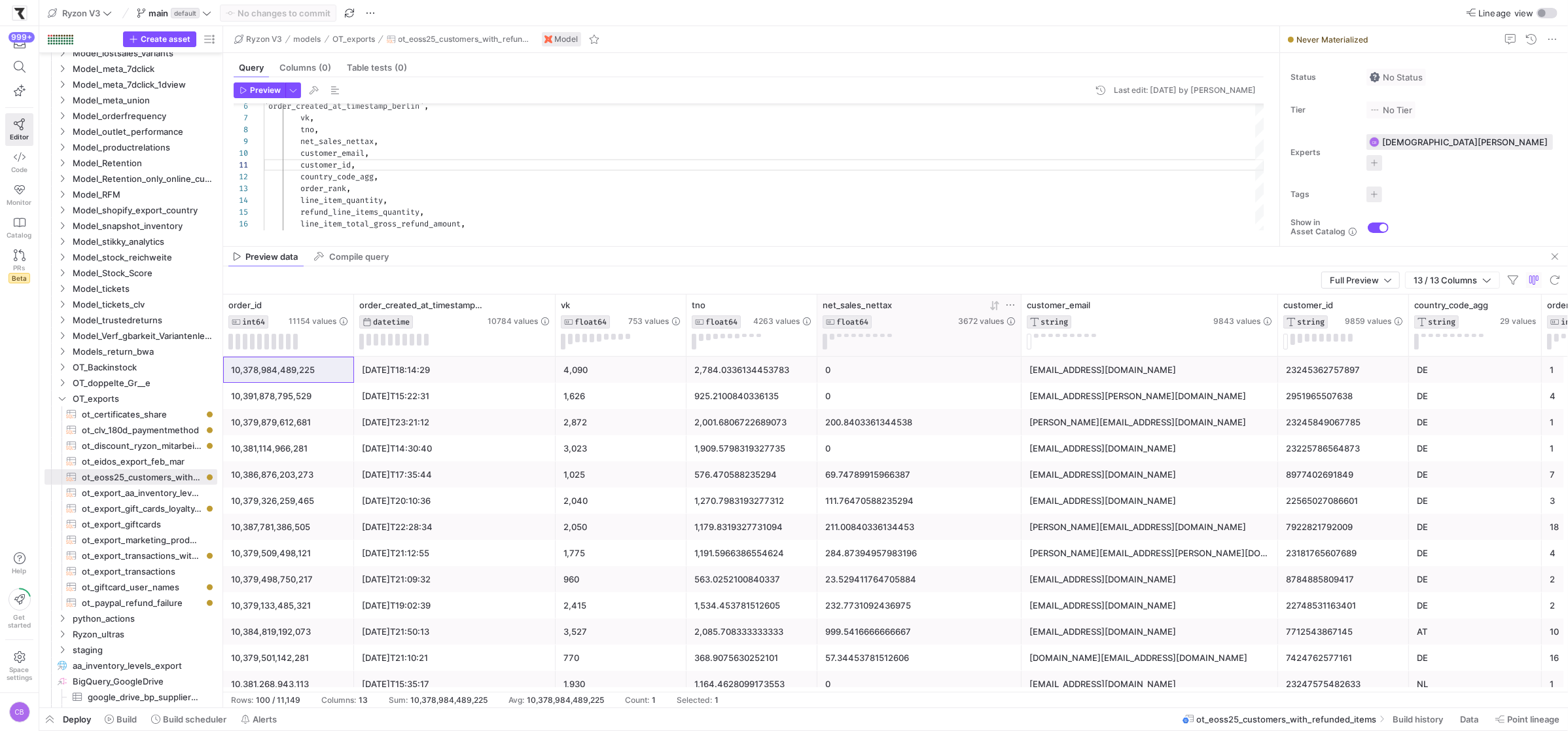
drag, startPoint x: 946, startPoint y: 327, endPoint x: 1009, endPoint y: 341, distance: 64.5
click at [1019, 335] on div at bounding box center [1020, 325] width 6 height 62
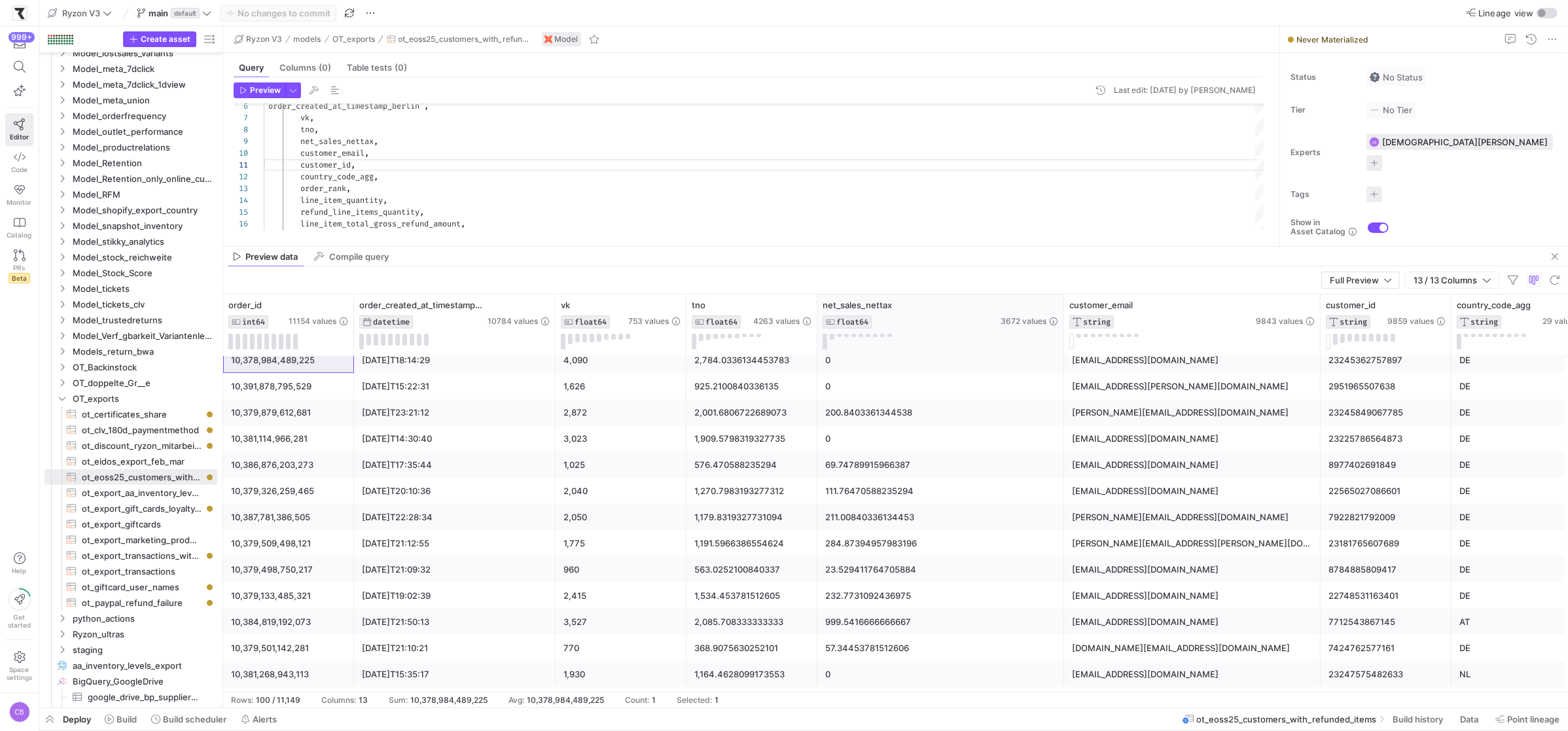
drag, startPoint x: 1019, startPoint y: 331, endPoint x: 1062, endPoint y: 331, distance: 43.0
click at [1062, 331] on div at bounding box center [1063, 325] width 6 height 62
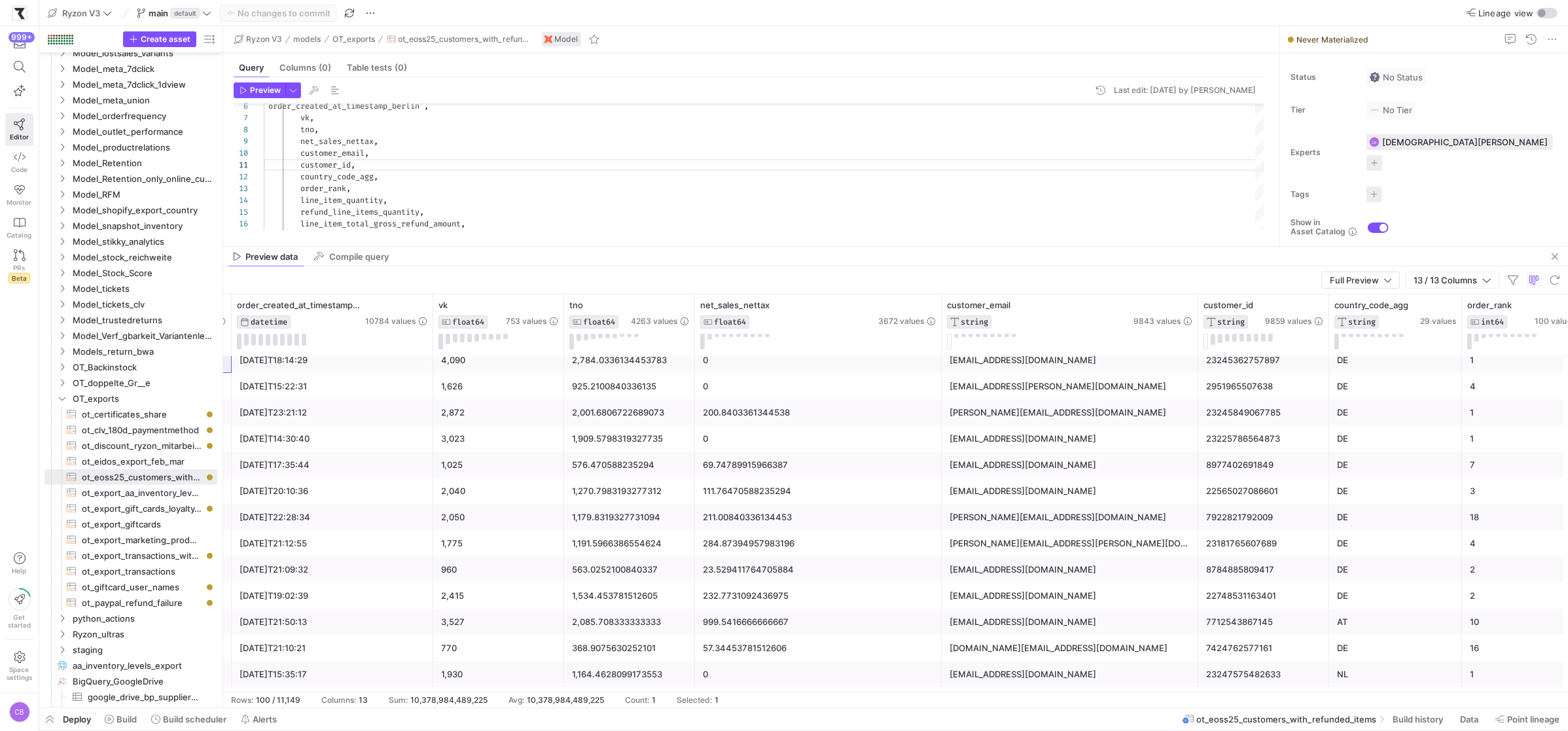
scroll to position [0, 123]
click at [1210, 339] on button at bounding box center [1212, 339] width 5 height 11
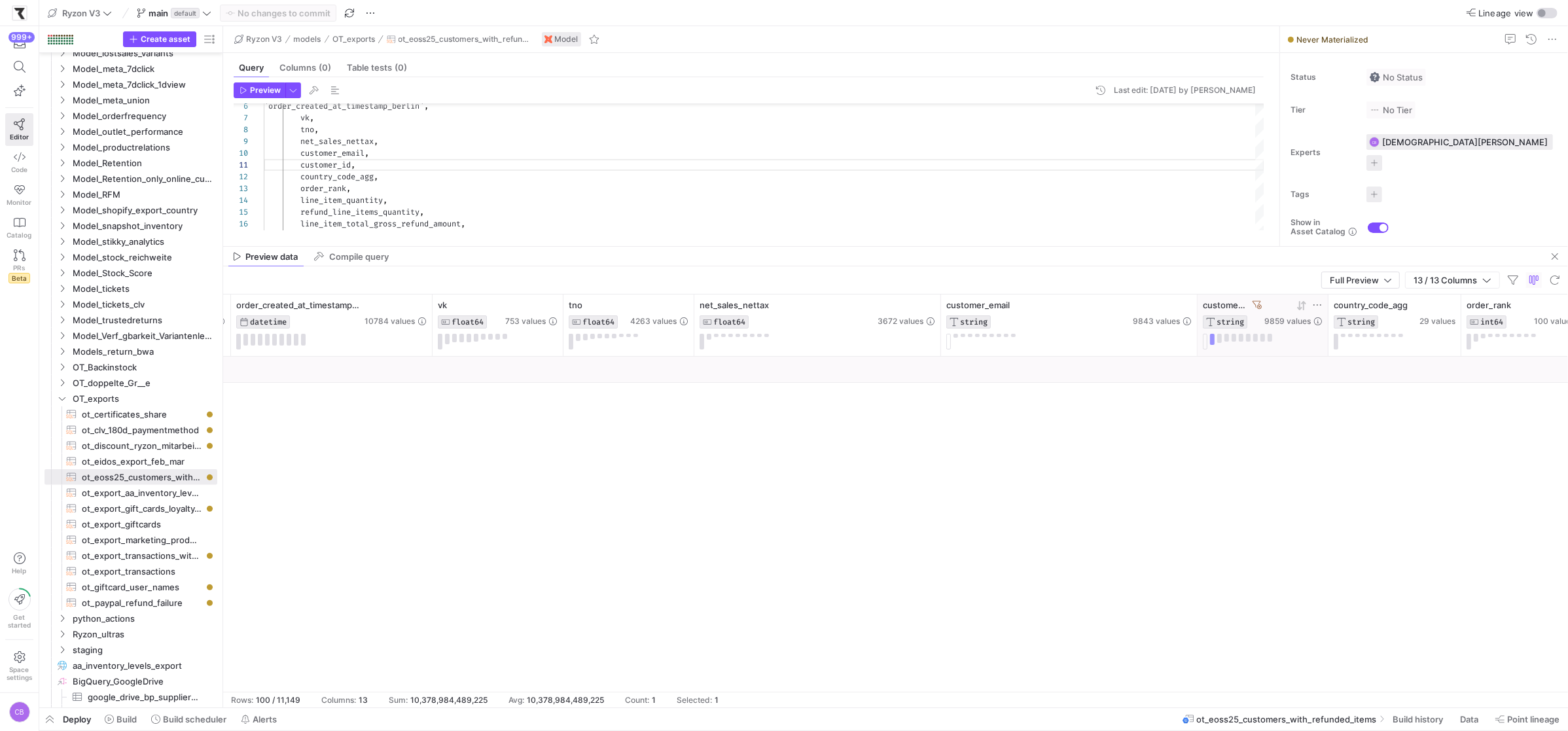
scroll to position [0, 0]
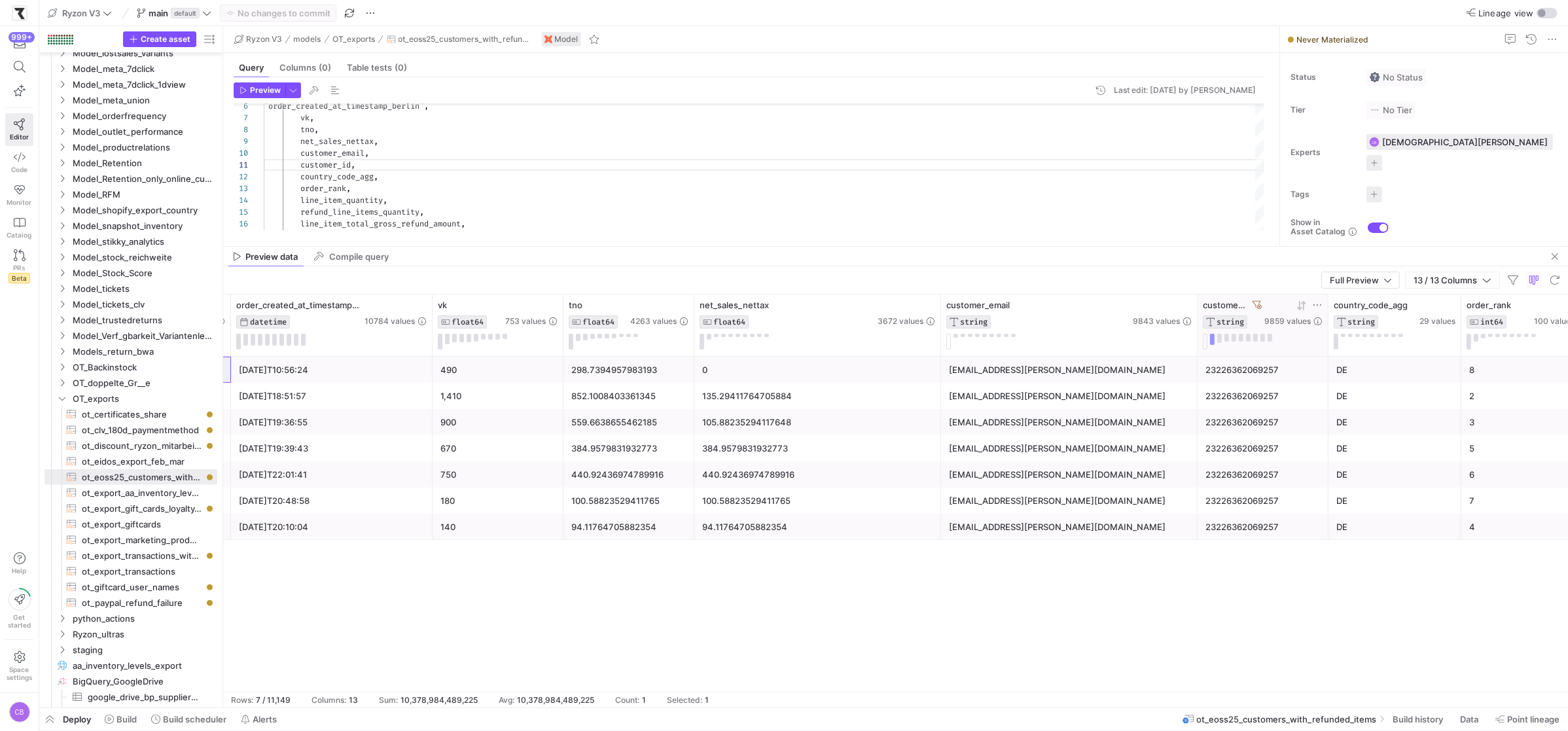
click at [1253, 300] on icon at bounding box center [1256, 304] width 9 height 9
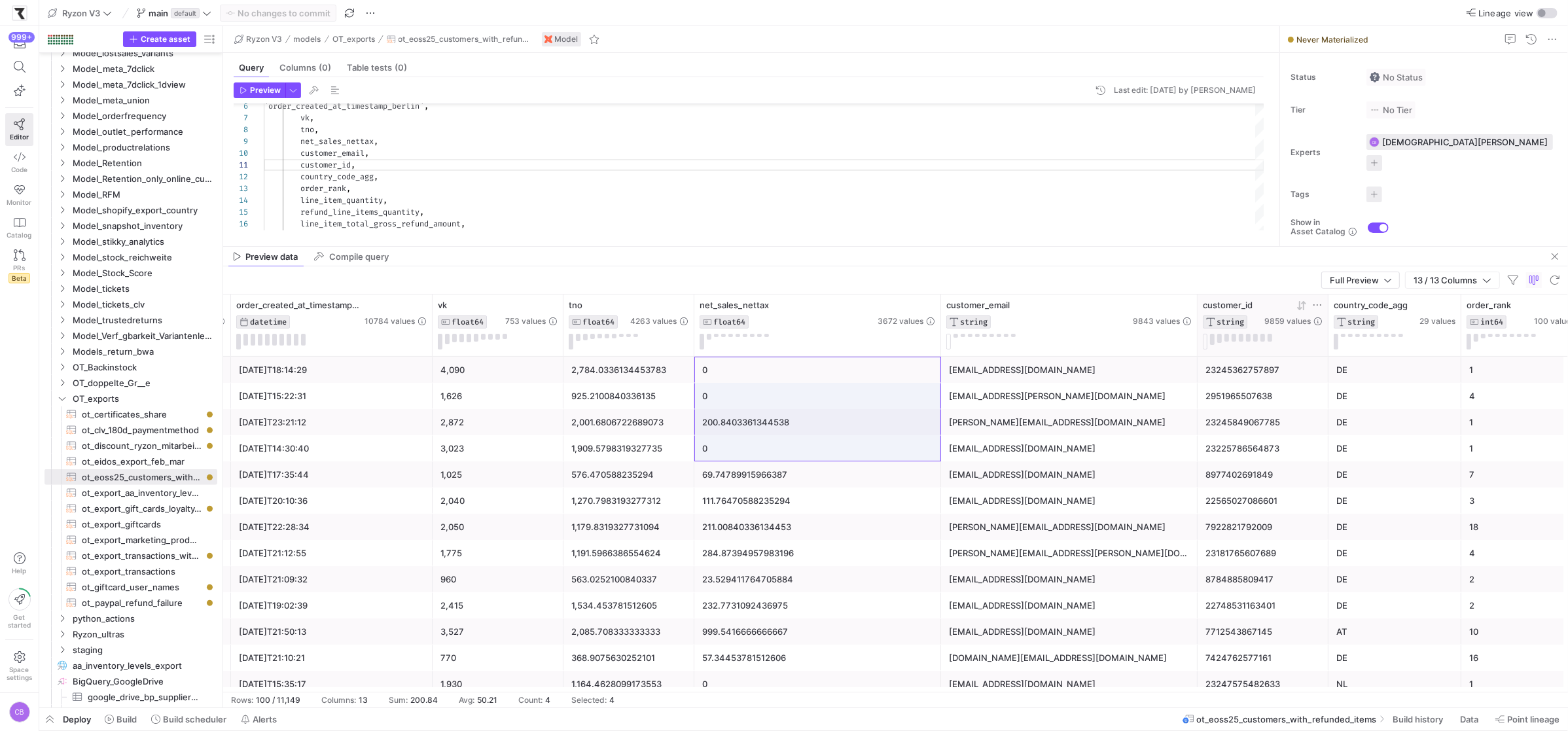
drag, startPoint x: 817, startPoint y: 363, endPoint x: 838, endPoint y: 490, distance: 128.7
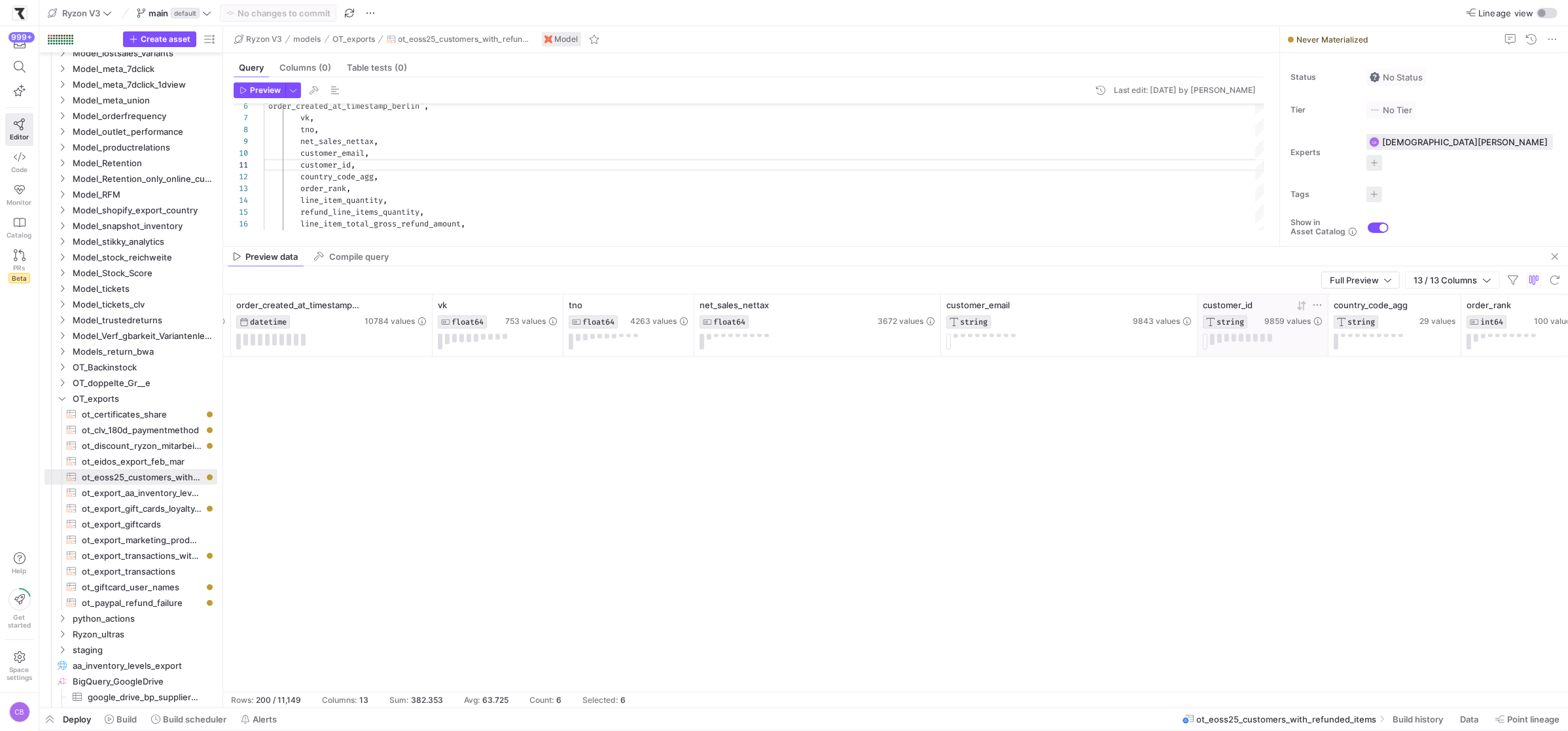
scroll to position [4930, 0]
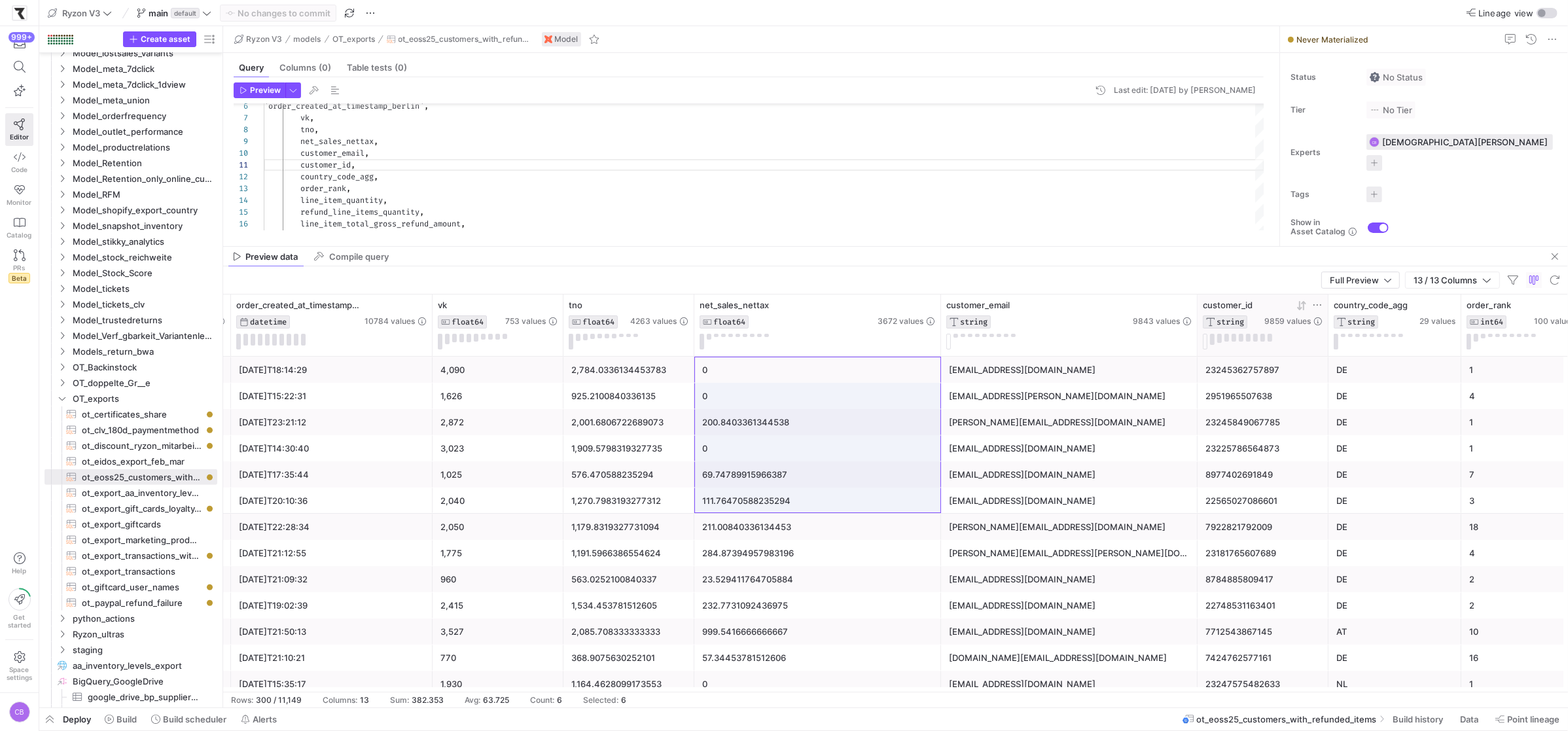
drag, startPoint x: 783, startPoint y: 376, endPoint x: 796, endPoint y: 502, distance: 126.7
drag, startPoint x: 794, startPoint y: 376, endPoint x: 802, endPoint y: 471, distance: 95.3
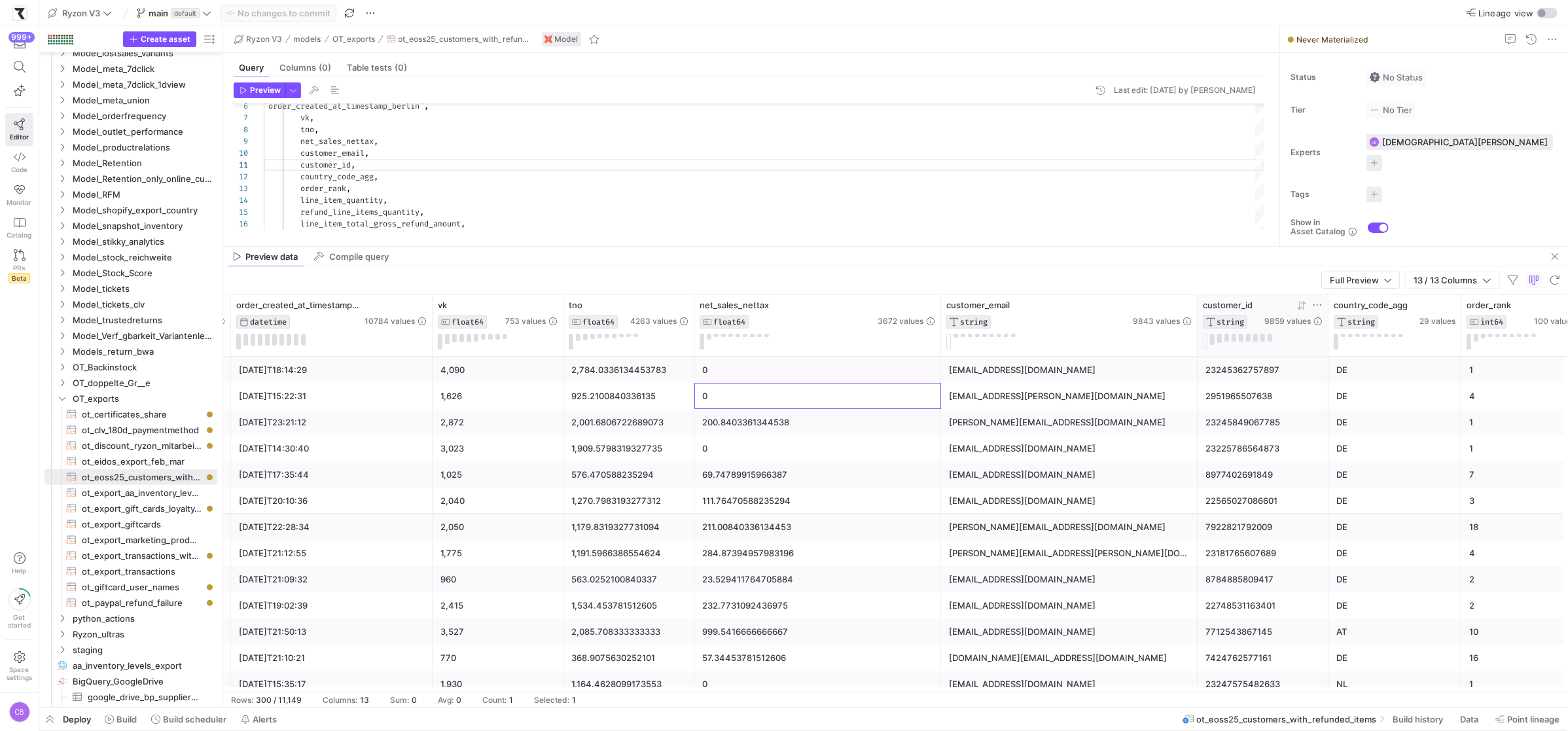
click at [731, 401] on div "0" at bounding box center [818, 396] width 231 height 26
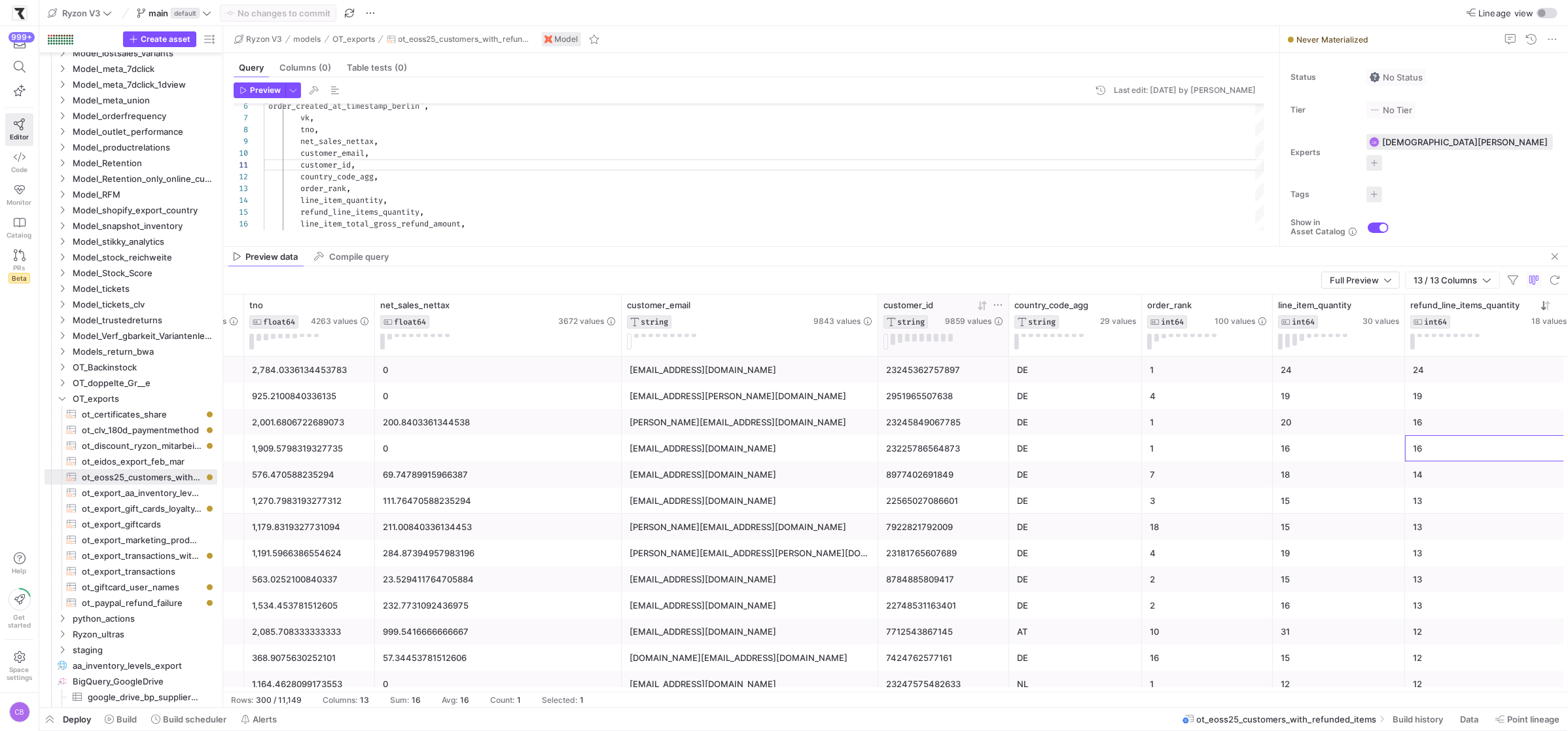
click at [1433, 450] on div "16" at bounding box center [1489, 448] width 152 height 26
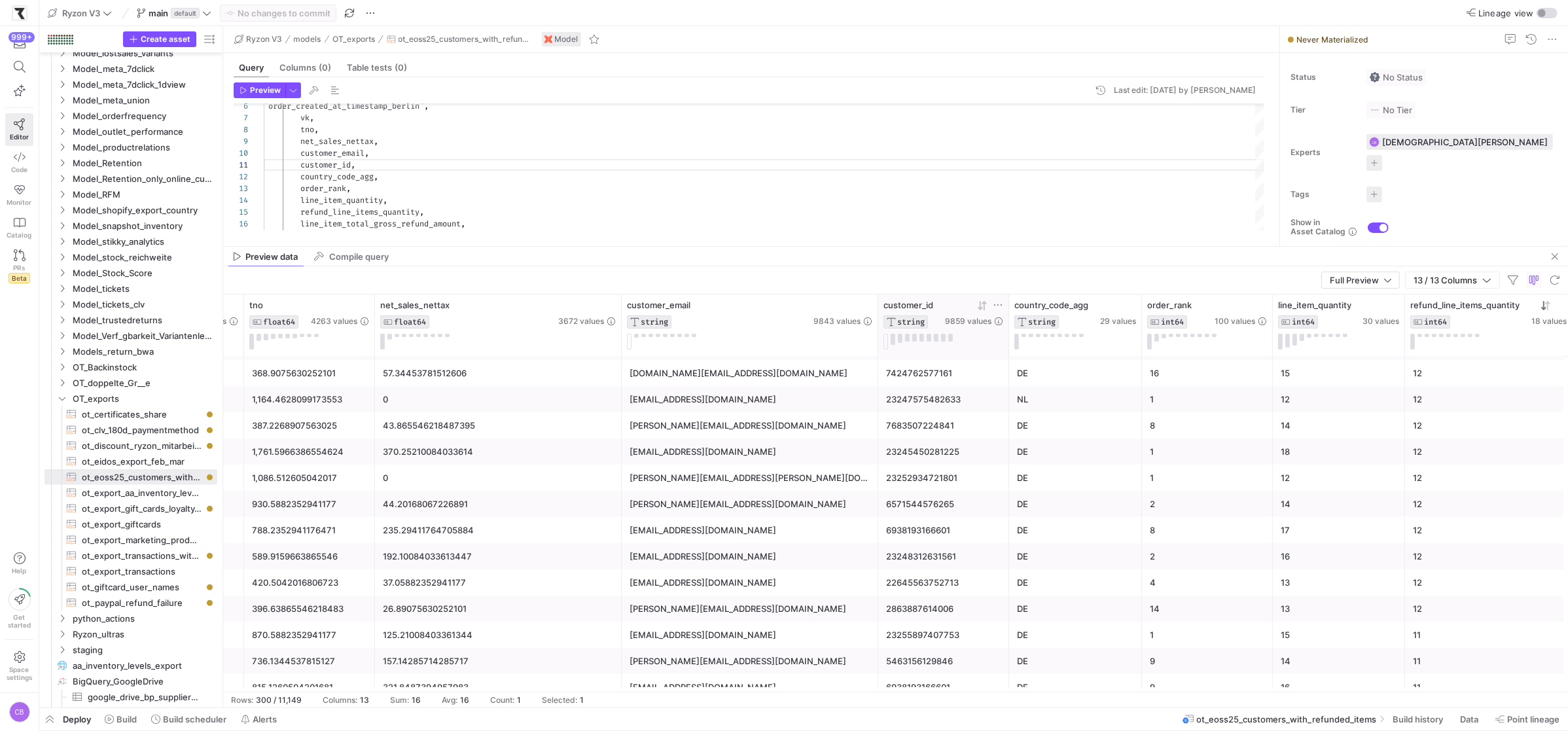
click at [1432, 479] on div "12" at bounding box center [1489, 478] width 152 height 26
drag, startPoint x: 1389, startPoint y: 482, endPoint x: 1421, endPoint y: 484, distance: 32.1
click at [1421, 484] on div "2025-09-11T11:15:25 1,840 1,086.512605042017 0 janina.sternemann@gmail.com 2325…" at bounding box center [846, 477] width 2132 height 26
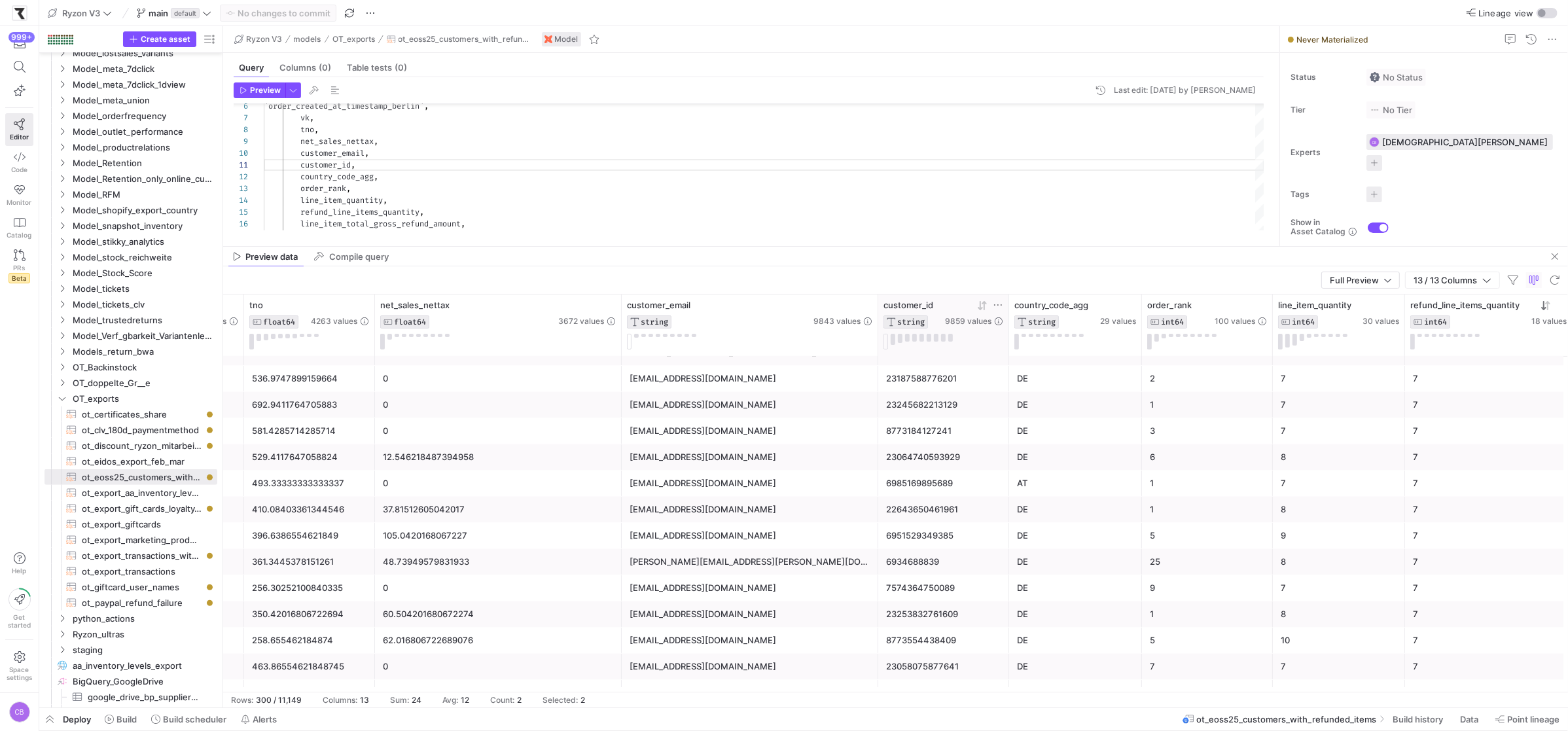
scroll to position [3448, 0]
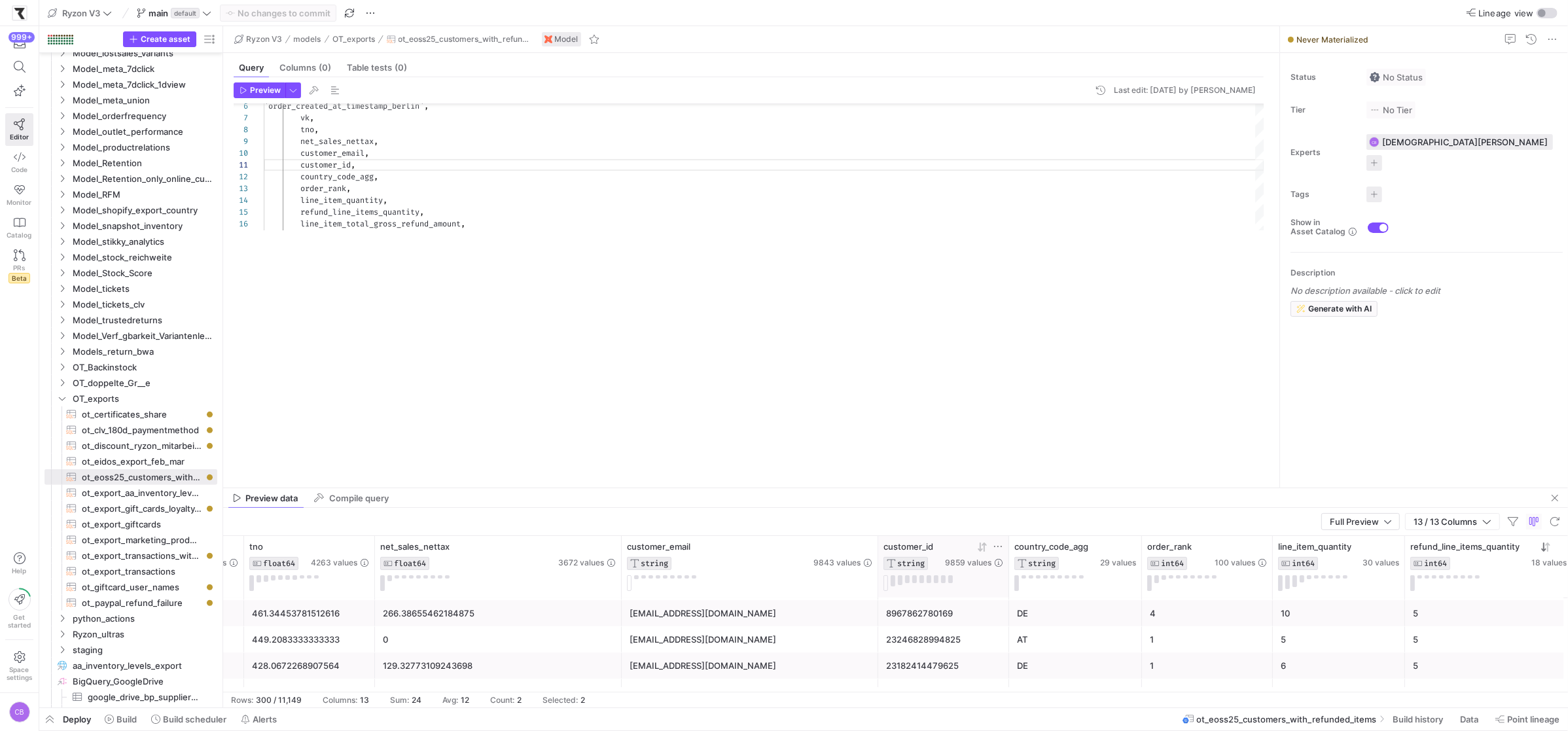
drag, startPoint x: 1074, startPoint y: 247, endPoint x: 977, endPoint y: 408, distance: 188.0
click at [1104, 488] on div at bounding box center [895, 488] width 1345 height 1
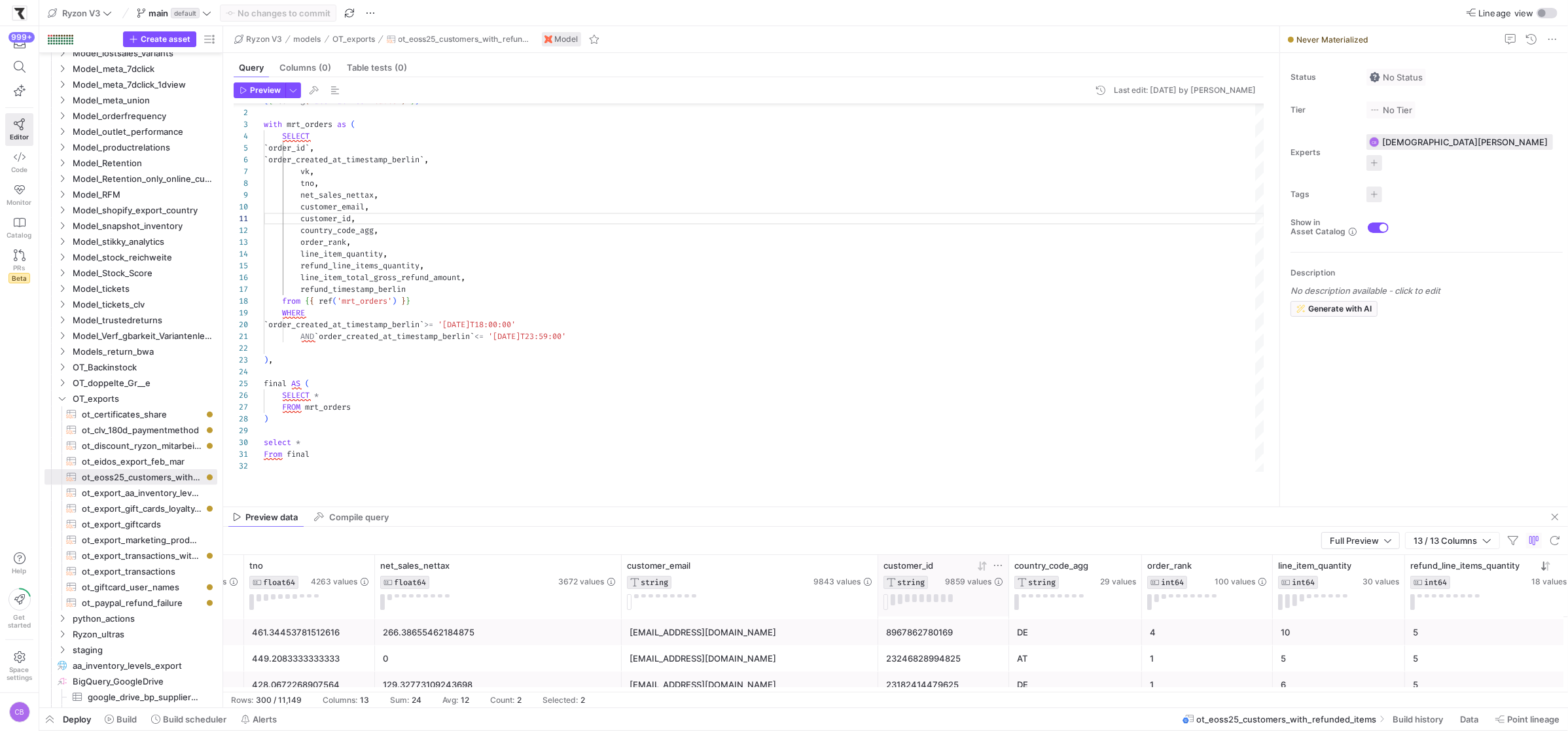
drag, startPoint x: 661, startPoint y: 488, endPoint x: 581, endPoint y: 380, distance: 134.4
click at [663, 506] on div at bounding box center [895, 506] width 1345 height 1
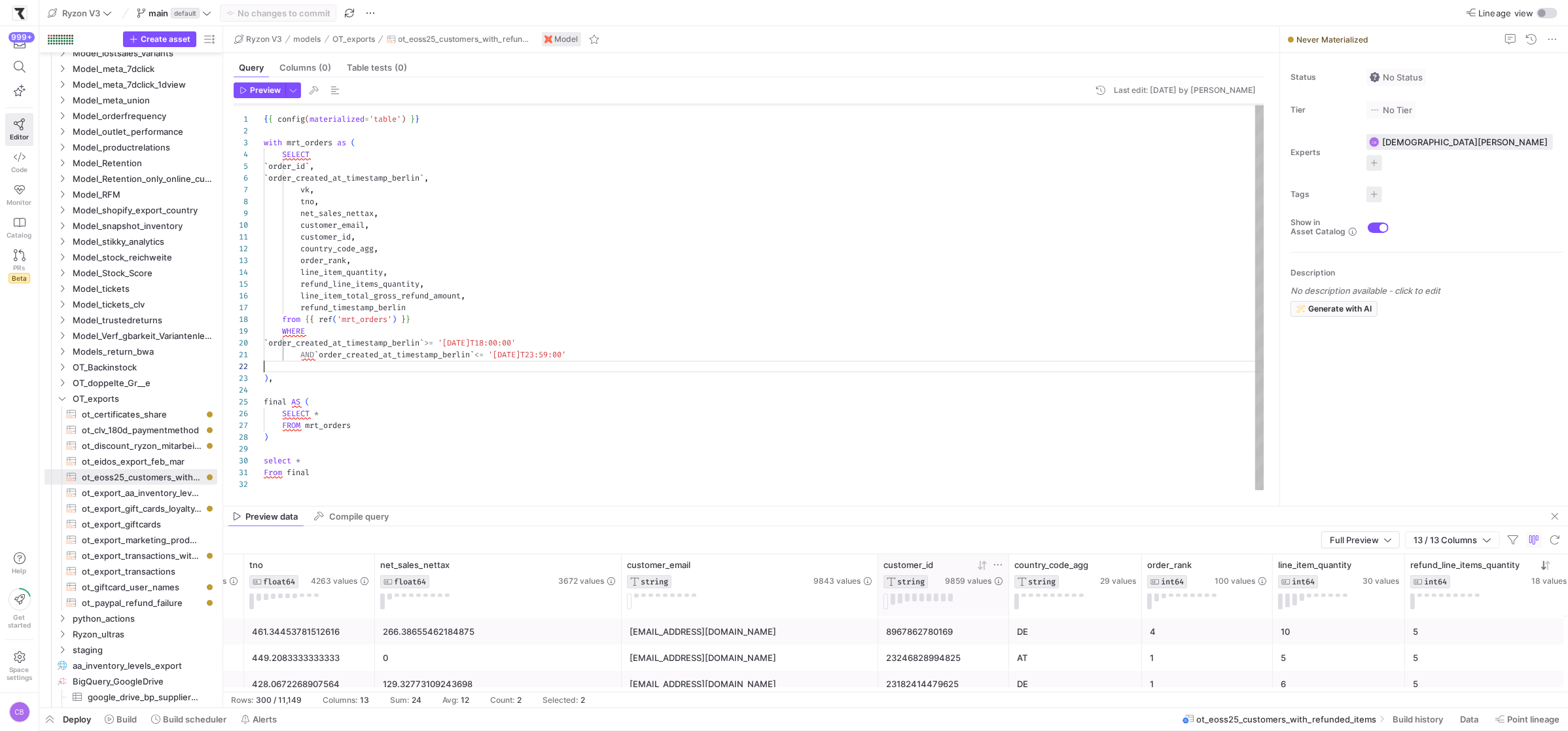
click at [339, 372] on div "` order_created_at_timestamp_berlin ` , vk , customer_email , country_code_agg …" at bounding box center [763, 296] width 1000 height 388
click at [336, 378] on div "` order_created_at_timestamp_berlin ` , vk , customer_email , country_code_agg …" at bounding box center [763, 296] width 1000 height 388
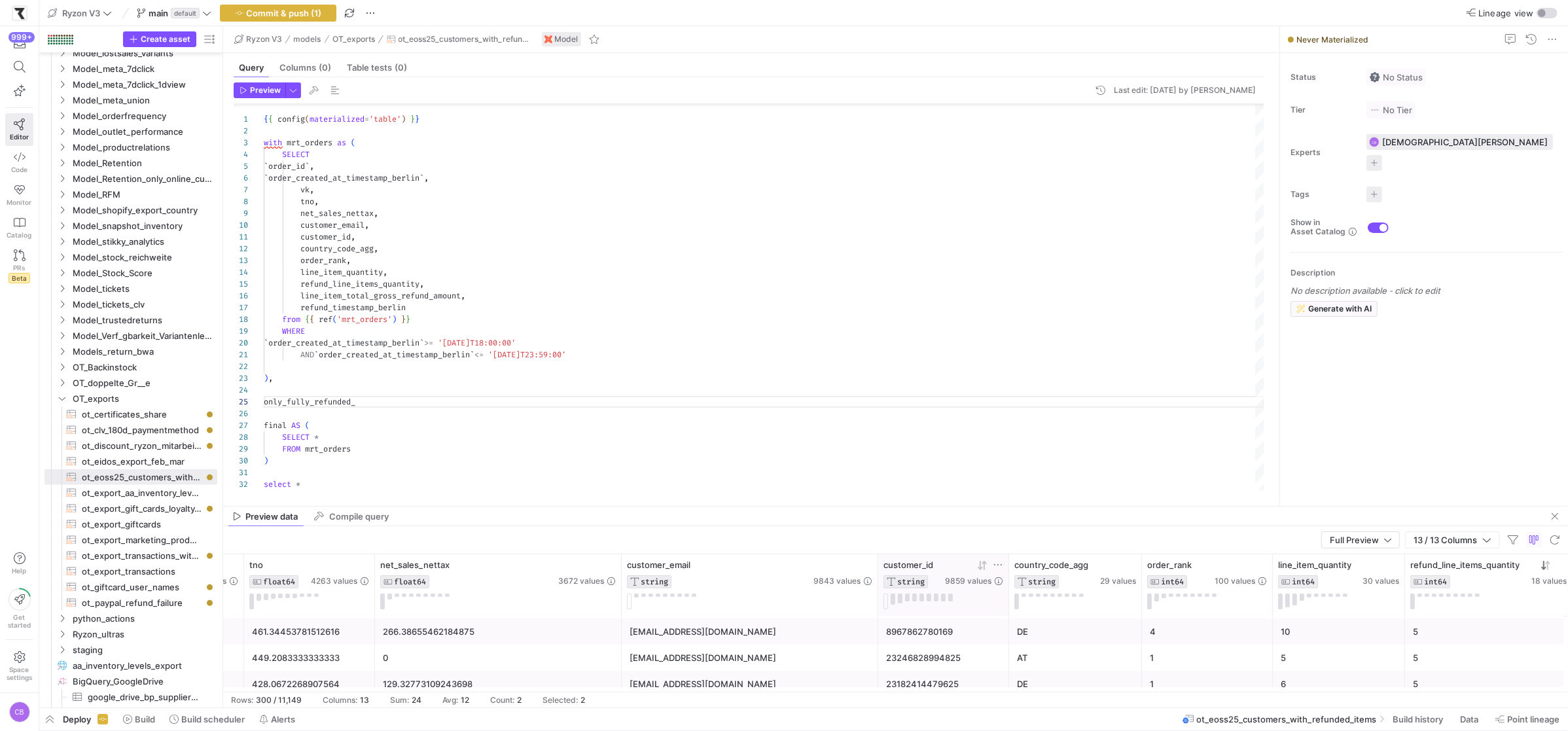
click at [562, 507] on div "Preview data Compile query" at bounding box center [895, 516] width 1345 height 20
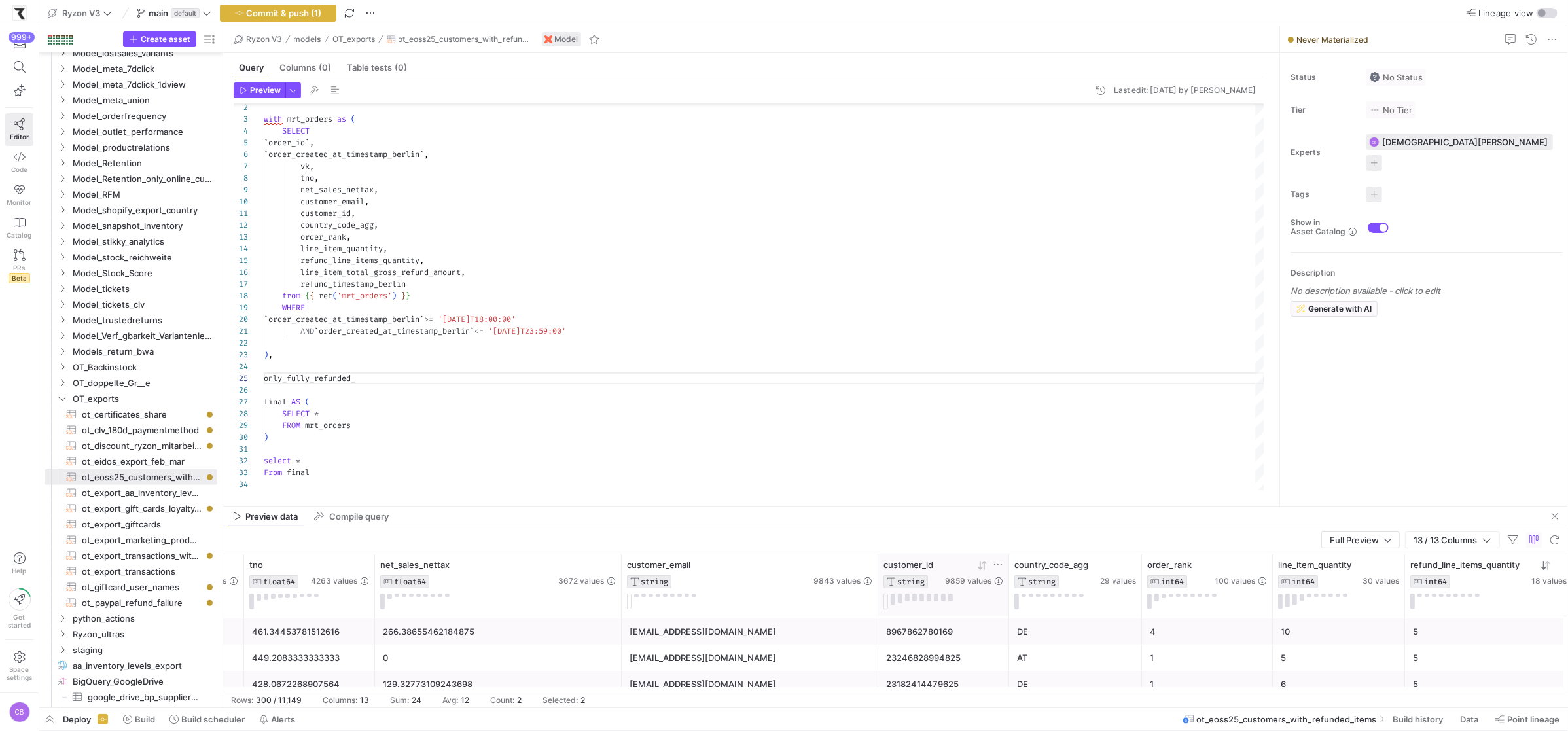
click at [422, 377] on div "` order_created_at_timestamp_berlin ` , vk , customer_email , country_code_agg …" at bounding box center [763, 284] width 1000 height 411
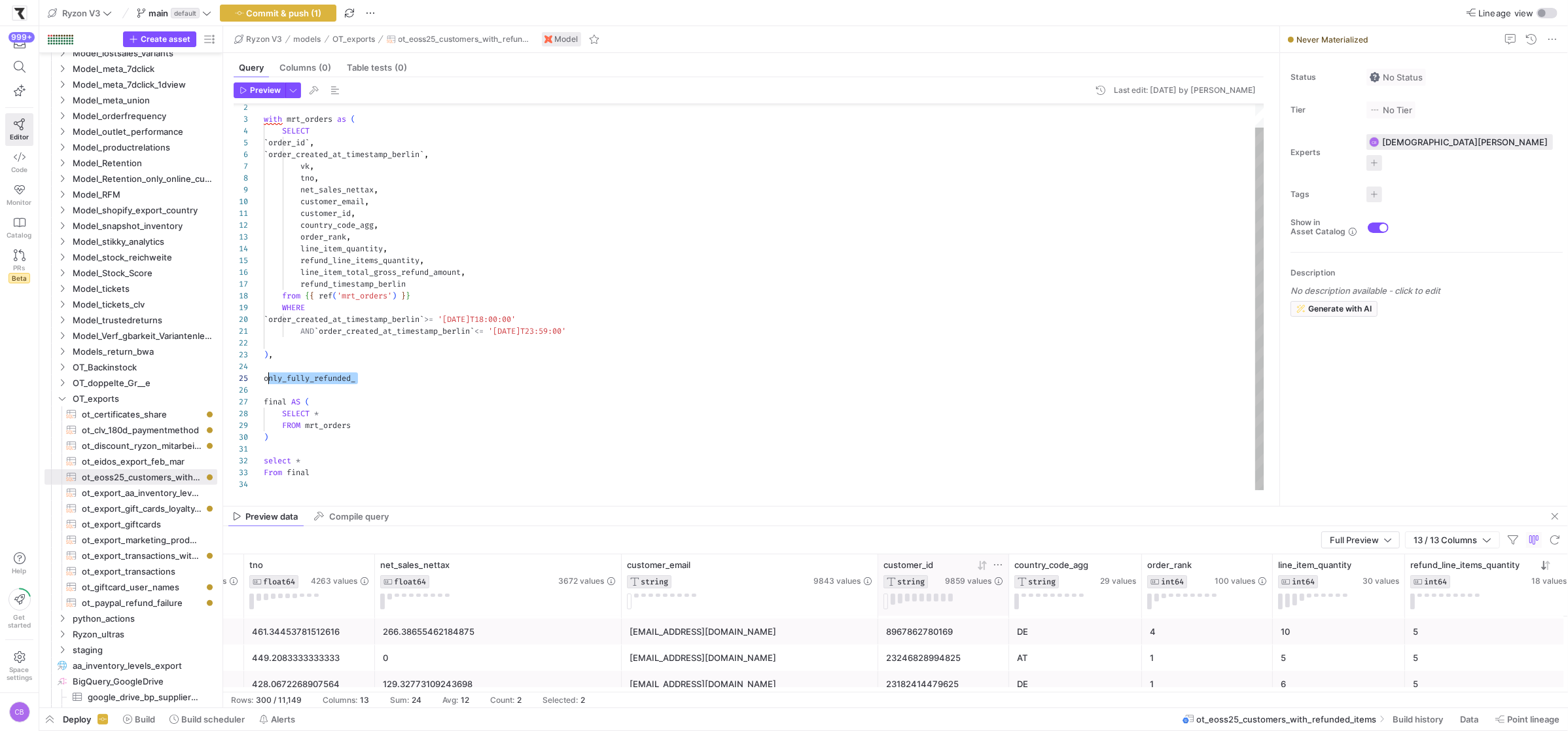
scroll to position [47, 0]
drag, startPoint x: 414, startPoint y: 381, endPoint x: 263, endPoint y: 381, distance: 151.0
click at [263, 381] on div "` order_created_at_timestamp_berlin ` , vk , customer_email , country_code_agg …" at bounding box center [763, 284] width 1000 height 411
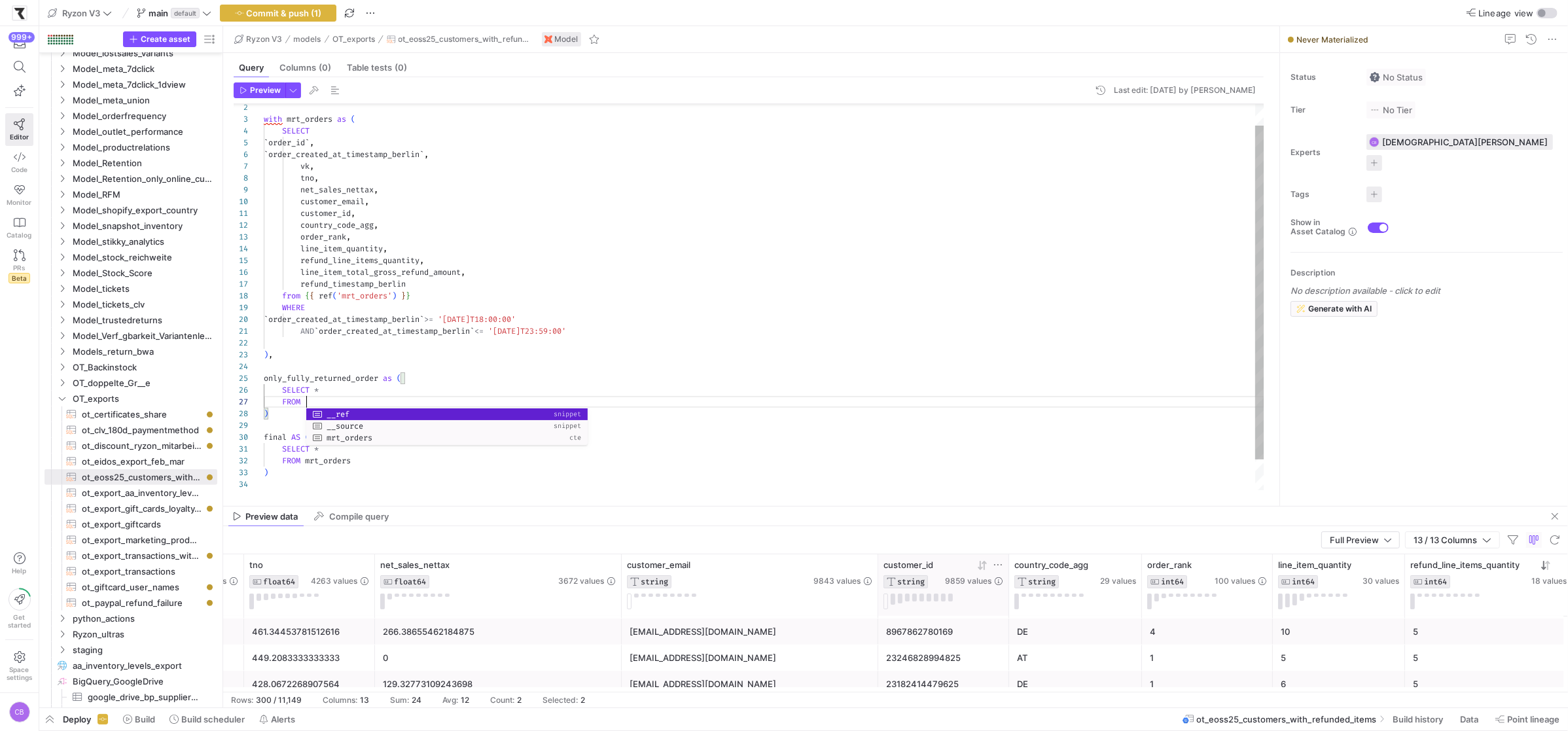
scroll to position [70, 42]
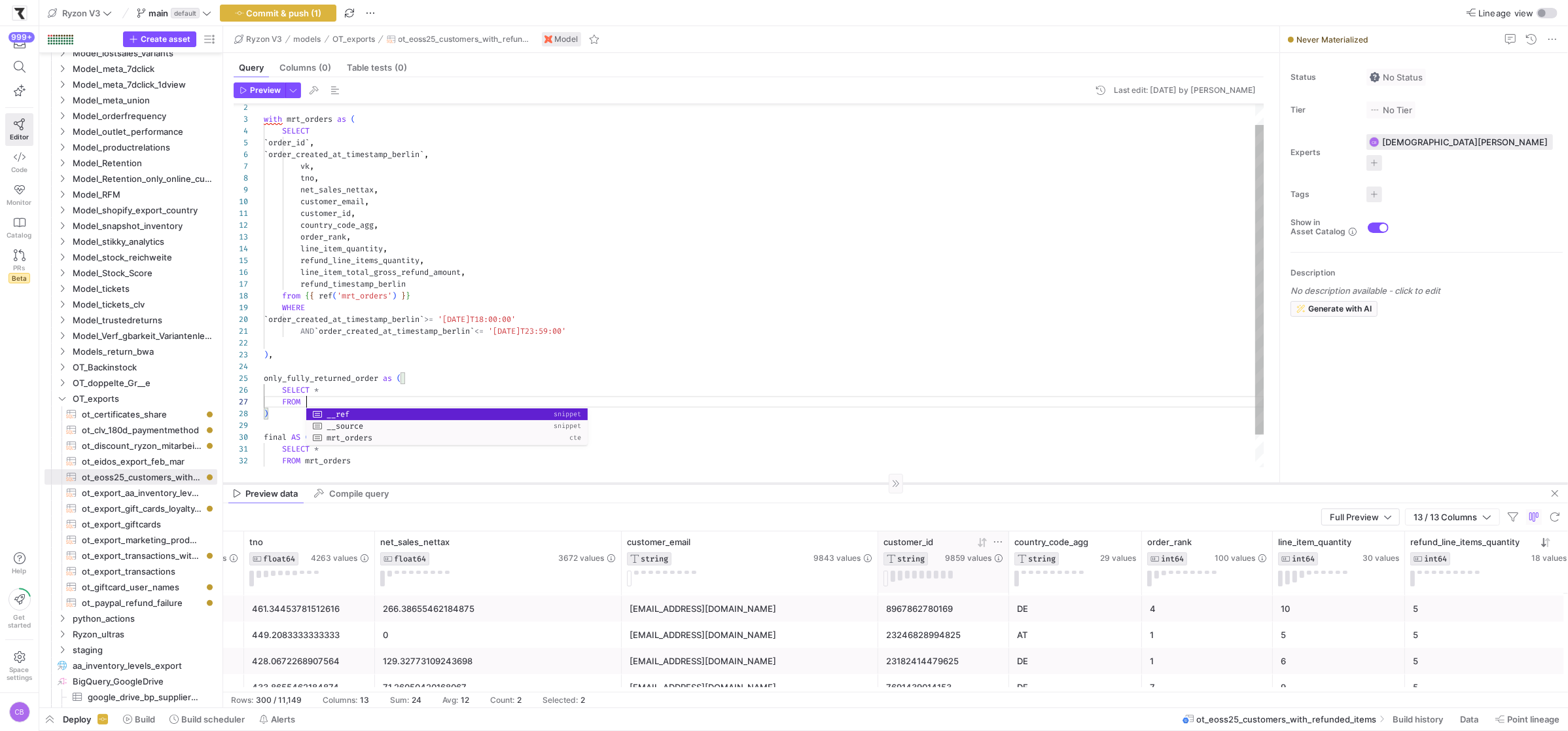
drag, startPoint x: 621, startPoint y: 506, endPoint x: 621, endPoint y: 484, distance: 22.0
click at [621, 484] on div at bounding box center [895, 483] width 1345 height 1
click at [316, 121] on div "` order_created_at_timestamp_berlin ` , vk , customer_email , country_code_agg …" at bounding box center [763, 302] width 1000 height 446
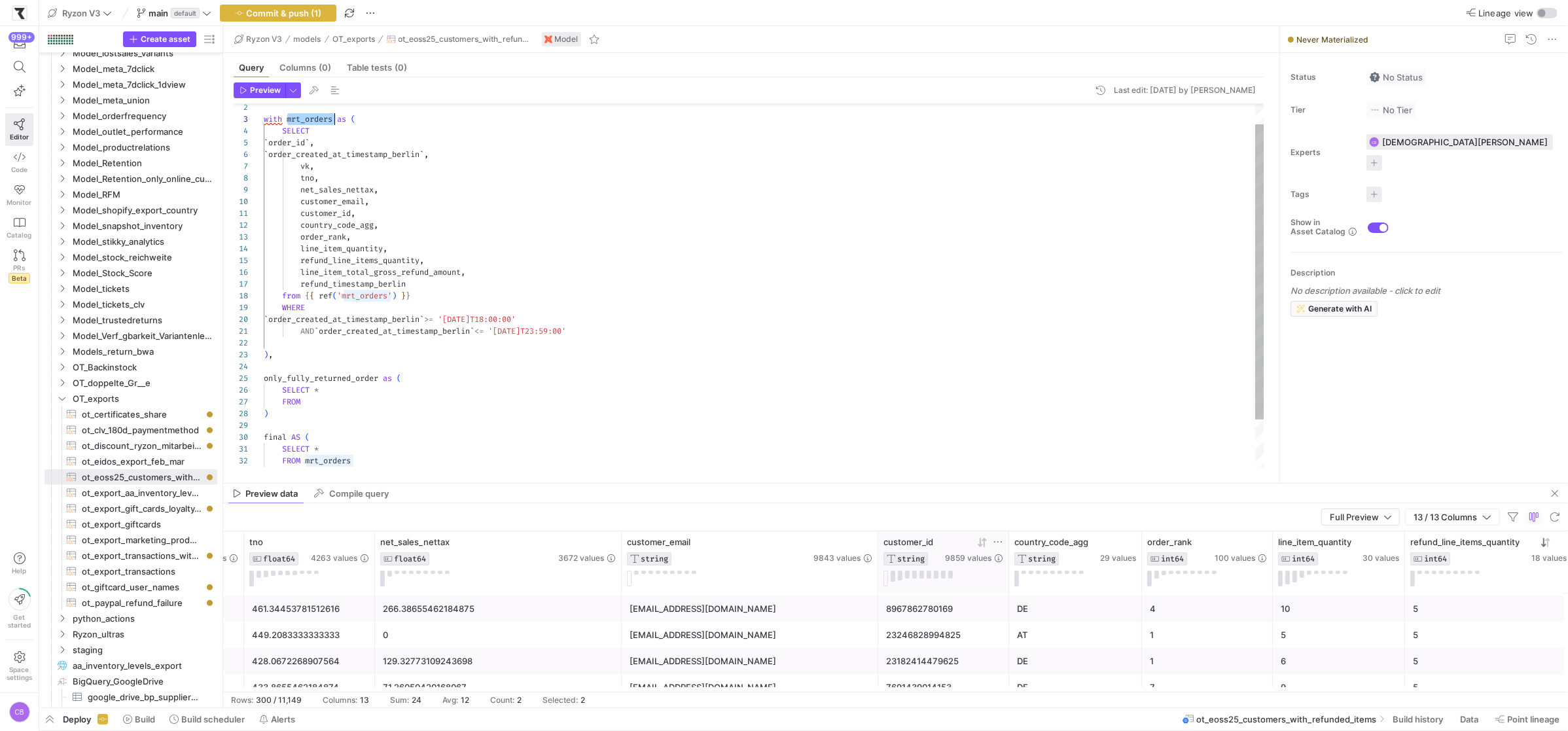
click at [321, 391] on div "` order_created_at_timestamp_berlin ` , vk , customer_email , country_code_agg …" at bounding box center [763, 302] width 1000 height 446
click at [323, 399] on div "` order_created_at_timestamp_berlin ` , vk , customer_email , country_code_agg …" at bounding box center [763, 302] width 1000 height 446
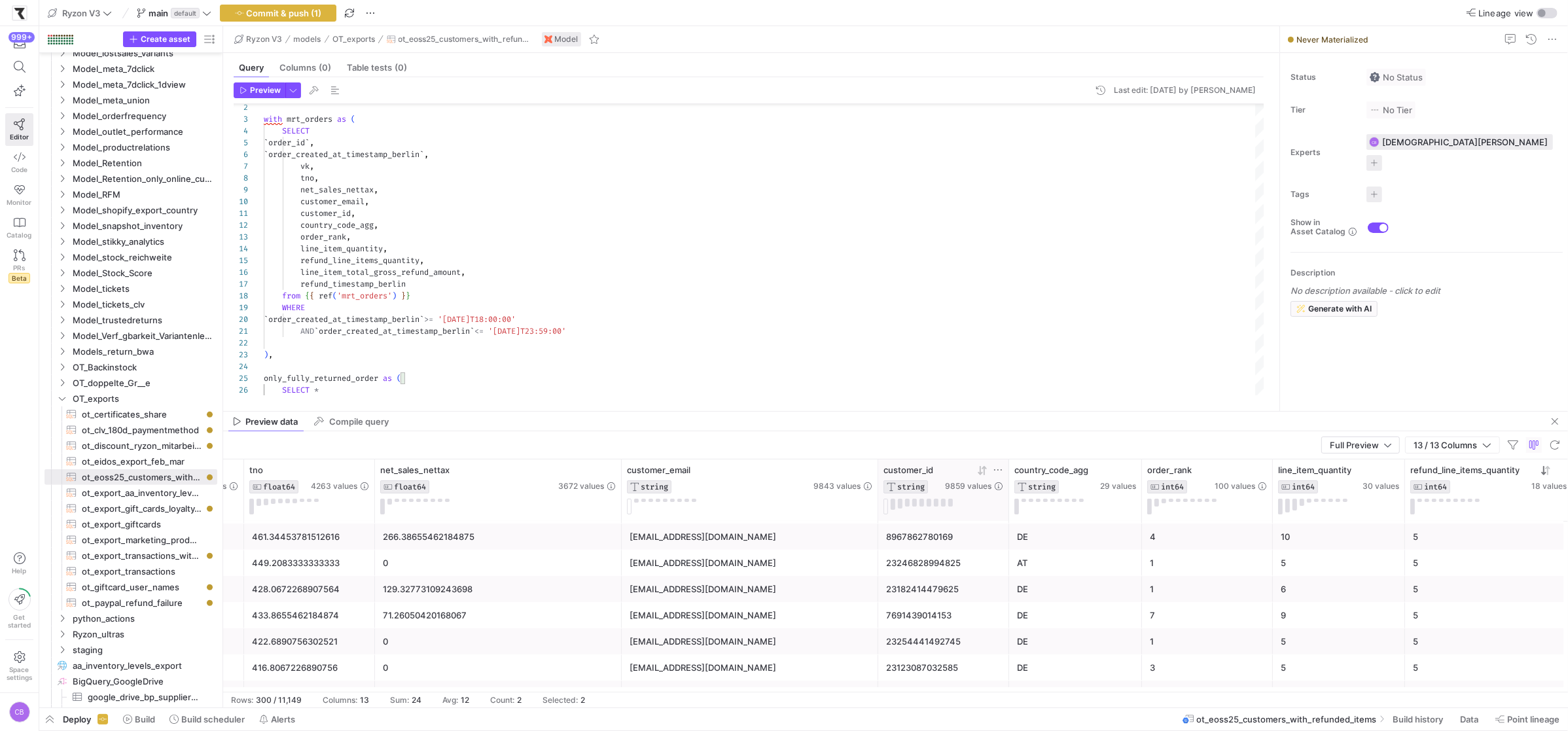
drag, startPoint x: 1168, startPoint y: 484, endPoint x: 1168, endPoint y: 416, distance: 68.0
click at [1168, 412] on div at bounding box center [895, 411] width 1345 height 1
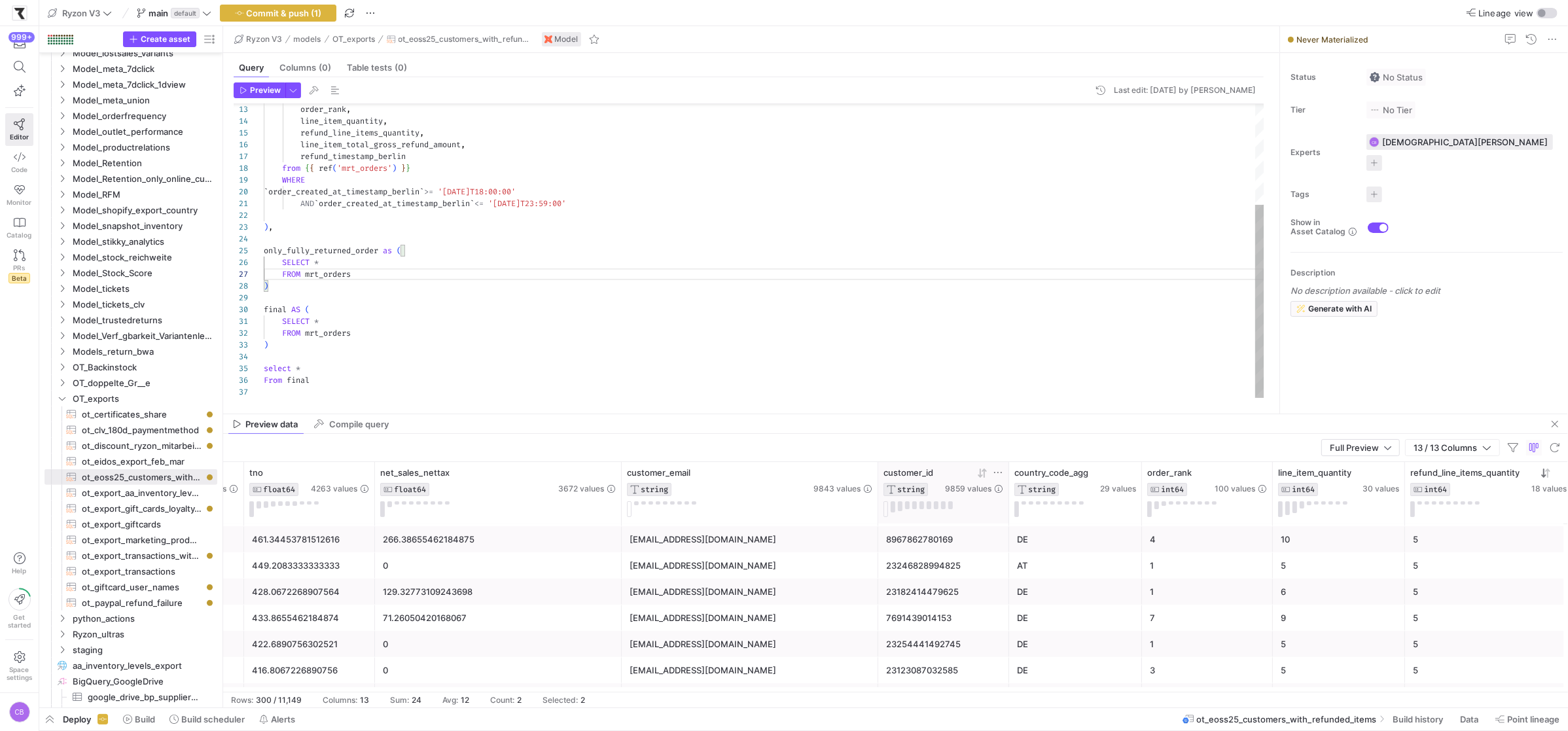
click at [384, 264] on div "order_rank , line_item_quantity , refund_line_items_quantity , line_item_total_…" at bounding box center [763, 175] width 1000 height 446
click at [388, 271] on div "order_rank , line_item_quantity , refund_line_items_quantity , line_item_total_…" at bounding box center [763, 175] width 1000 height 446
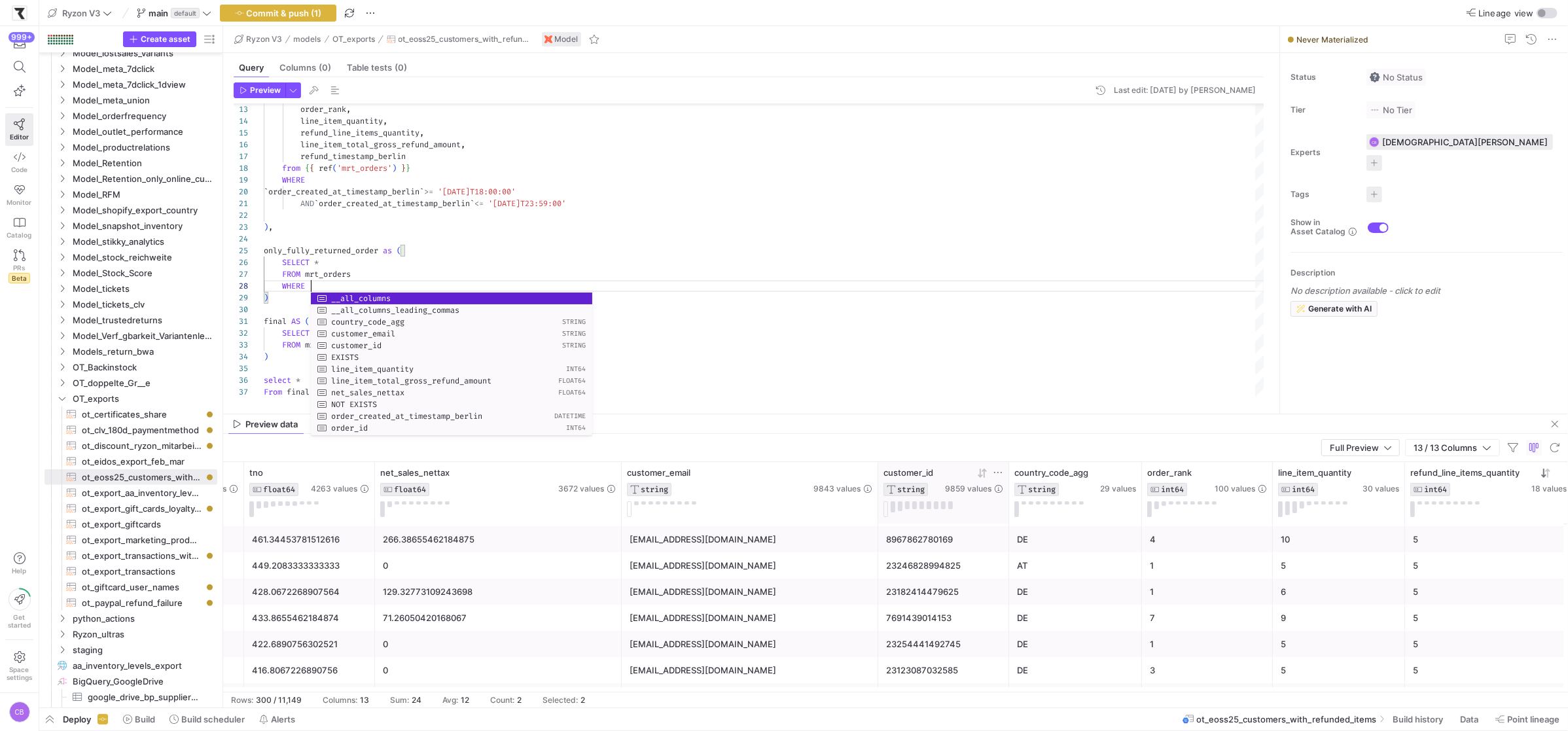
click at [1375, 580] on div "6" at bounding box center [1338, 592] width 116 height 26
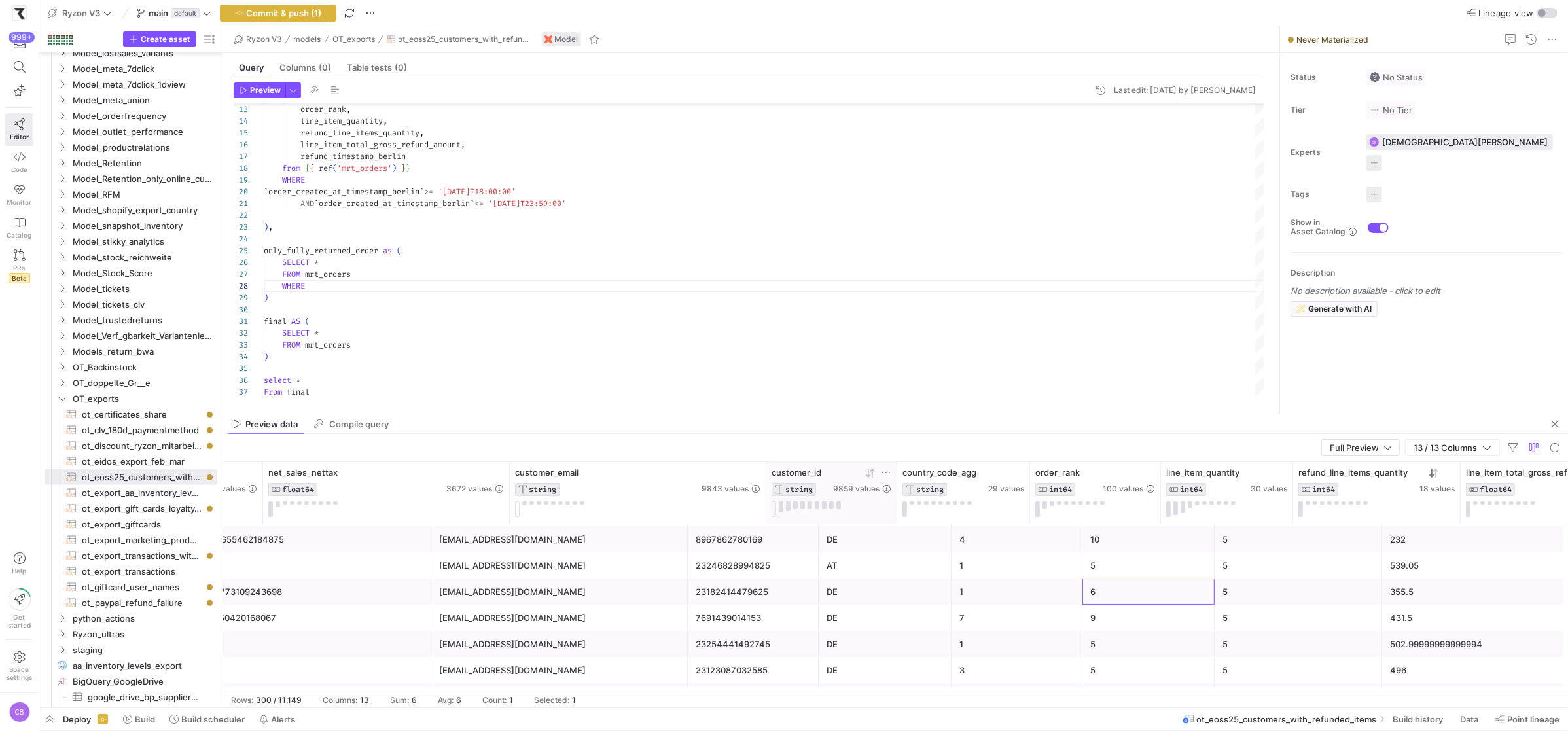
scroll to position [0, 633]
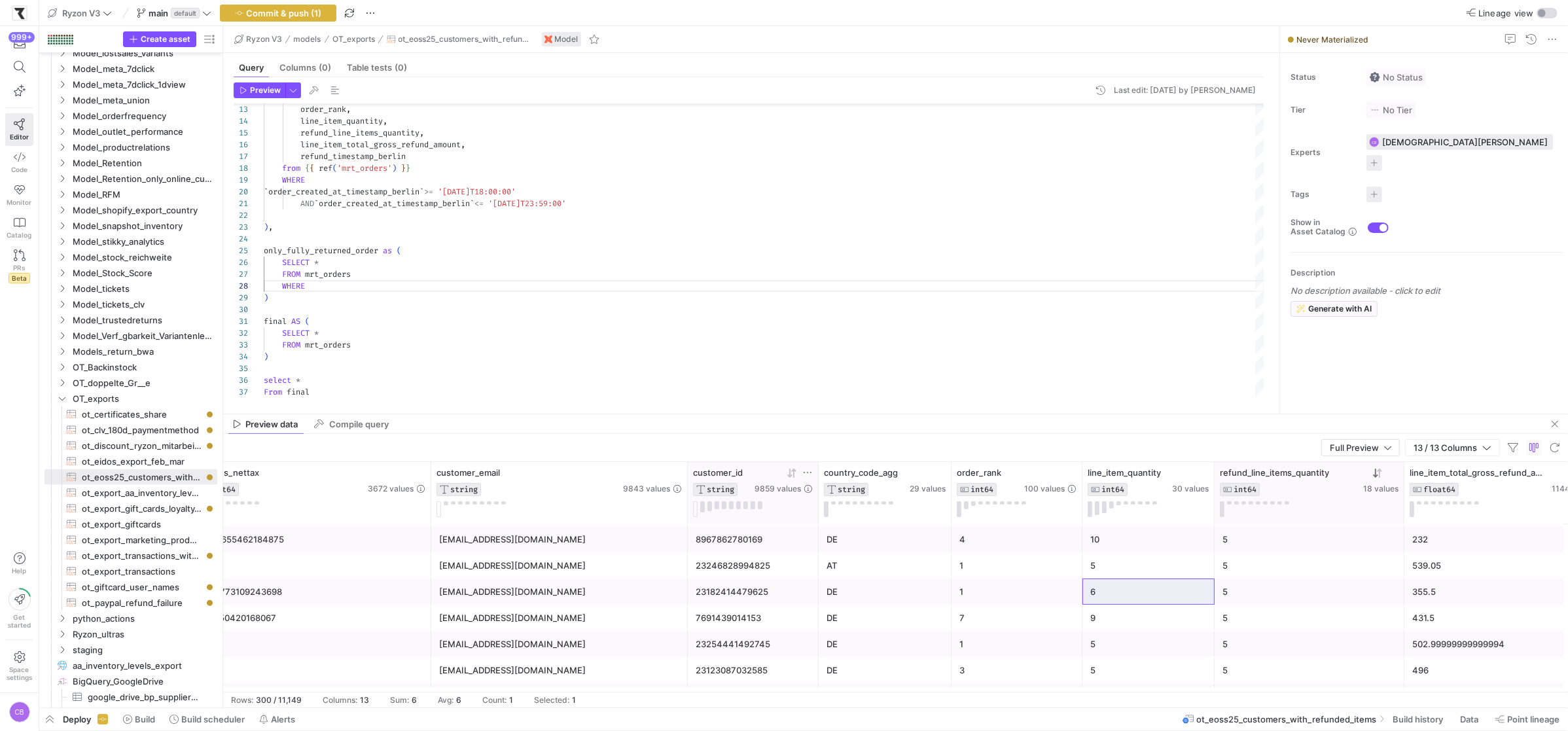
drag, startPoint x: 1379, startPoint y: 509, endPoint x: 1401, endPoint y: 511, distance: 22.1
click at [1401, 511] on div at bounding box center [1403, 492] width 6 height 62
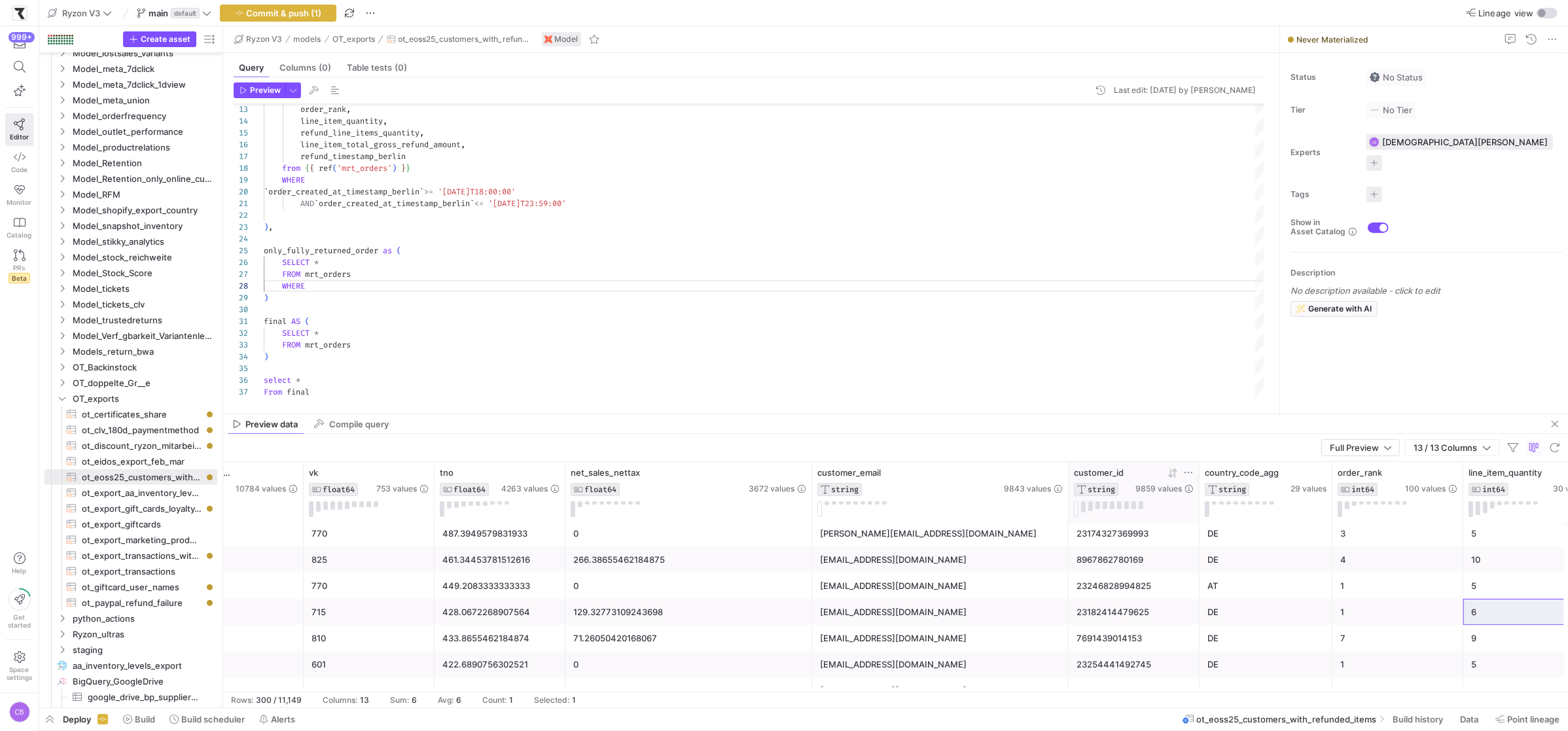
scroll to position [0, 84]
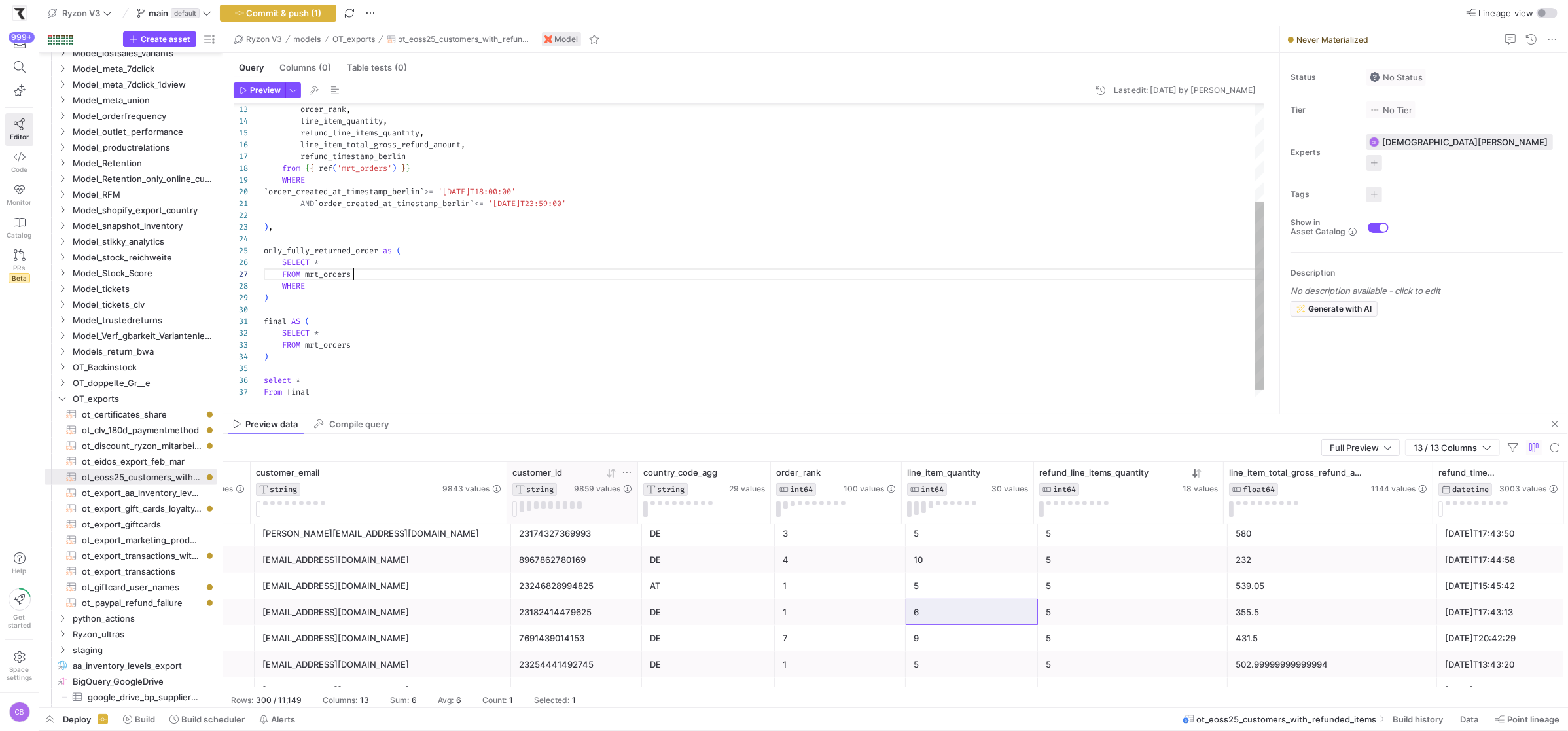
click at [359, 276] on div "order_rank , line_item_quantity , refund_line_items_quantity , line_item_total_…" at bounding box center [763, 181] width 1000 height 458
click at [361, 287] on div "order_rank , line_item_quantity , refund_line_items_quantity , line_item_total_…" at bounding box center [763, 181] width 1000 height 458
click at [361, 287] on div "order_rank , line_item_quantity , refund_line_items_quantity , line_item_total_…" at bounding box center [763, 181] width 1000 height 458
click at [567, 288] on div "order_rank , line_item_quantity , refund_line_items_quantity , line_item_total_…" at bounding box center [763, 181] width 1000 height 458
click at [294, 297] on div "order_rank , line_item_quantity , refund_line_items_quantity , line_item_total_…" at bounding box center [763, 181] width 1000 height 458
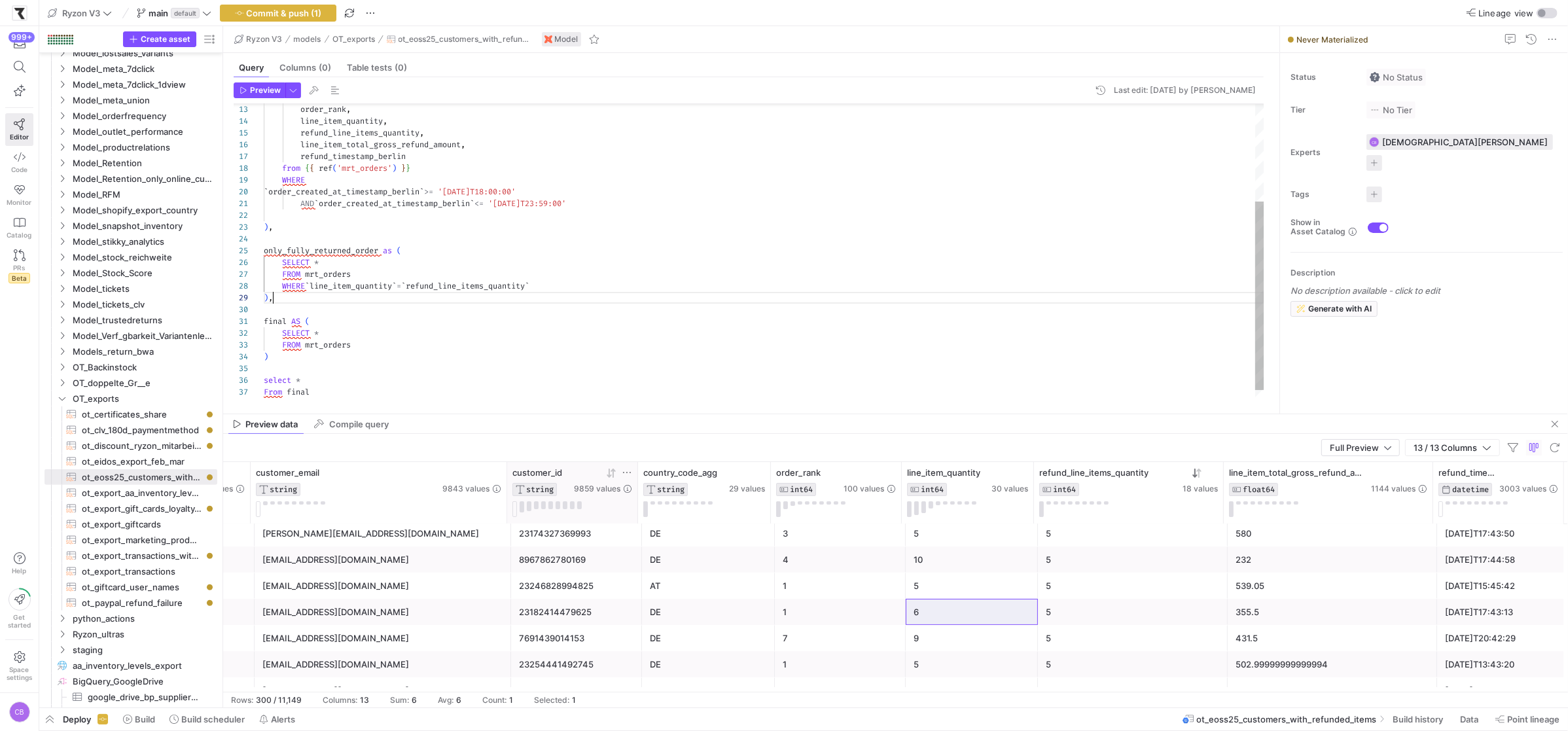
click at [338, 345] on div "order_rank , line_item_quantity , refund_line_items_quantity , line_item_total_…" at bounding box center [763, 181] width 1000 height 458
type textarea "final AS ( SELECT * FROM only_fully_returned_order ) select * From final"
click at [296, 98] on header "Preview Last edit: Monday 06 October 2025 by Christian Bretthauer" at bounding box center [749, 93] width 1030 height 22
click at [293, 94] on span "button" at bounding box center [293, 90] width 14 height 14
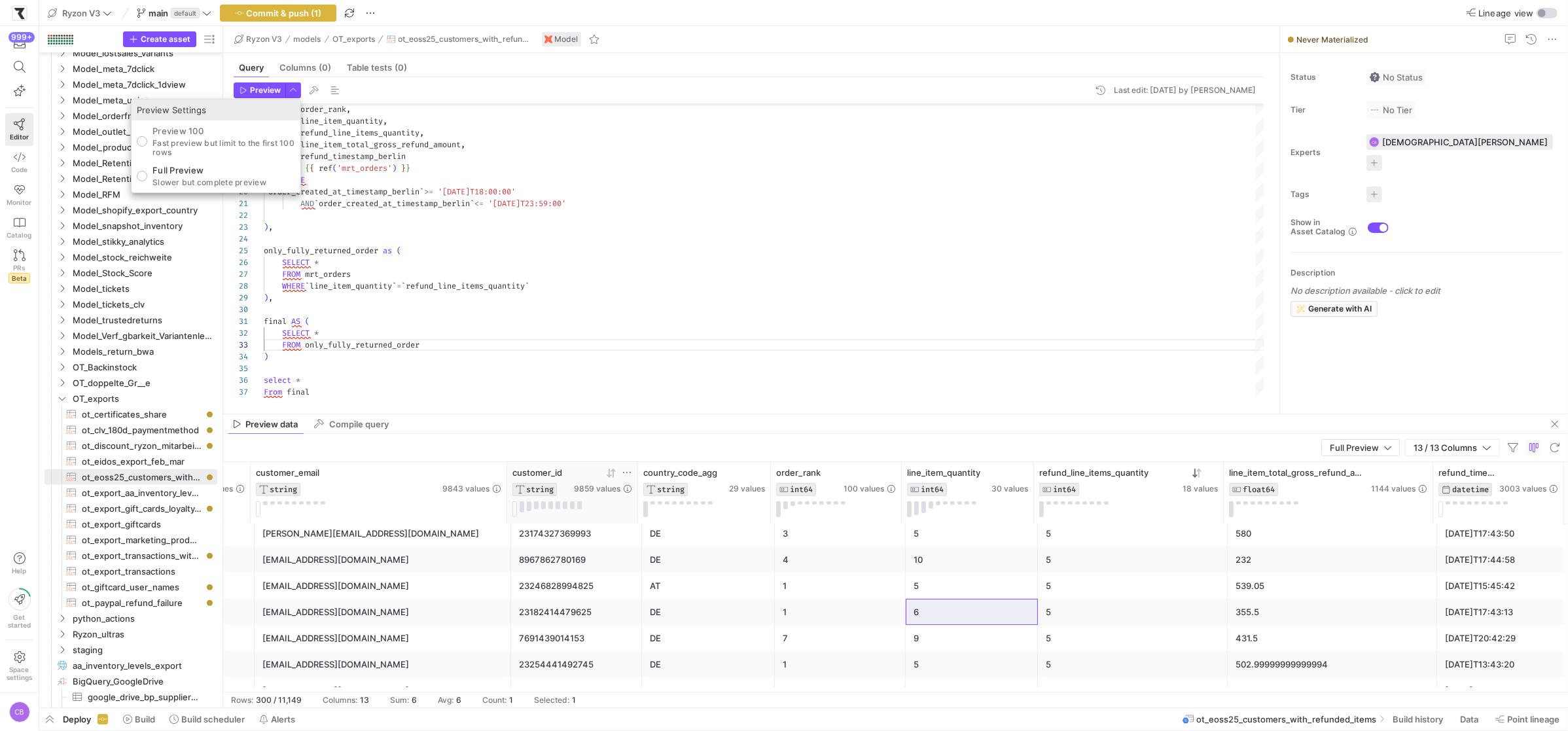
click at [231, 170] on p "Full Preview" at bounding box center [209, 170] width 114 height 10
click at [147, 171] on input "Full Preview Slower but complete preview" at bounding box center [142, 175] width 10 height 10
click at [259, 94] on div at bounding box center [784, 365] width 1568 height 731
click at [259, 94] on span "Preview" at bounding box center [265, 90] width 30 height 9
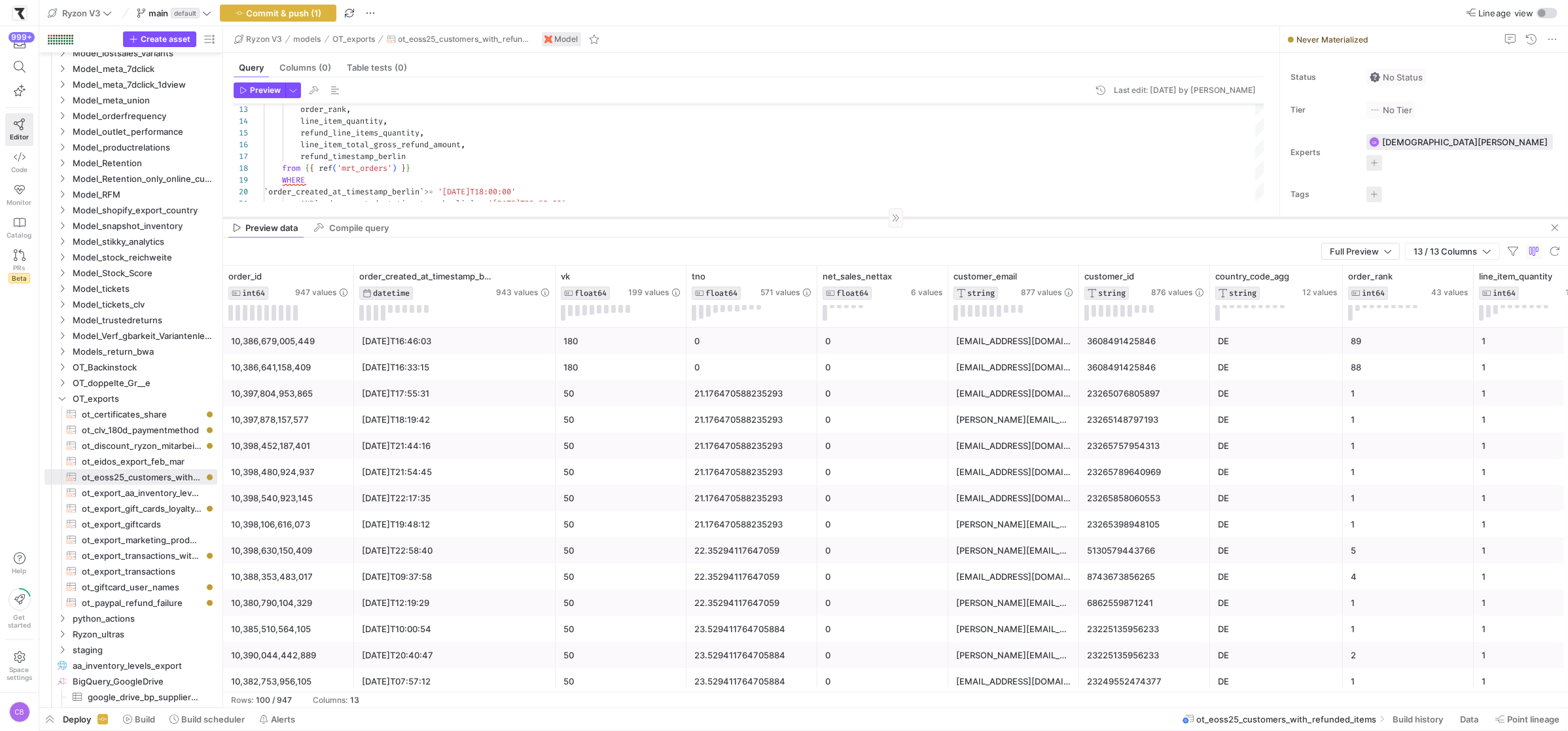
drag, startPoint x: 533, startPoint y: 413, endPoint x: 629, endPoint y: 217, distance: 218.2
click at [629, 217] on div at bounding box center [895, 217] width 1345 height 1
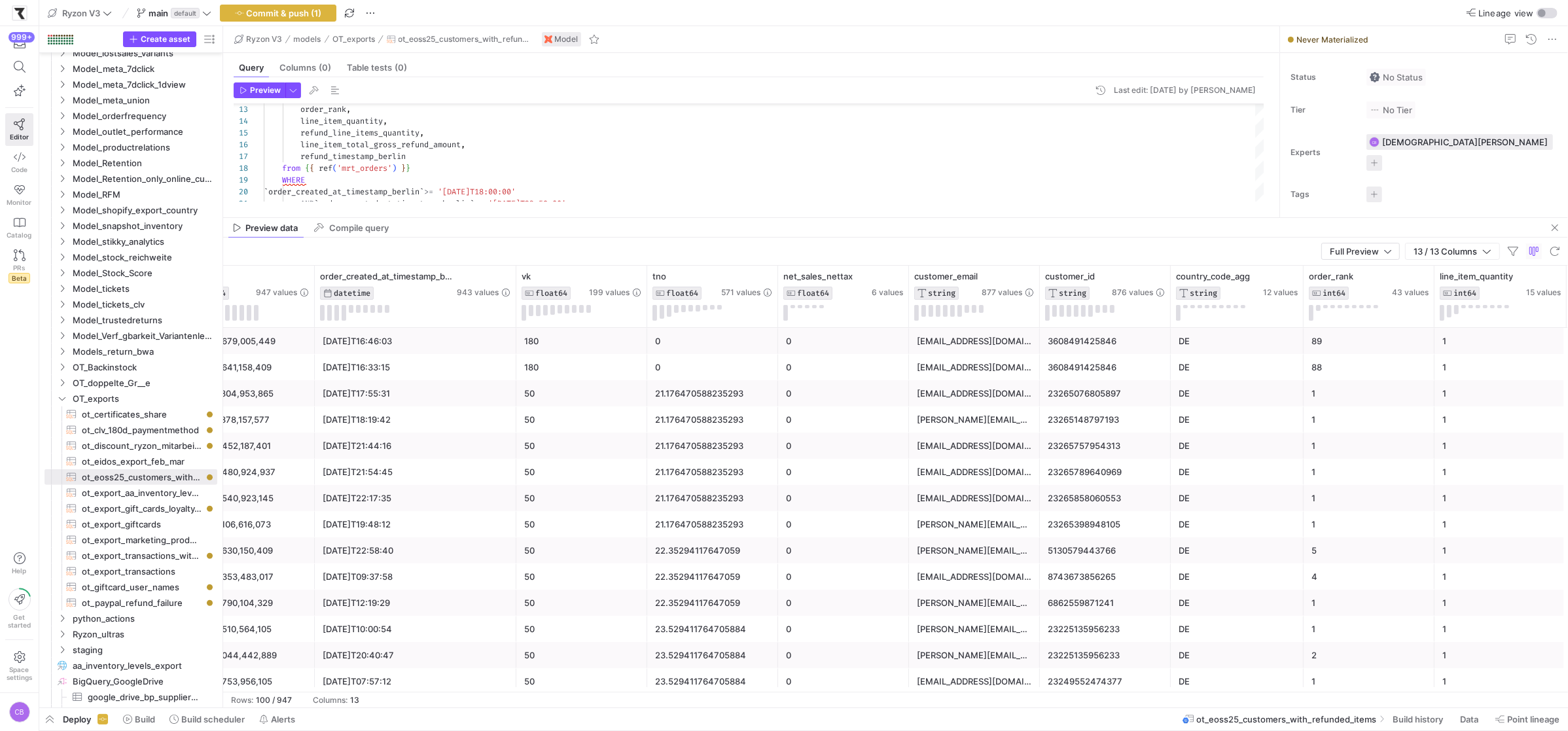
scroll to position [0, 40]
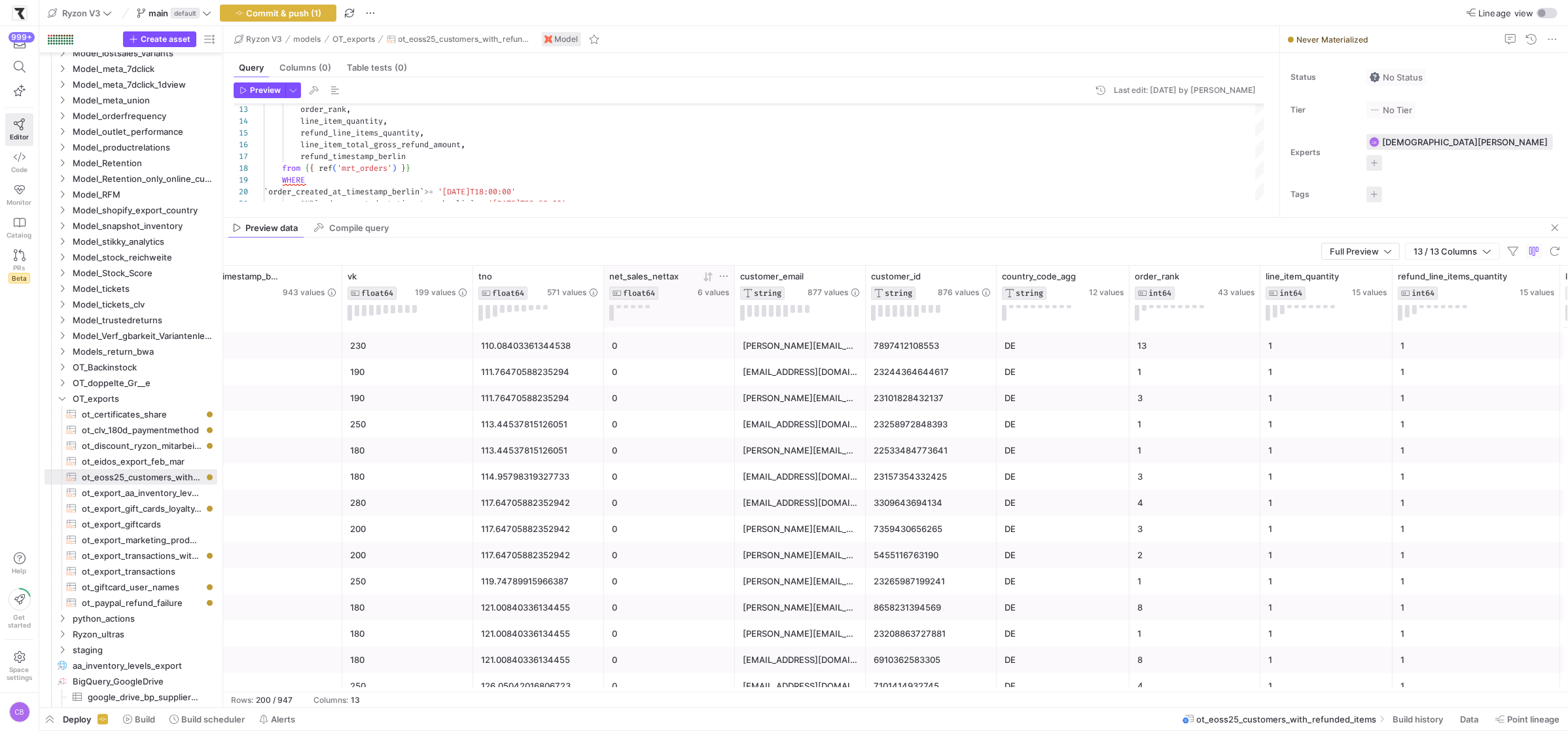
click at [712, 280] on icon at bounding box center [707, 276] width 10 height 10
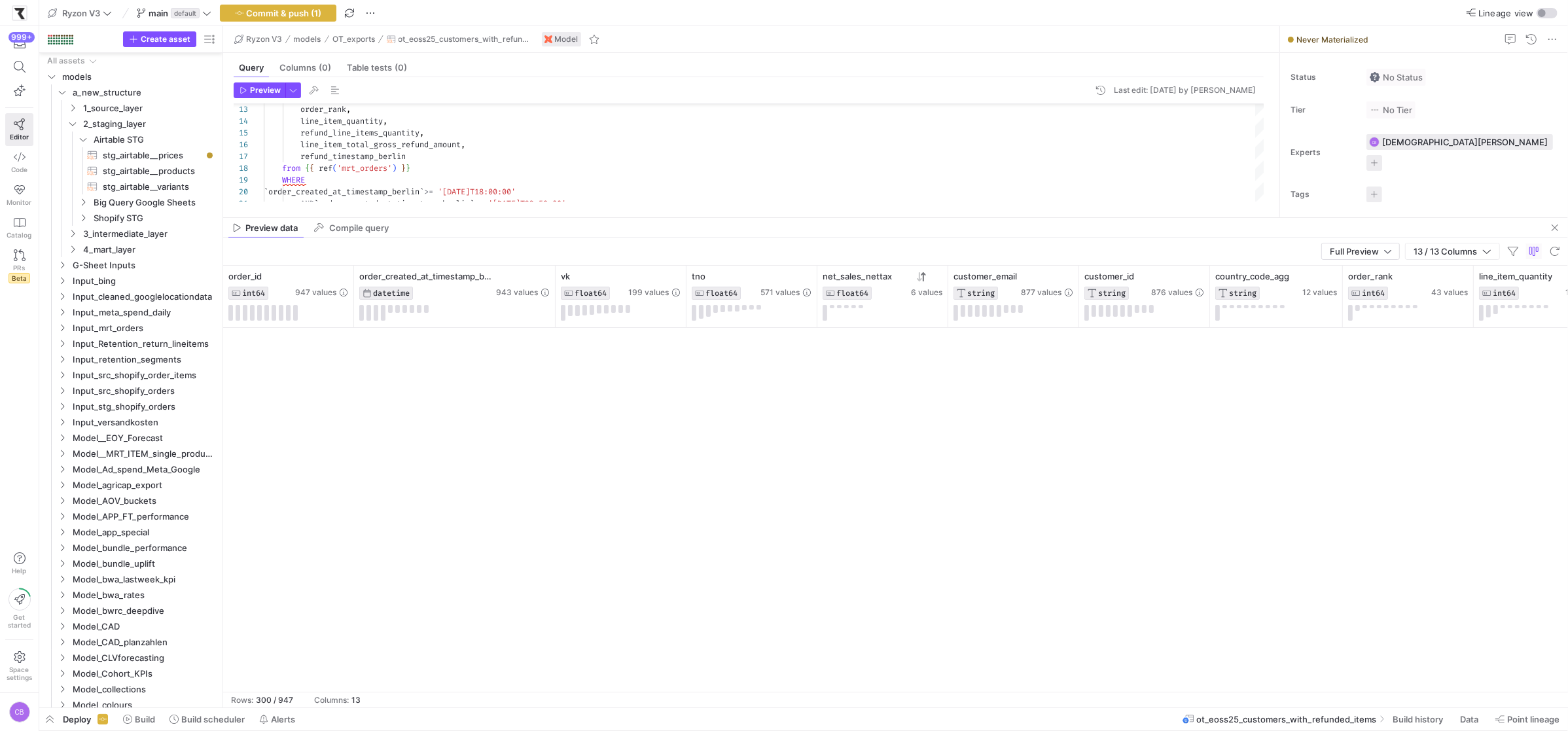
scroll to position [0, 213]
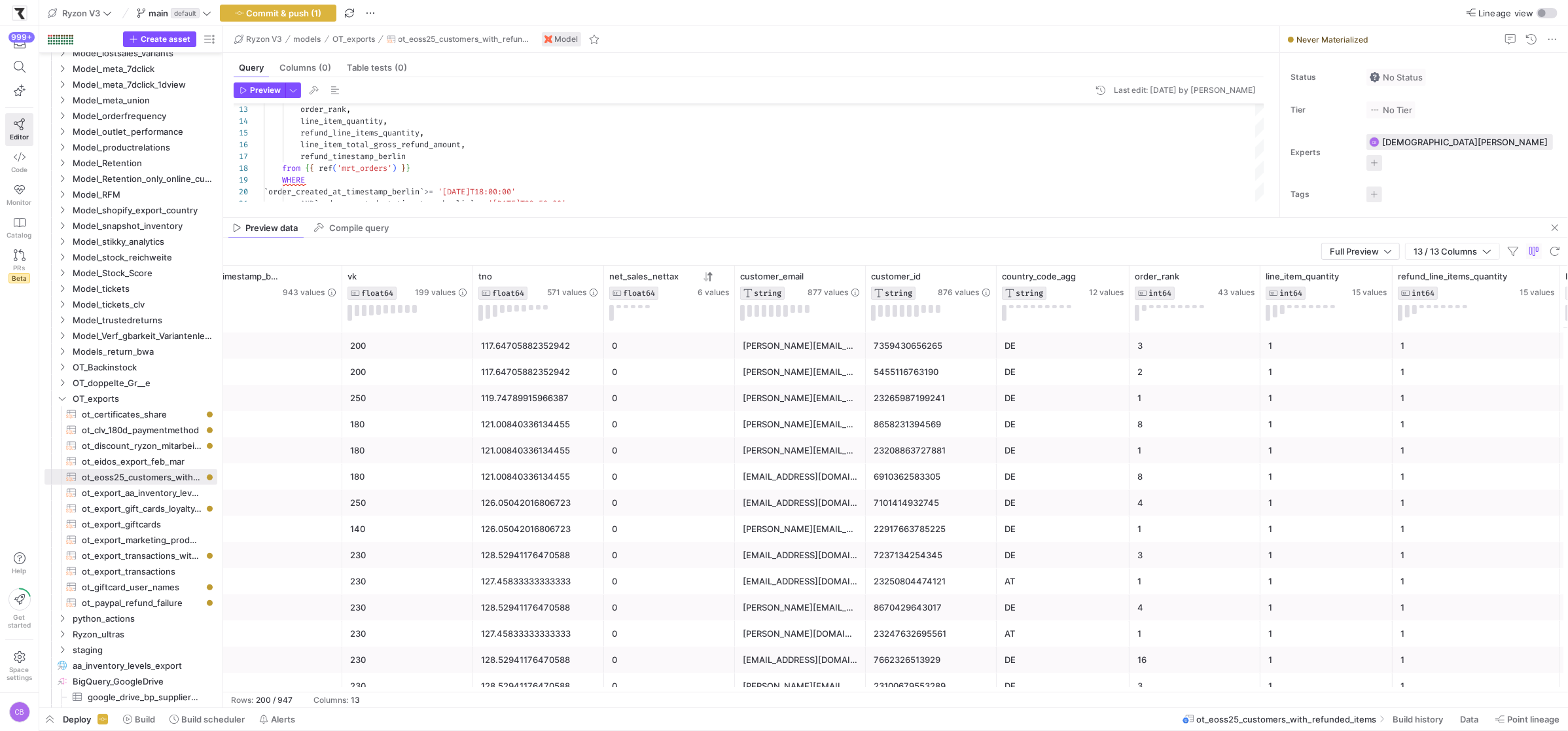
click at [706, 279] on icon at bounding box center [706, 276] width 5 height 9
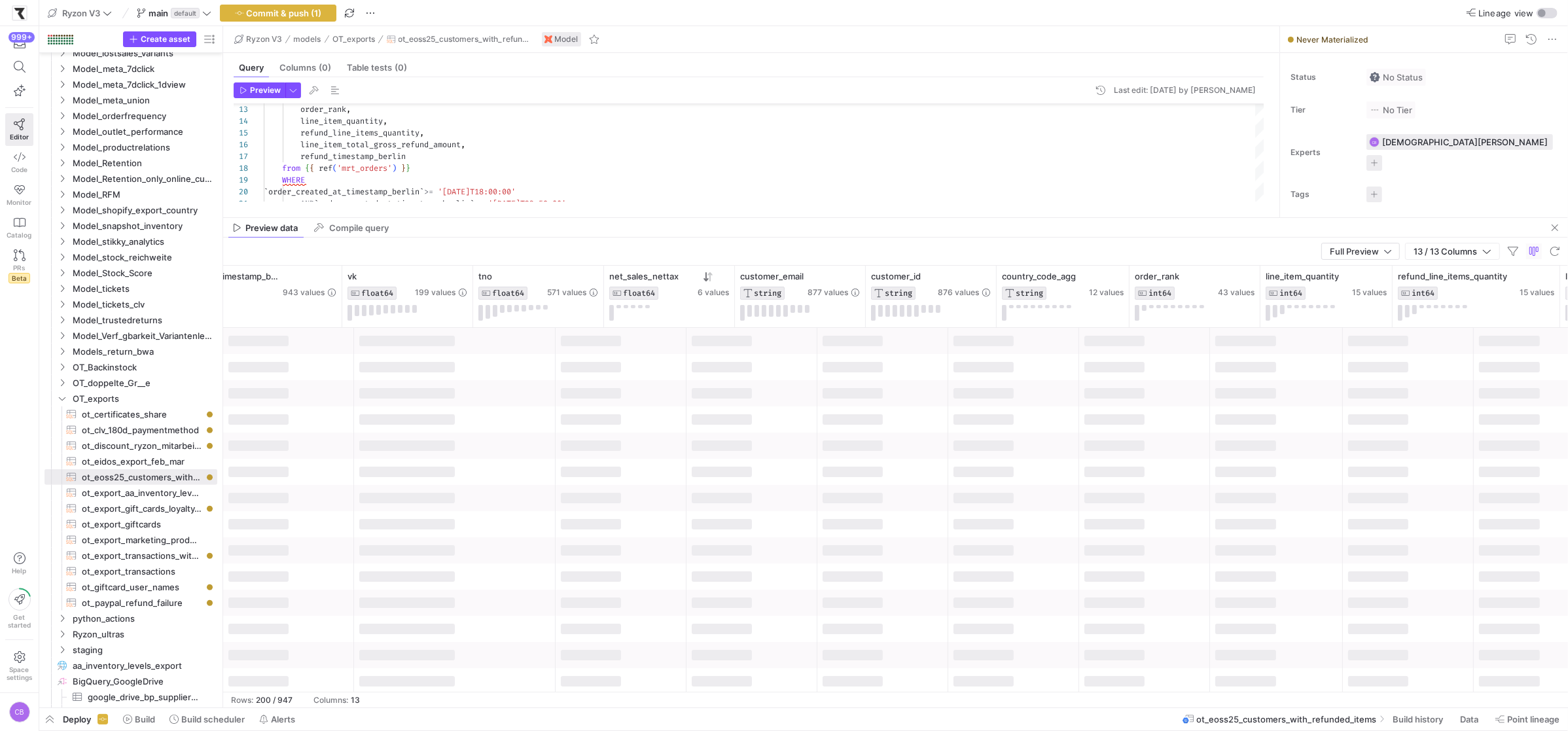
scroll to position [0, 0]
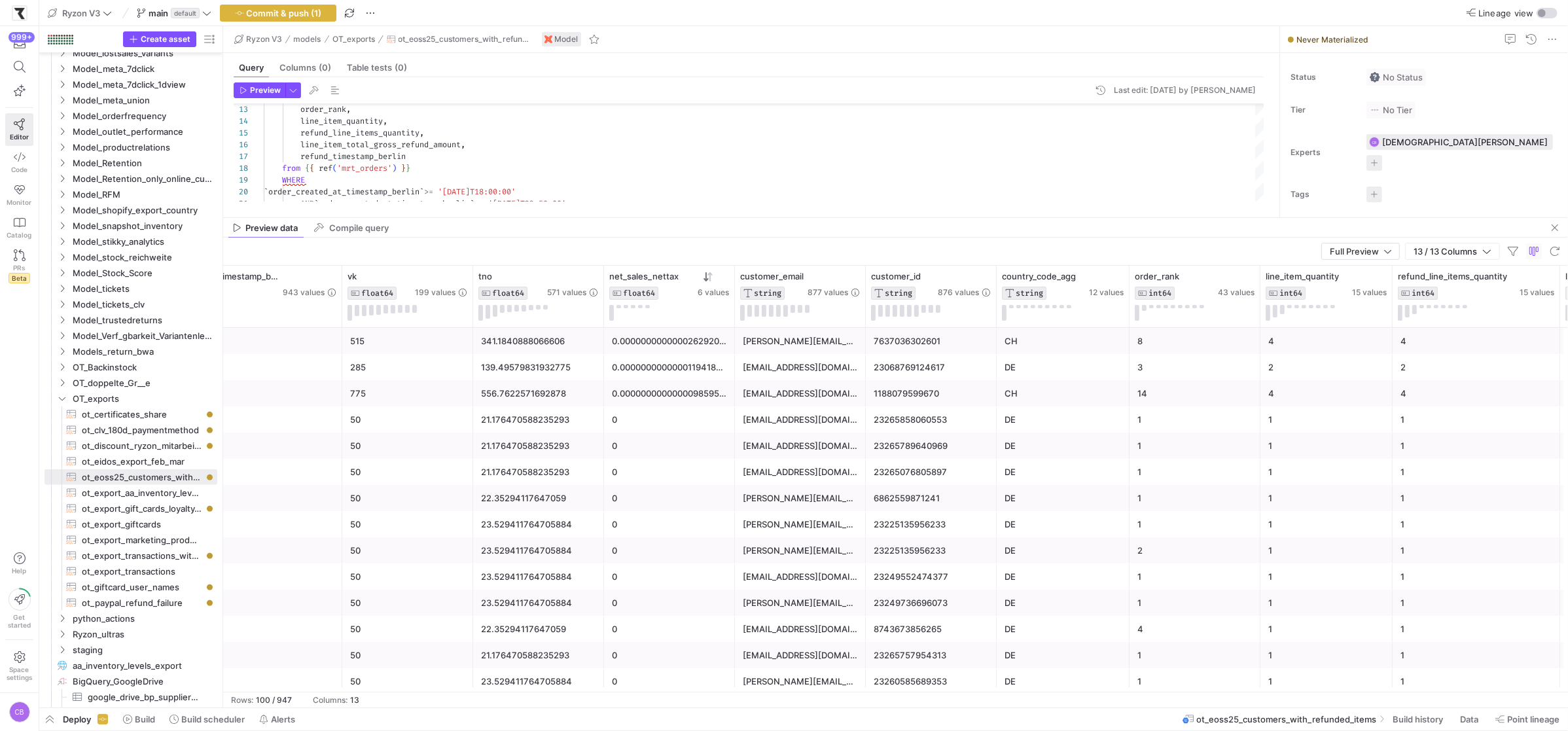
click at [1242, 532] on div "1" at bounding box center [1195, 524] width 115 height 26
click at [1232, 548] on div "2" at bounding box center [1195, 551] width 115 height 26
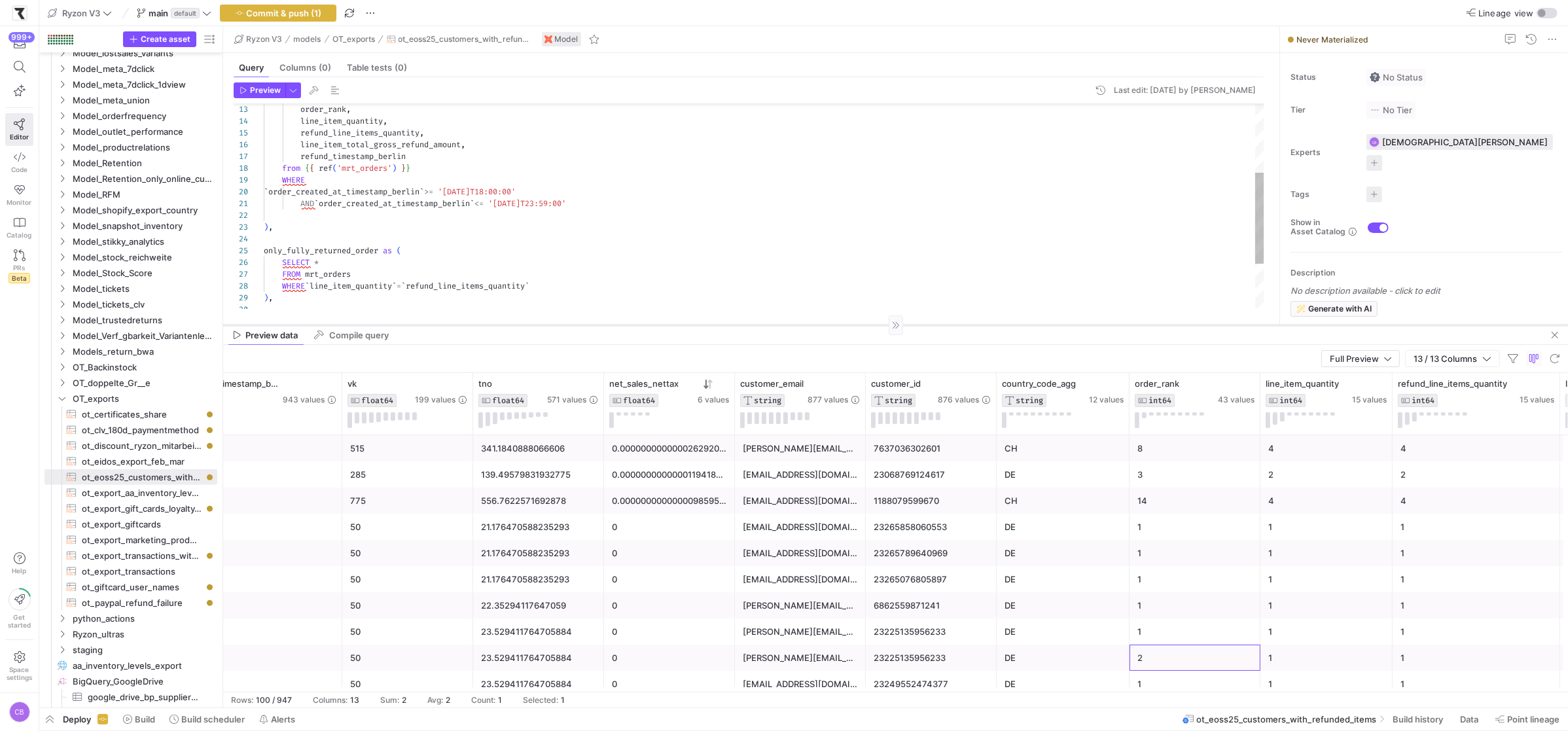
drag, startPoint x: 1174, startPoint y: 217, endPoint x: 1193, endPoint y: 324, distance: 108.7
click at [1193, 324] on div at bounding box center [895, 324] width 1345 height 1
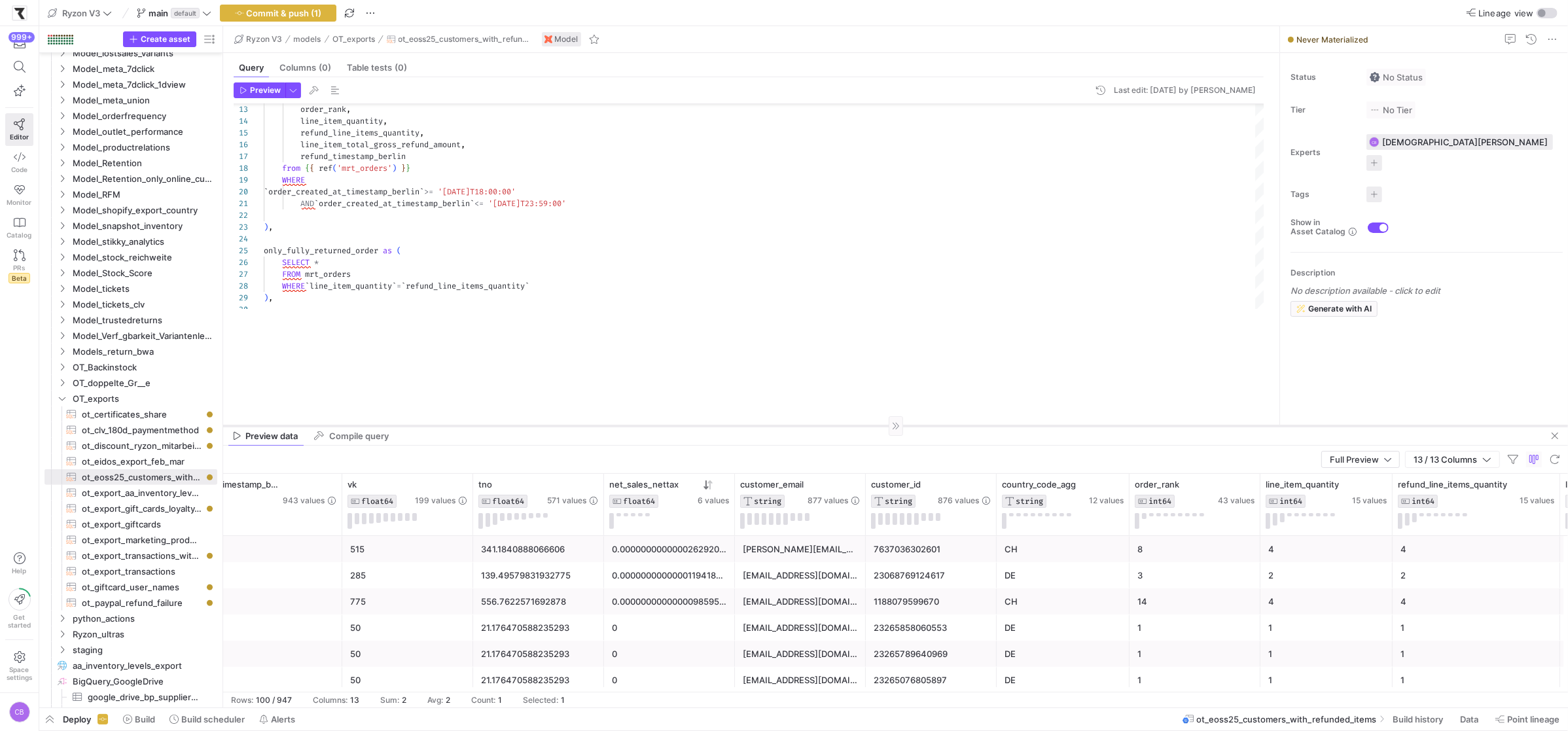
drag, startPoint x: 774, startPoint y: 324, endPoint x: 790, endPoint y: 473, distance: 149.9
click at [791, 426] on div at bounding box center [895, 425] width 1345 height 1
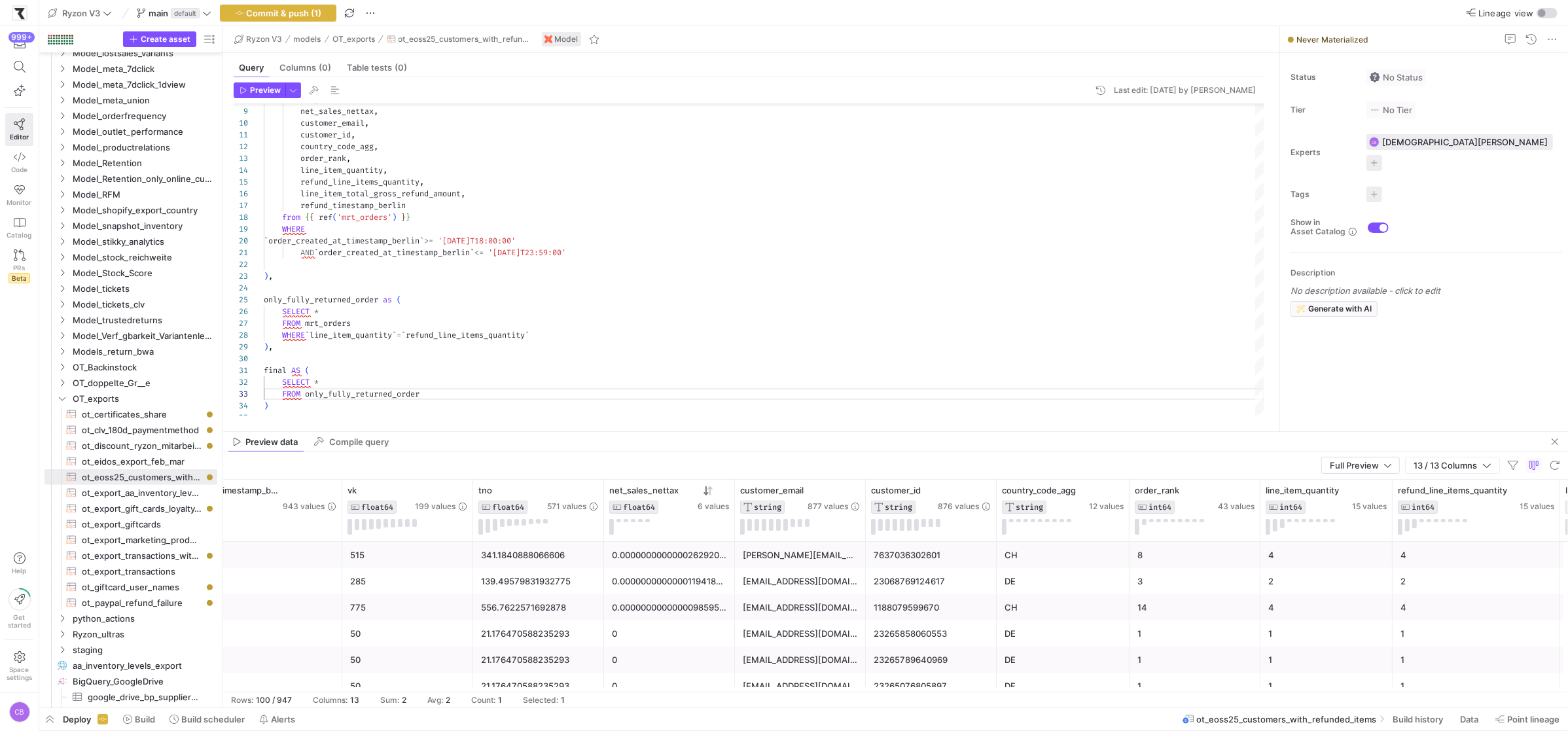
drag, startPoint x: 560, startPoint y: 475, endPoint x: 573, endPoint y: 428, distance: 48.8
click at [574, 431] on div at bounding box center [895, 431] width 1345 height 1
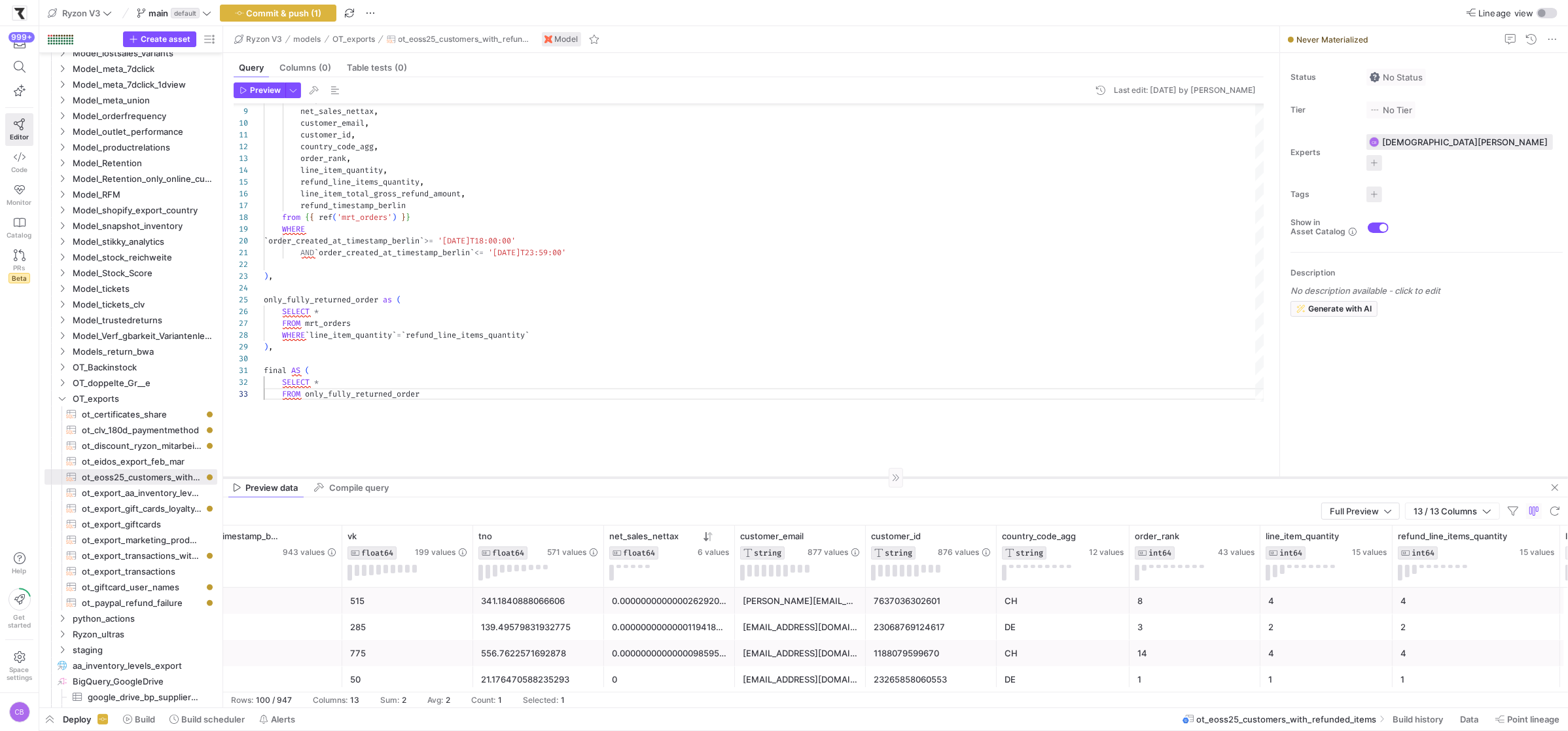
drag, startPoint x: 706, startPoint y: 418, endPoint x: 715, endPoint y: 477, distance: 59.7
click at [715, 477] on div at bounding box center [895, 477] width 1345 height 1
click at [290, 351] on div "order_rank , line_item_quantity , refund_line_items_quantity , line_item_total_…" at bounding box center [763, 232] width 1000 height 458
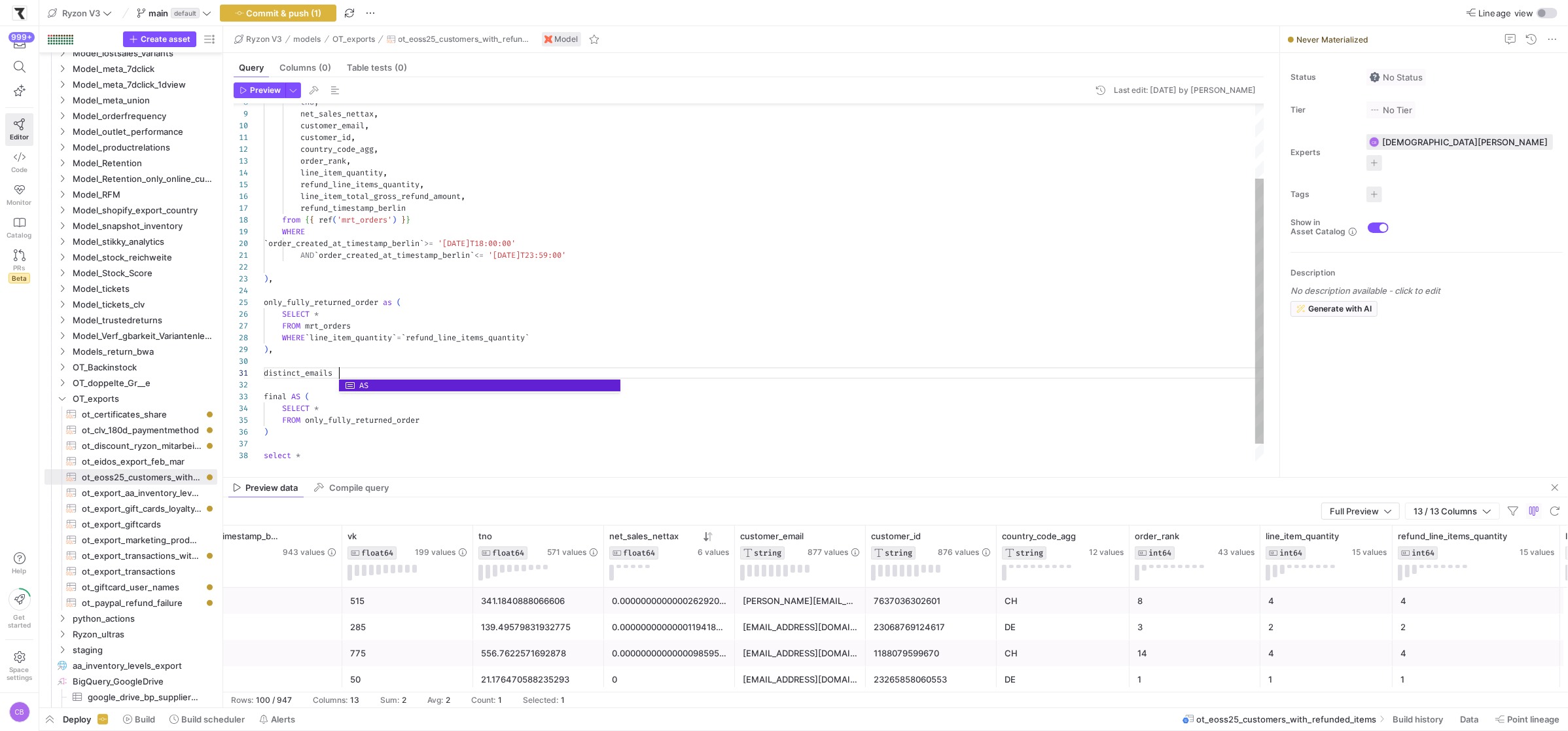
scroll to position [0, 70]
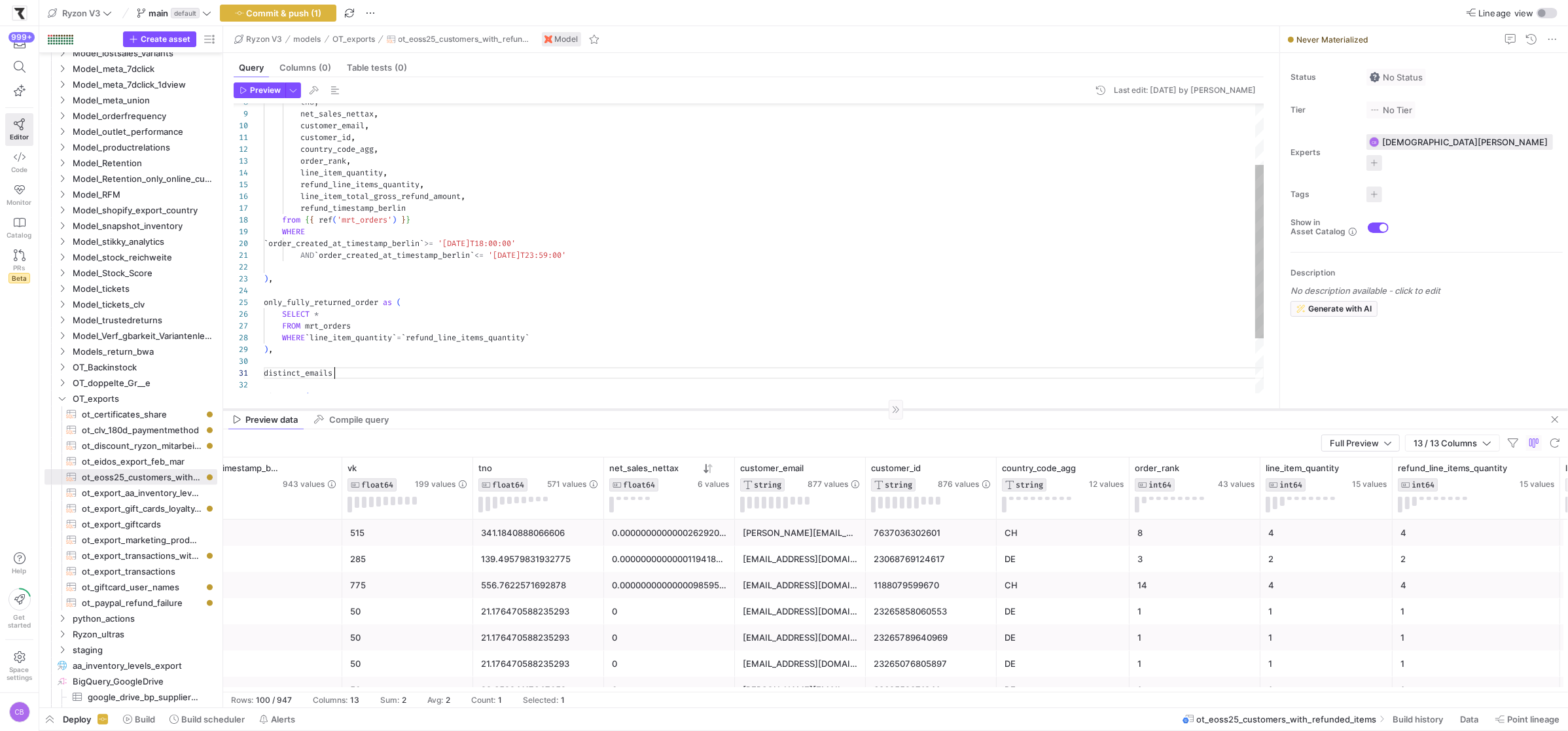
drag, startPoint x: 531, startPoint y: 478, endPoint x: 545, endPoint y: 410, distance: 69.4
click at [545, 409] on div at bounding box center [895, 409] width 1345 height 1
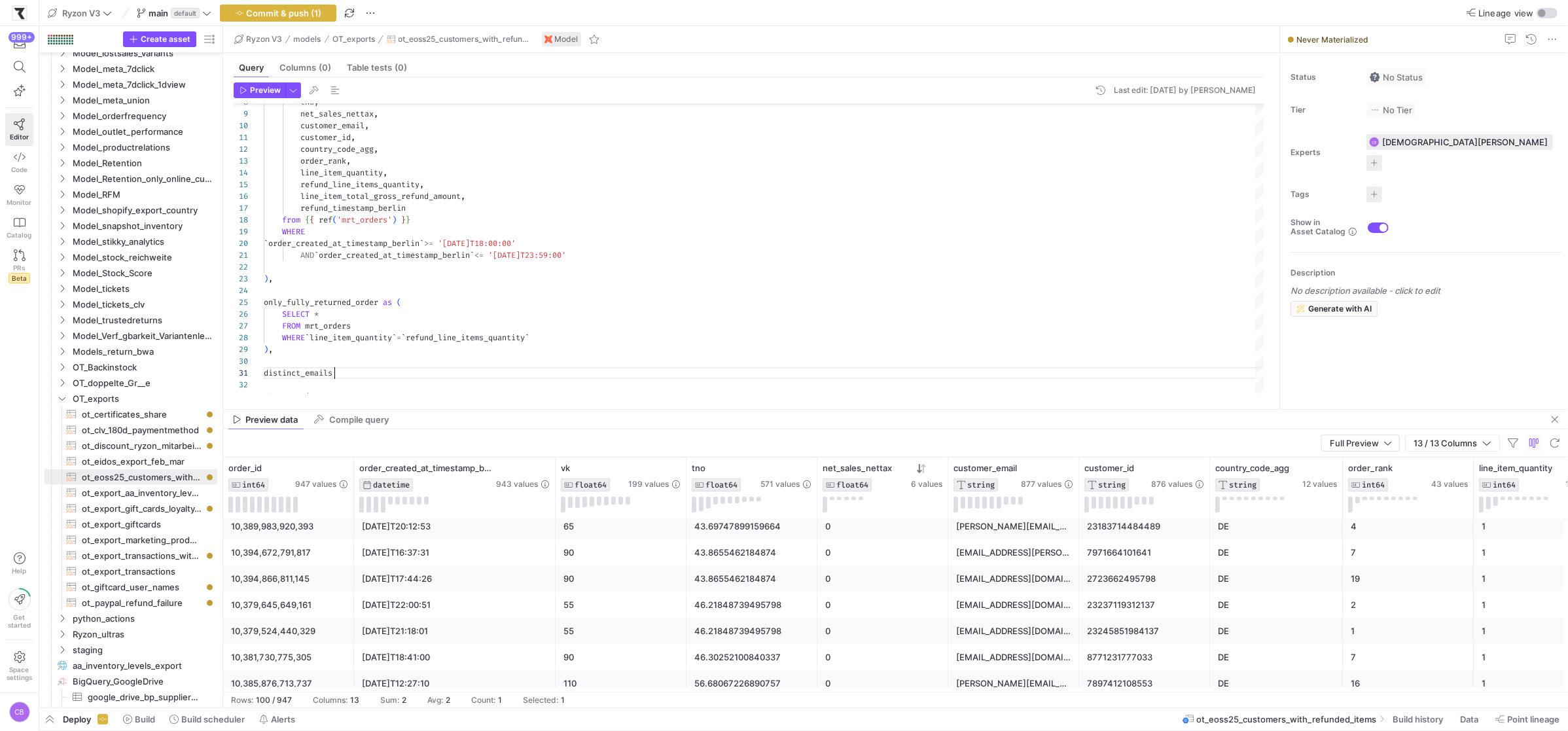
scroll to position [1310, 0]
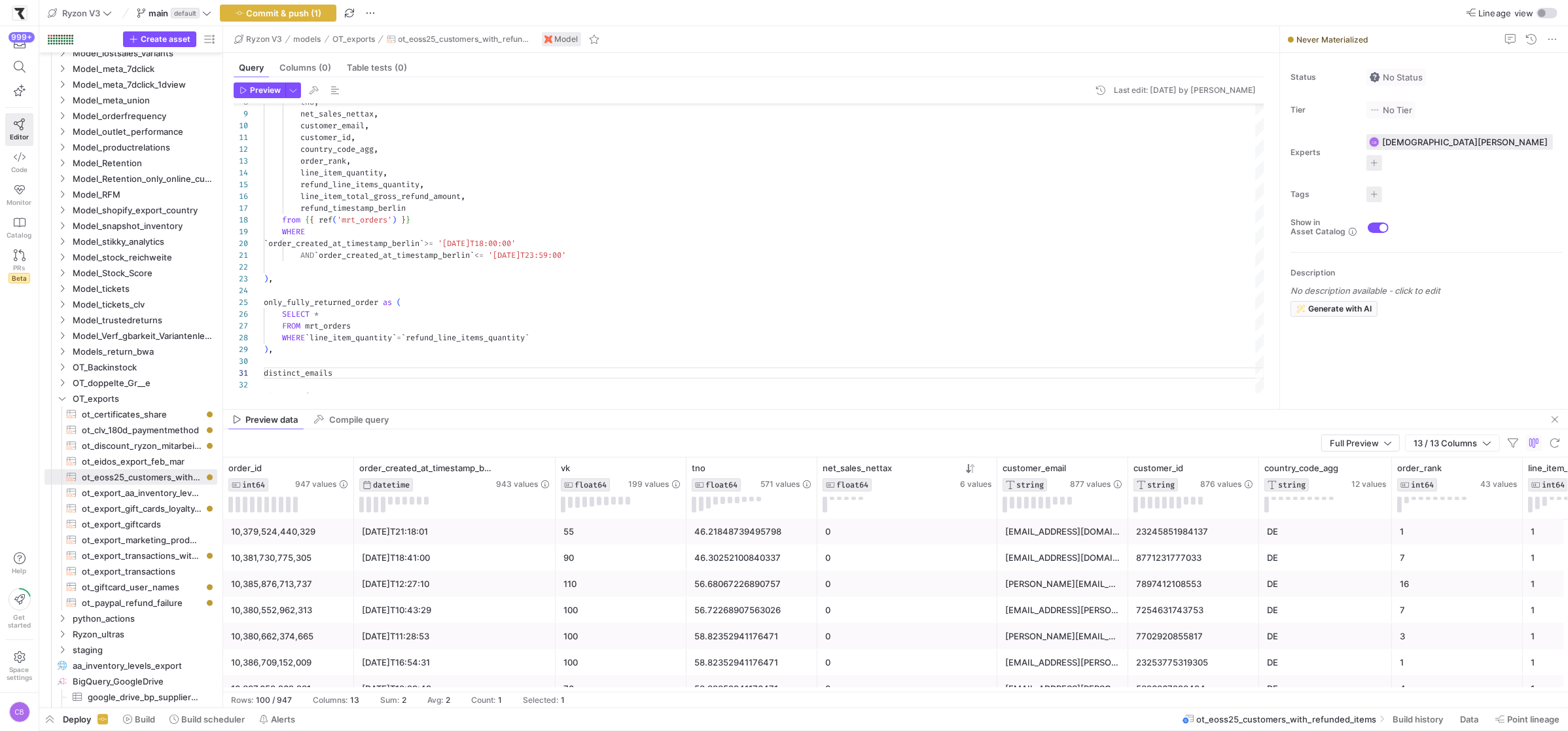
drag, startPoint x: 946, startPoint y: 477, endPoint x: 971, endPoint y: 543, distance: 70.6
click at [998, 498] on div at bounding box center [996, 488] width 6 height 62
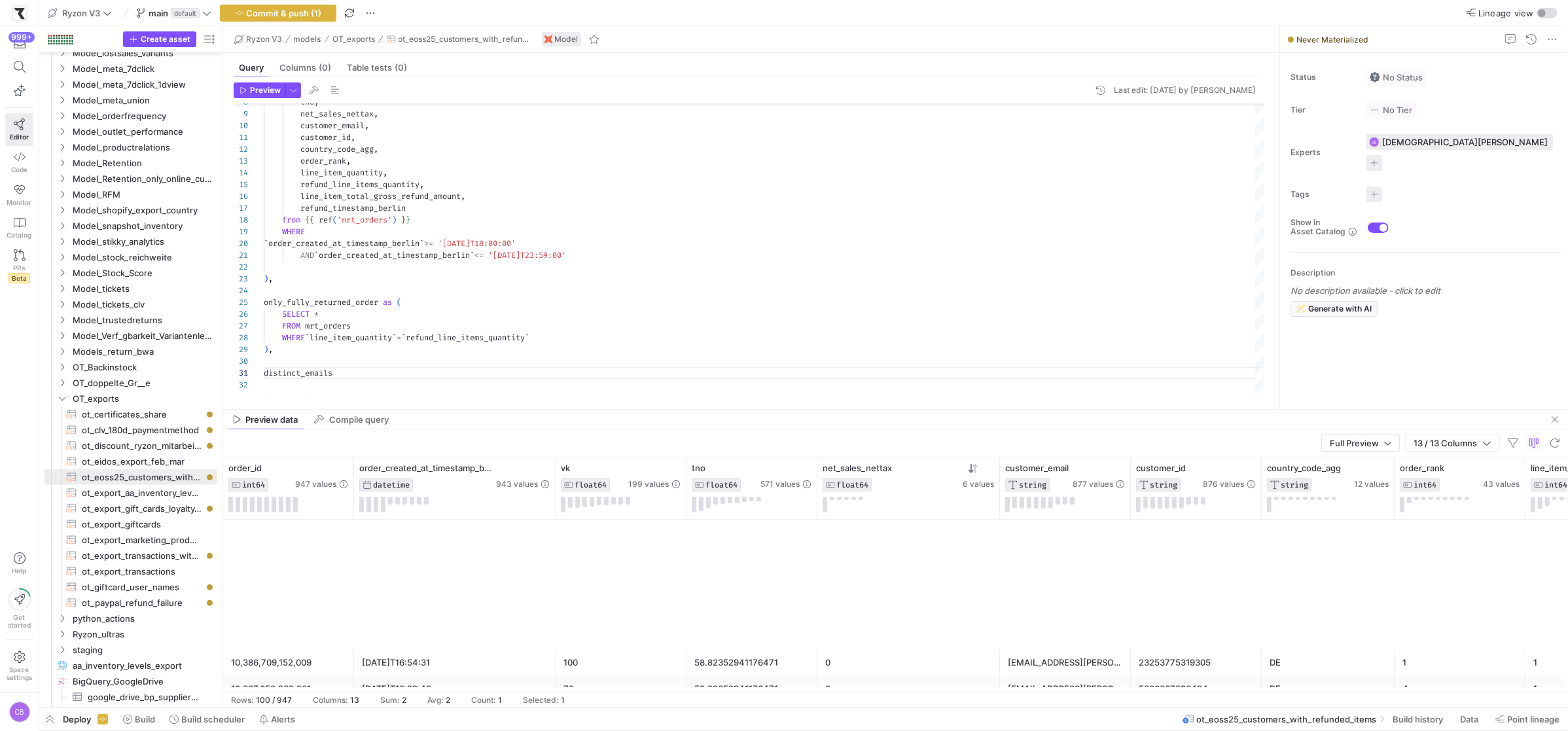
scroll to position [4721, 0]
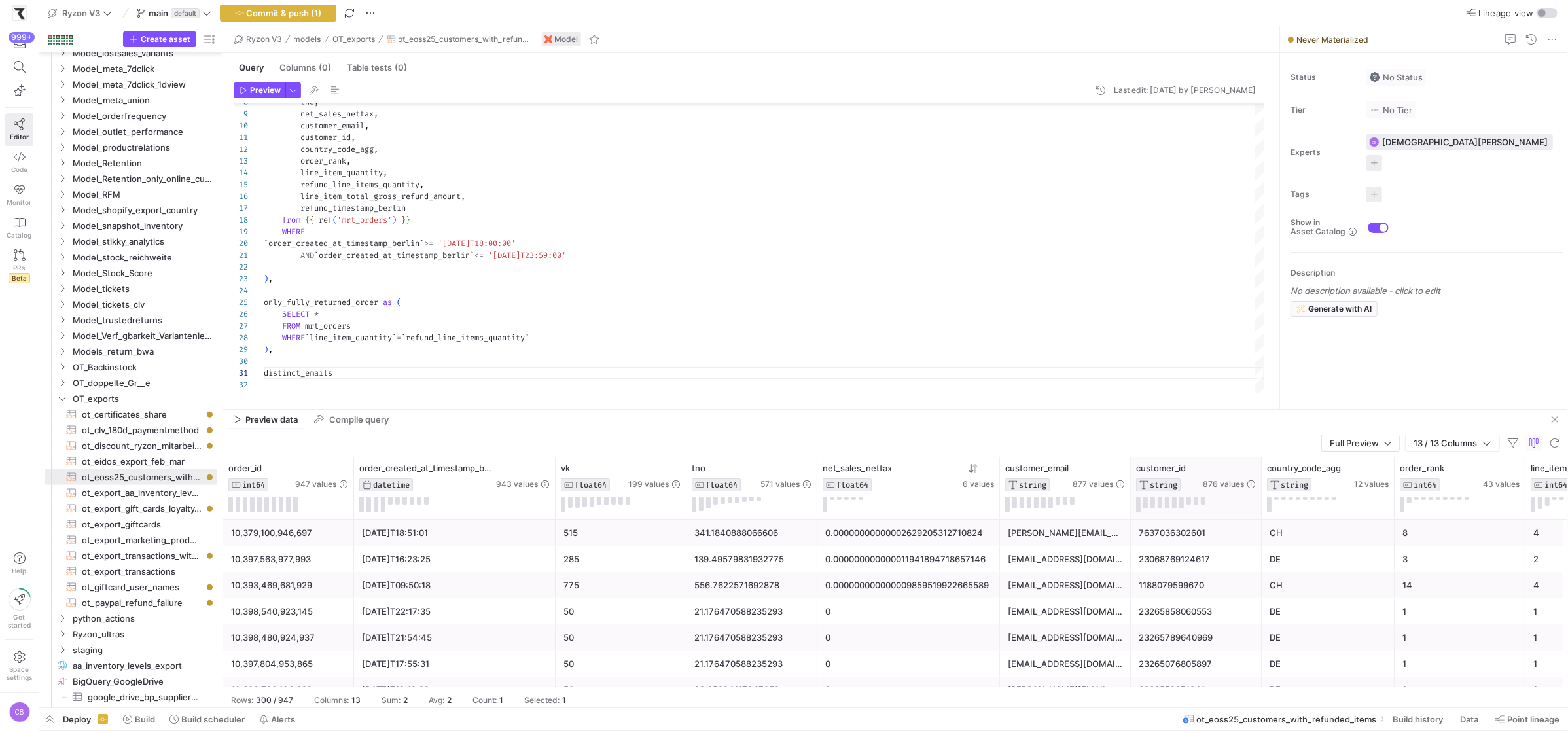
drag, startPoint x: 1259, startPoint y: 503, endPoint x: 1302, endPoint y: 508, distance: 43.3
click at [1264, 508] on div at bounding box center [1260, 488] width 6 height 62
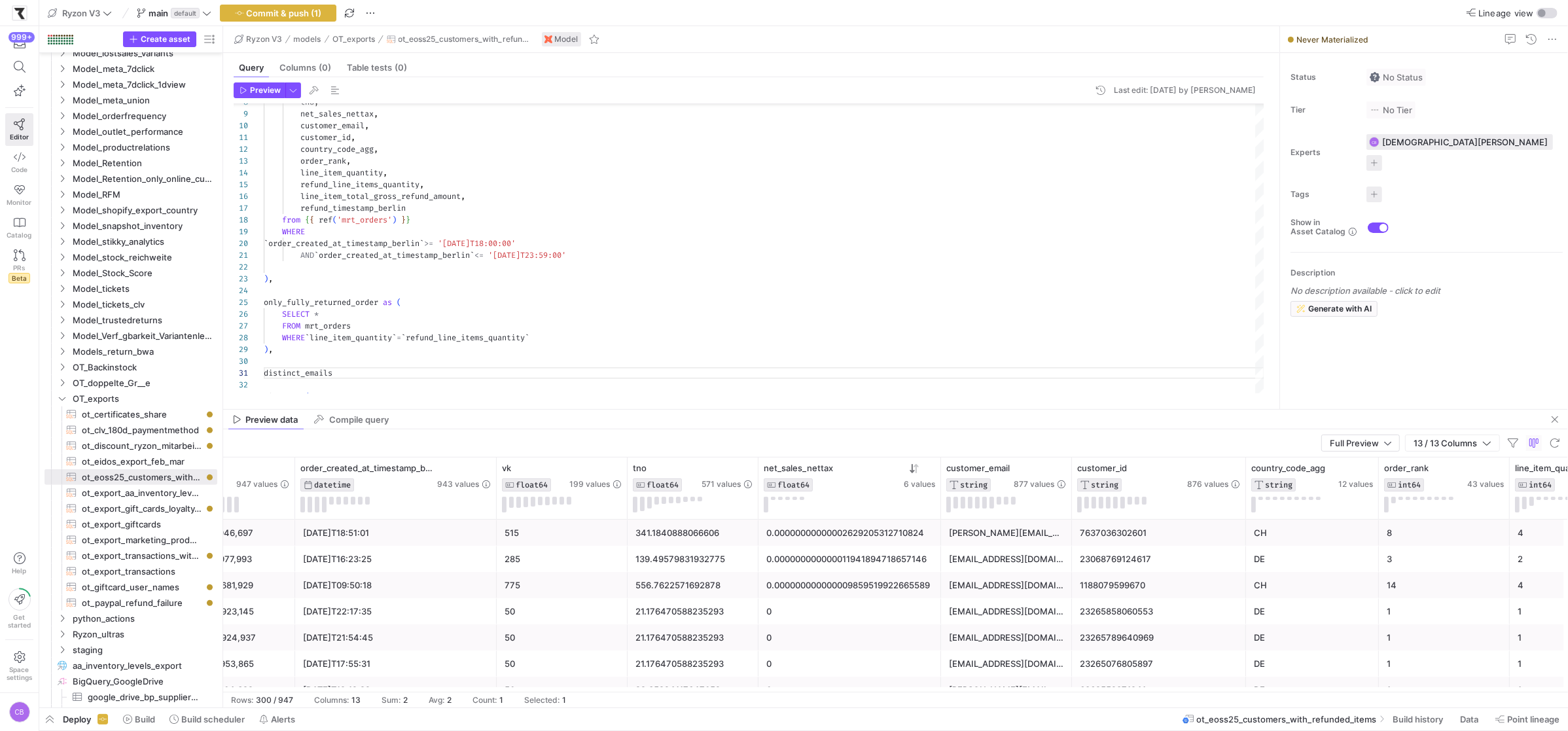
scroll to position [0, 116]
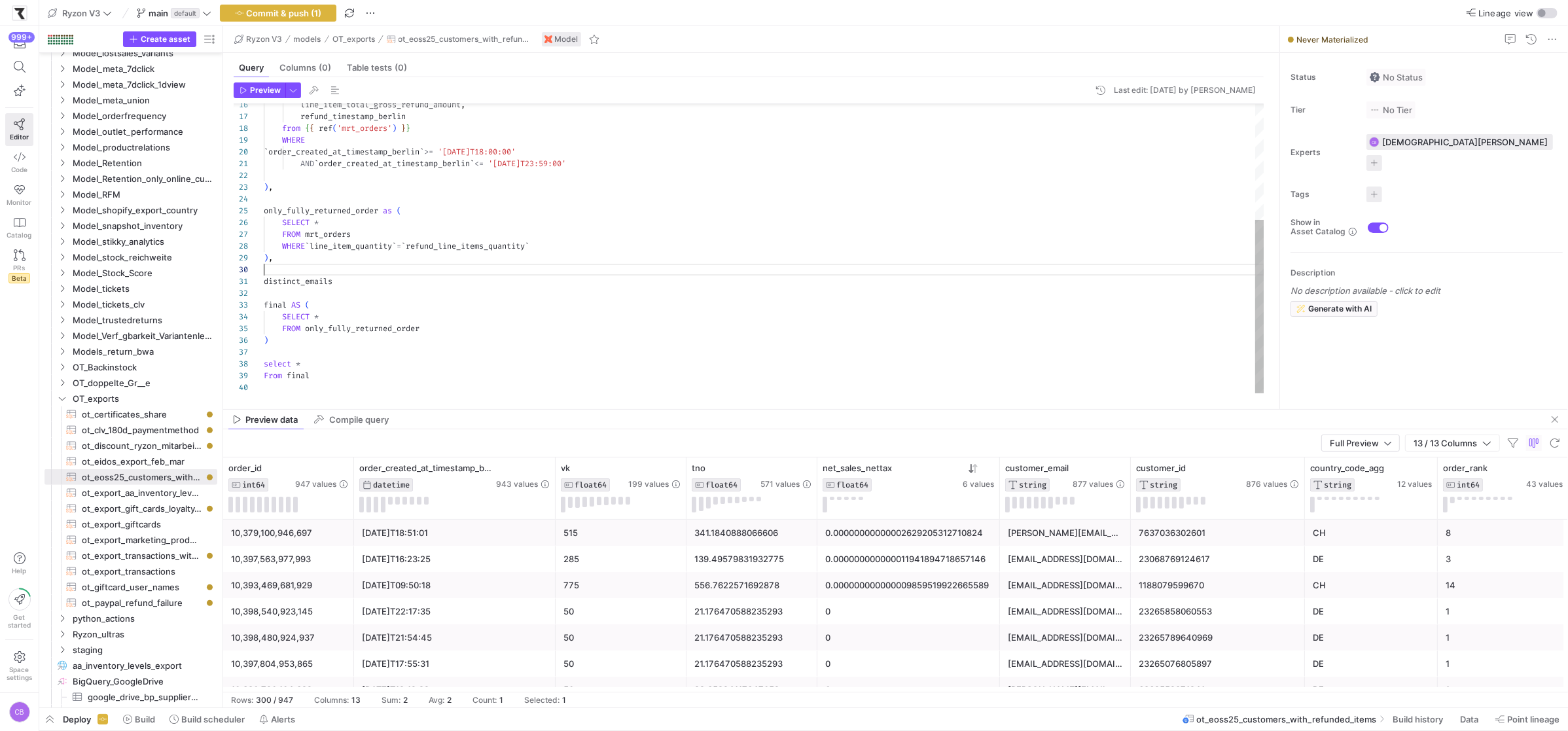
click at [370, 274] on div "line_item_total_gross_refund_amount , refund_timestamp_berlin from { { ref ( 'm…" at bounding box center [763, 152] width 1000 height 481
click at [370, 278] on div "line_item_total_gross_refund_amount , refund_timestamp_berlin from { { ref ( 'm…" at bounding box center [763, 152] width 1000 height 481
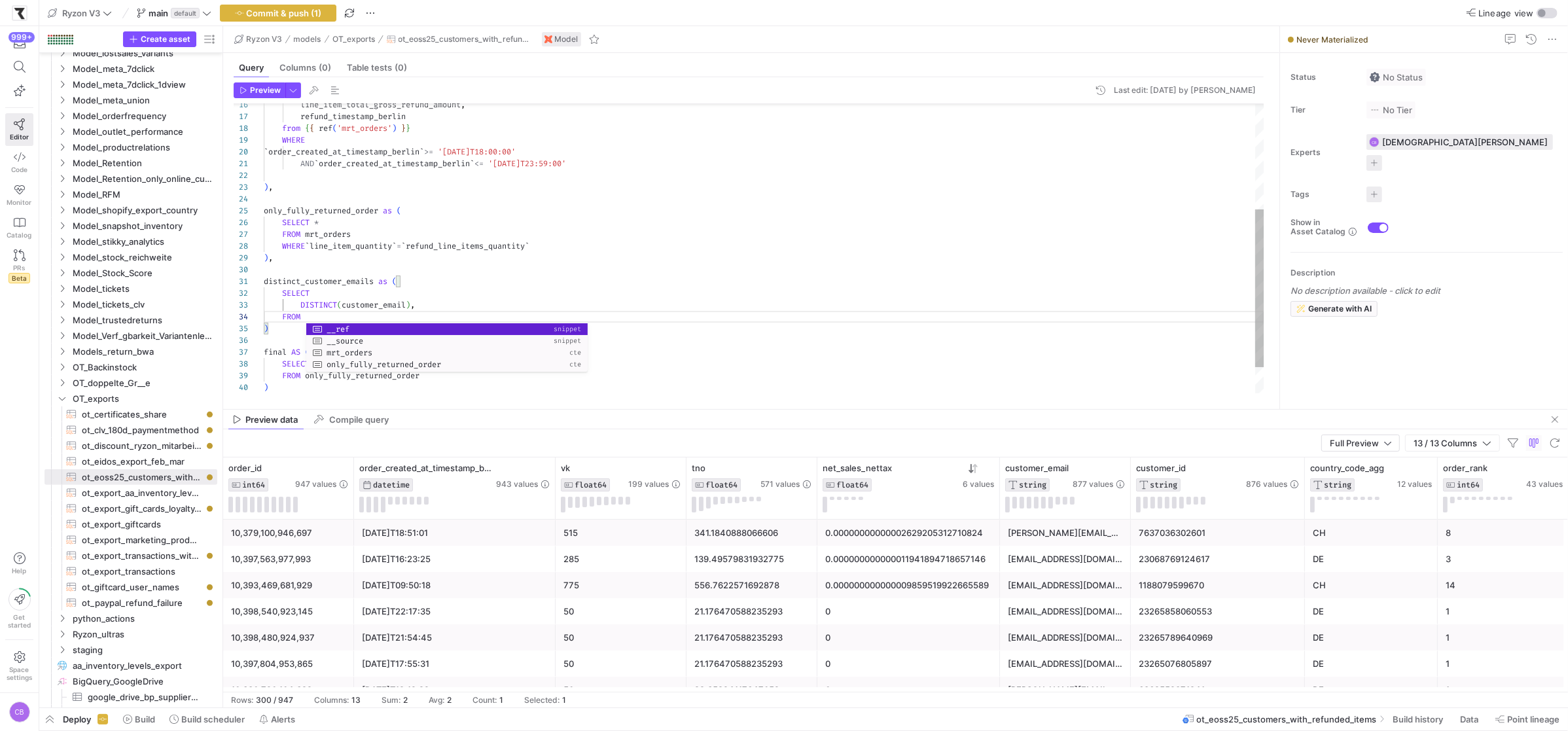
click at [326, 279] on div "line_item_total_gross_refund_amount , refund_timestamp_berlin from { { ref ( 'm…" at bounding box center [763, 176] width 1000 height 528
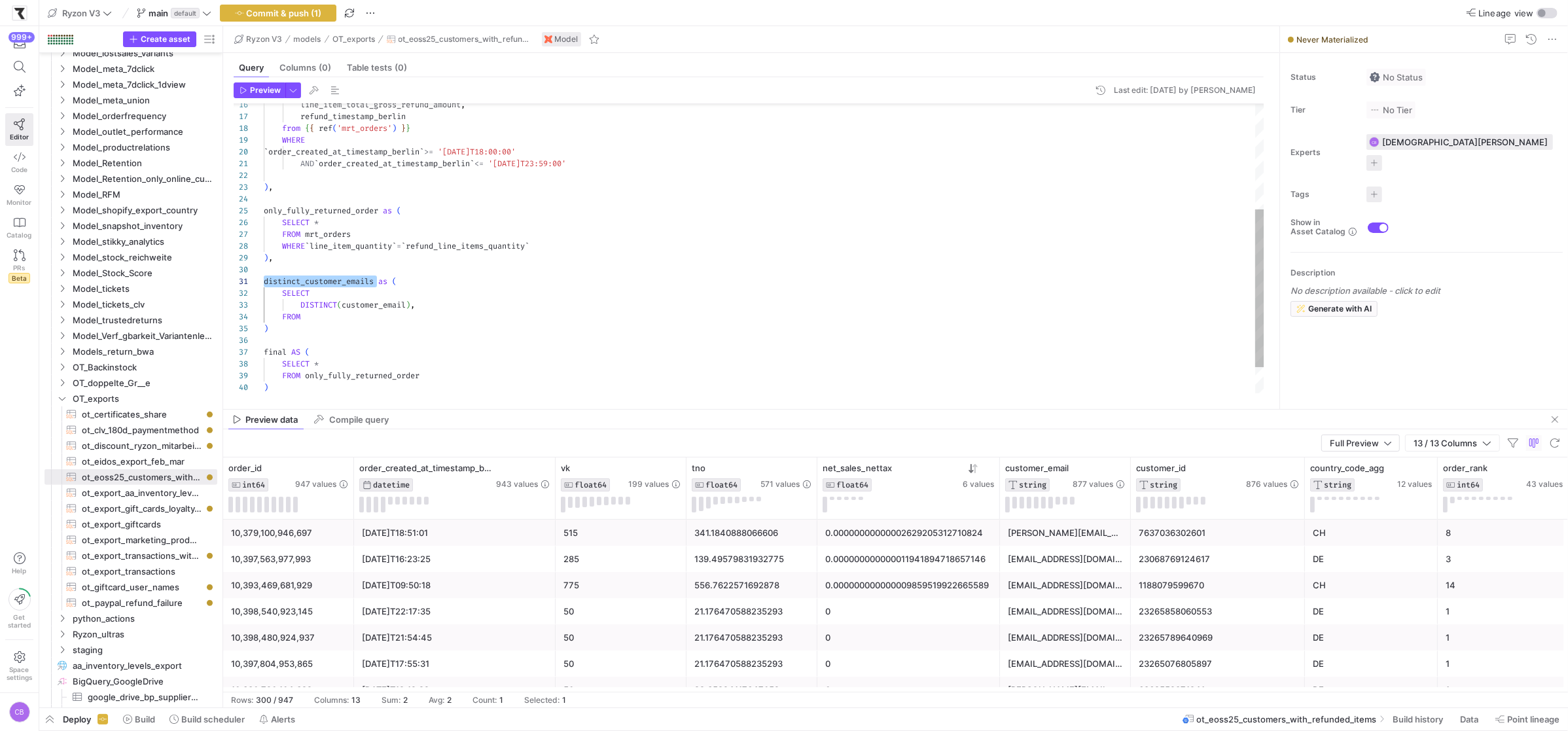
click at [335, 203] on div "line_item_total_gross_refund_amount , refund_timestamp_berlin from { { ref ( 'm…" at bounding box center [763, 176] width 1000 height 528
click at [332, 216] on div "line_item_total_gross_refund_amount , refund_timestamp_berlin from { { ref ( 'm…" at bounding box center [763, 176] width 1000 height 528
click at [336, 327] on div "line_item_total_gross_refund_amount , refund_timestamp_berlin from { { ref ( 'm…" at bounding box center [763, 176] width 1000 height 528
click at [343, 319] on div "line_item_total_gross_refund_amount , refund_timestamp_berlin from { { ref ( 'm…" at bounding box center [763, 176] width 1000 height 528
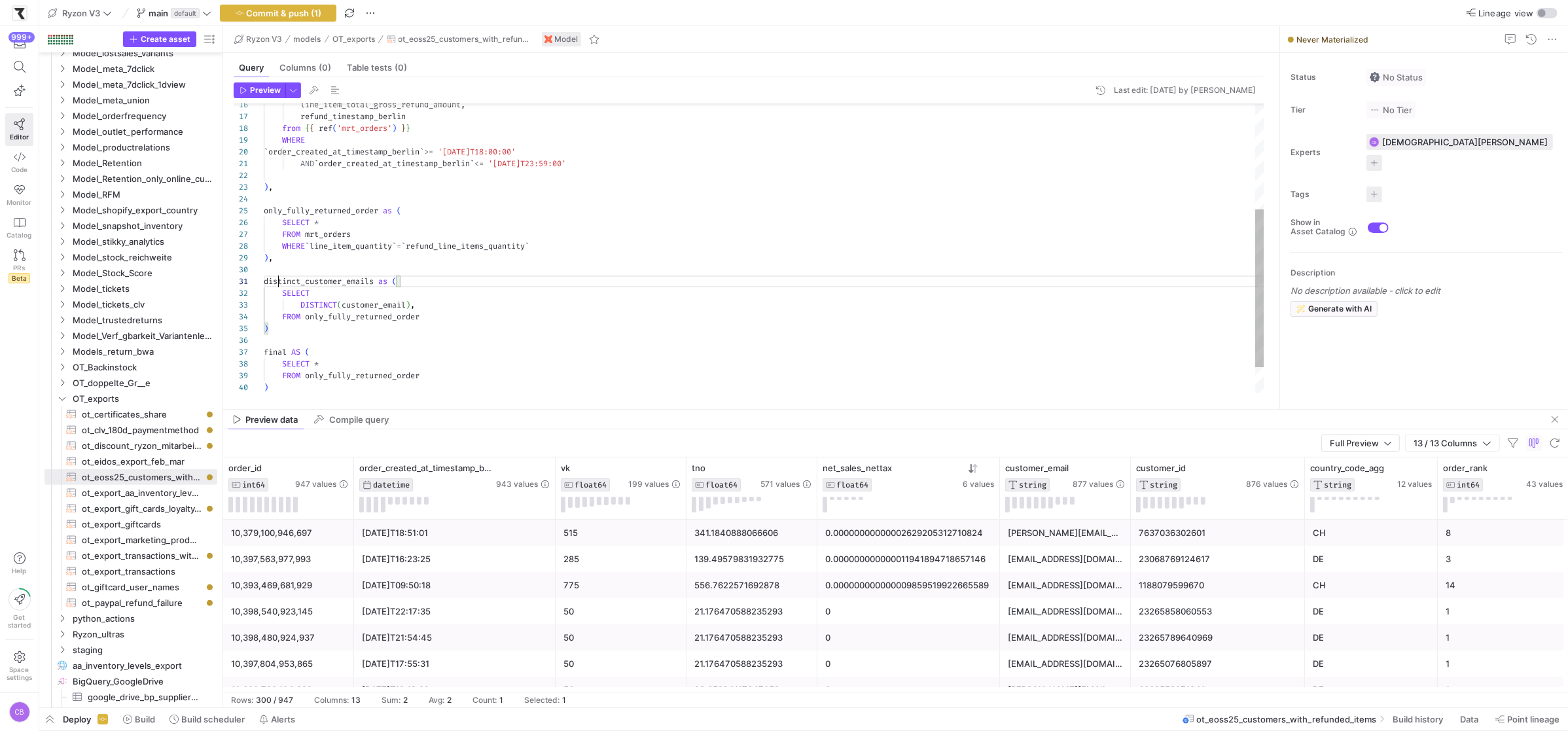
click at [277, 279] on div "line_item_total_gross_refund_amount , refund_timestamp_berlin from { { ref ( 'm…" at bounding box center [763, 176] width 1000 height 528
click at [395, 374] on div "line_item_total_gross_refund_amount , refund_timestamp_berlin from { { ref ( 'm…" at bounding box center [763, 176] width 1000 height 528
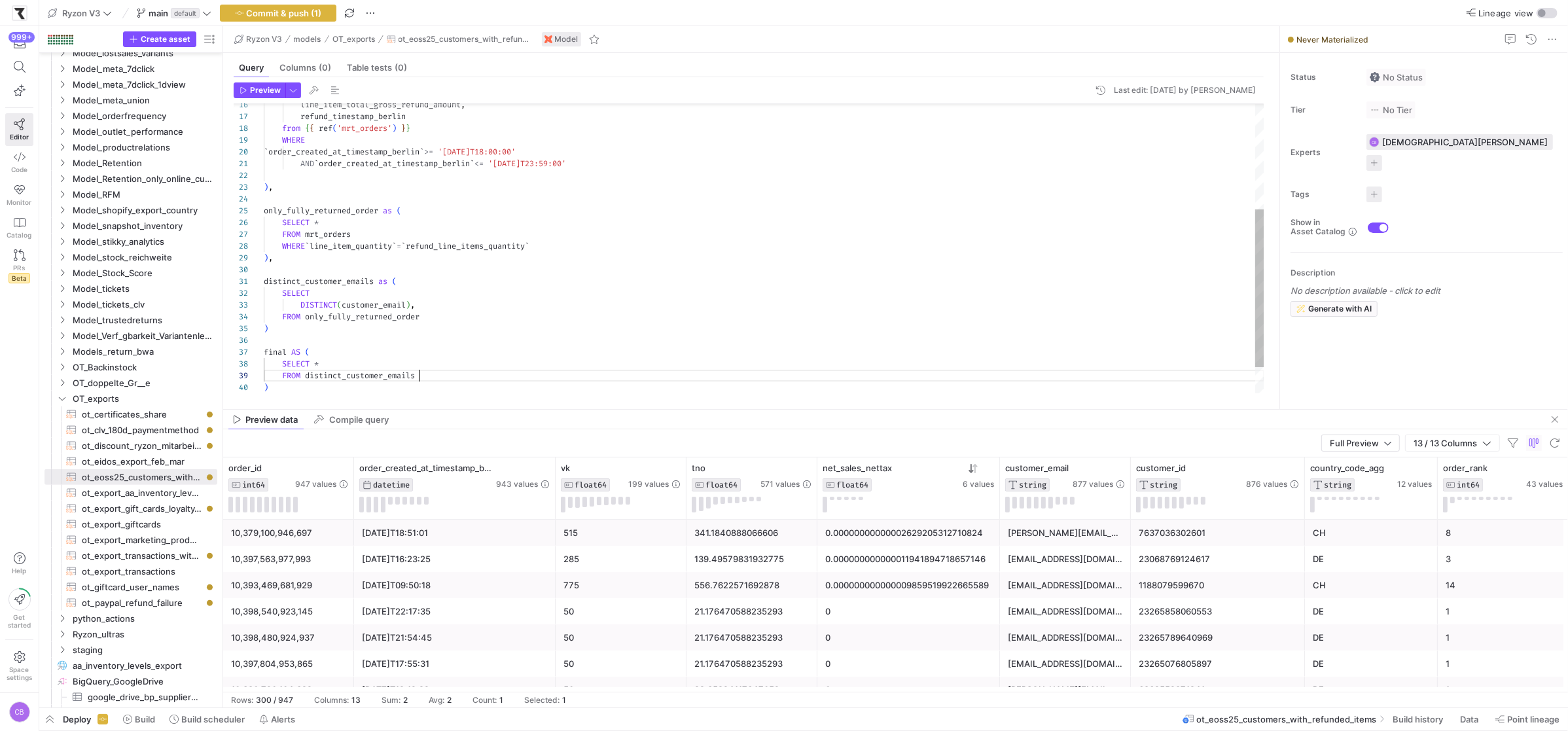
scroll to position [94, 155]
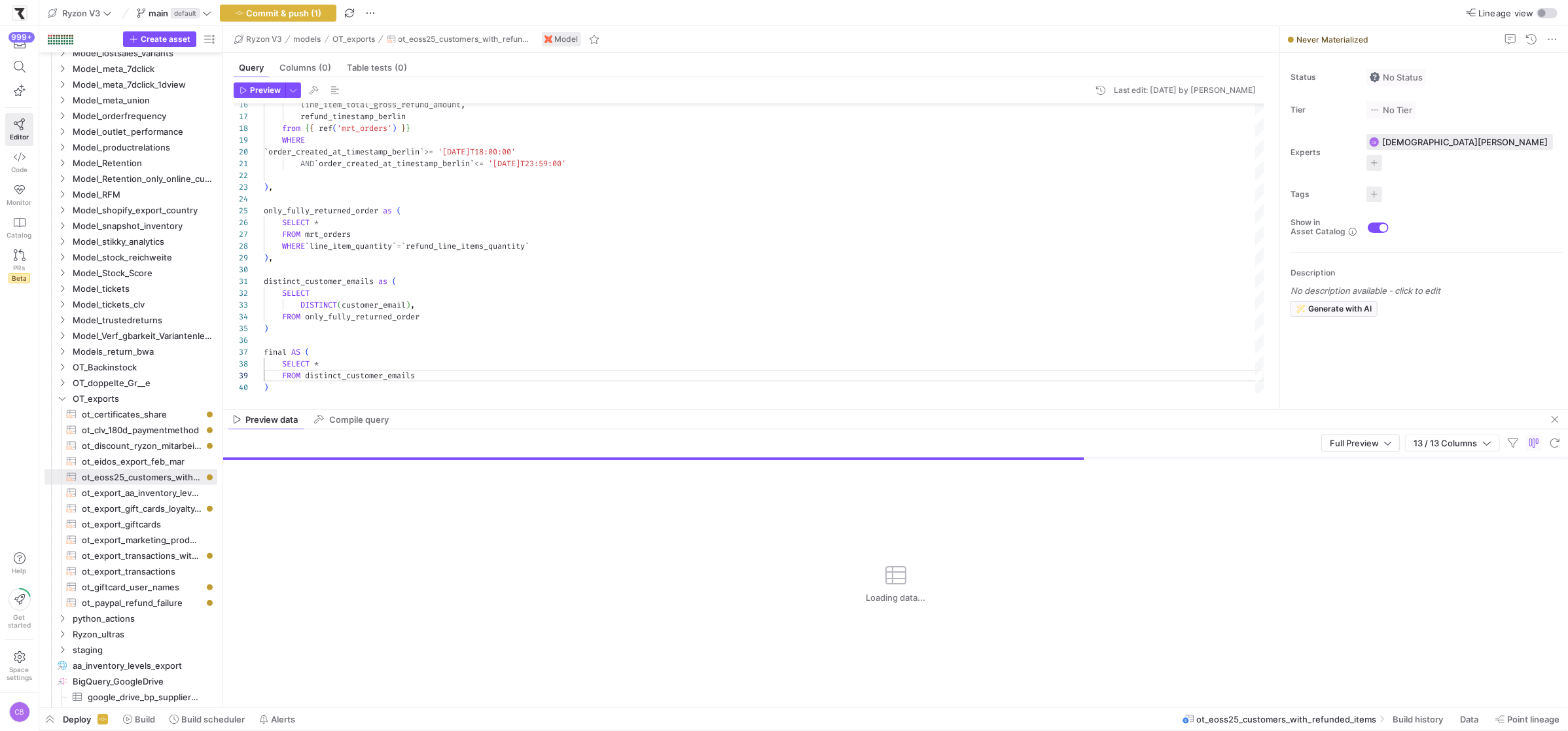
click at [537, 411] on div "Preview data Compile query" at bounding box center [895, 419] width 1345 height 20
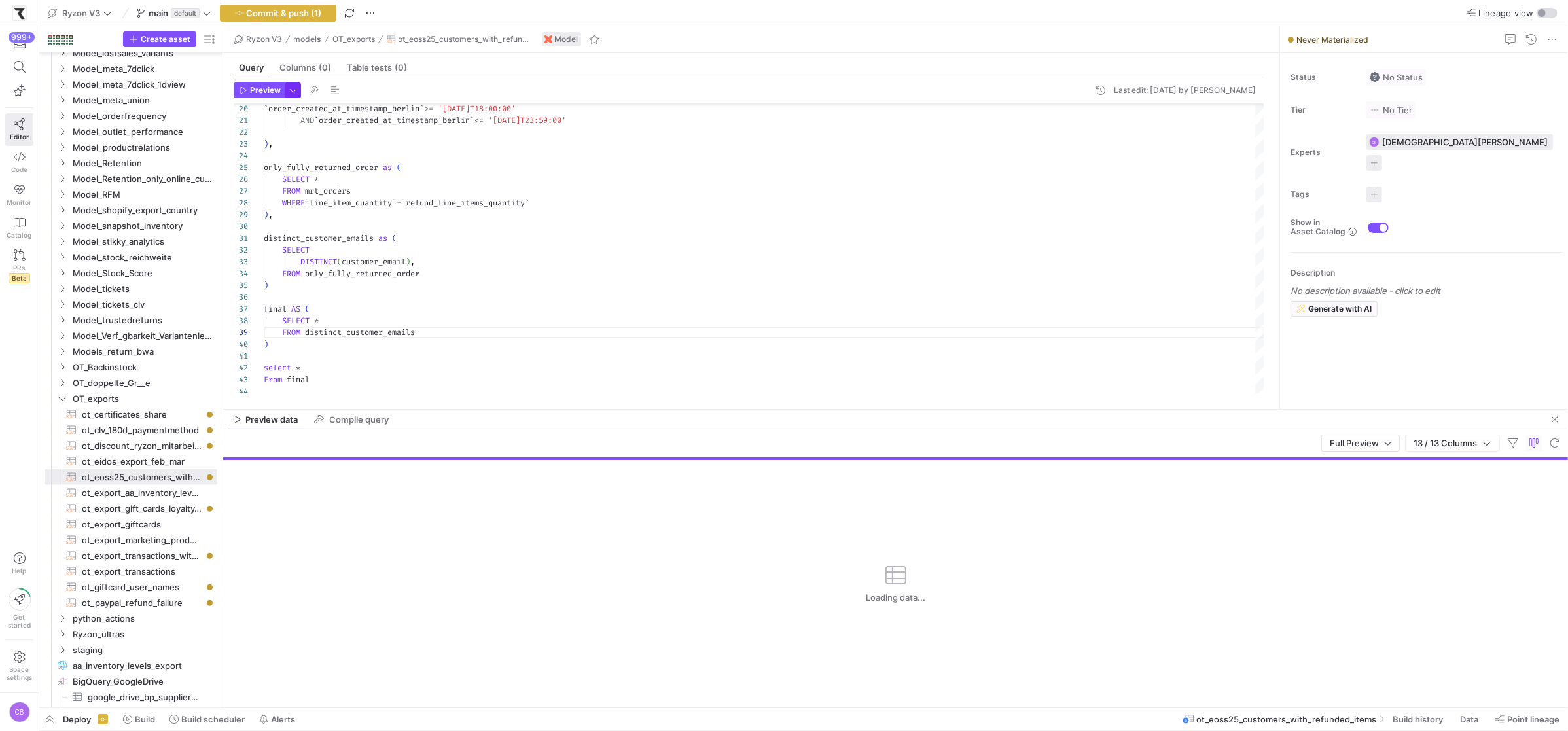
click at [291, 93] on span "button" at bounding box center [293, 90] width 14 height 14
click at [233, 183] on p "Slower but complete preview" at bounding box center [209, 182] width 114 height 9
click at [147, 181] on input "Full Preview Slower but complete preview" at bounding box center [142, 175] width 10 height 10
click at [240, 93] on div at bounding box center [784, 365] width 1568 height 731
click at [241, 92] on icon "button" at bounding box center [243, 90] width 8 height 8
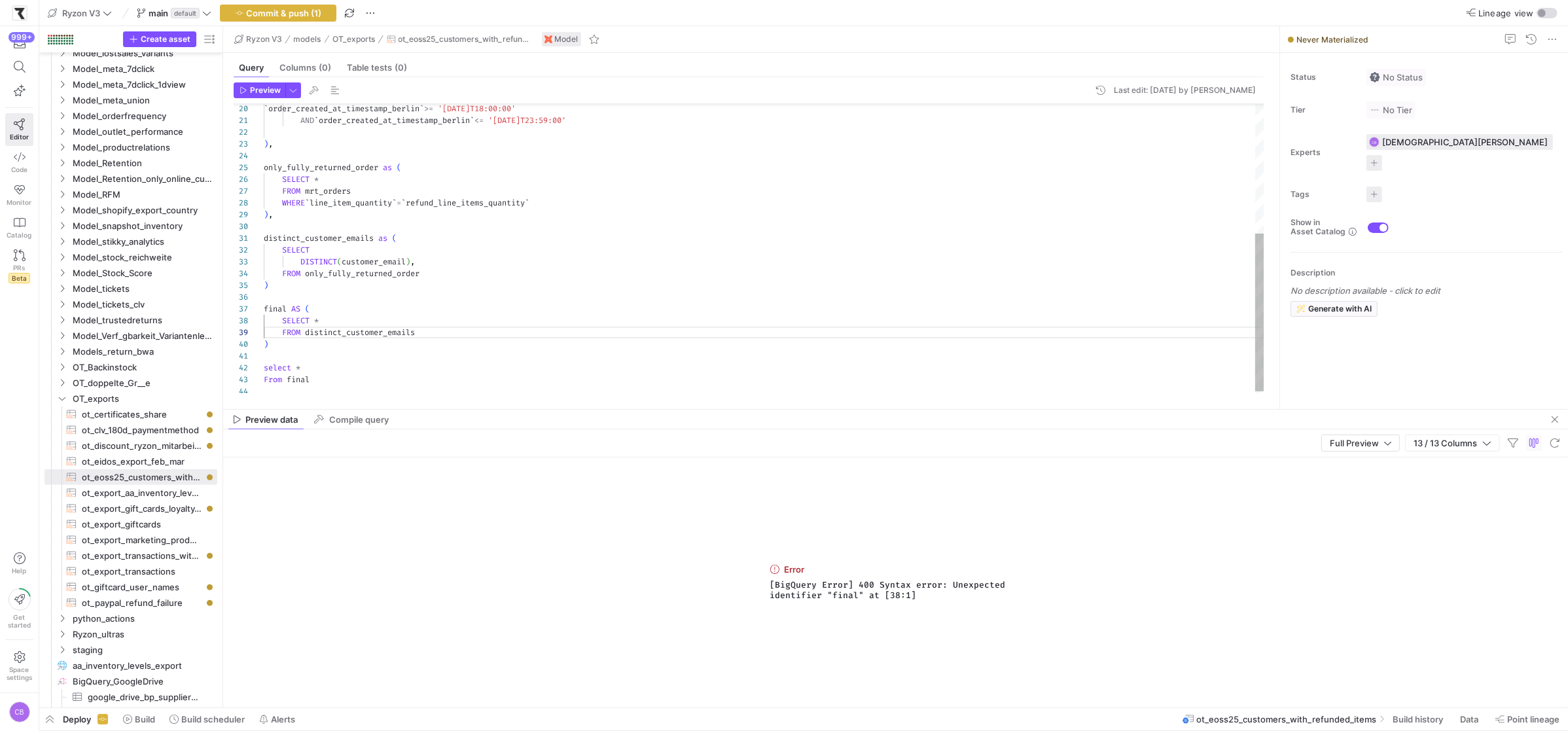
click at [287, 290] on div "` order_created_at_timestamp_berlin ` >= '2025-09-08T18:00:00' AND ` order_crea…" at bounding box center [763, 133] width 1000 height 528
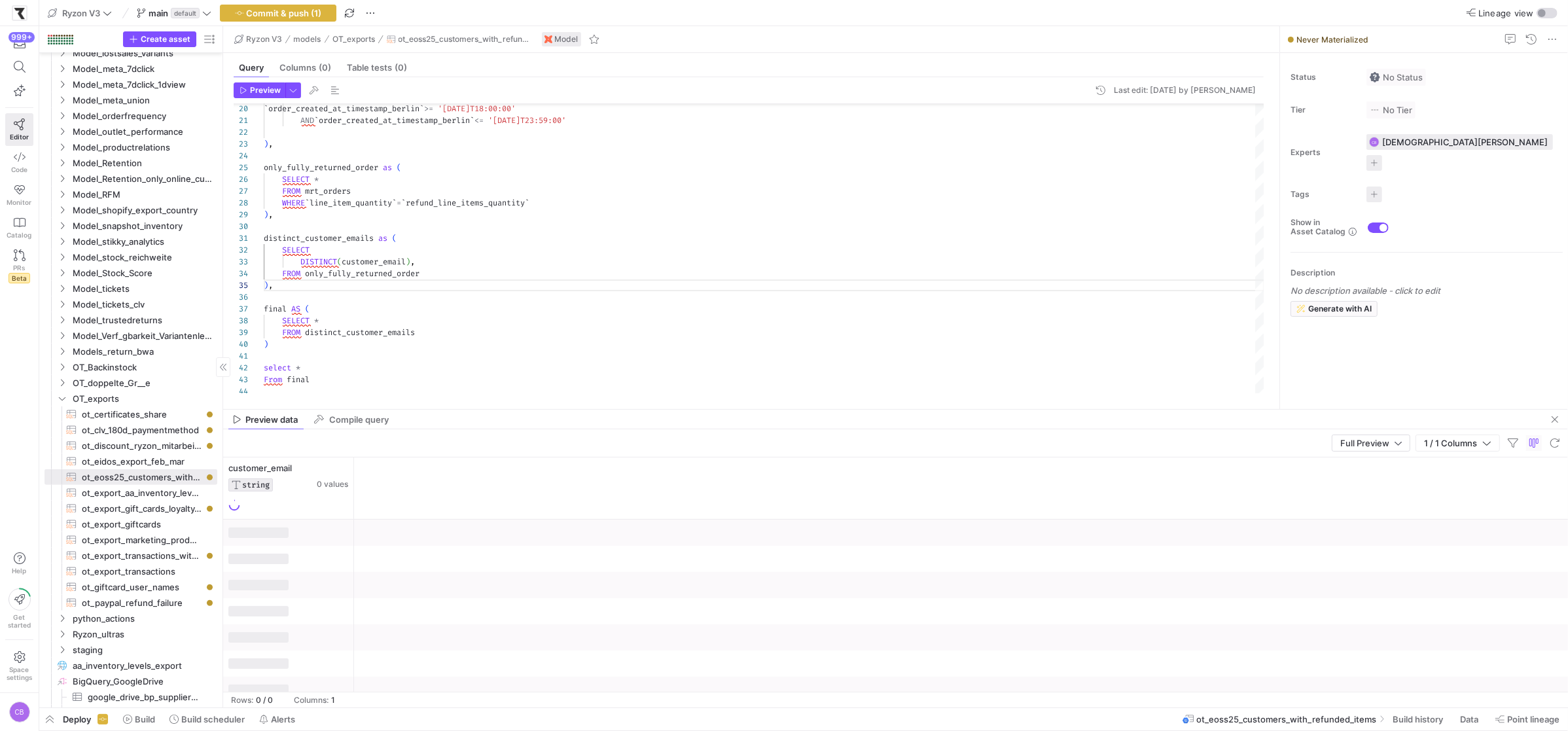
type textarea "distinct_customer_emails as ( SELECT DISTINCT(customer_email), FROM only_fully_…"
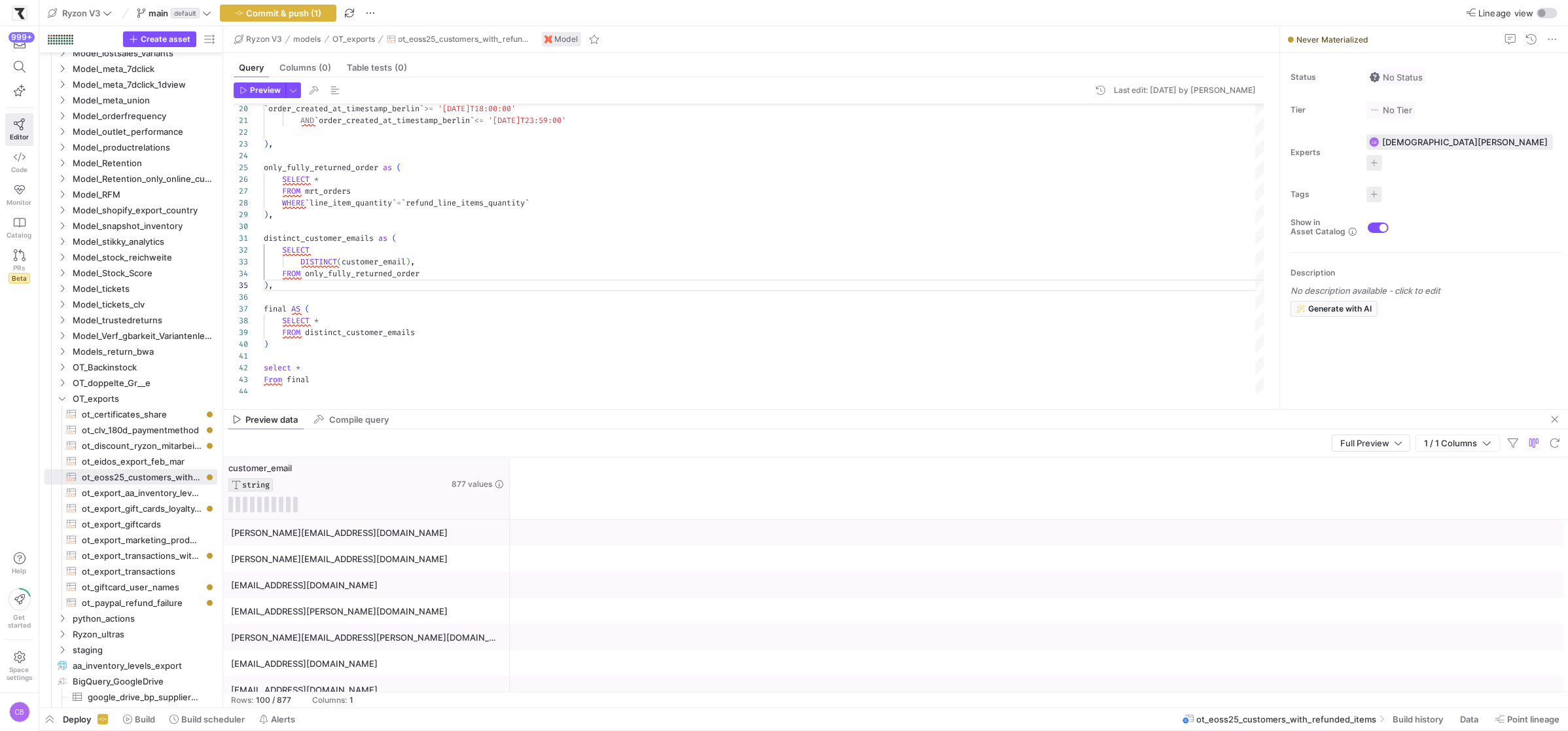
drag, startPoint x: 352, startPoint y: 478, endPoint x: 509, endPoint y: 469, distance: 157.3
click at [509, 469] on div at bounding box center [509, 488] width 6 height 62
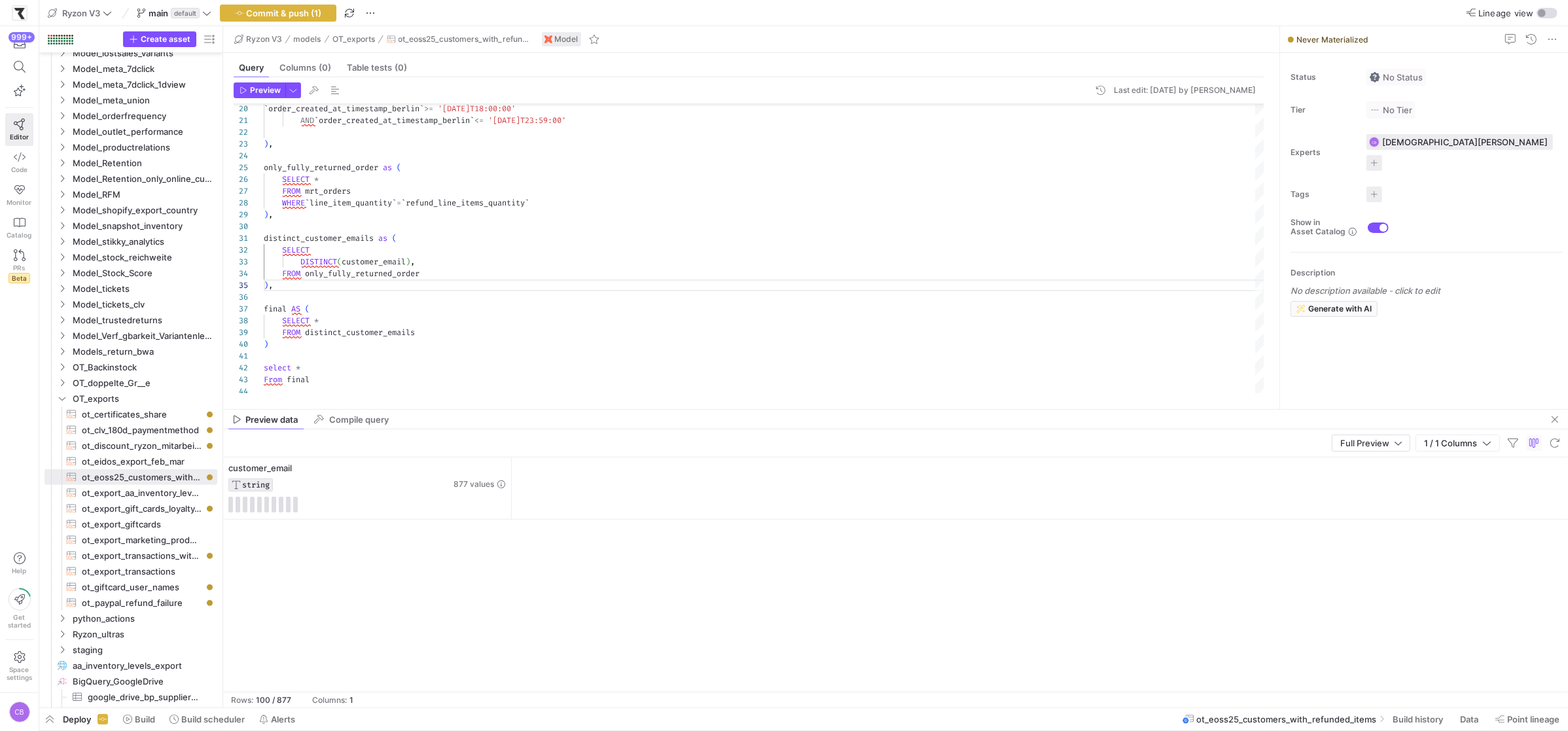
scroll to position [0, 0]
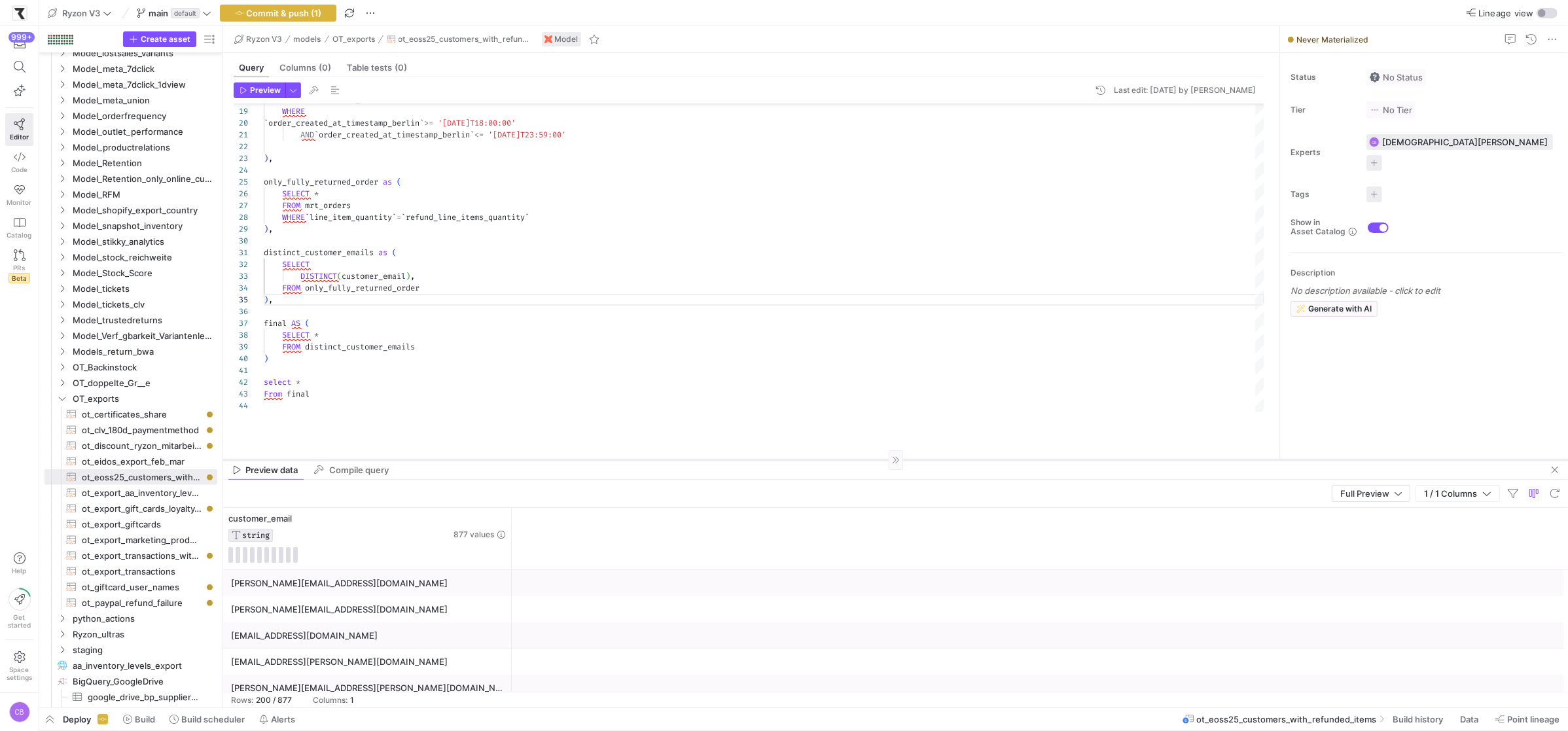
drag, startPoint x: 479, startPoint y: 408, endPoint x: 484, endPoint y: 477, distance: 69.2
click at [484, 460] on div at bounding box center [895, 460] width 1345 height 1
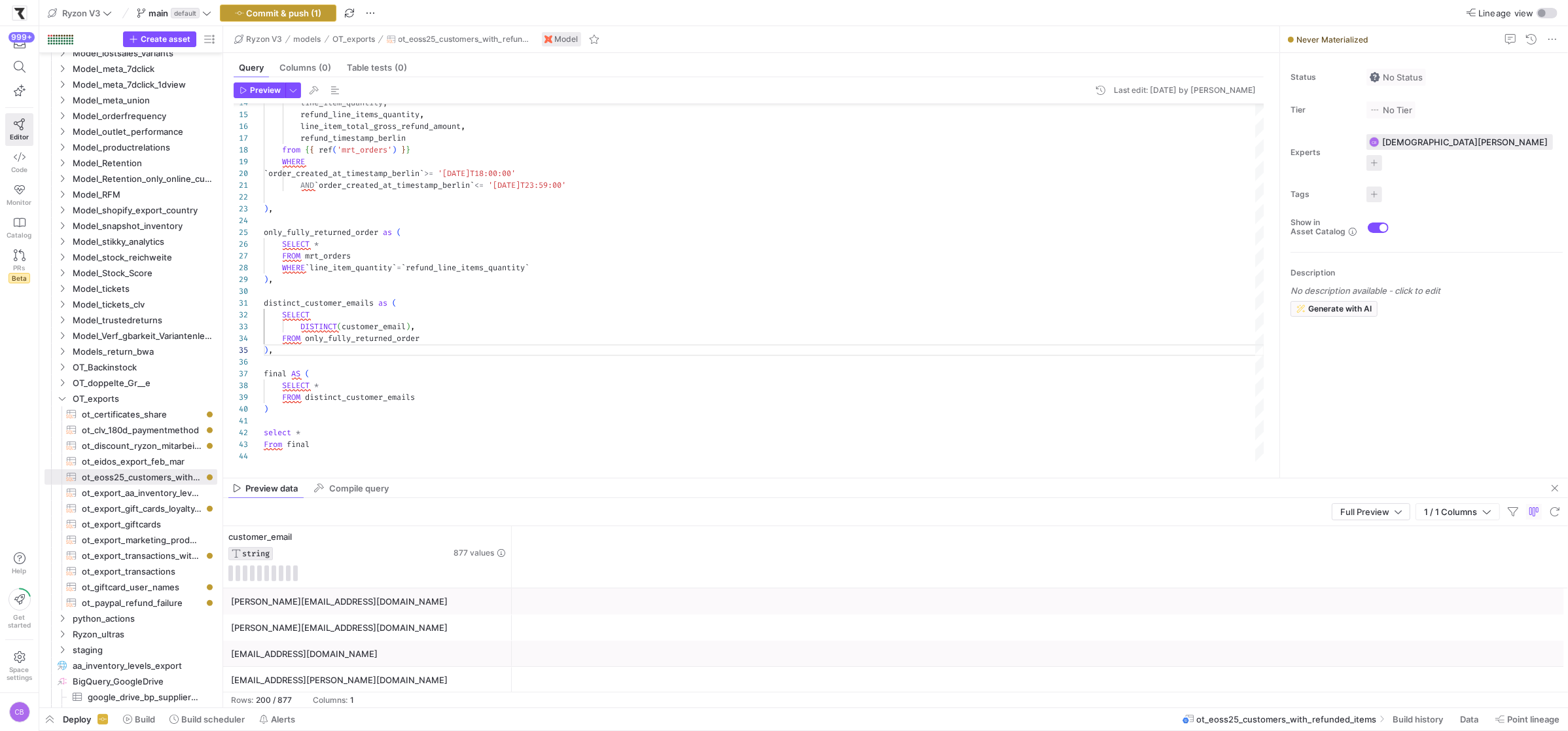
click at [304, 14] on span "Commit & push (1)" at bounding box center [284, 13] width 75 height 10
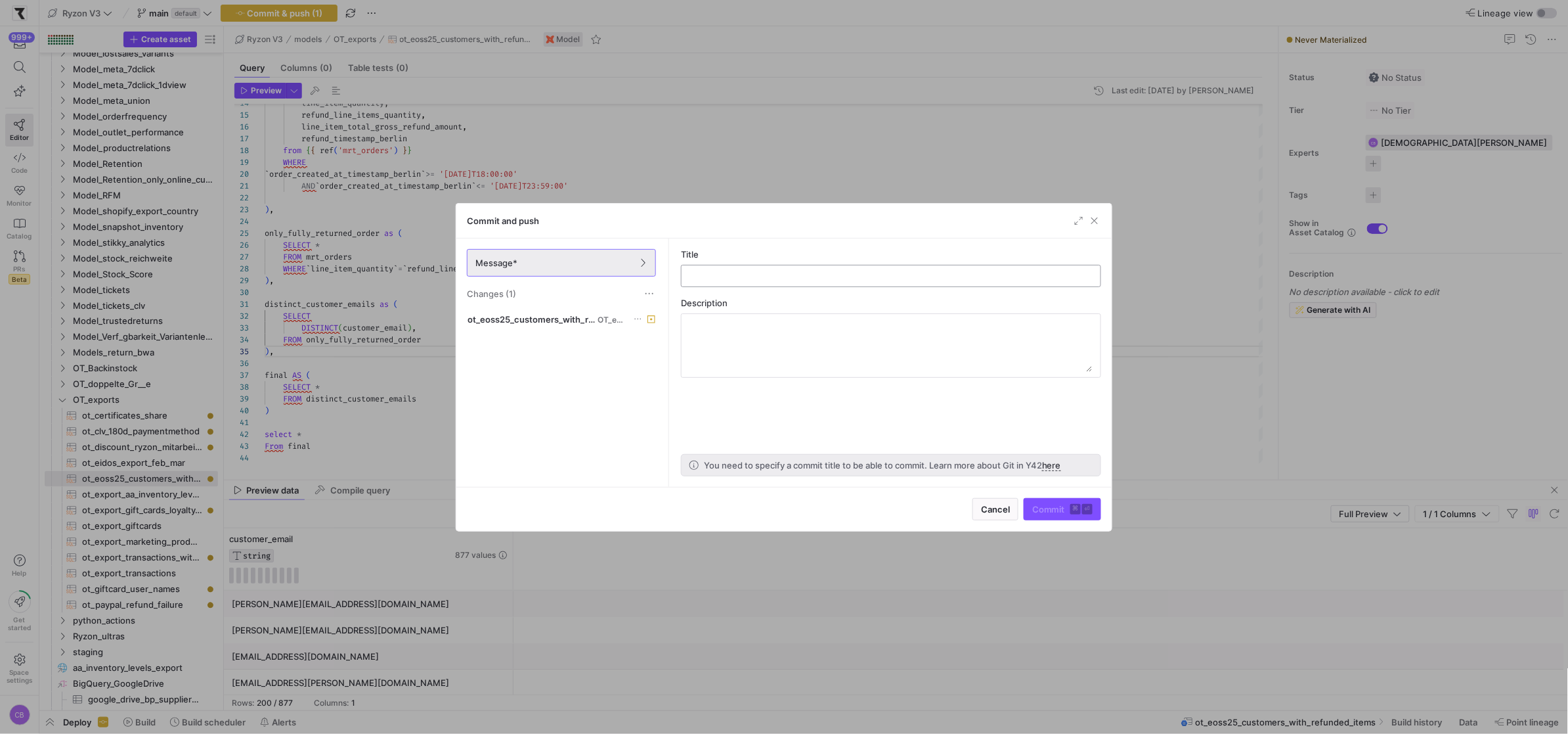
click at [781, 281] on input "text" at bounding box center [890, 276] width 398 height 10
type input "list customers eoss with fully returned orders"
click at [1041, 515] on span "submit" at bounding box center [1062, 509] width 76 height 21
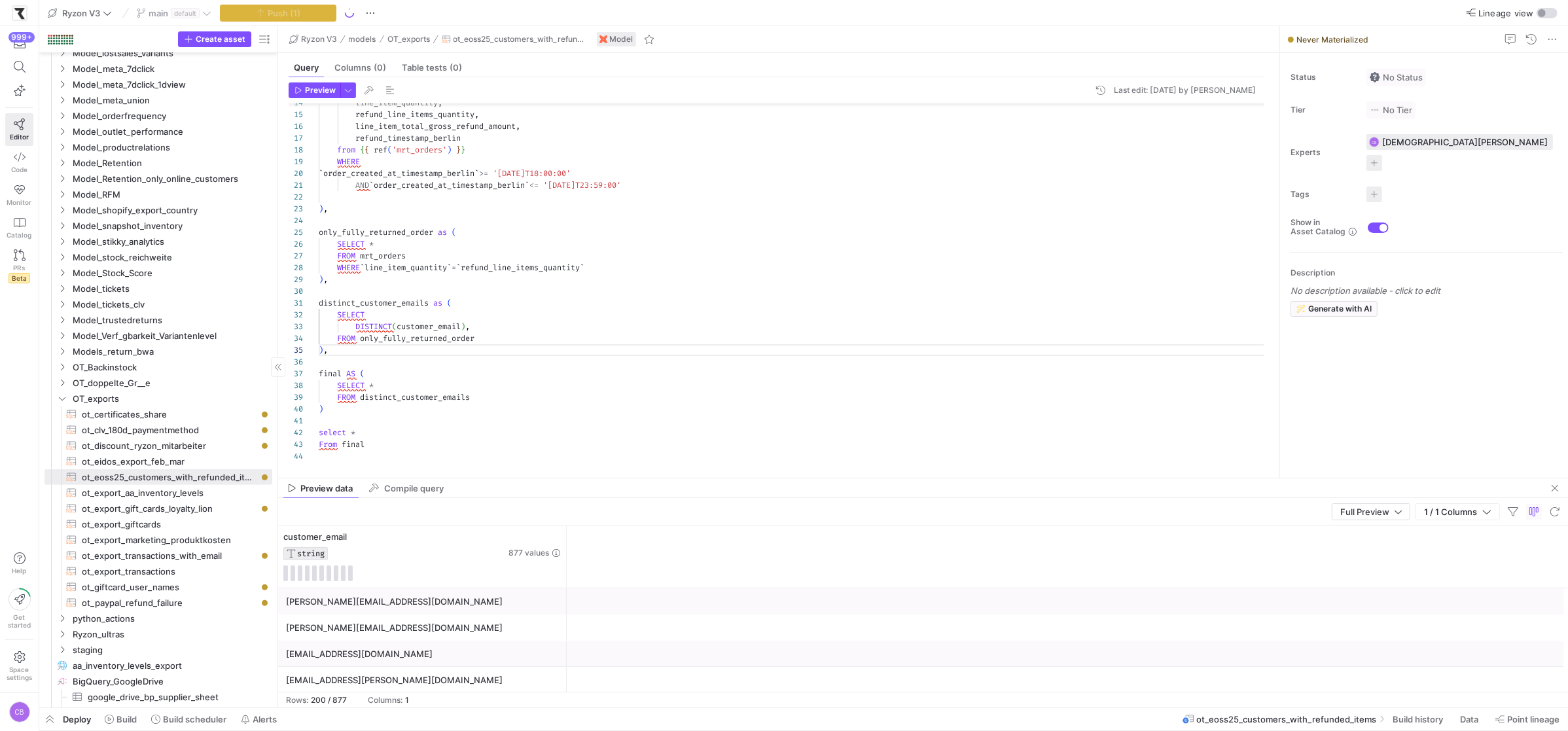
drag, startPoint x: 220, startPoint y: 460, endPoint x: 275, endPoint y: 463, distance: 55.1
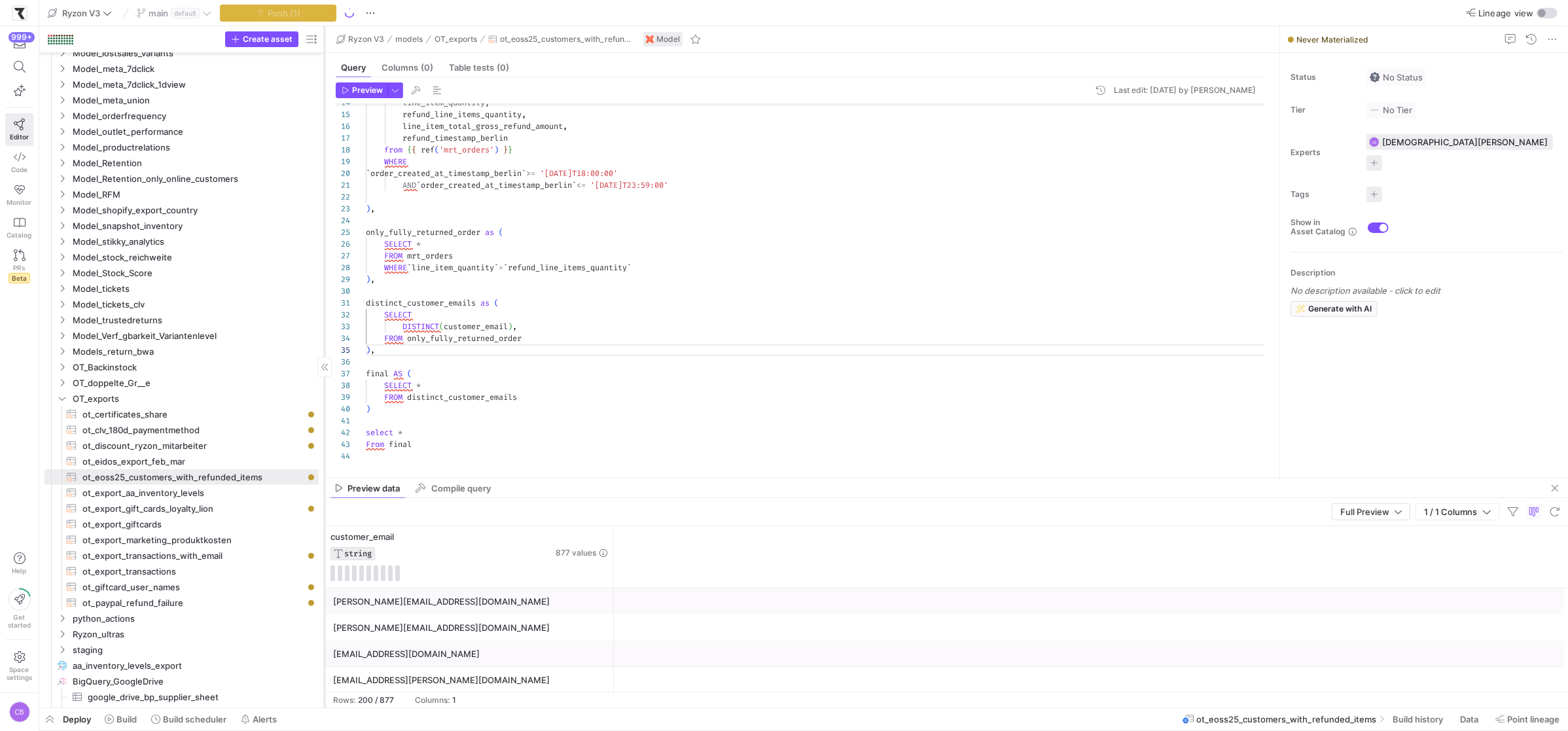
drag, startPoint x: 277, startPoint y: 467, endPoint x: 324, endPoint y: 468, distance: 47.0
click at [324, 468] on div at bounding box center [324, 367] width 1 height 681
click at [1425, 726] on span at bounding box center [1418, 719] width 63 height 21
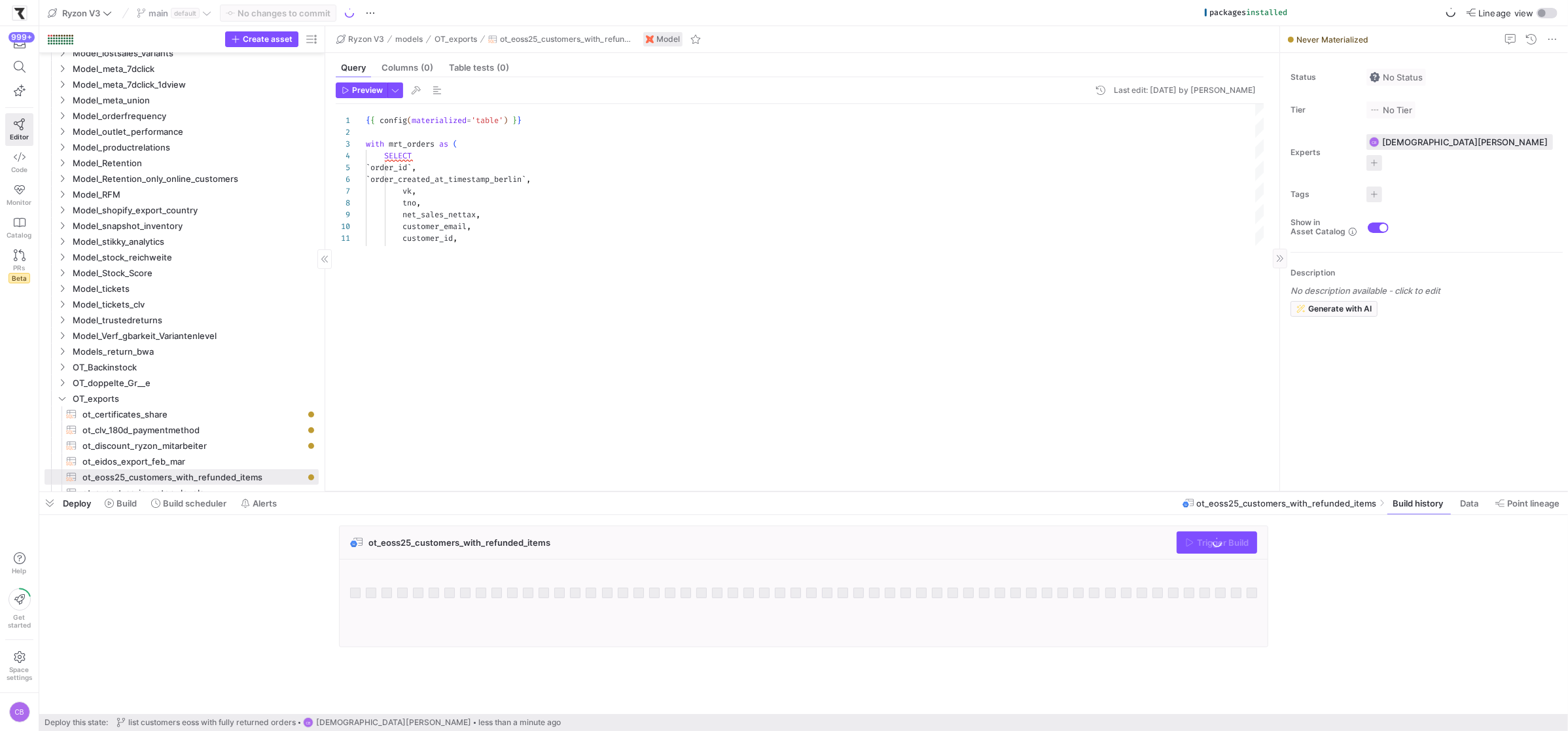
drag, startPoint x: 1321, startPoint y: 262, endPoint x: 1296, endPoint y: 382, distance: 122.6
click at [1321, 512] on as-split "Ryzon V3 main default No changes to commit packages installed Lineage view Crea…" at bounding box center [803, 365] width 1529 height 731
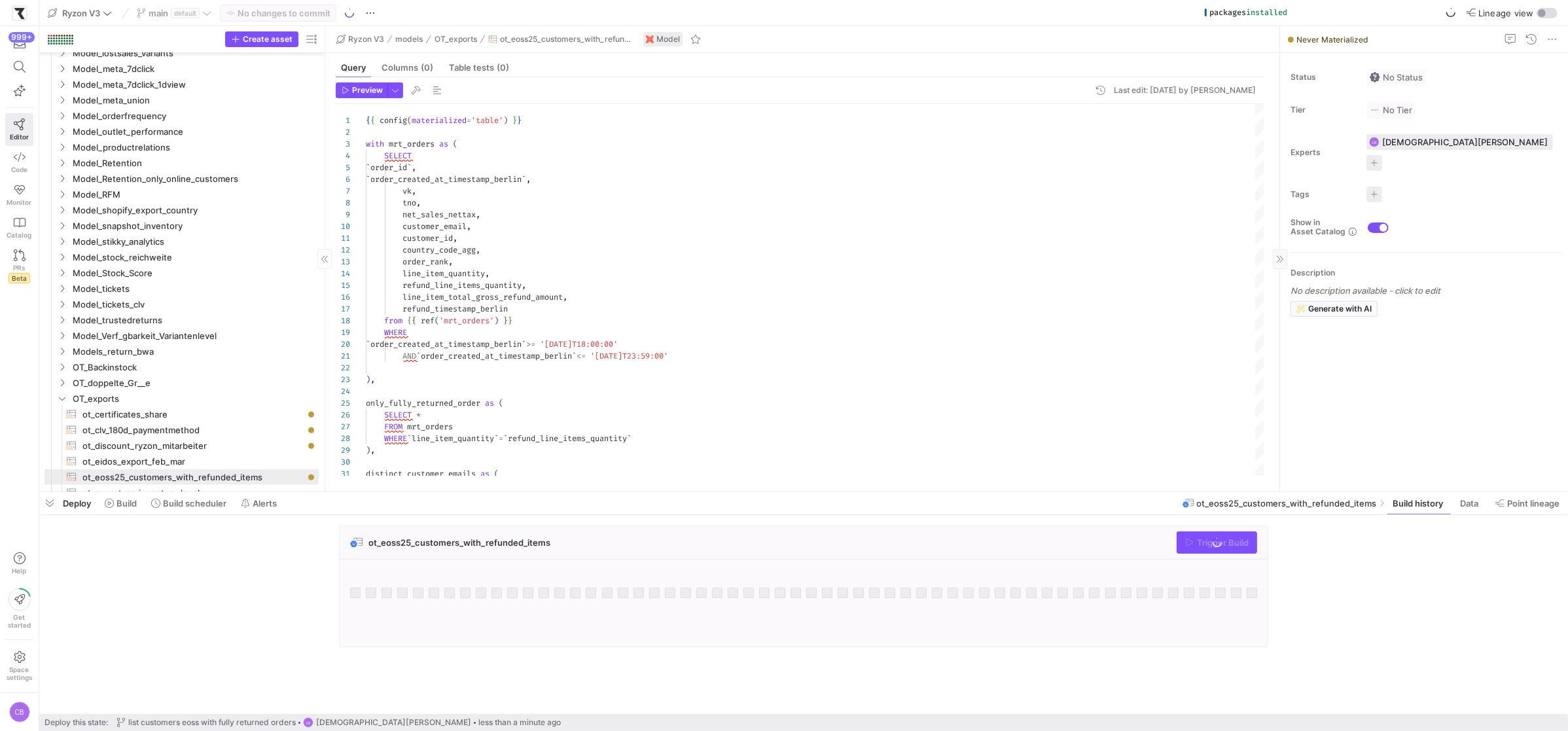
click at [1324, 304] on span "Generate with AI" at bounding box center [1339, 308] width 63 height 9
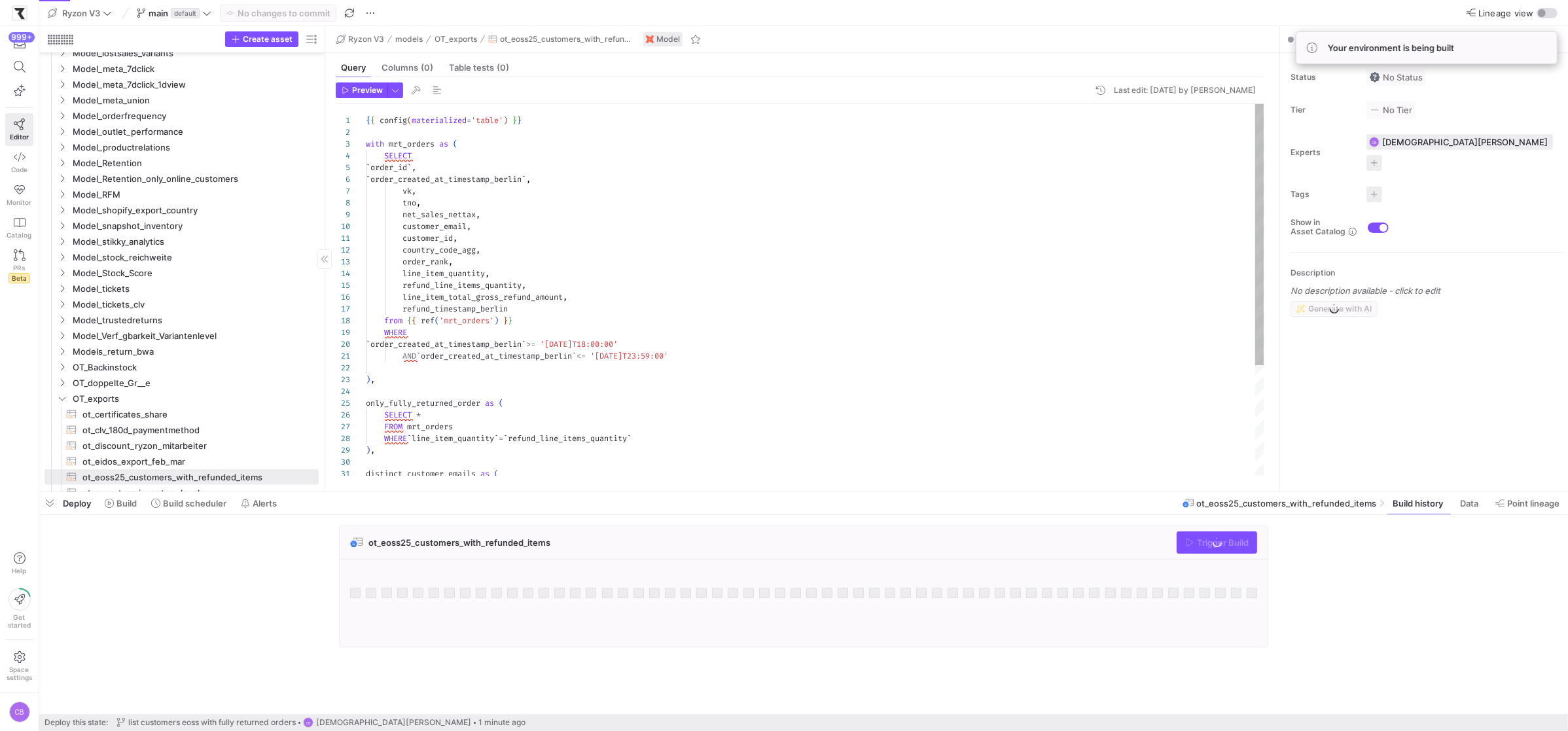
type textarea "{{ config(materialized='table') }} with mrt_orders as ( SELECT `order_id`, `ord…"
click at [369, 130] on div "` order_created_at_timestamp_berlin ` , vk , tno , net_sales_nettax , customer_…" at bounding box center [815, 368] width 899 height 528
click at [366, 118] on div "` order_created_at_timestamp_berlin ` , vk , tno , net_sales_nettax , customer_…" at bounding box center [815, 368] width 899 height 528
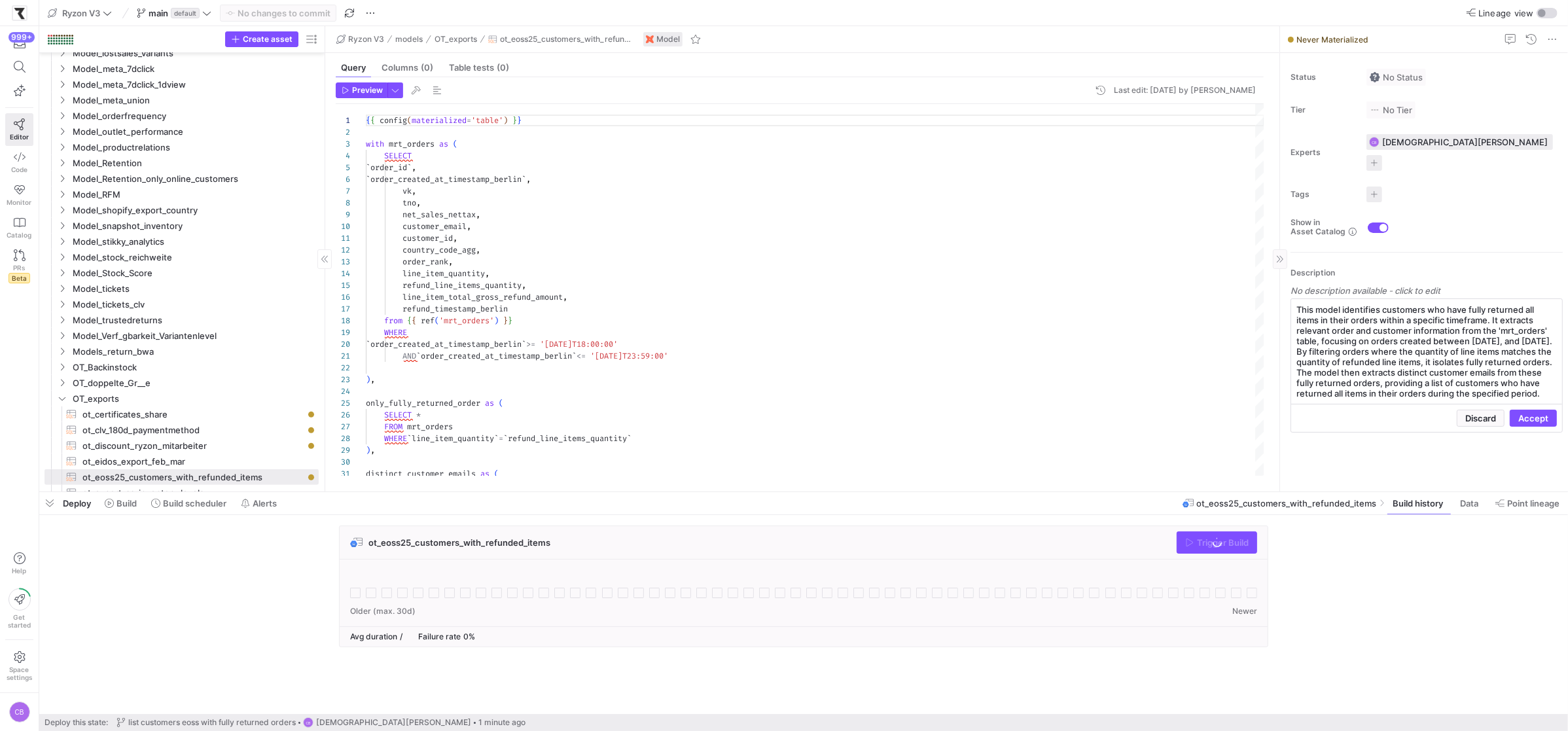
drag, startPoint x: 1380, startPoint y: 299, endPoint x: 1490, endPoint y: 299, distance: 110.0
click at [1490, 299] on p "This model identifies customers who have fully returned all items in their orde…" at bounding box center [1426, 351] width 271 height 106
click at [1425, 299] on p "This model identifies customers who have fully returned all items in their orde…" at bounding box center [1426, 351] width 271 height 106
click at [1425, 299] on p "This model identifies customers who have fully returned all items in their orde…" at bounding box center [1426, 351] width 271 height 106
click at [1425, 299] on p "This model identifies customers who have fully returned all items in their orde…" at bounding box center [1426, 351] width 271 height 106
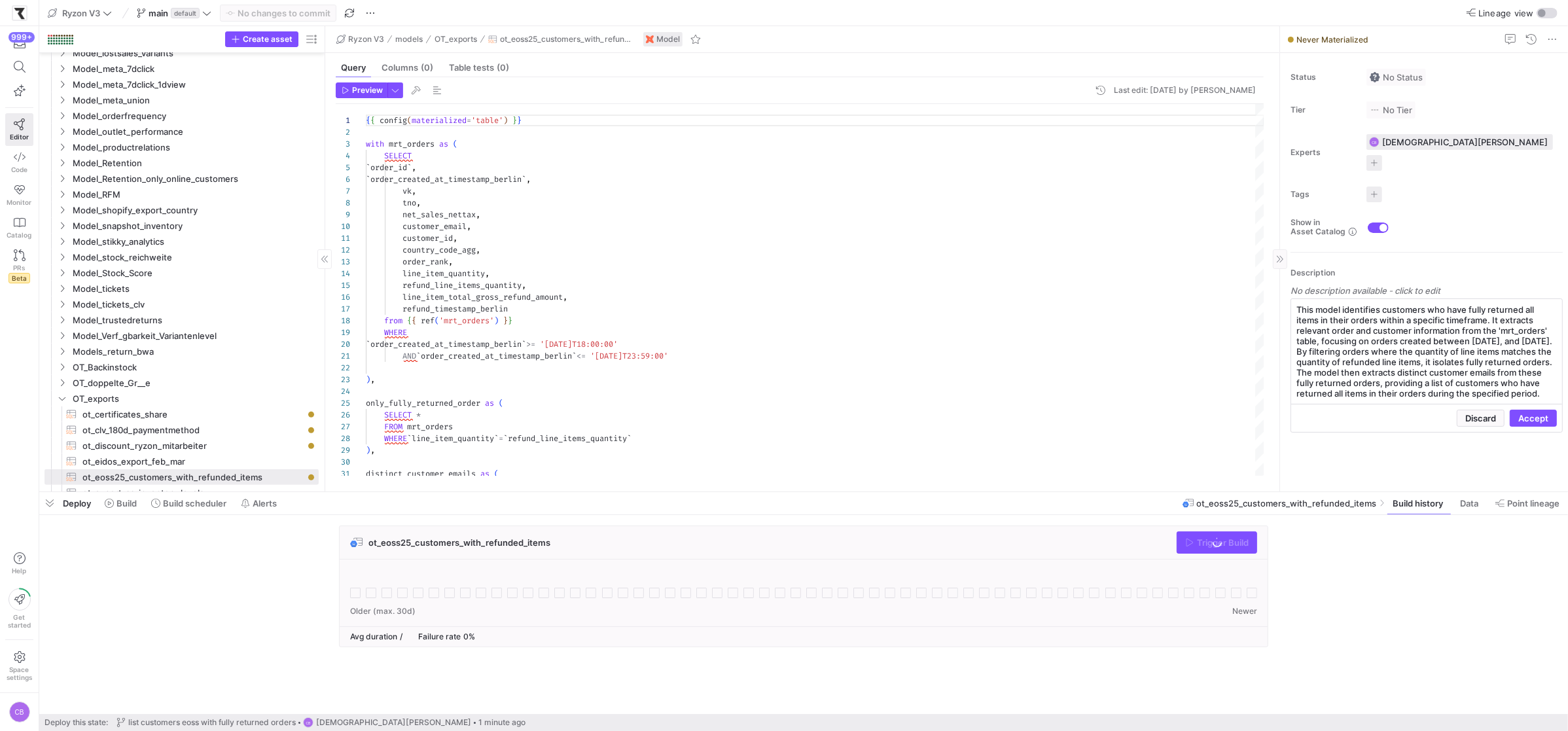
click at [1425, 299] on p "This model identifies customers who have fully returned all items in their orde…" at bounding box center [1426, 351] width 271 height 106
click at [1449, 299] on p "This model identifies customers who have fully returned all items in their orde…" at bounding box center [1426, 351] width 271 height 106
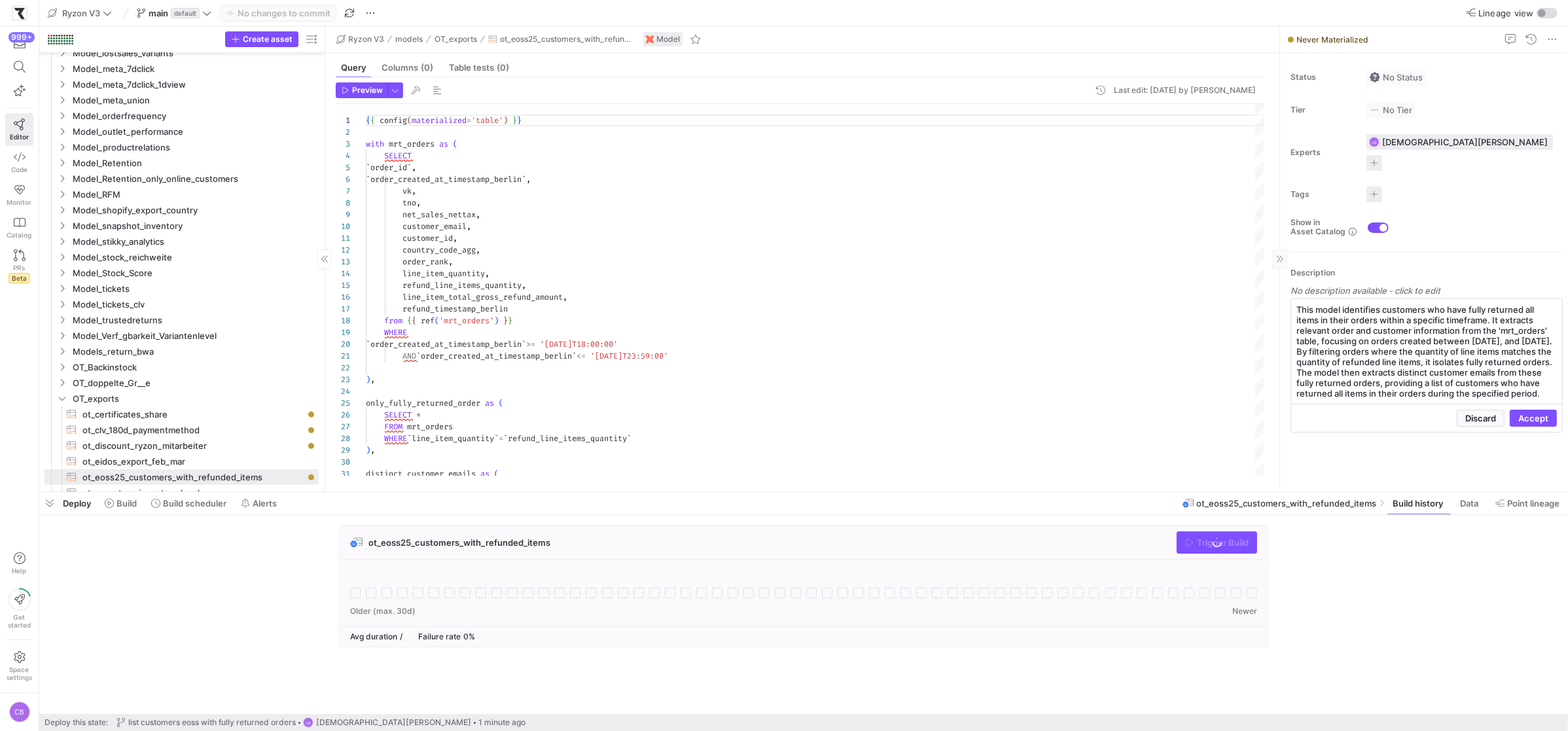
click at [1433, 299] on p "This model identifies customers who have fully returned all items in their orde…" at bounding box center [1426, 351] width 271 height 106
click at [1442, 359] on p "This model identifies customers who have fully returned all items in their orde…" at bounding box center [1426, 351] width 271 height 106
click at [1518, 413] on span "Accept" at bounding box center [1533, 418] width 30 height 10
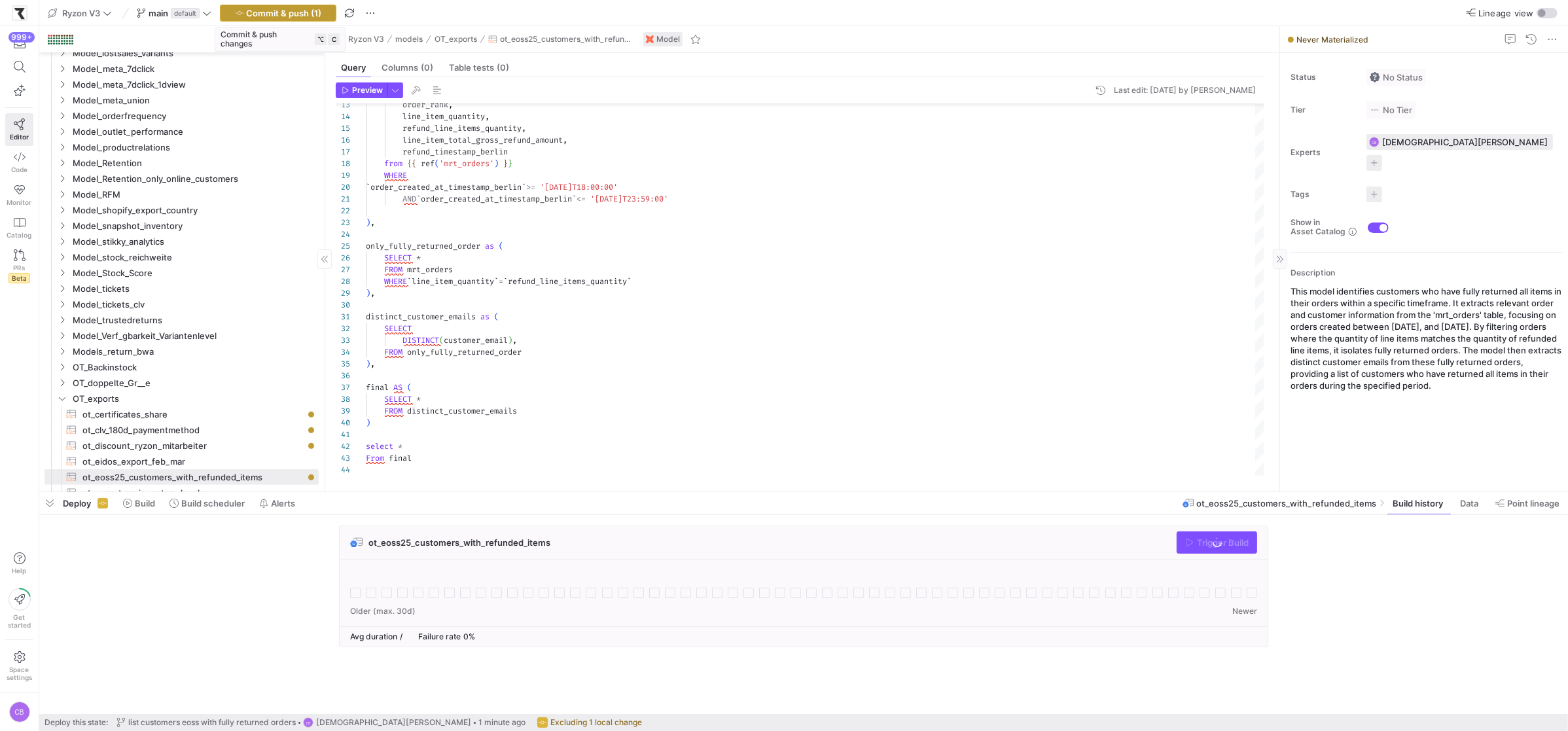
click at [308, 8] on span "Commit & push (1)" at bounding box center [284, 13] width 75 height 10
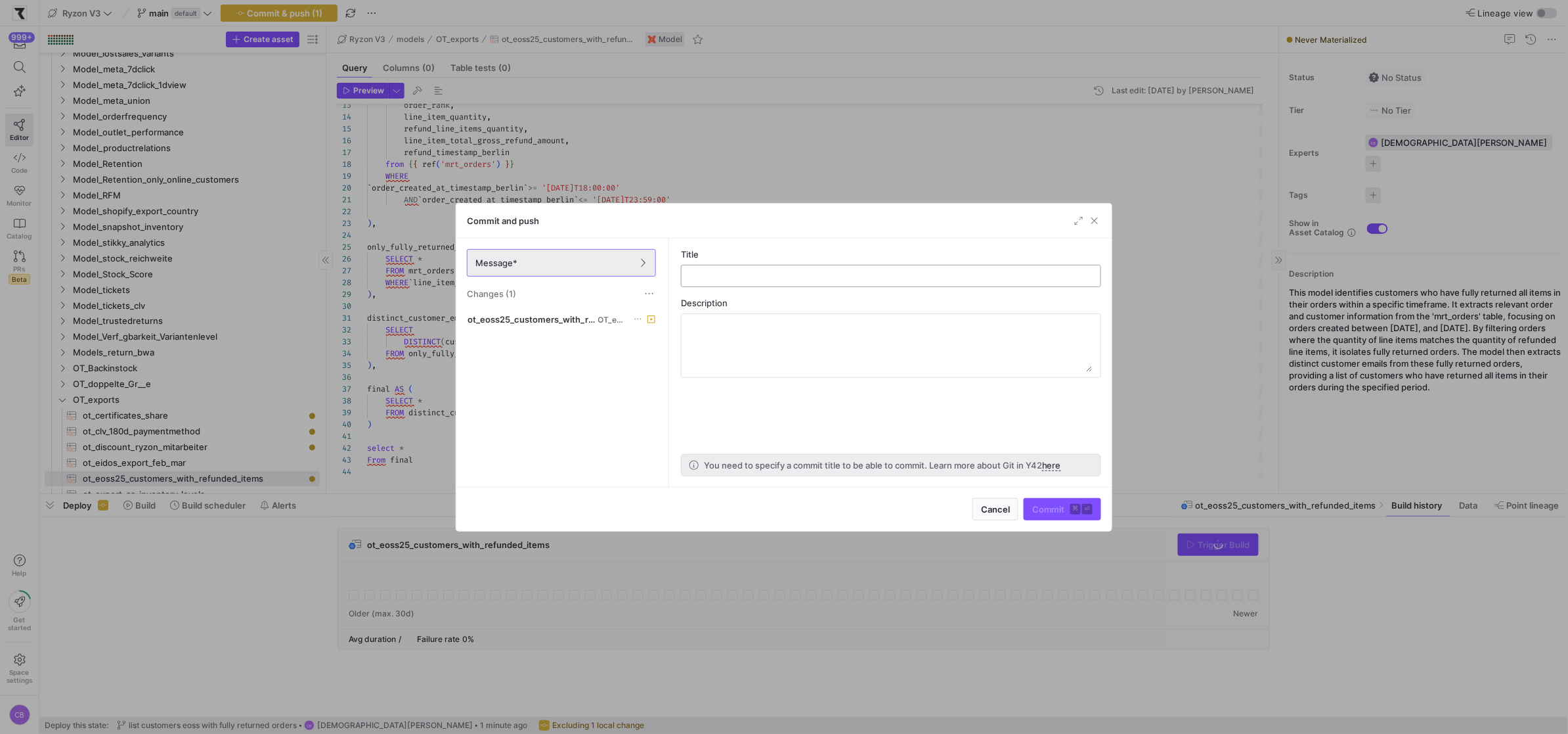
click at [748, 278] on input "text" at bounding box center [890, 276] width 398 height 10
type input "checkpoint"
click at [1043, 505] on span "Commit ⌘ ⏎" at bounding box center [1062, 509] width 60 height 10
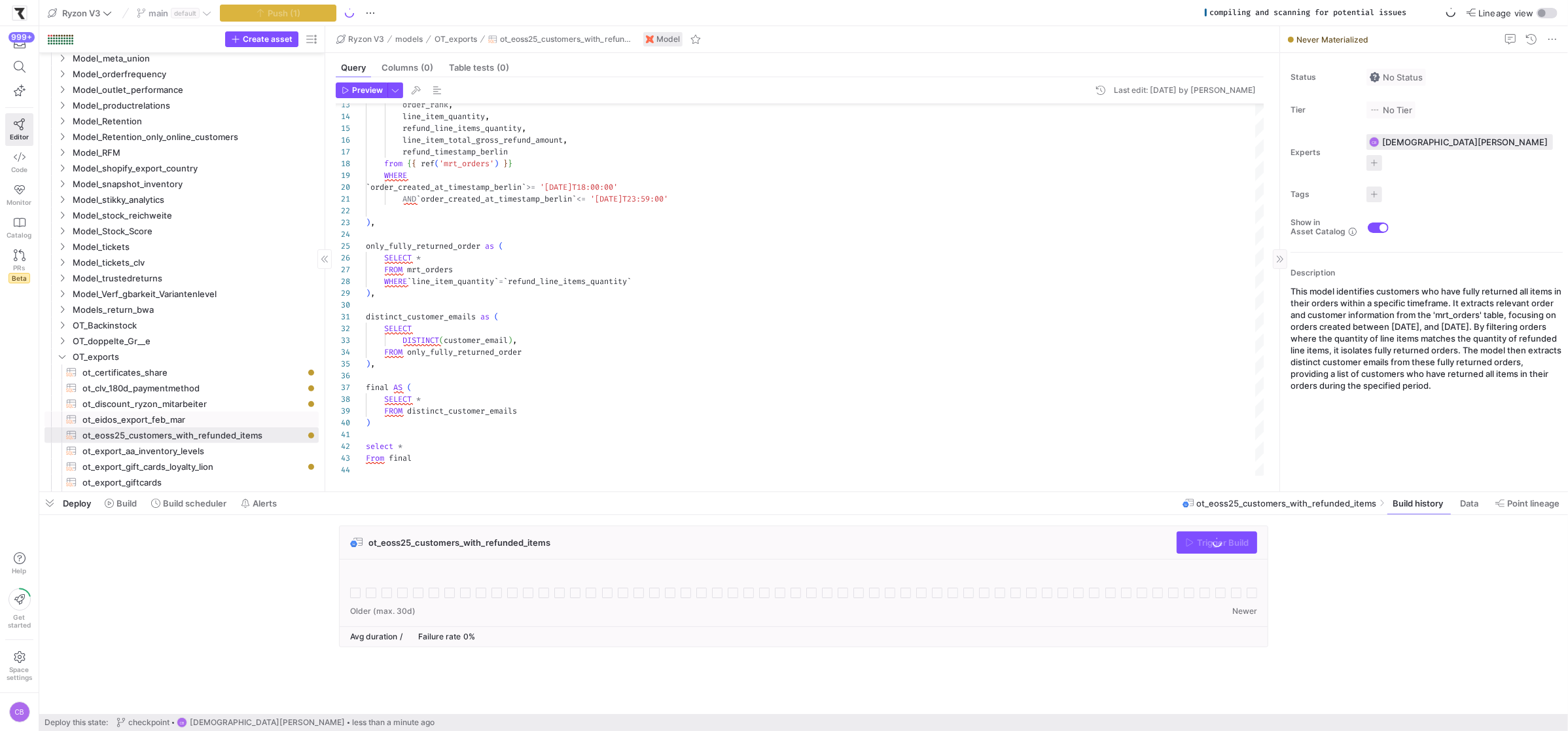
scroll to position [829, 0]
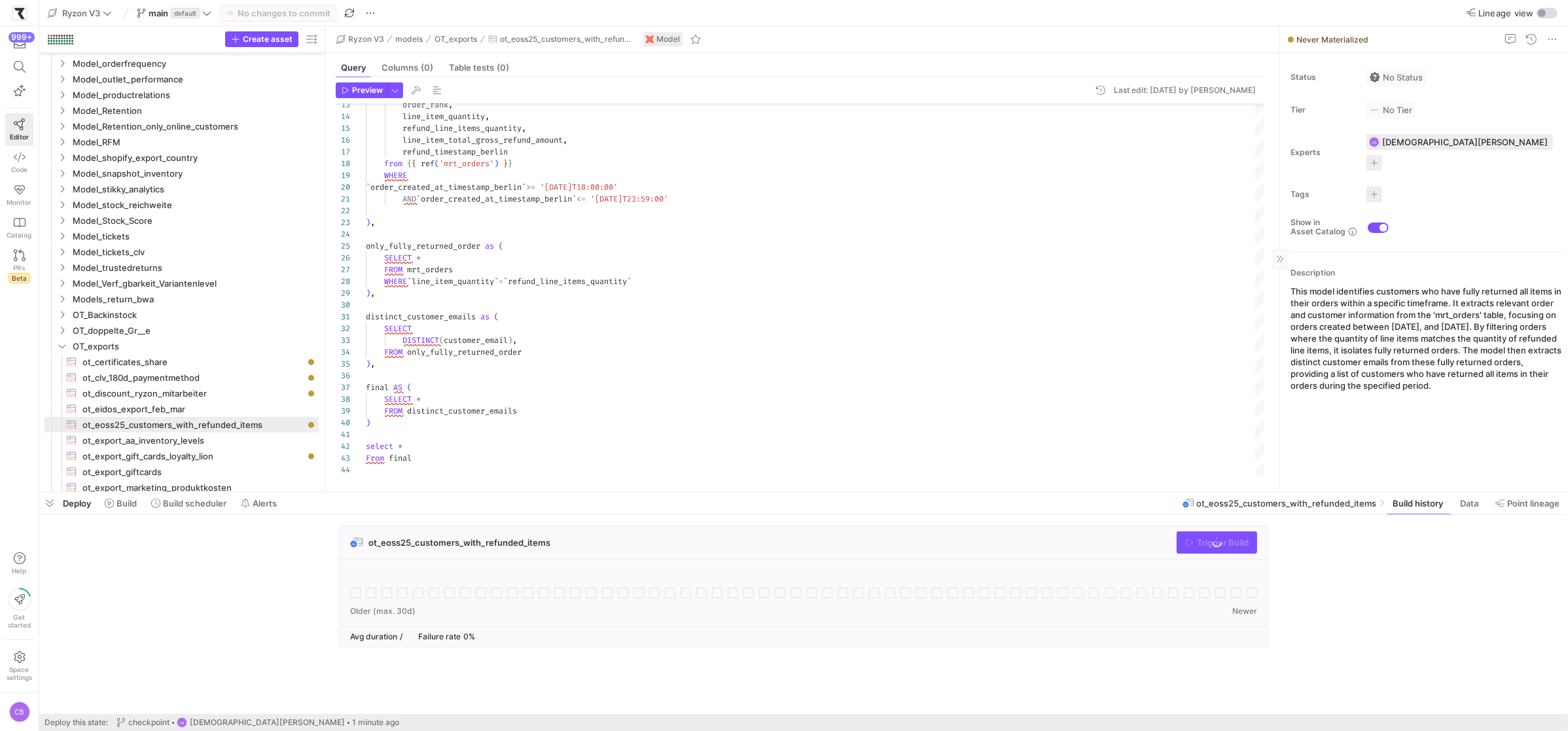
click at [616, 497] on div "Deploy Build Build scheduler Alerts ot_eoss25_customers_with_refunded_items Bui…" at bounding box center [803, 503] width 1529 height 22
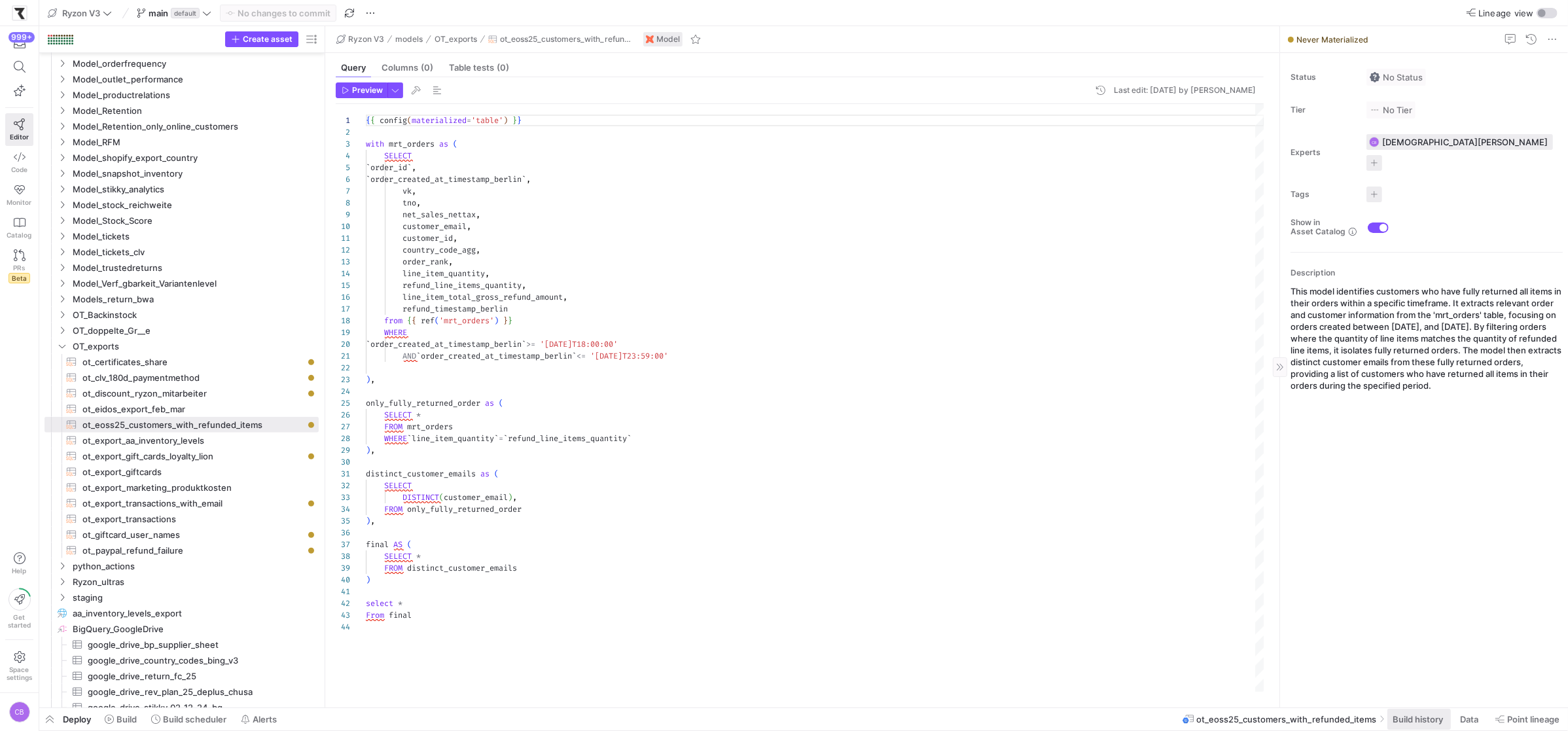
click at [1425, 724] on span "Build history" at bounding box center [1417, 718] width 50 height 10
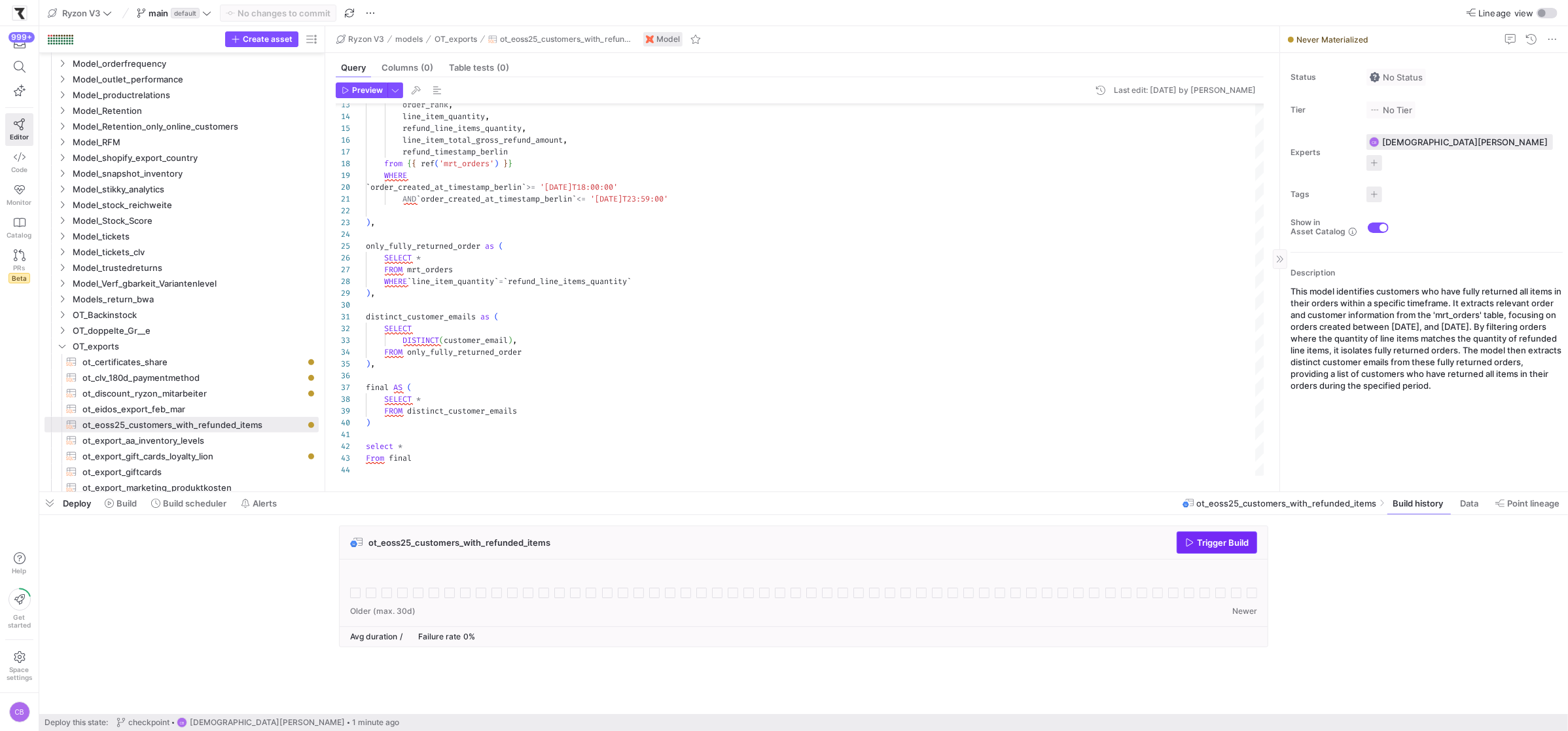
click at [1230, 547] on span "Trigger Build" at bounding box center [1222, 542] width 52 height 10
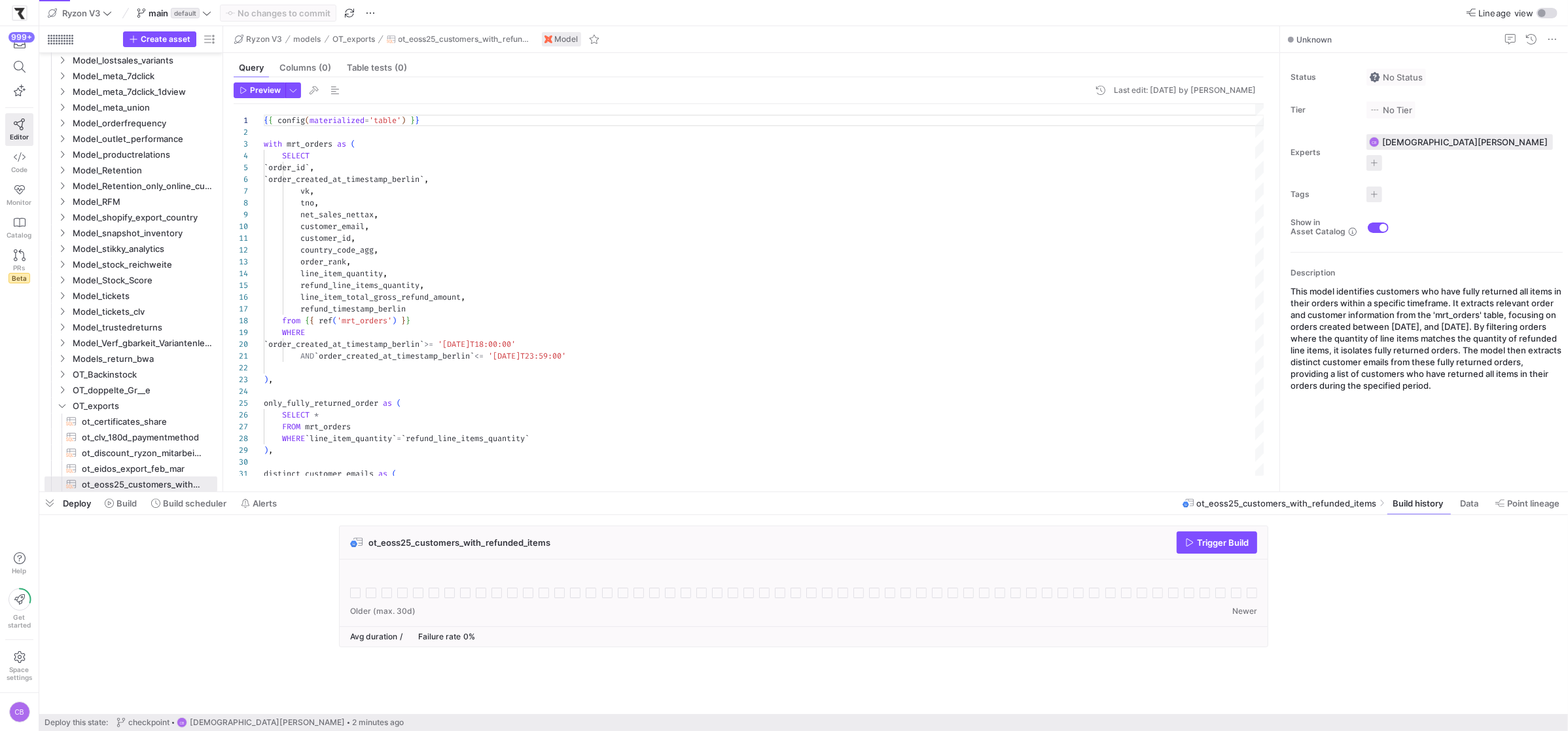
scroll to position [118, 0]
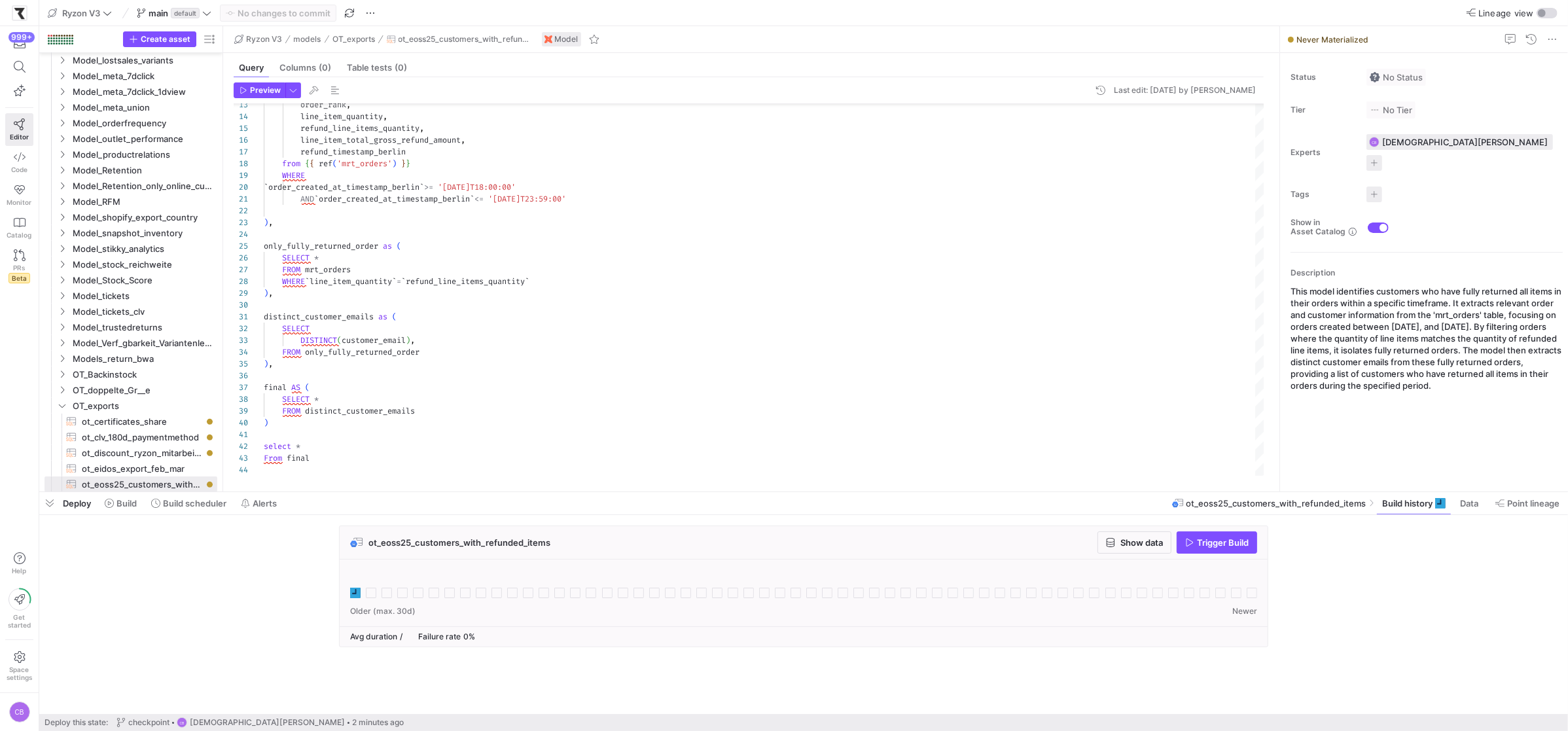
click at [309, 653] on div "ot_eoss25_customers_with_refunded_items Show data Trigger Build" at bounding box center [801, 590] width 1523 height 130
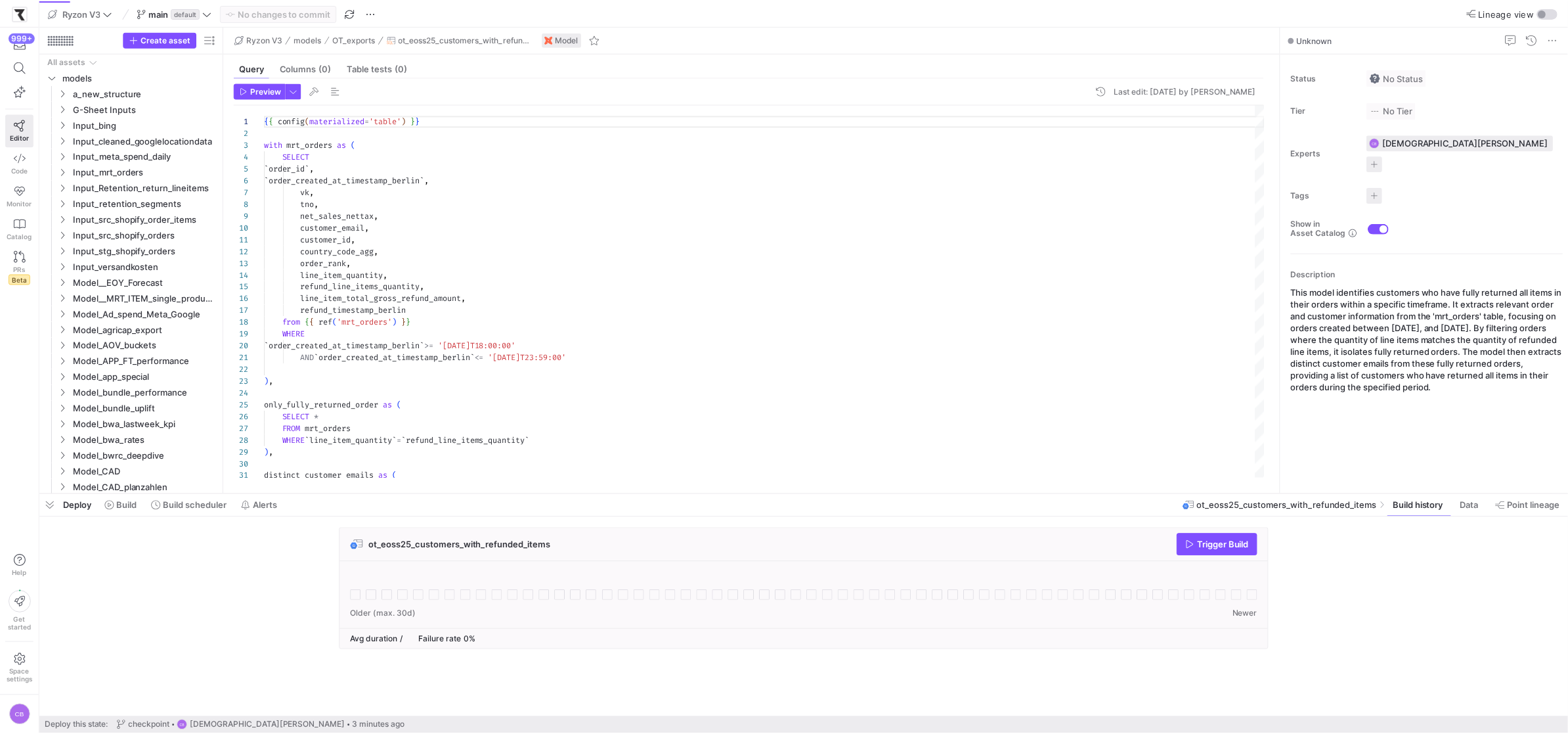
scroll to position [118, 0]
click at [358, 595] on icon at bounding box center [356, 595] width 10 height 10
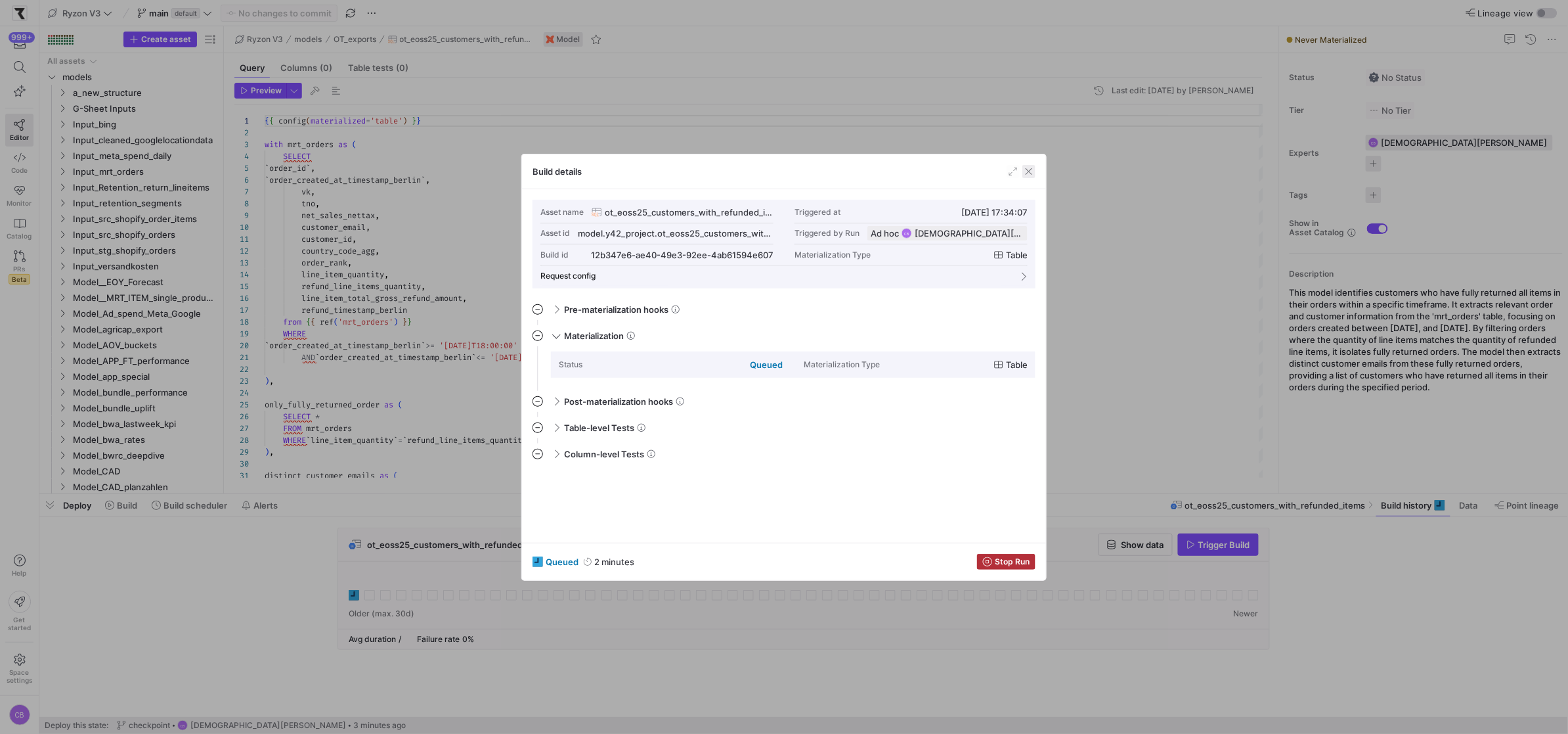
click at [1026, 174] on span "button" at bounding box center [1029, 171] width 13 height 13
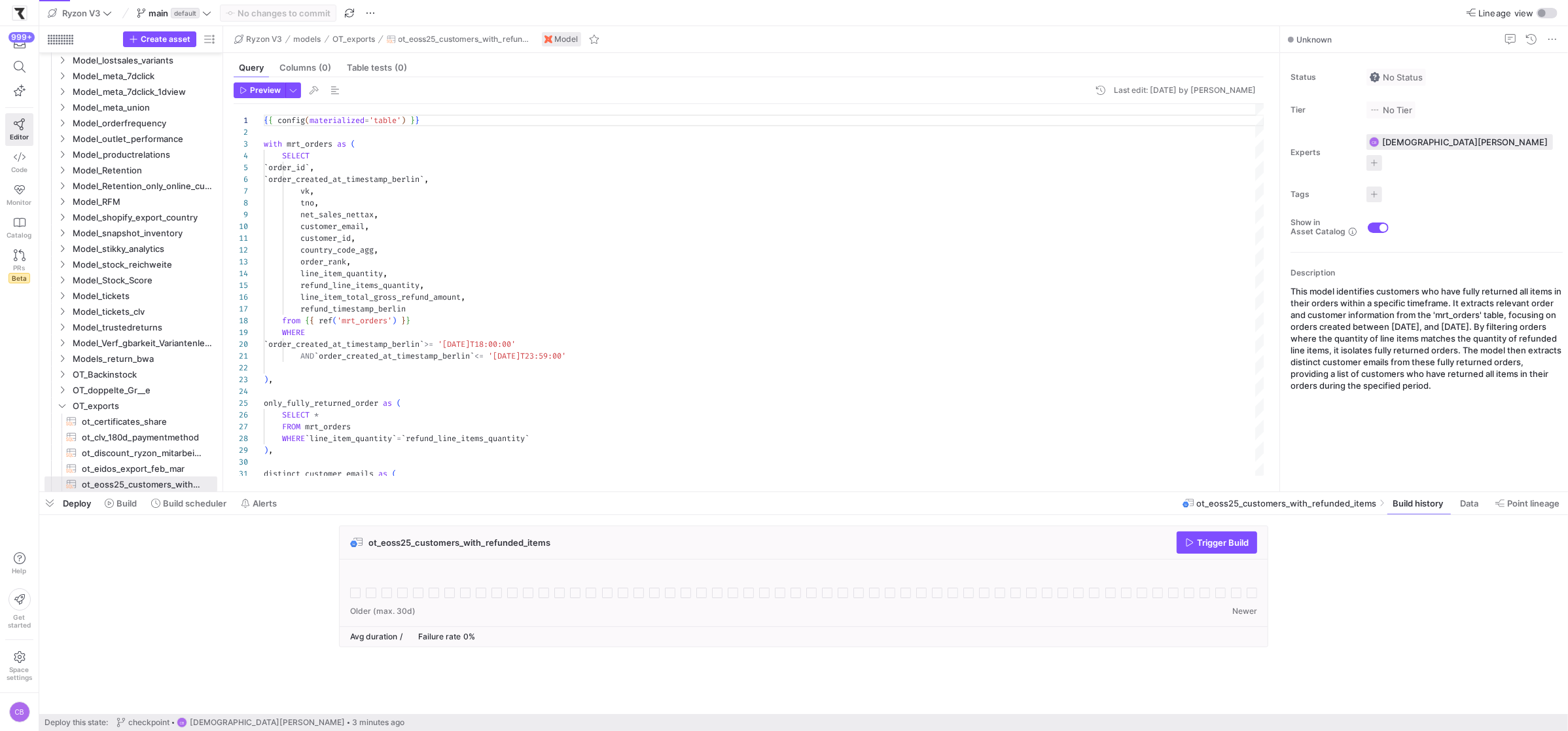
scroll to position [118, 0]
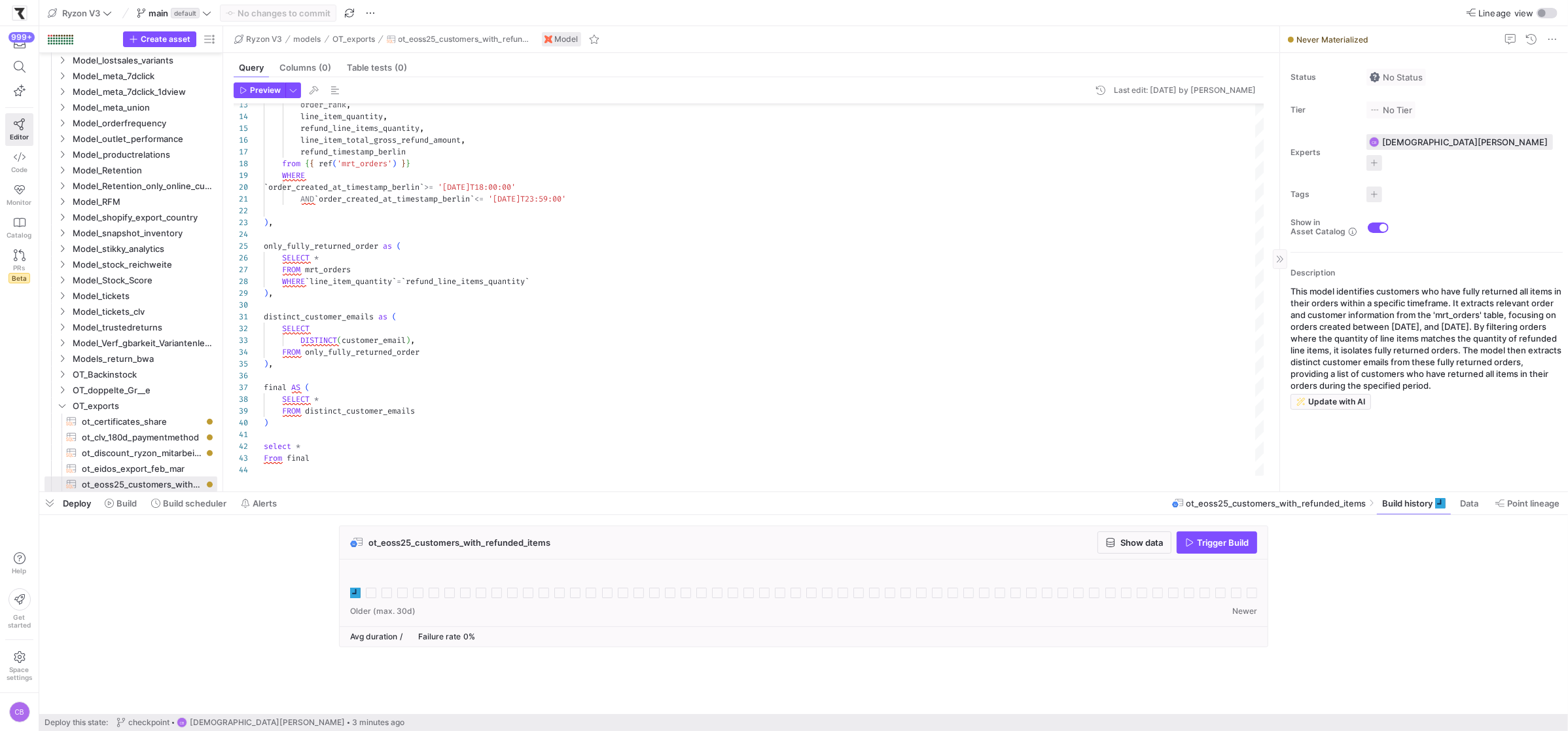
click at [1378, 287] on p "This model identifies customers who have fully returned all items in their orde…" at bounding box center [1426, 338] width 272 height 106
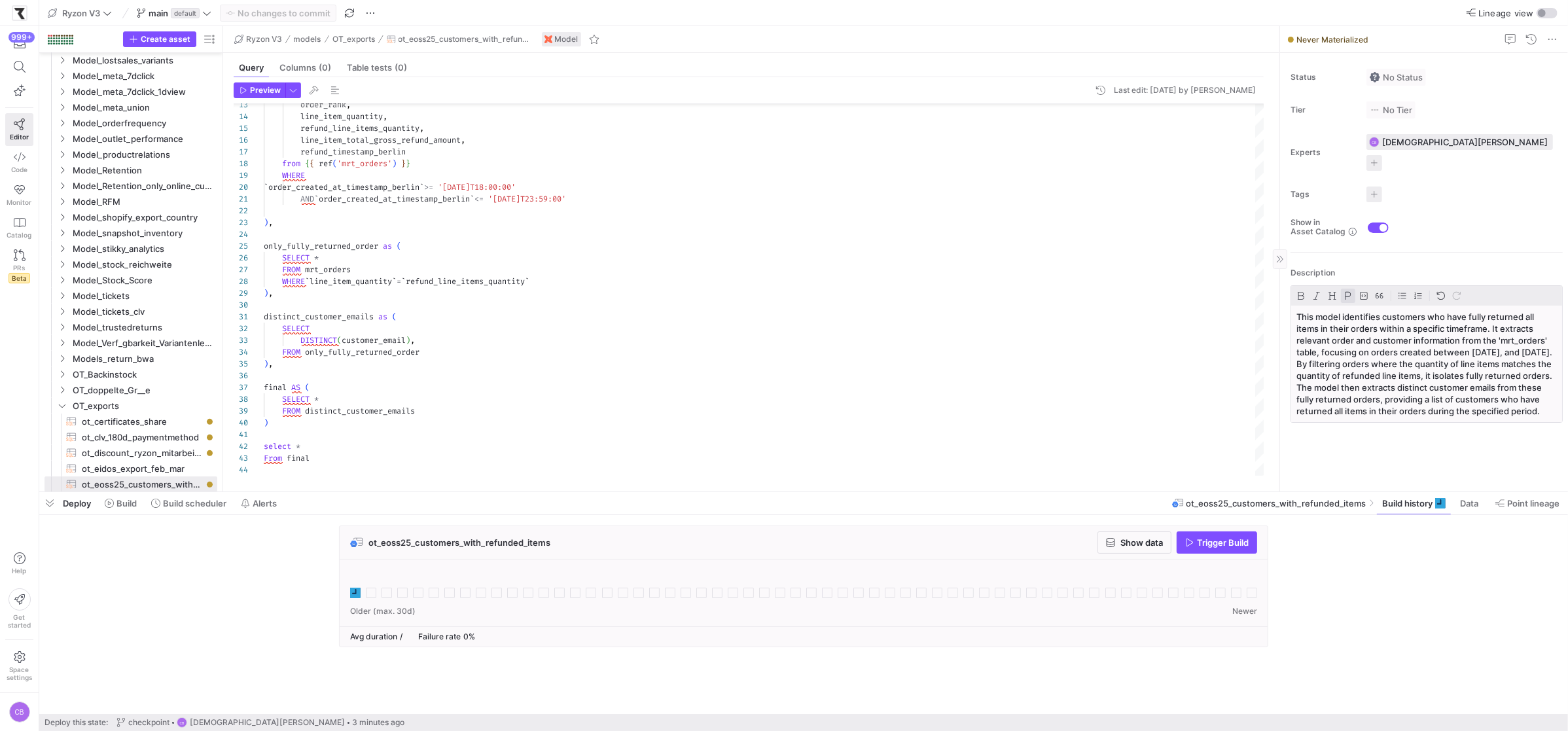
click at [1380, 311] on p "This model identifies customers who have fully returned all items in their orde…" at bounding box center [1425, 363] width 260 height 106
click at [1394, 311] on p "This model identifies customers who have fully returned all items in their orde…" at bounding box center [1425, 363] width 260 height 106
click at [1400, 311] on p "This model identifies customers who have fully returned all items in their orde…" at bounding box center [1425, 363] width 260 height 106
type textarea "distinct_customer_emails as ( SELECT DISTINCT(customer_email), FROM only_fully_…"
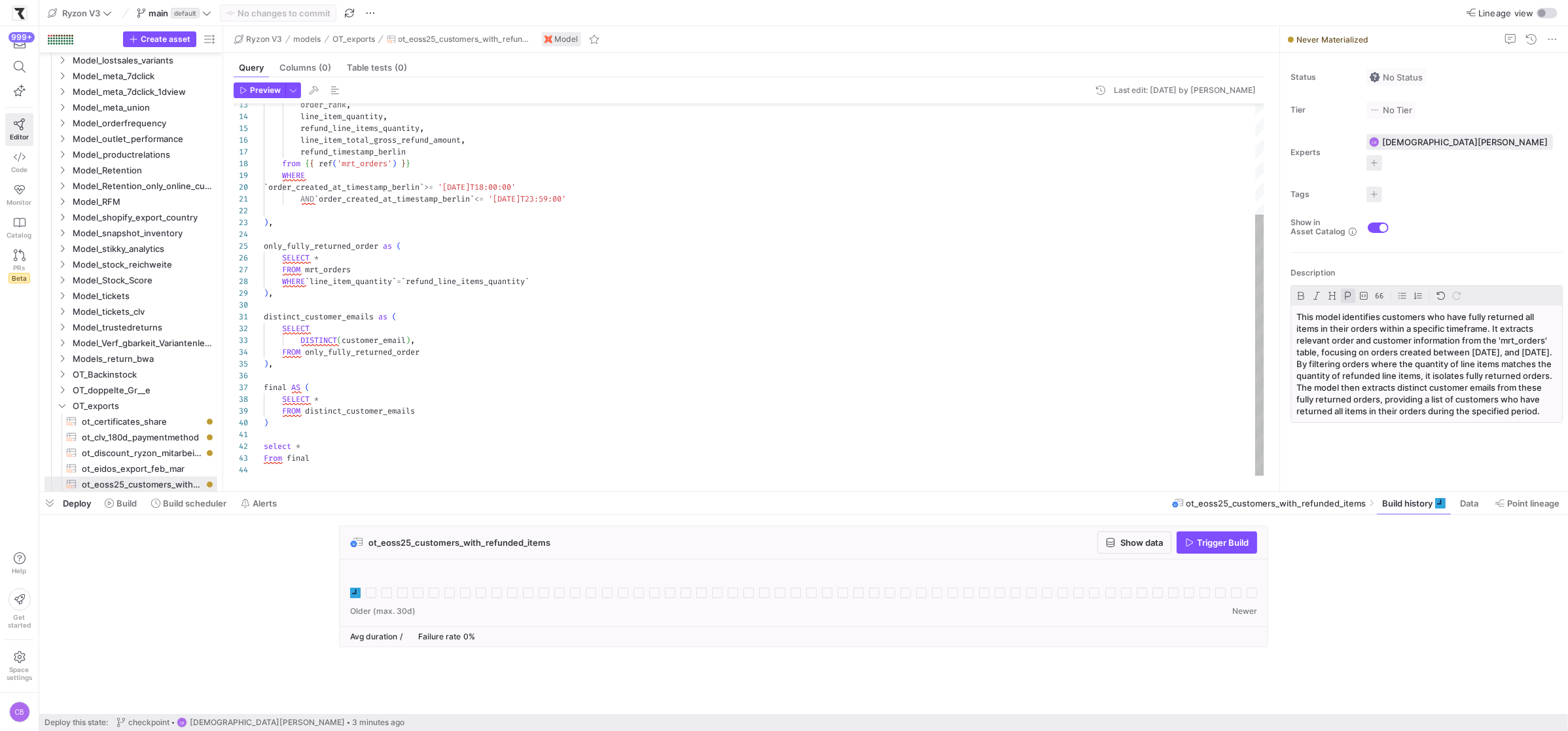
click at [1067, 345] on div "order_rank , line_item_quantity , refund_line_items_quantity , line_item_total_…" at bounding box center [763, 211] width 1000 height 528
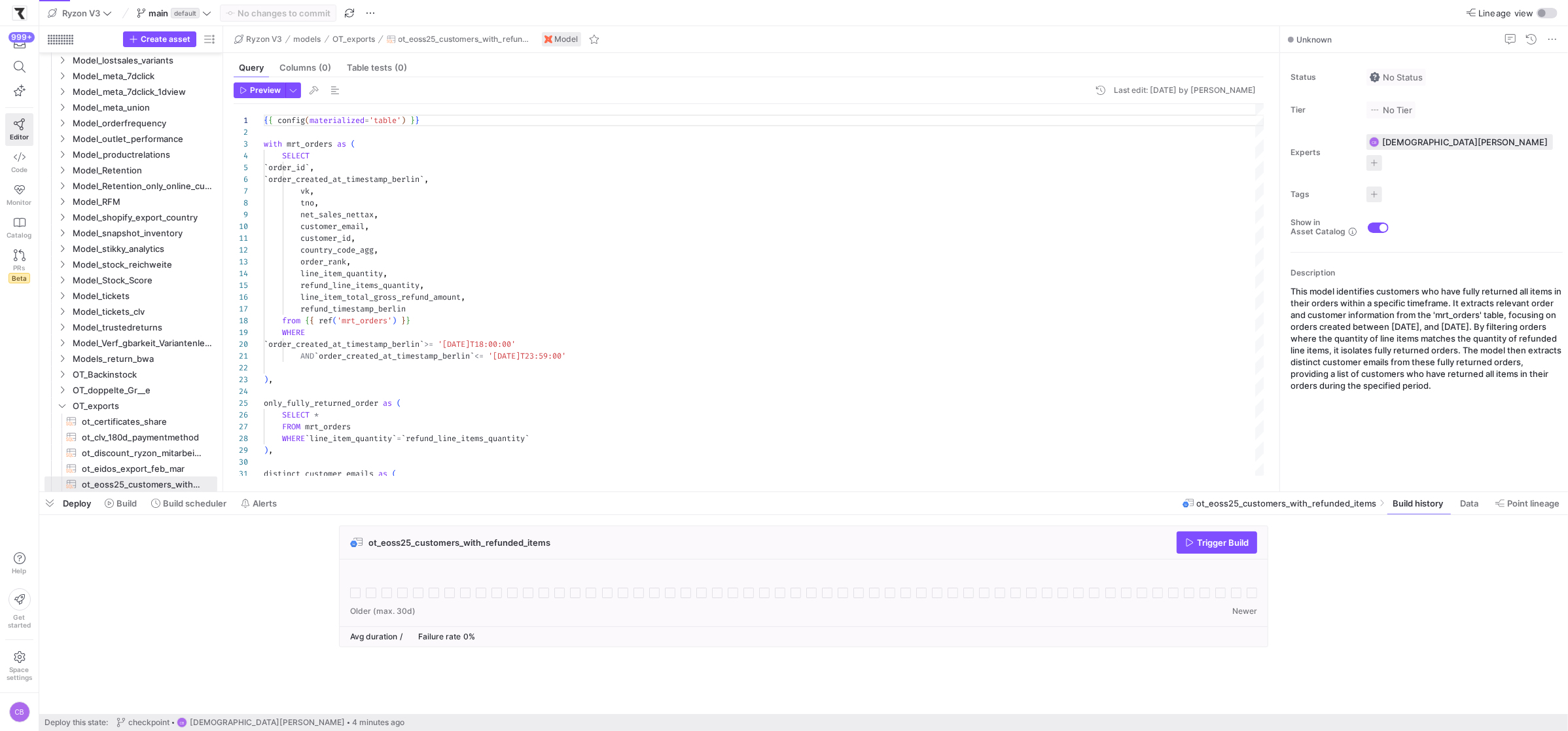
scroll to position [118, 0]
click at [642, 598] on icon at bounding box center [638, 592] width 10 height 10
click at [1338, 285] on p "This model identifies customers who have fully returned all items in their orde…" at bounding box center [1426, 338] width 272 height 106
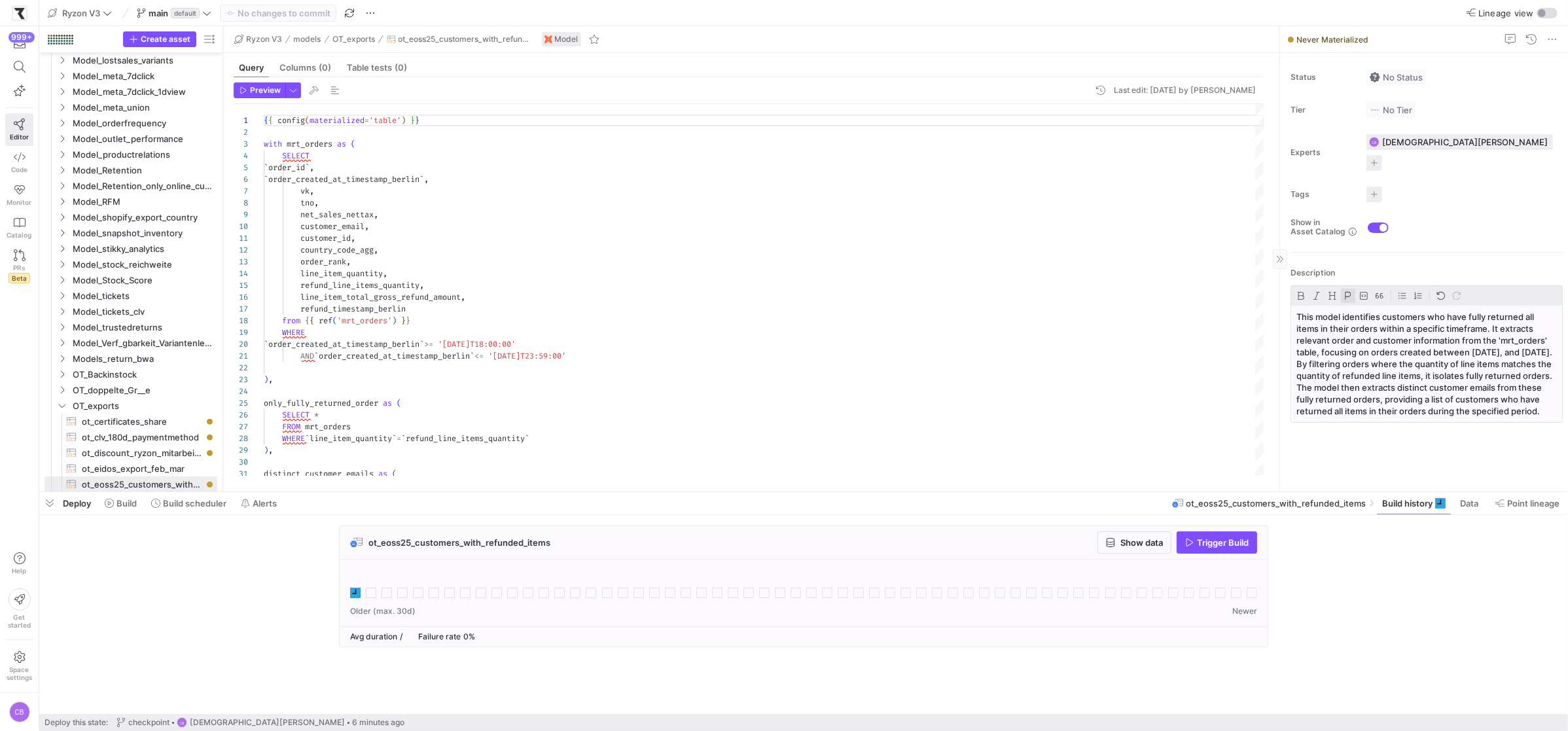
click at [953, 633] on y42-job-history-stats "Avg duration / Failure rate 0%" at bounding box center [808, 636] width 917 height 9
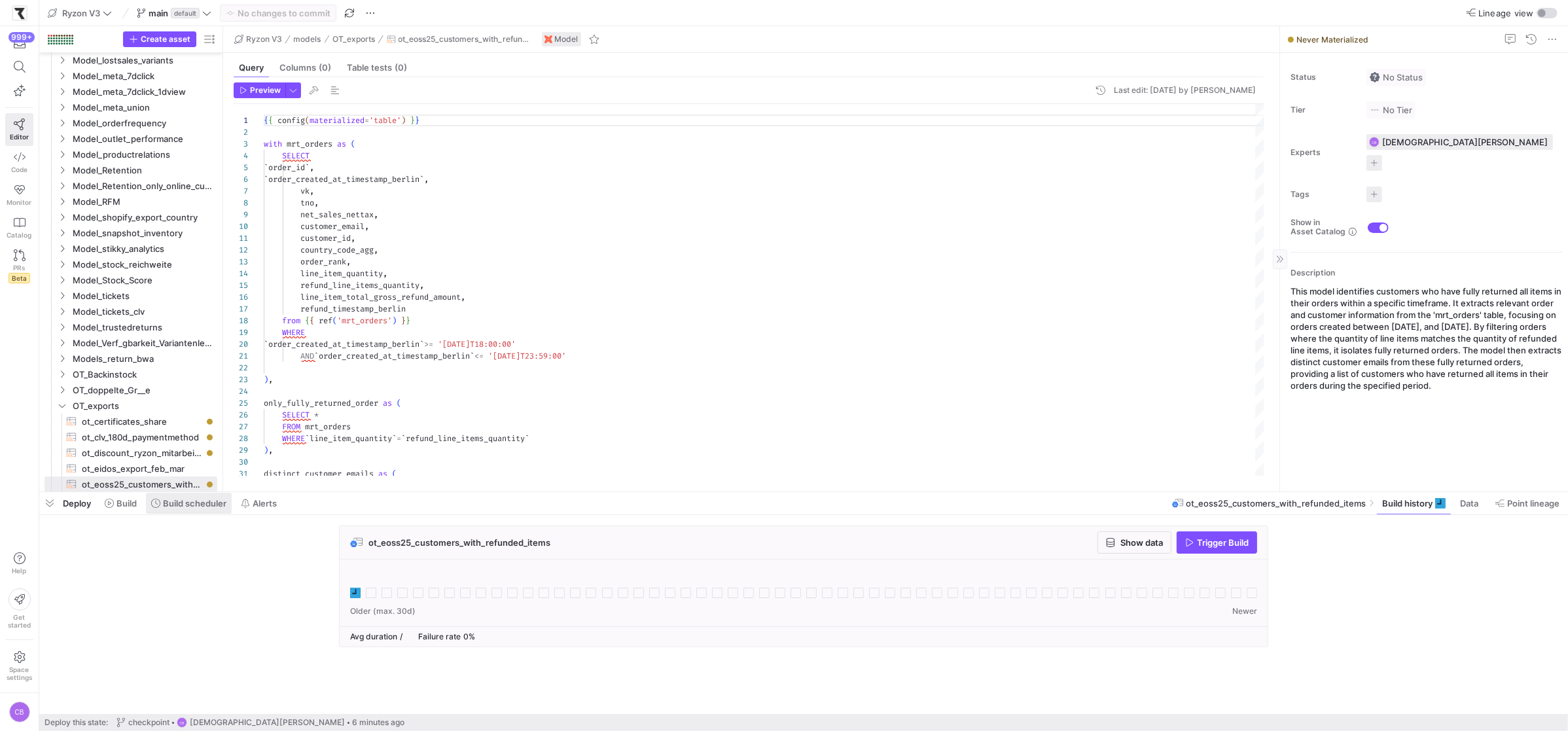
click at [187, 502] on span "Build scheduler" at bounding box center [194, 503] width 63 height 10
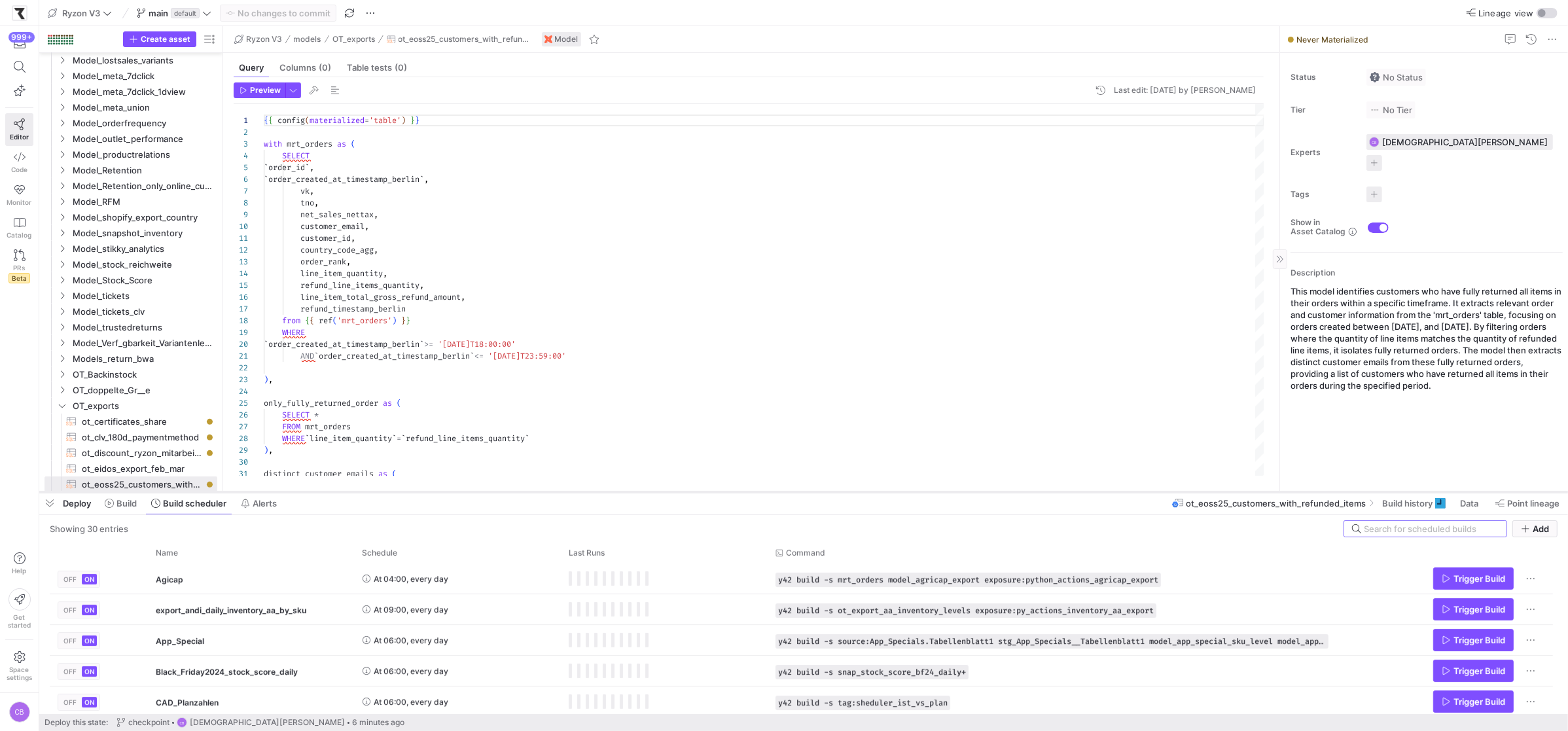
drag, startPoint x: 514, startPoint y: 492, endPoint x: 578, endPoint y: 231, distance: 268.7
click at [577, 489] on div at bounding box center [803, 492] width 1529 height 6
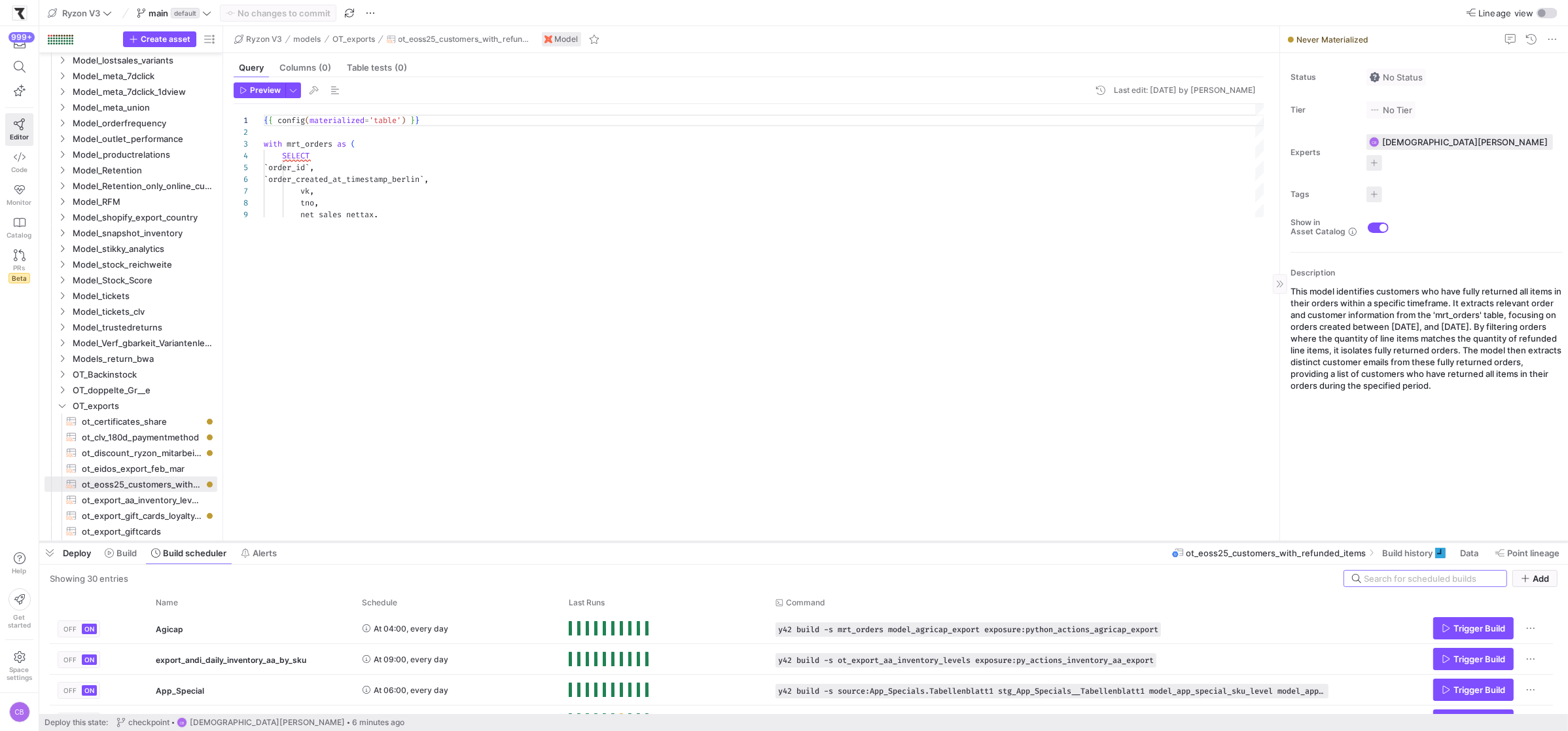
drag, startPoint x: 722, startPoint y: 233, endPoint x: 740, endPoint y: 541, distance: 308.5
click at [740, 541] on div at bounding box center [803, 541] width 1529 height 6
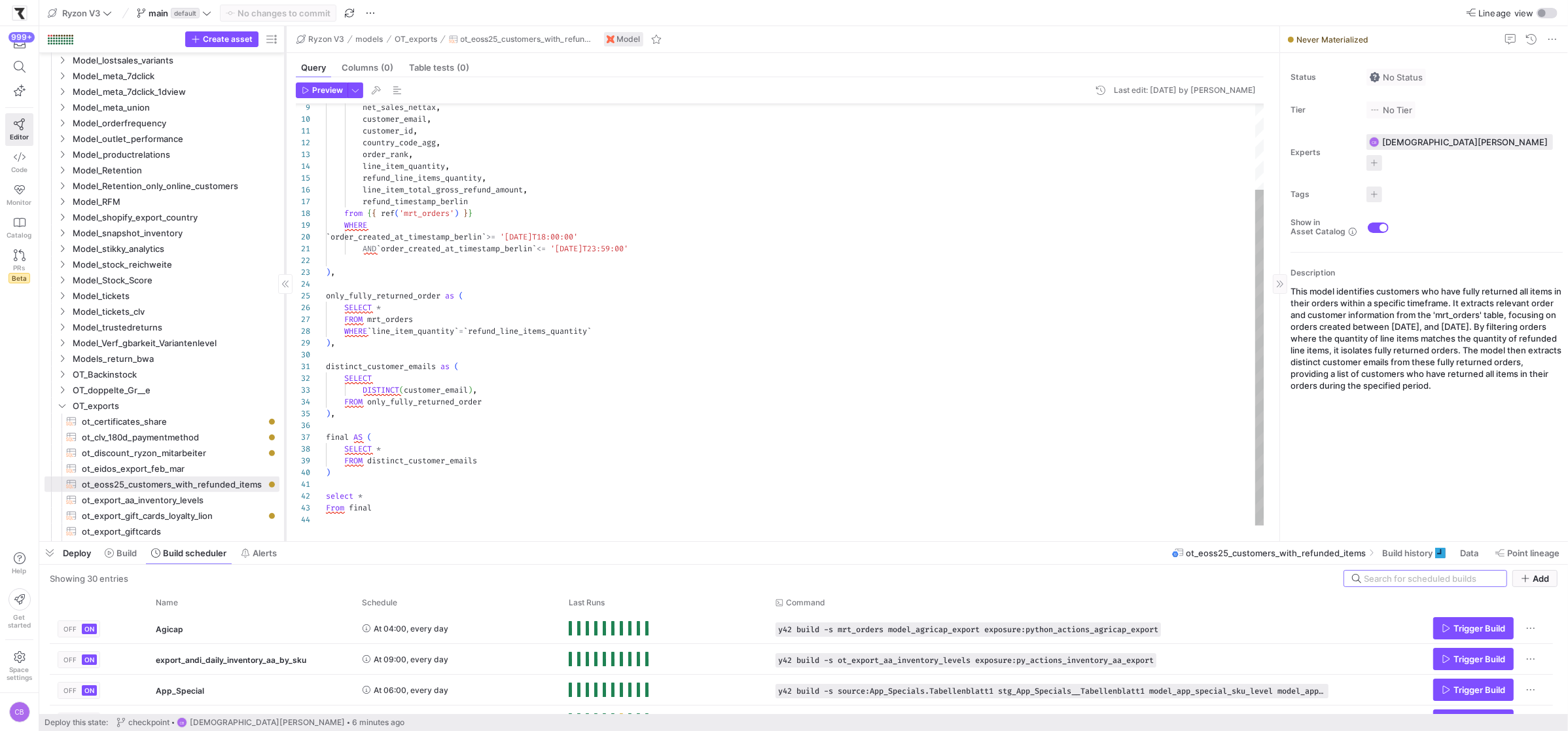
drag, startPoint x: 223, startPoint y: 389, endPoint x: 284, endPoint y: 359, distance: 68.0
click at [284, 359] on div at bounding box center [284, 283] width 1 height 515
click at [359, 84] on span "button" at bounding box center [356, 90] width 14 height 14
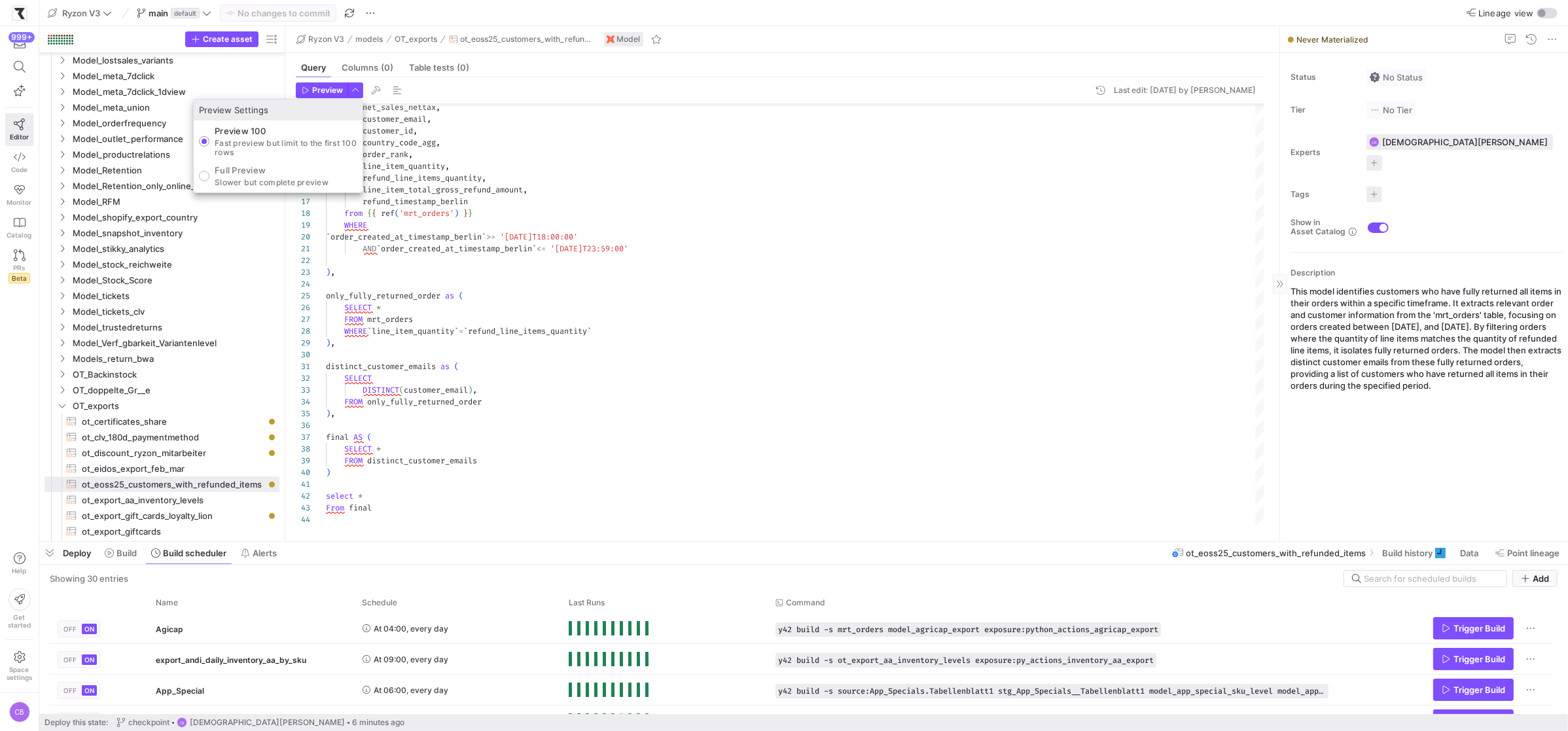
click at [277, 179] on p "Slower but complete preview" at bounding box center [271, 182] width 114 height 9
click at [209, 179] on input "Full Preview Slower but complete preview" at bounding box center [203, 175] width 10 height 10
radio input "true"
click at [1407, 548] on div at bounding box center [784, 365] width 1568 height 731
click at [1407, 548] on span "Build history" at bounding box center [1407, 552] width 50 height 10
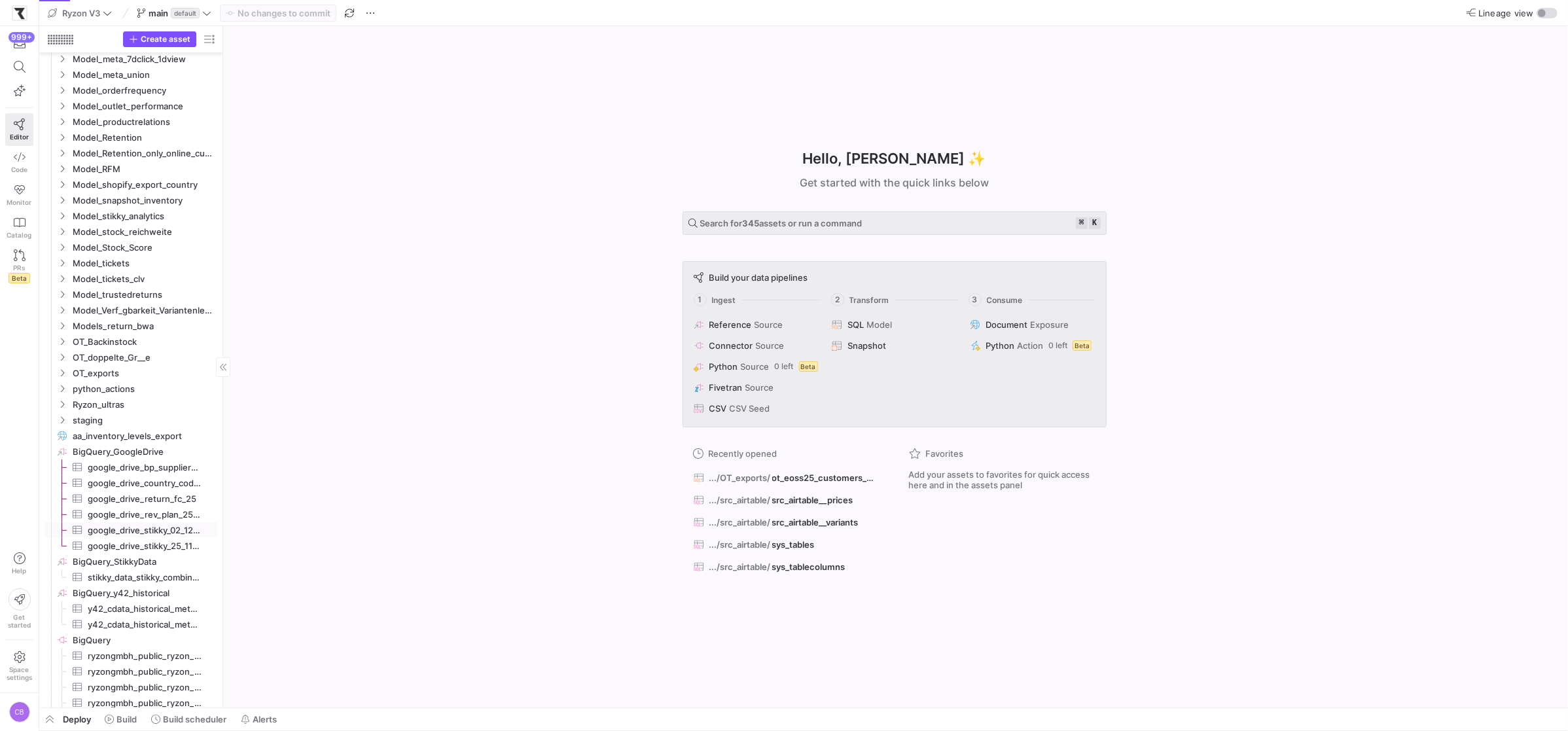
scroll to position [1456, 0]
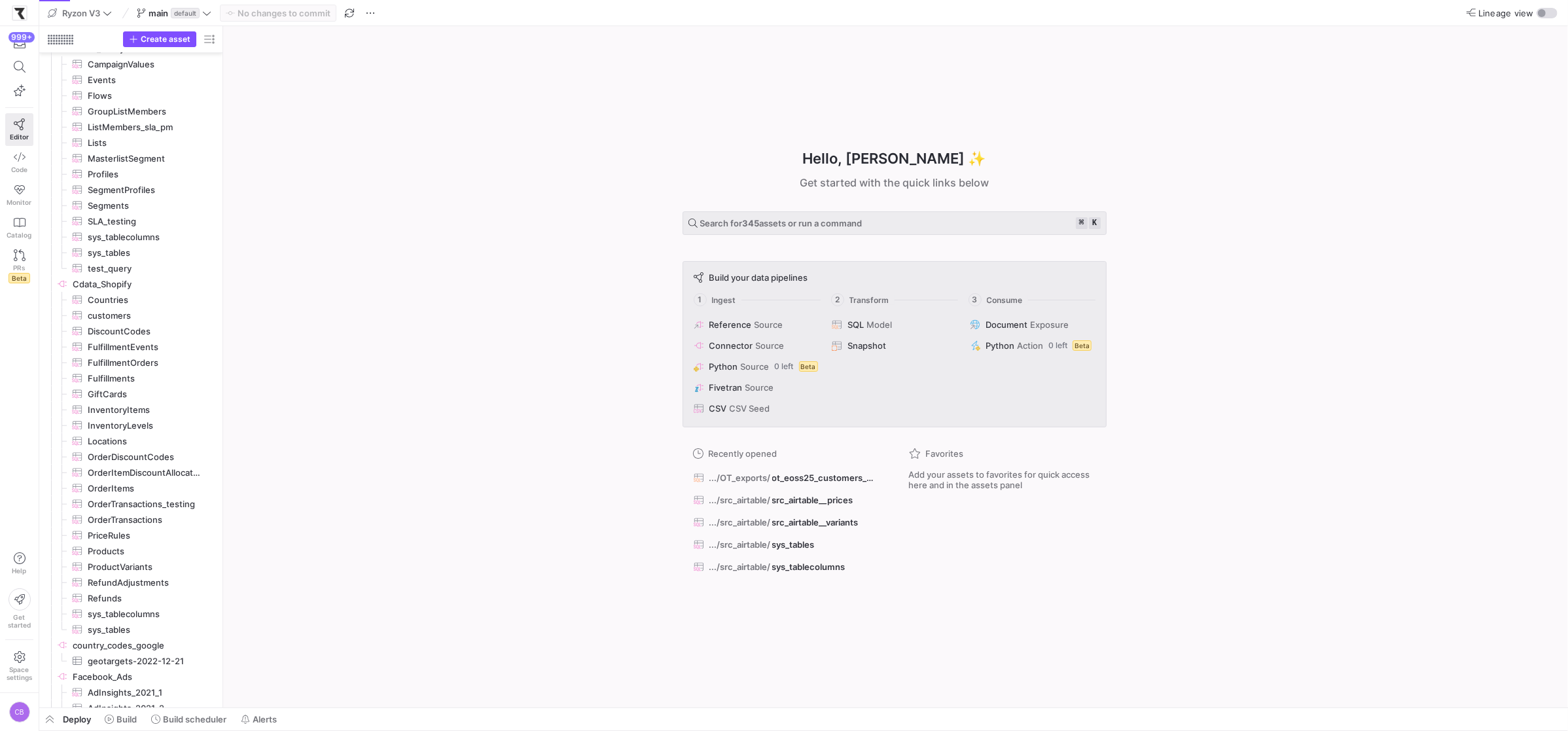
click at [361, 419] on div "Hello, Christian ✨ Get started with the quick links below Search for 345 assets…" at bounding box center [894, 367] width 1332 height 681
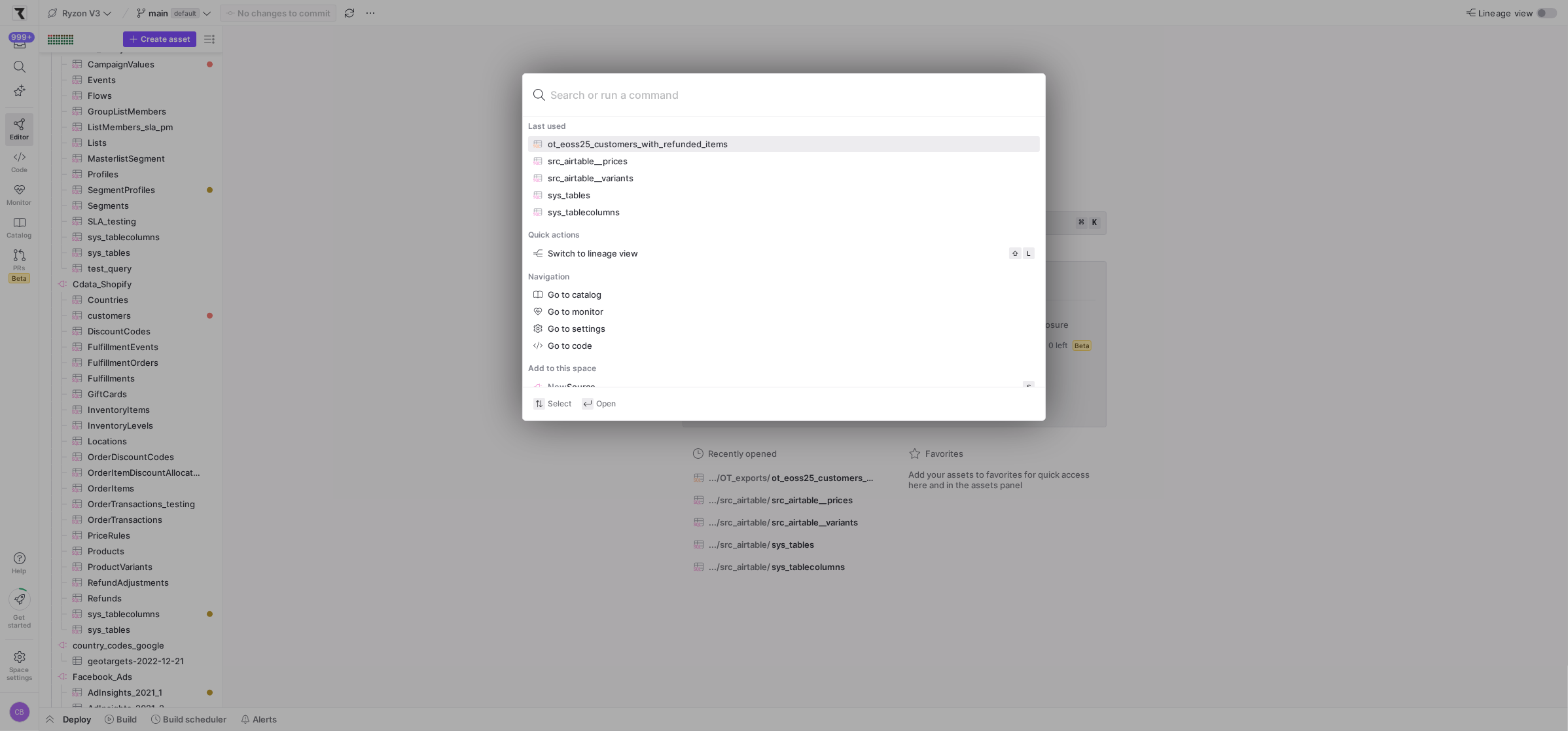
click at [651, 145] on div "ot_eoss25_customers_with_refunded_items" at bounding box center [637, 143] width 180 height 10
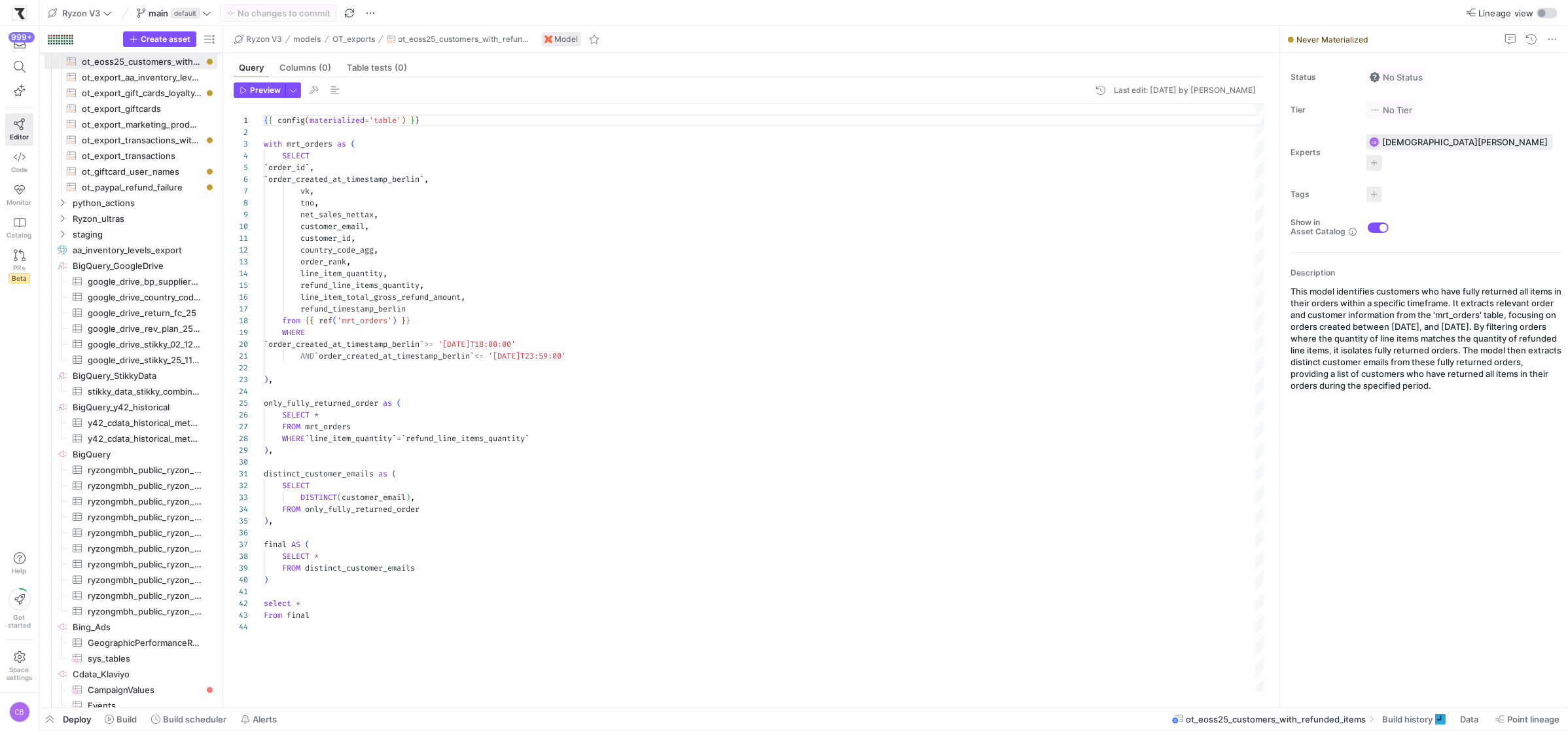
scroll to position [118, 0]
click at [1388, 721] on span "Build history" at bounding box center [1407, 718] width 50 height 10
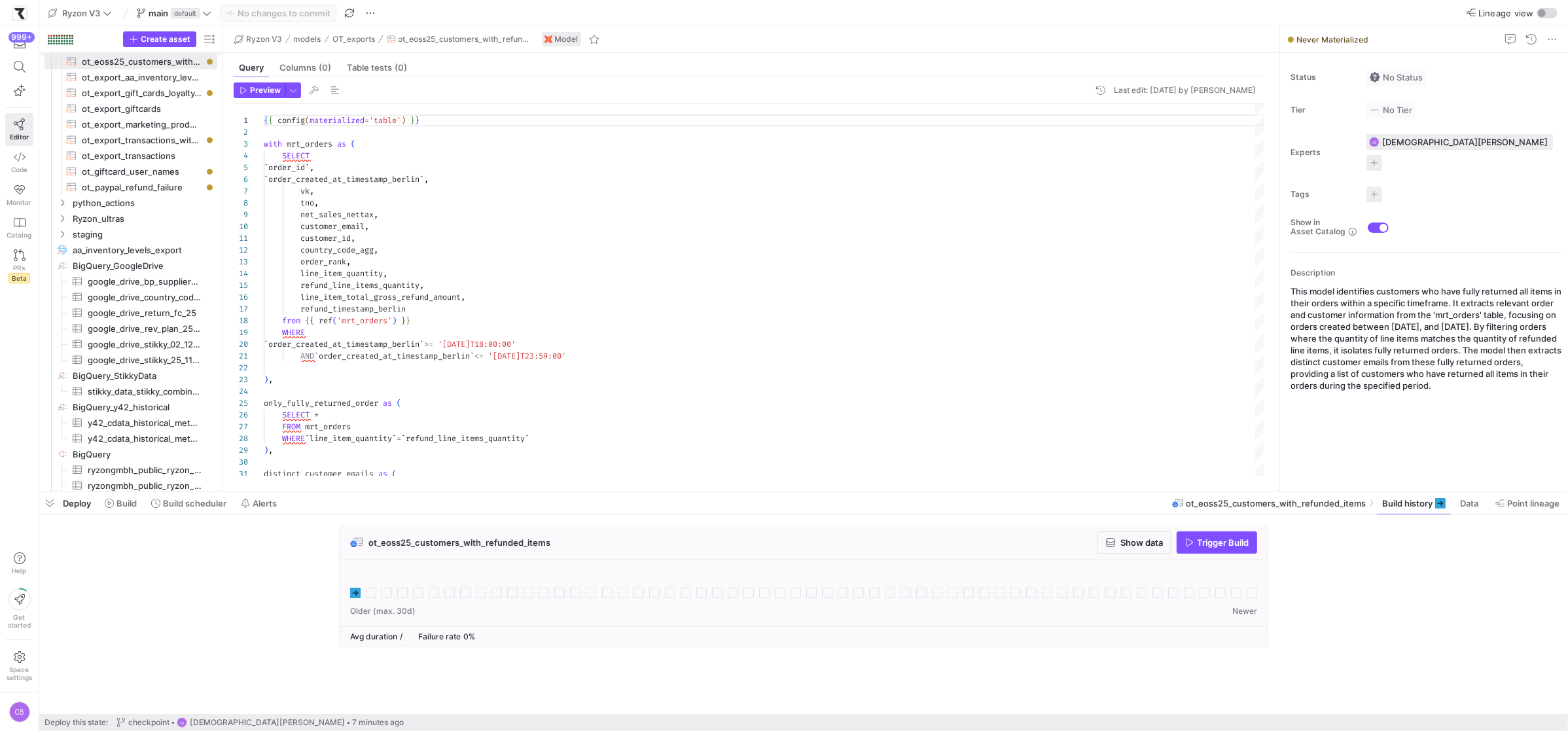
click at [337, 596] on div "ot_eoss25_customers_with_refunded_items Show data Trigger Build" at bounding box center [801, 590] width 1523 height 130
